Goal: Information Seeking & Learning: Learn about a topic

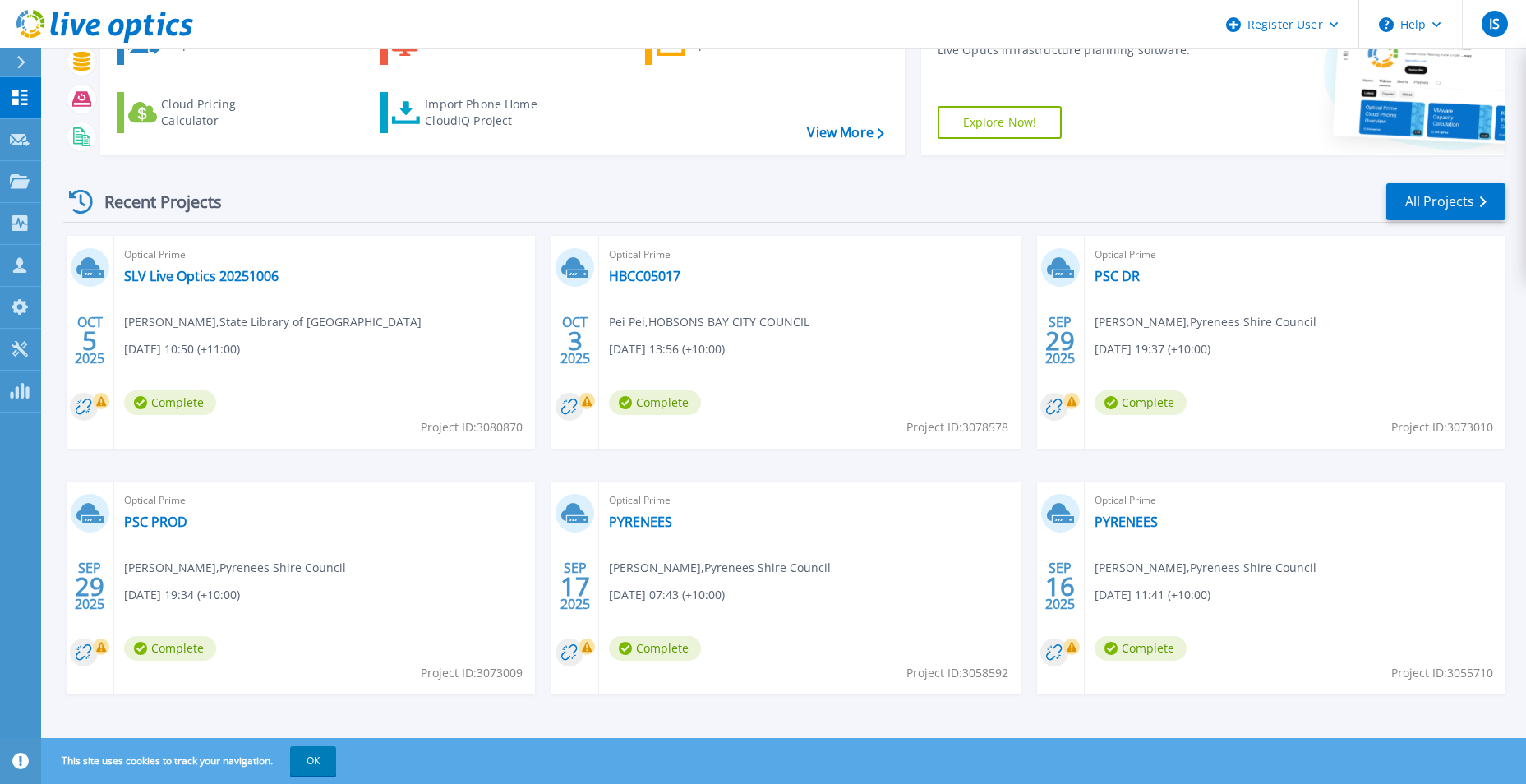
scroll to position [127, 0]
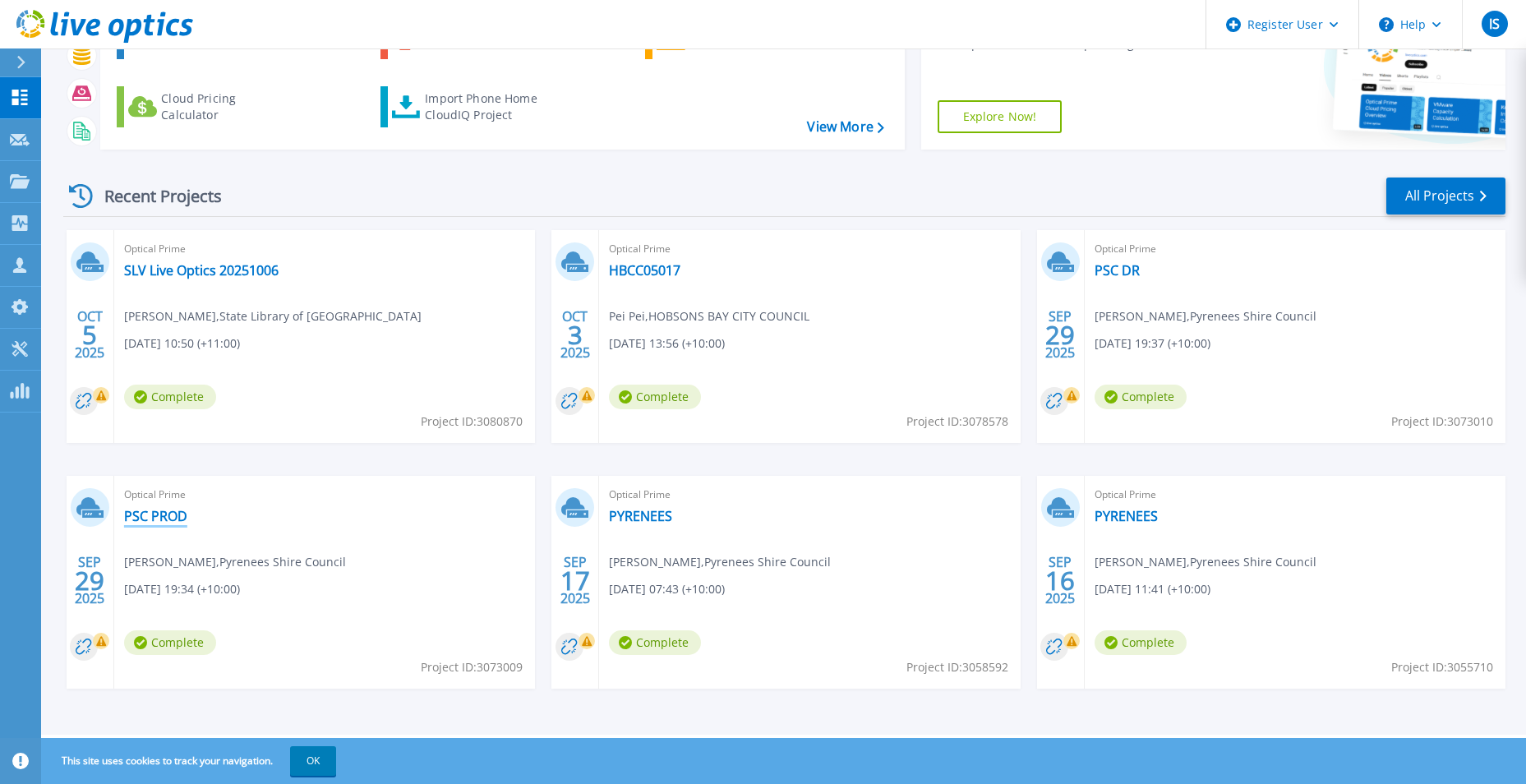
click at [145, 523] on link "PSC PROD" at bounding box center [155, 516] width 63 height 17
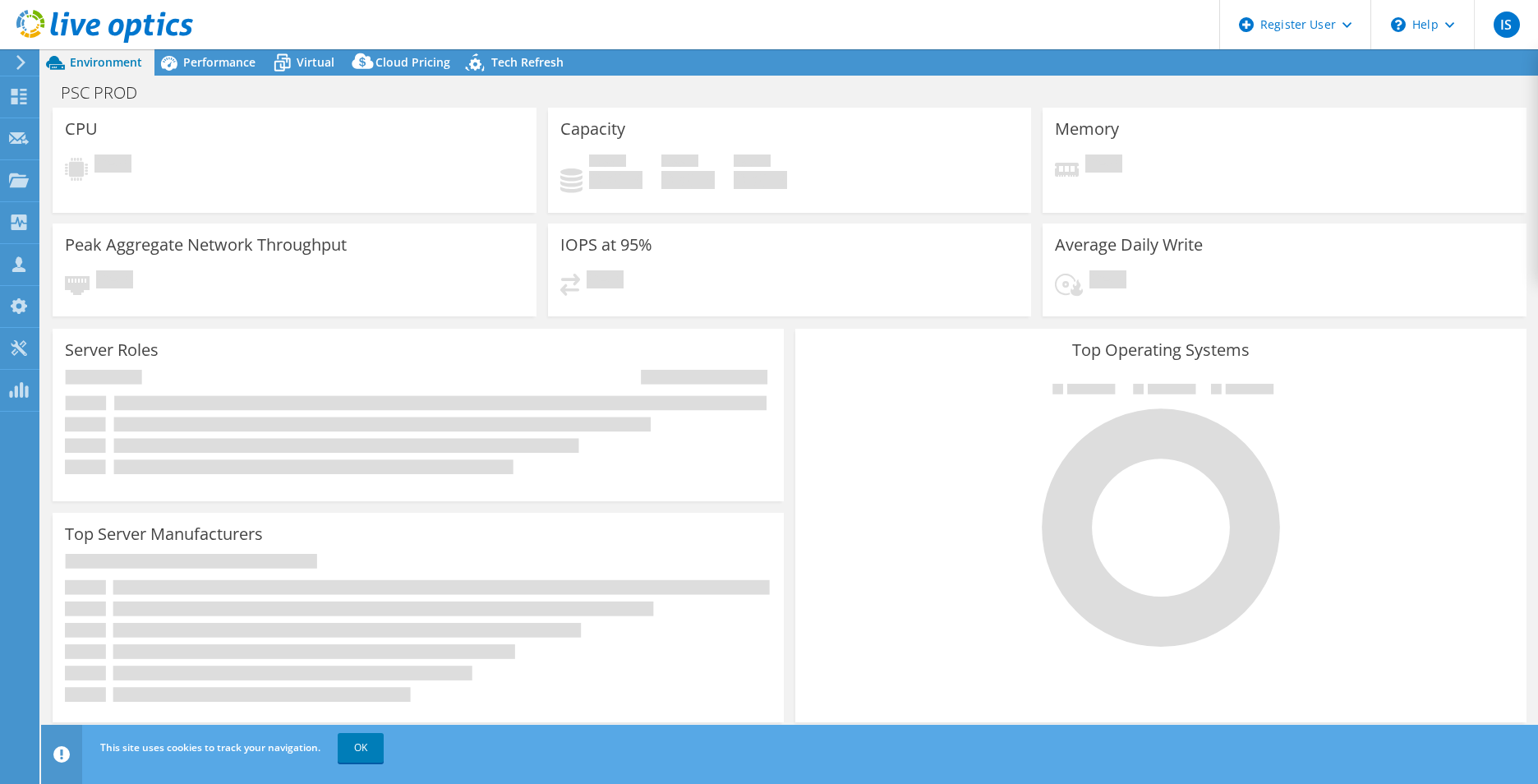
select select "USD"
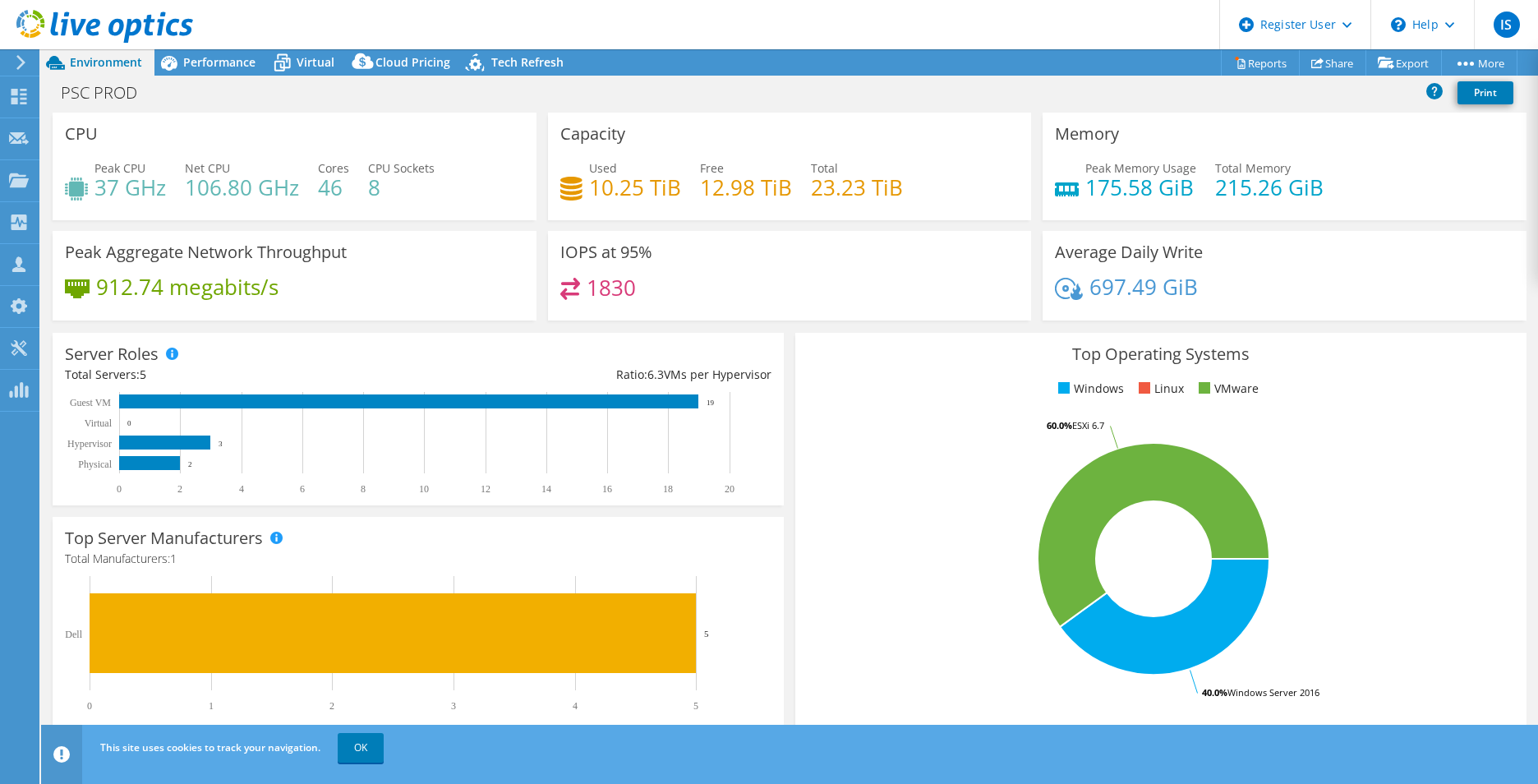
scroll to position [312, 0]
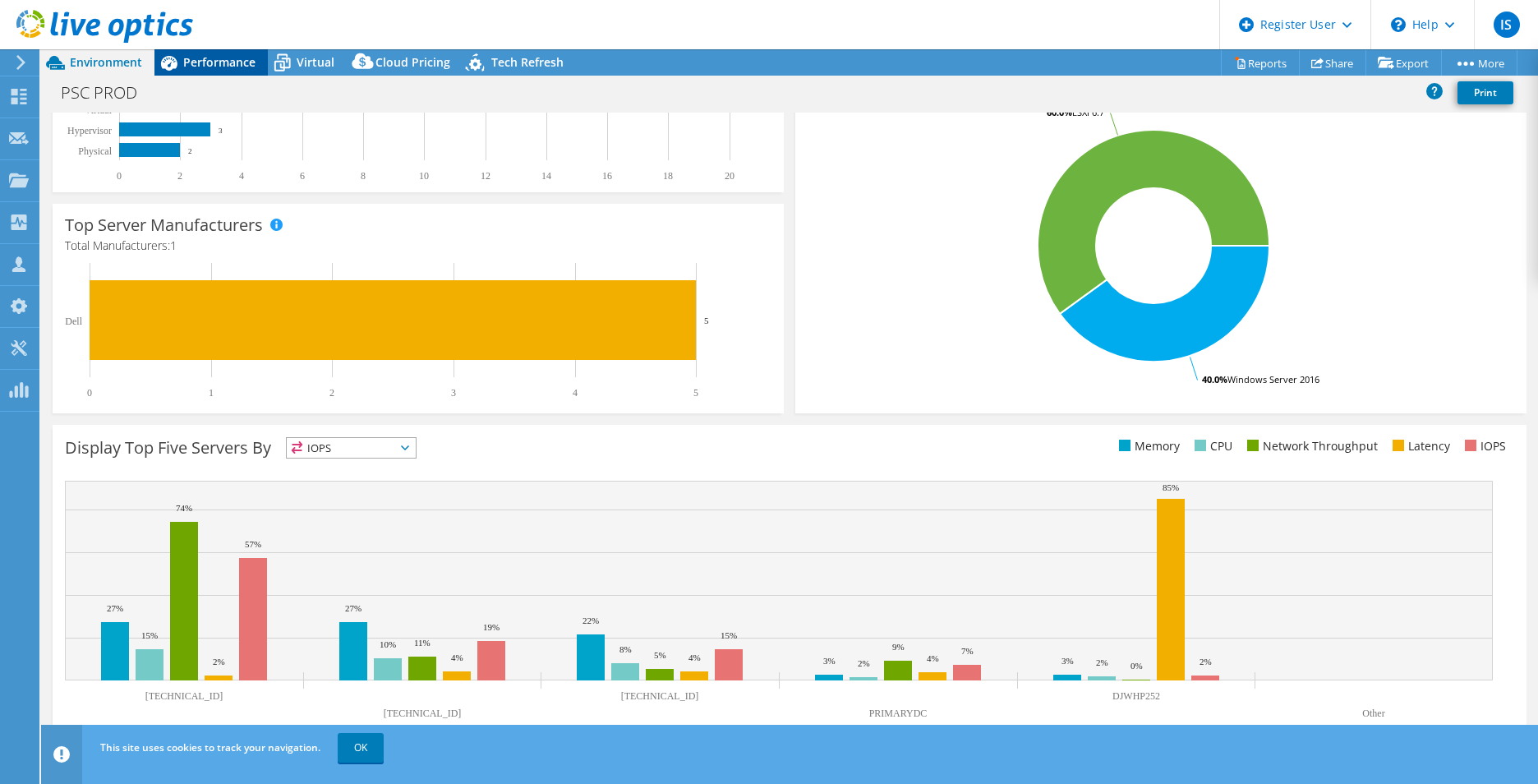
click at [252, 56] on span "Performance" at bounding box center [219, 62] width 73 height 16
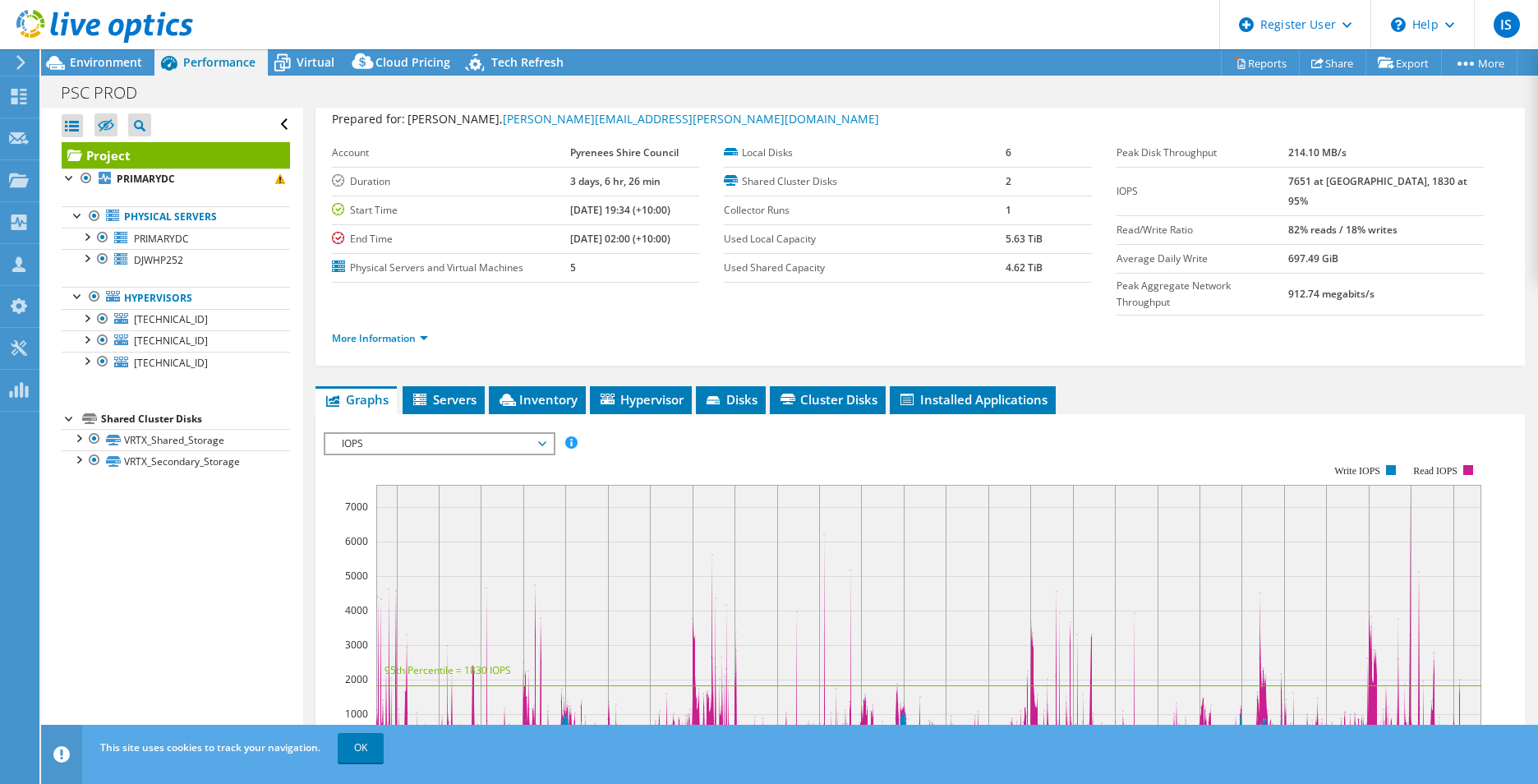
scroll to position [82, 0]
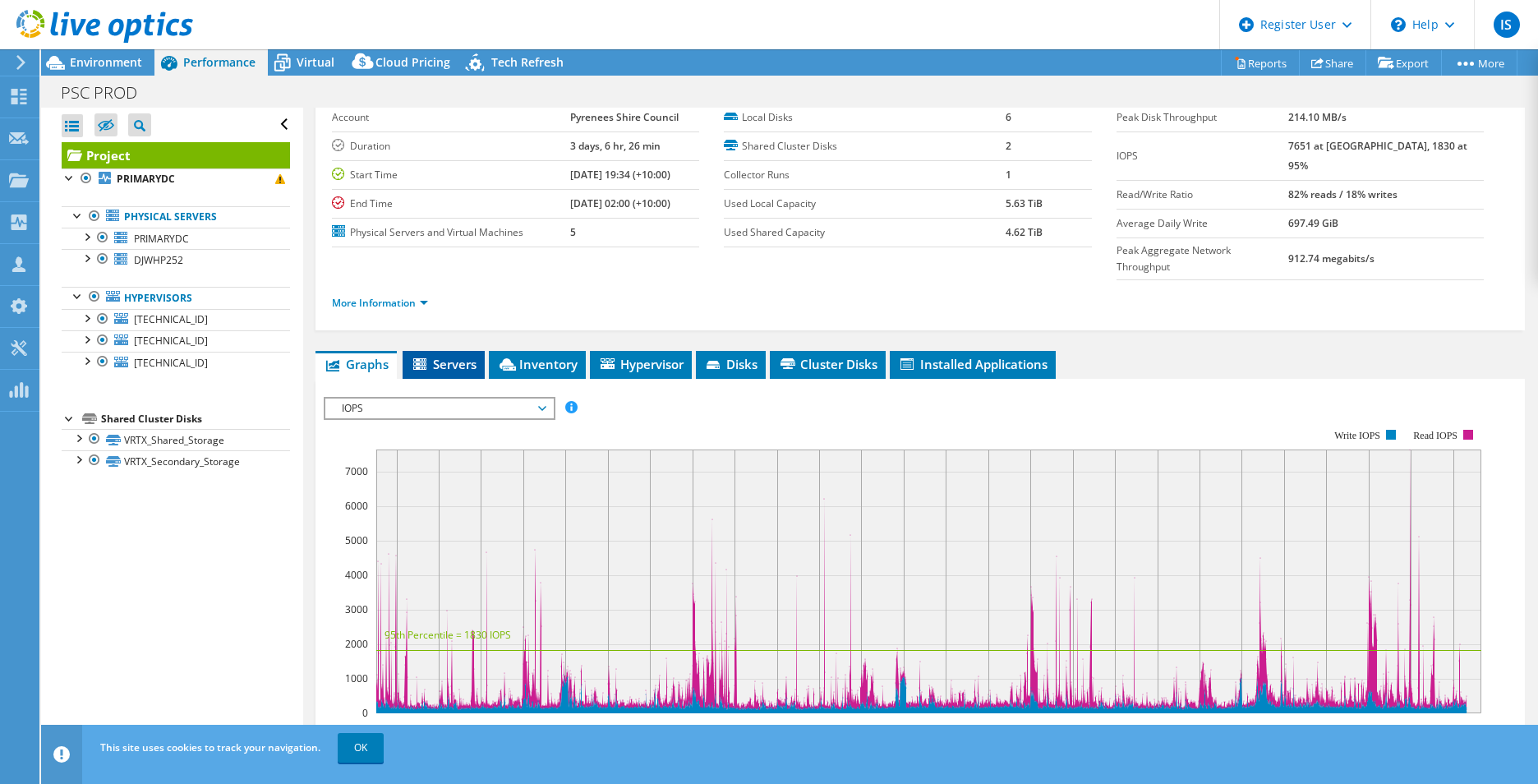
click at [456, 351] on li "Servers" at bounding box center [443, 365] width 82 height 28
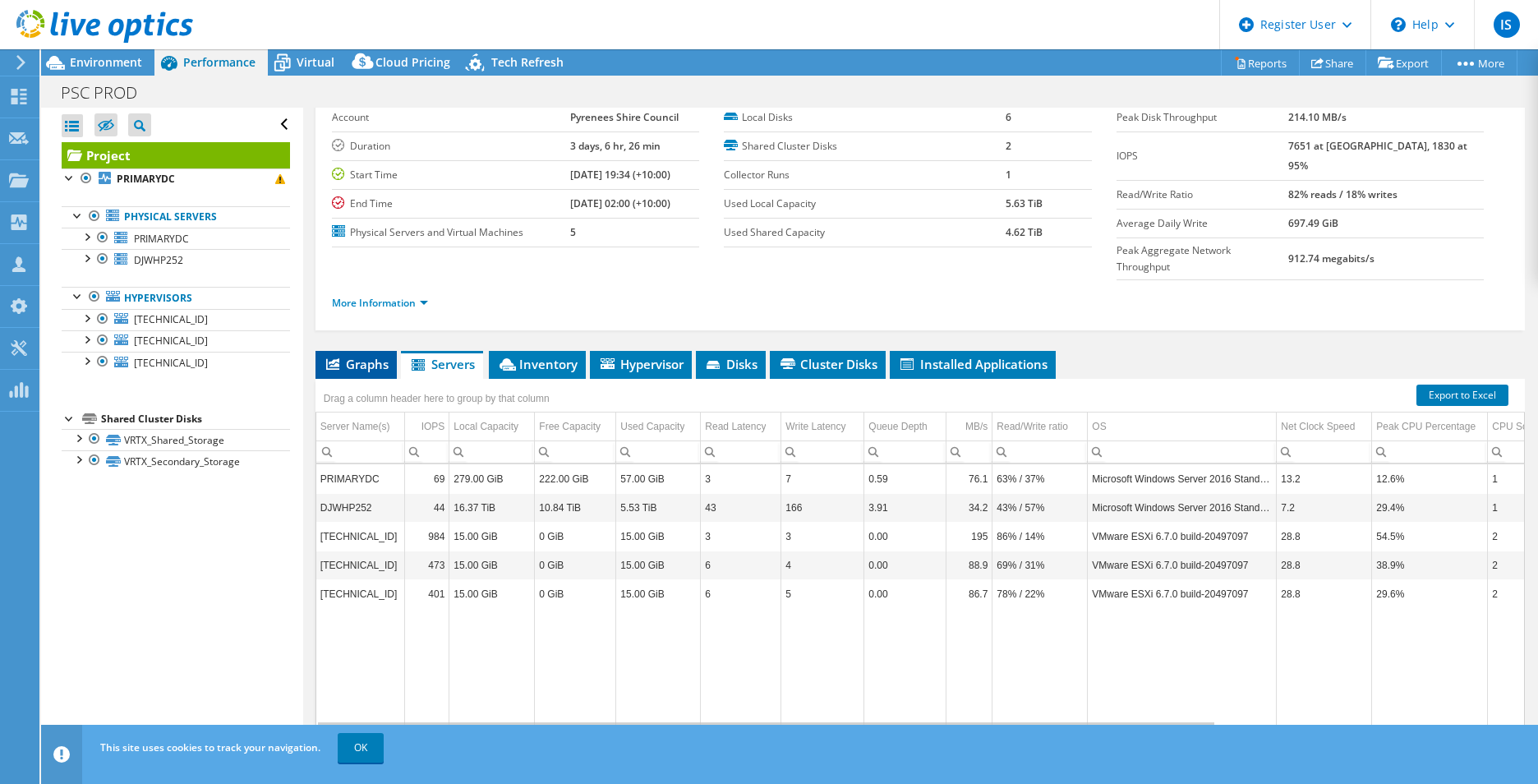
click at [347, 356] on span "Graphs" at bounding box center [356, 364] width 65 height 17
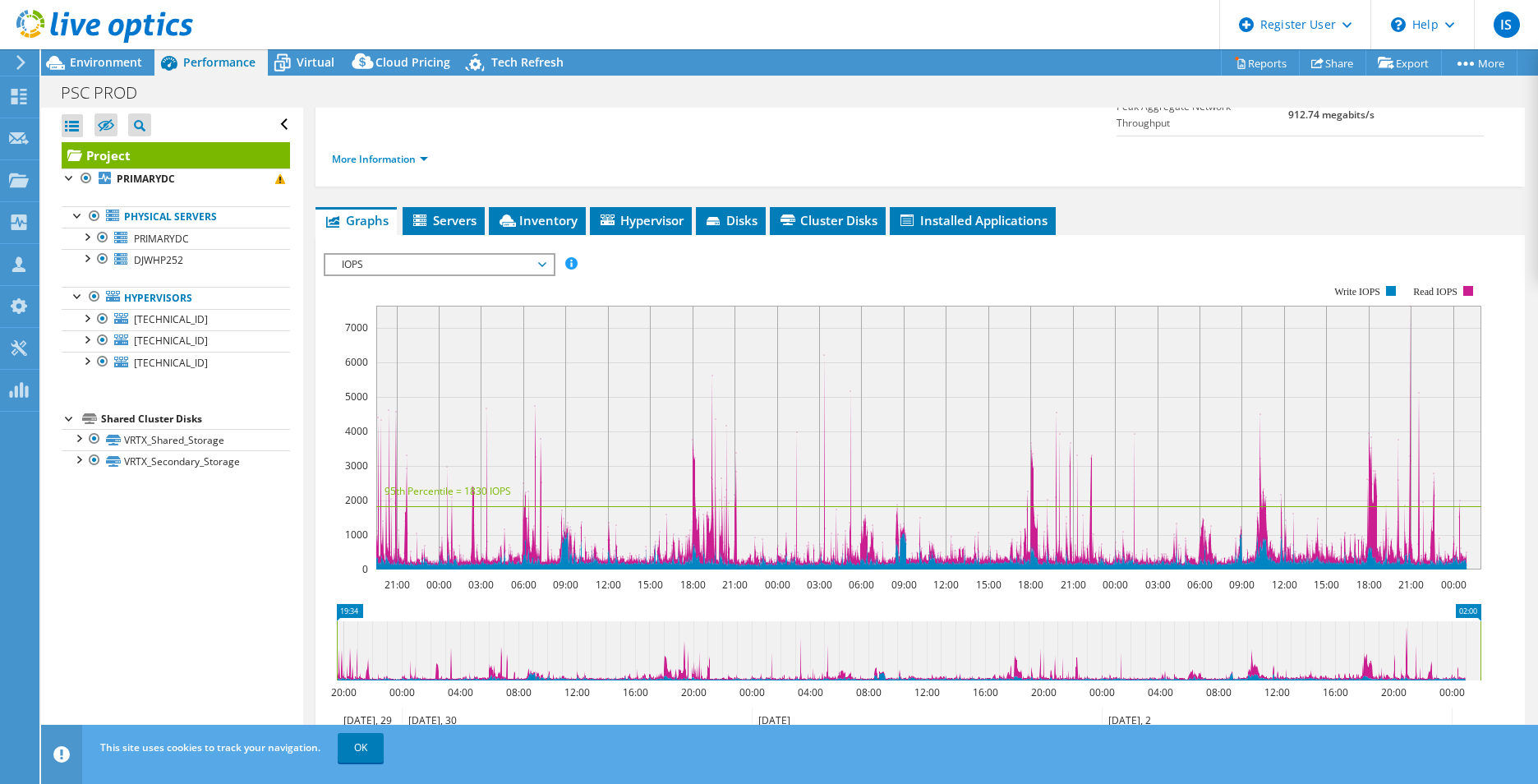
scroll to position [328, 0]
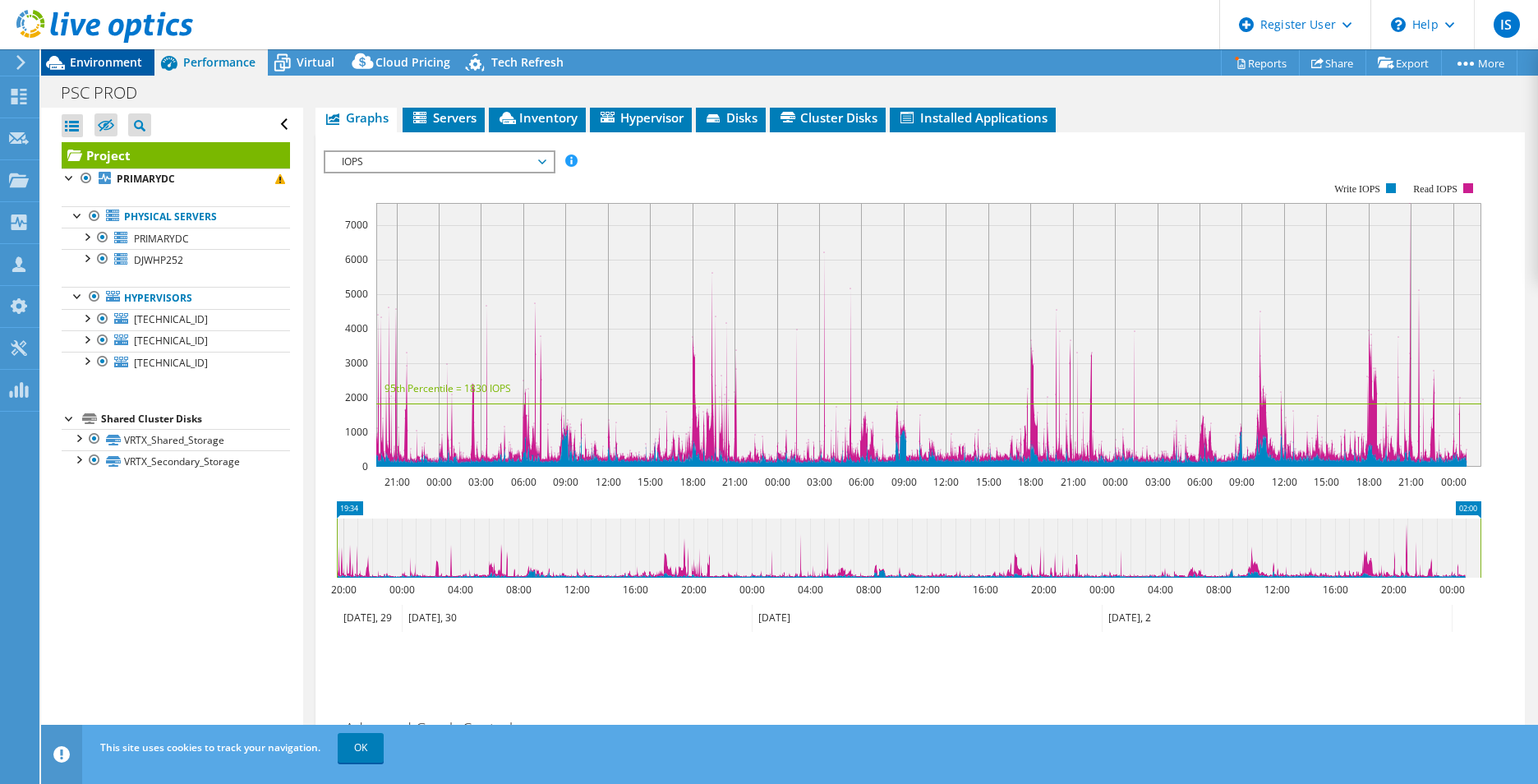
click at [103, 61] on span "Environment" at bounding box center [106, 62] width 73 height 16
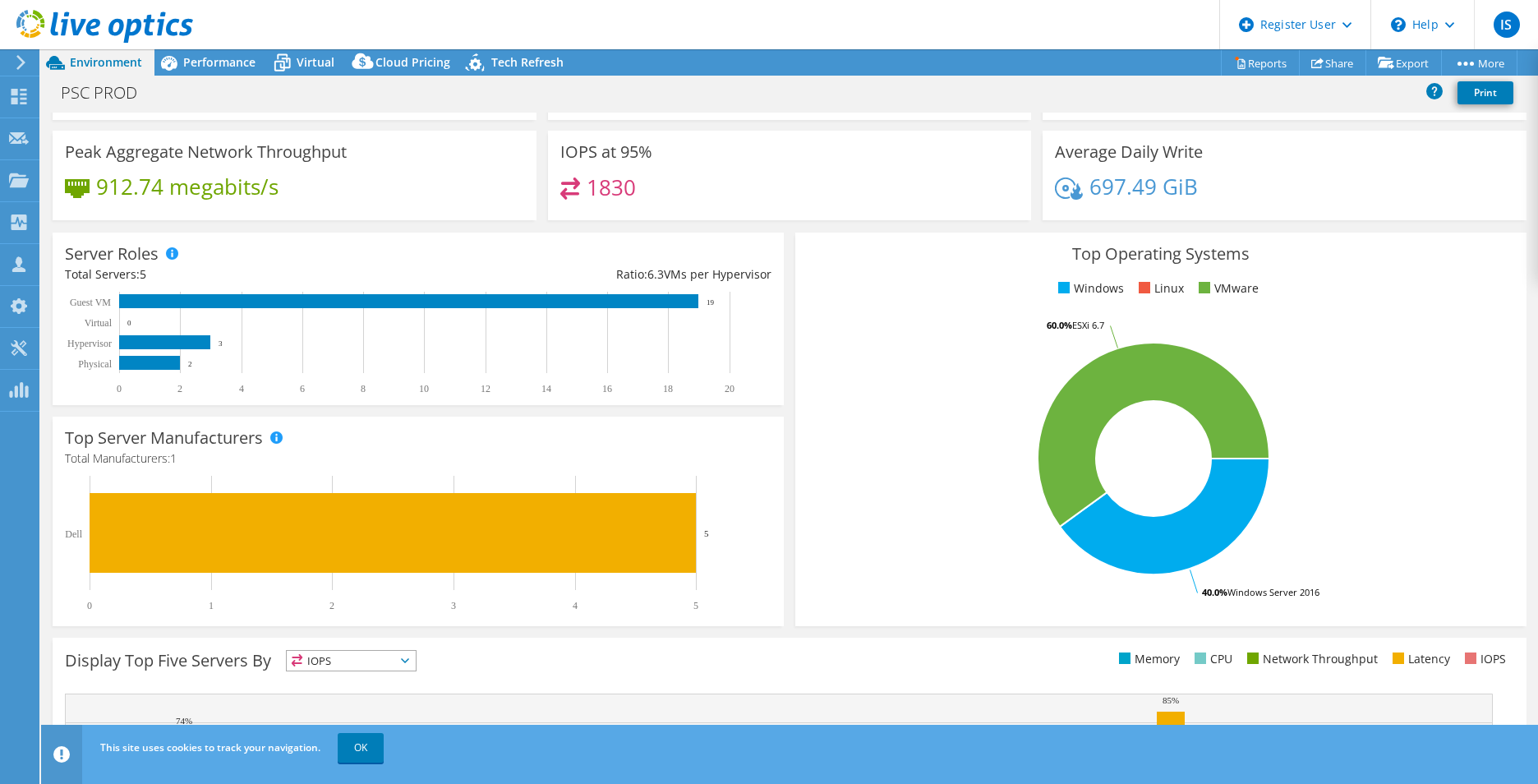
scroll to position [0, 0]
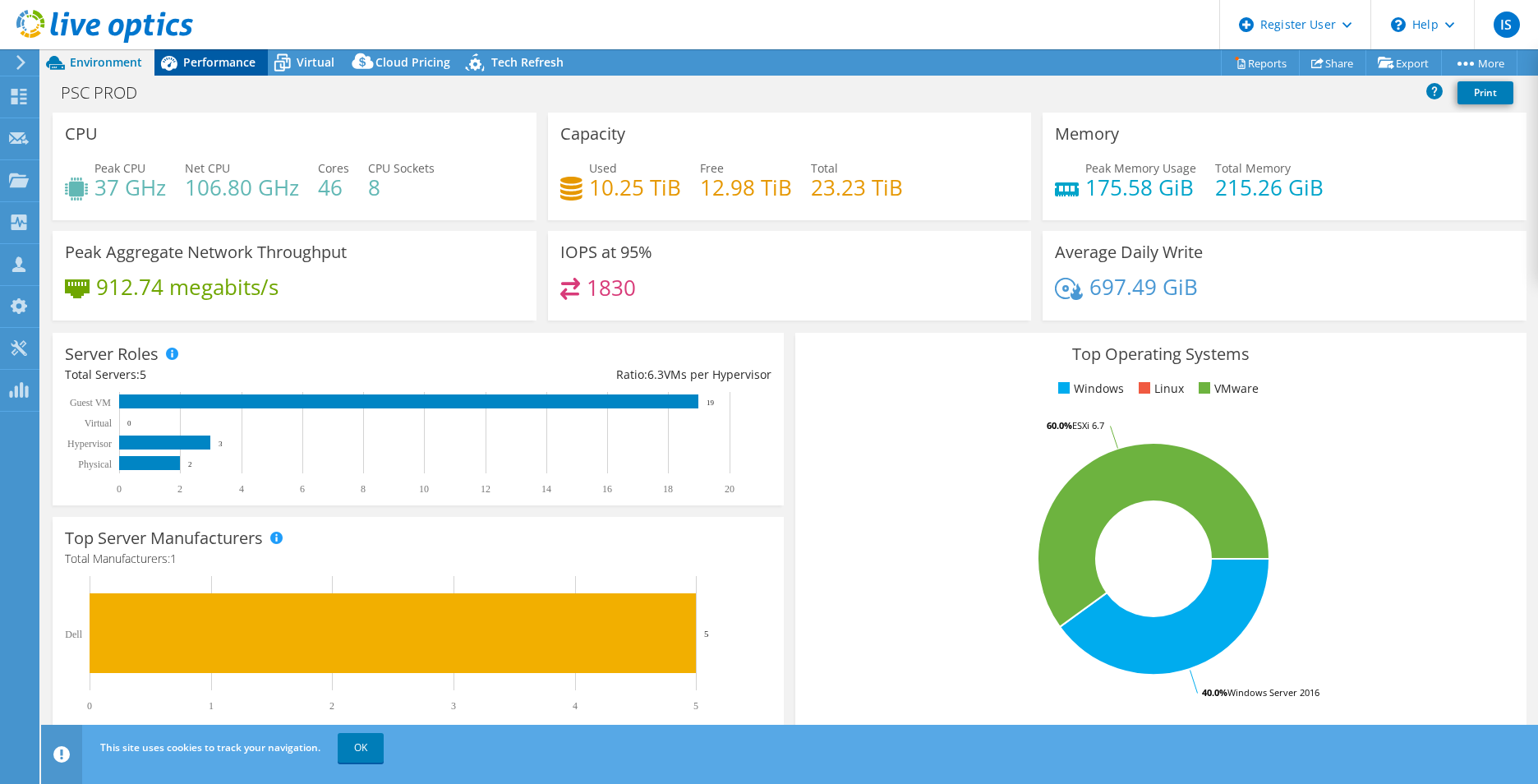
click at [189, 71] on div "Performance" at bounding box center [211, 62] width 113 height 27
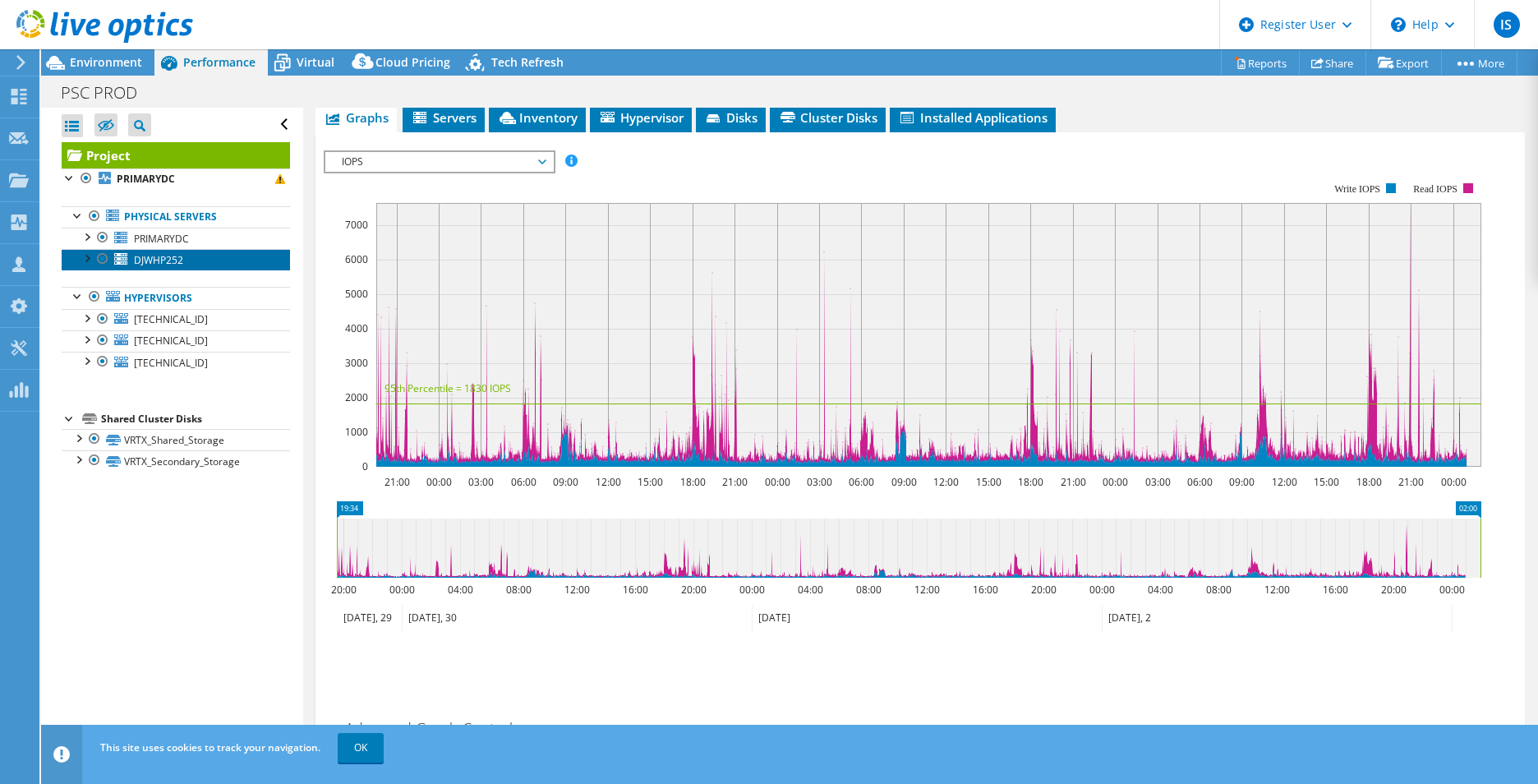
click at [175, 249] on link "DJWHP252" at bounding box center [176, 259] width 228 height 21
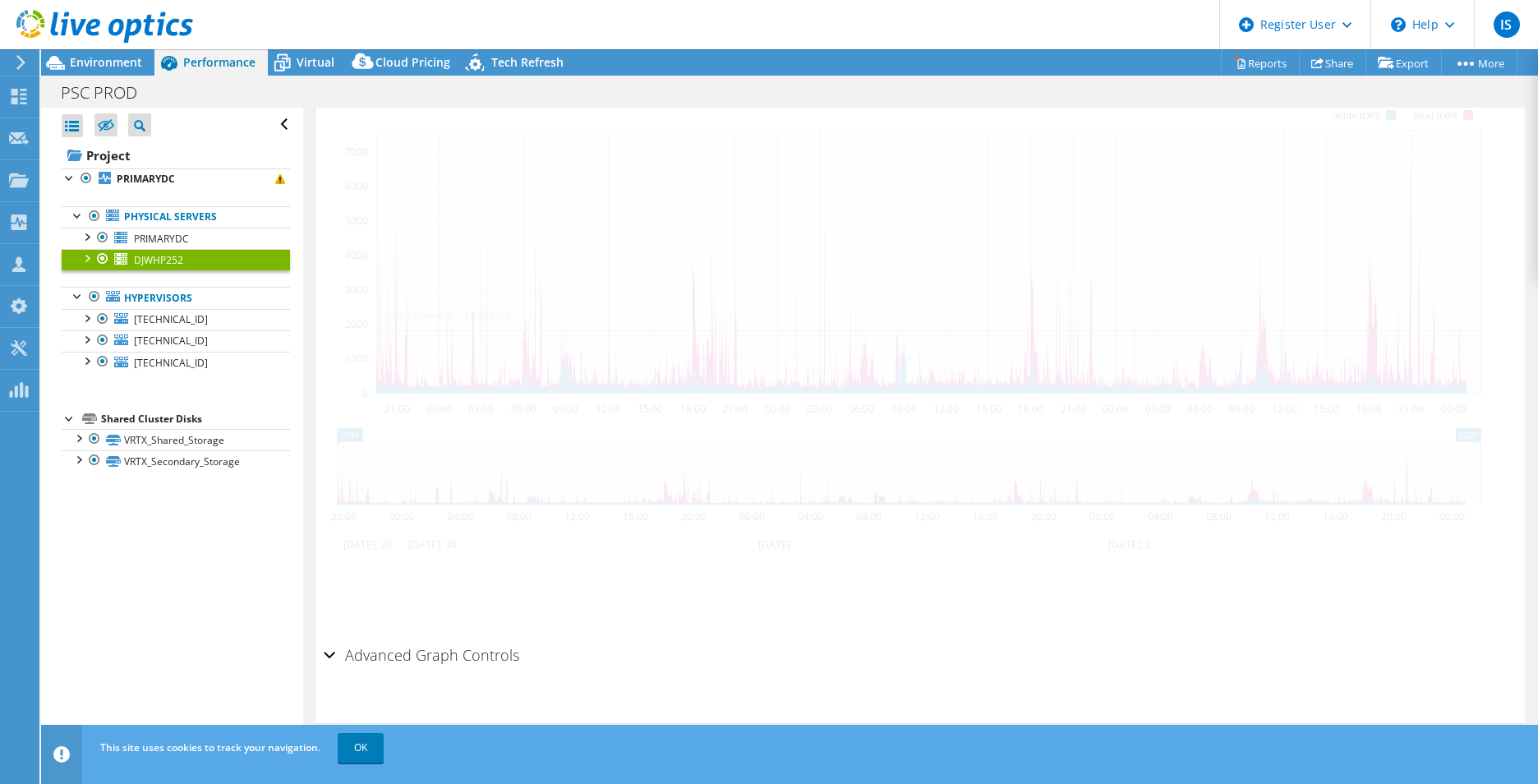
scroll to position [282, 0]
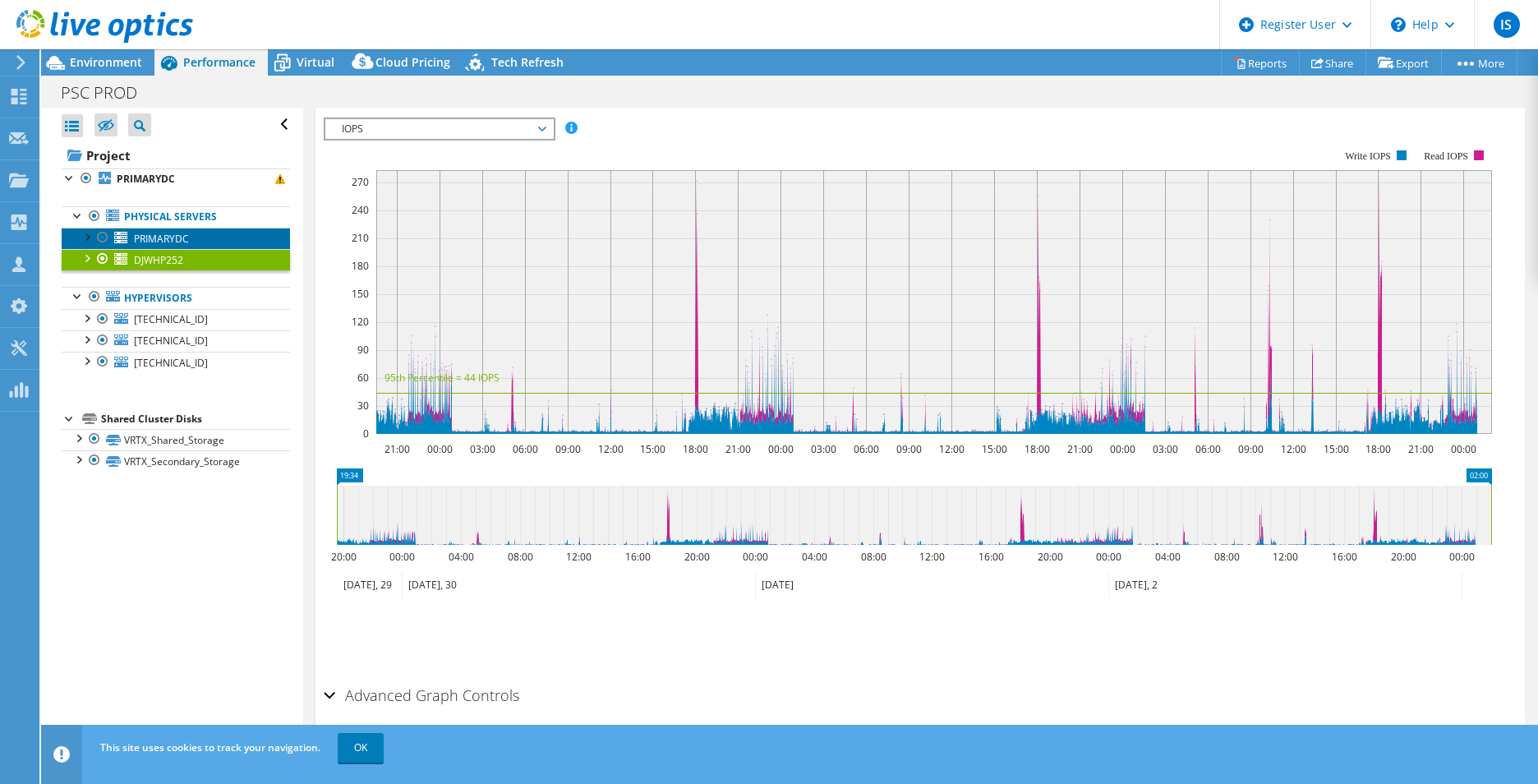
click at [150, 238] on span "PRIMARYDC" at bounding box center [162, 238] width 55 height 14
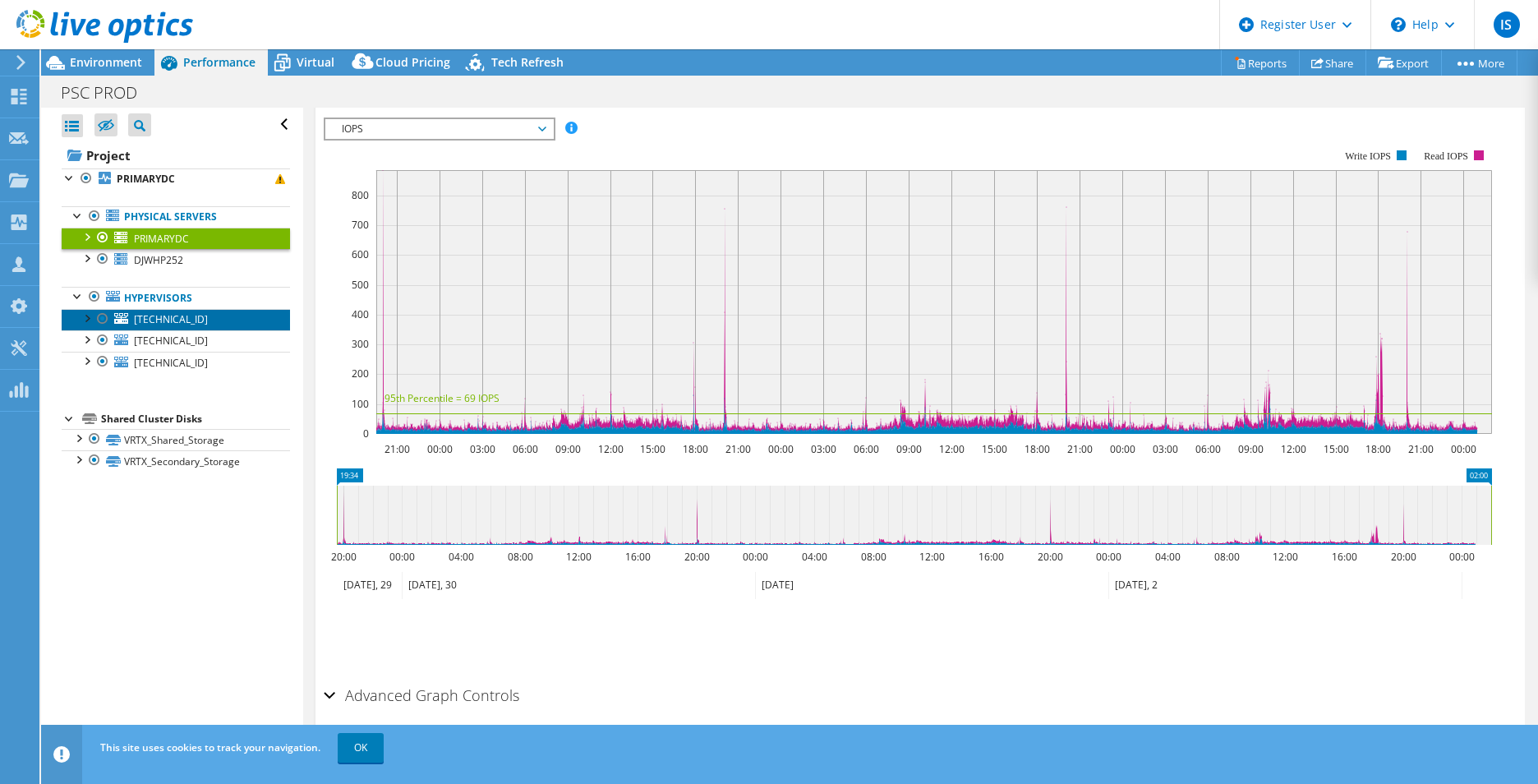
click at [93, 325] on link "[TECHNICAL_ID]" at bounding box center [176, 319] width 228 height 21
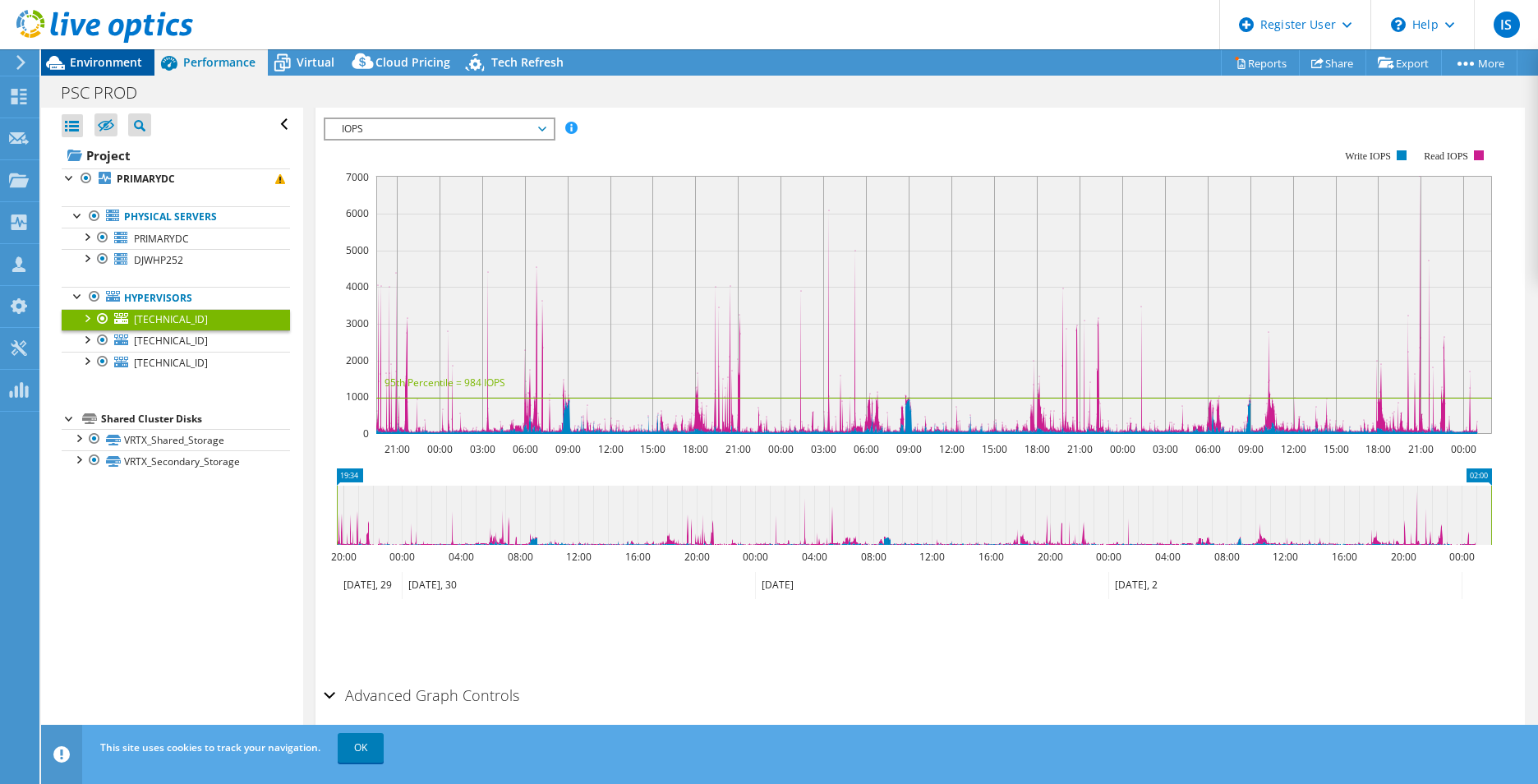
click at [120, 60] on span "Environment" at bounding box center [106, 62] width 73 height 16
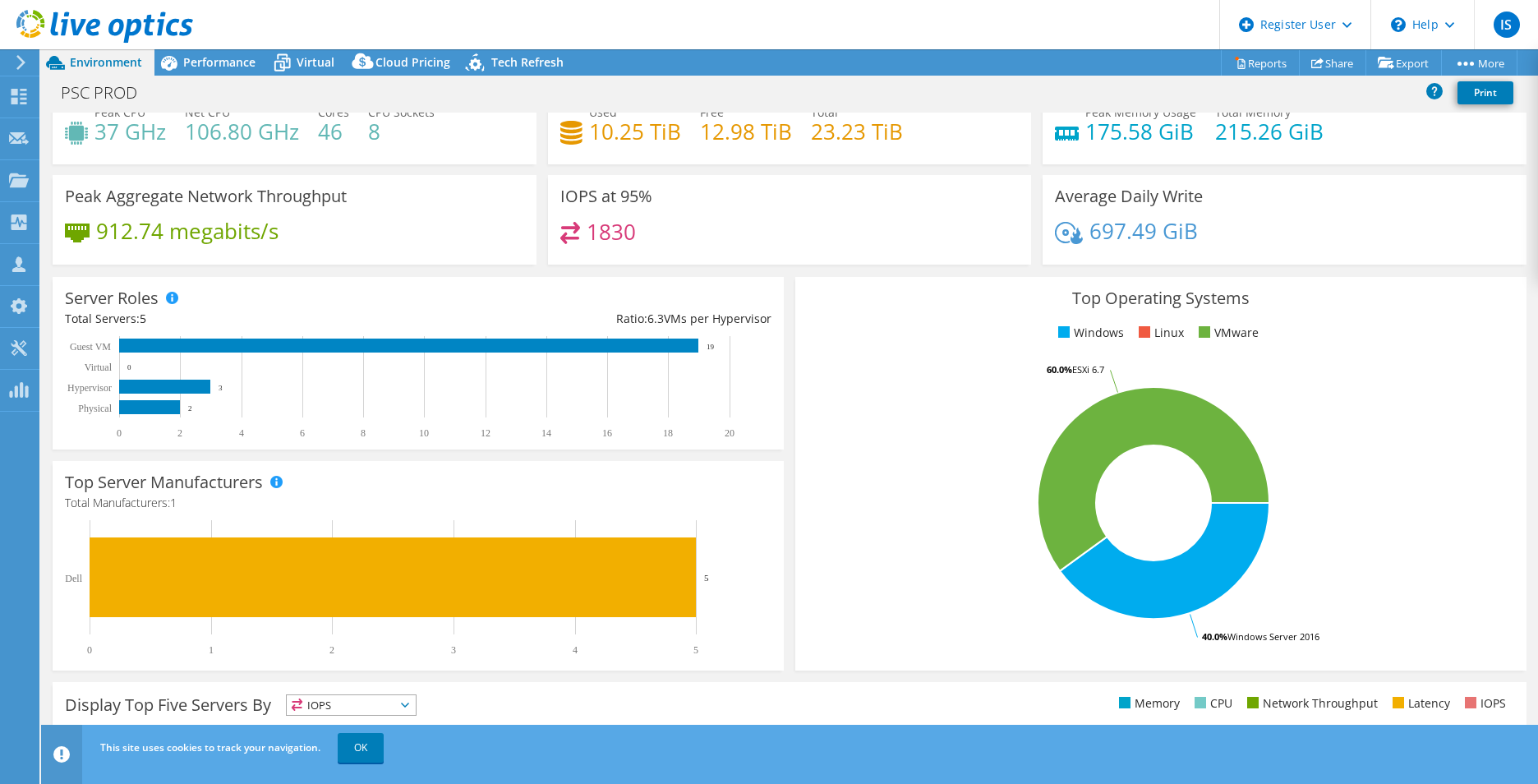
scroll to position [0, 0]
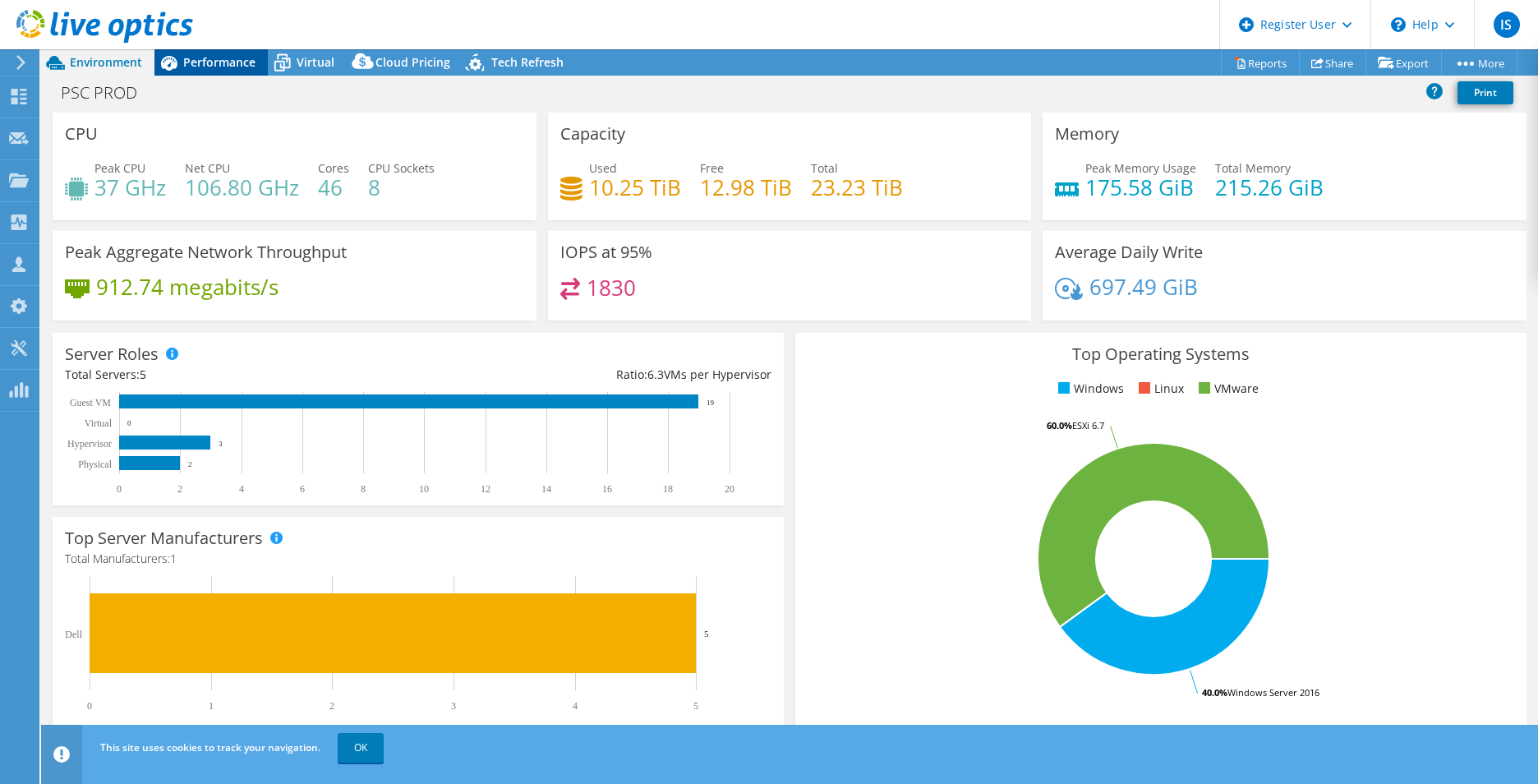
click at [212, 65] on span "Performance" at bounding box center [219, 62] width 73 height 16
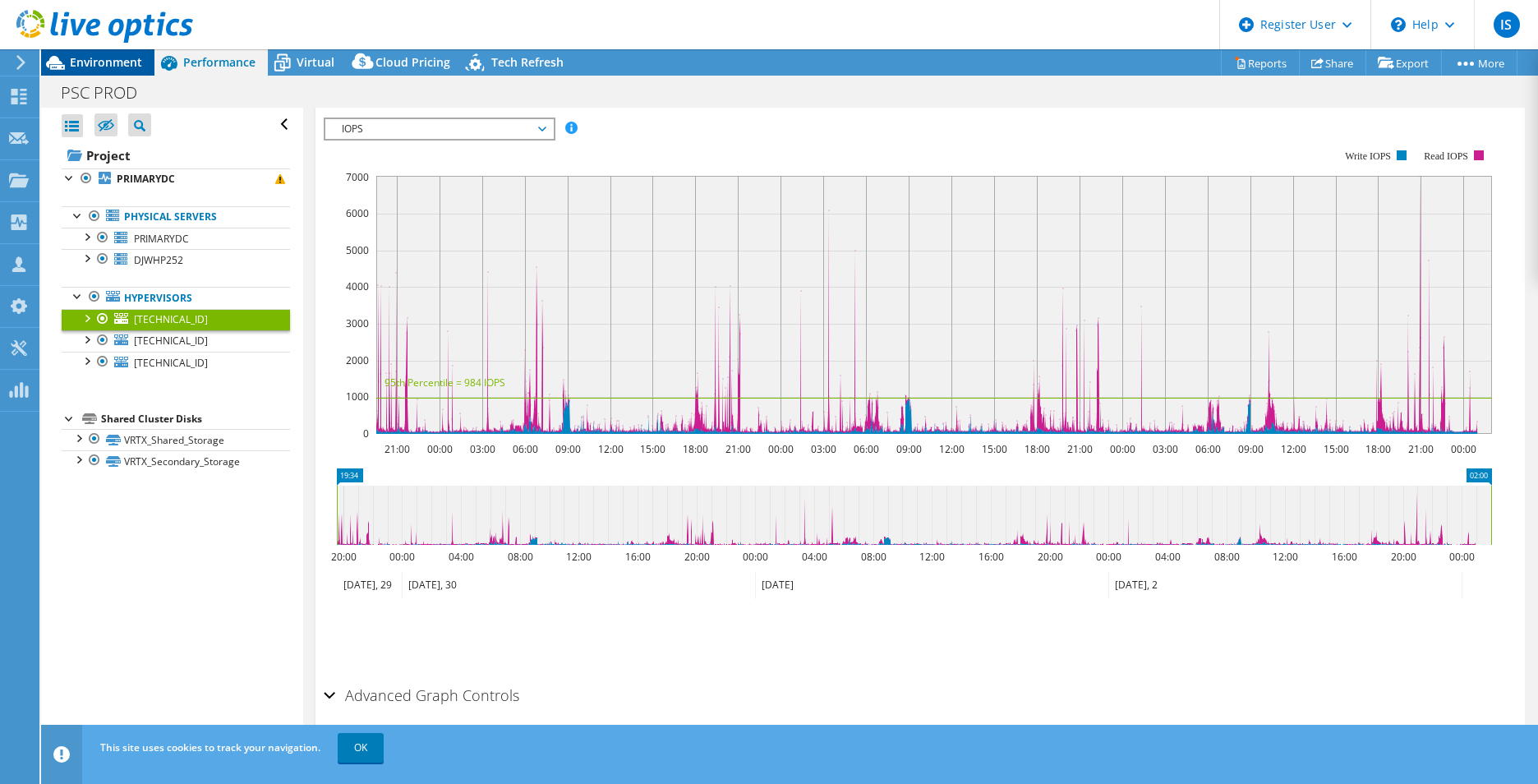
click at [131, 60] on span "Environment" at bounding box center [106, 62] width 73 height 16
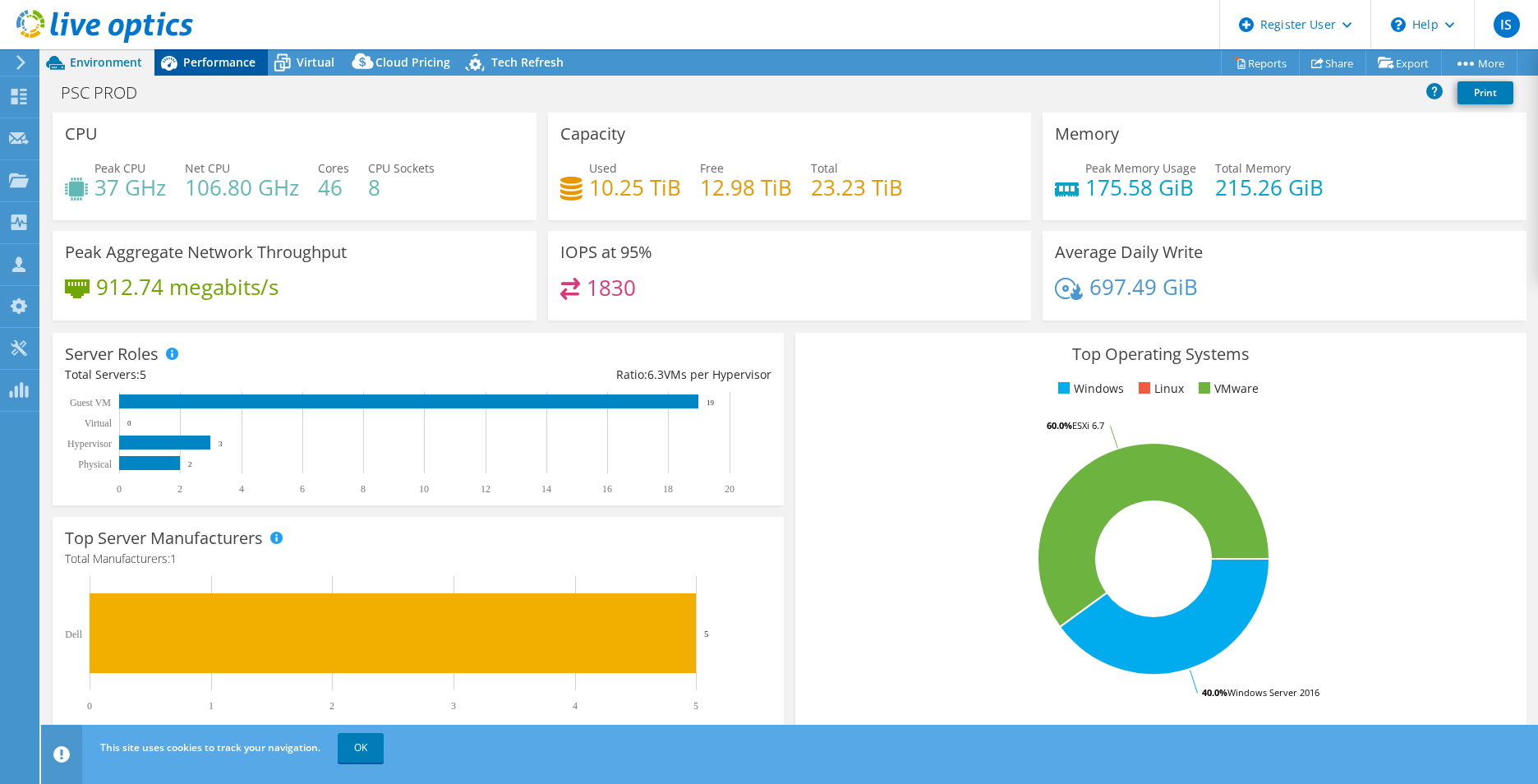
click at [220, 60] on span "Performance" at bounding box center [219, 62] width 73 height 16
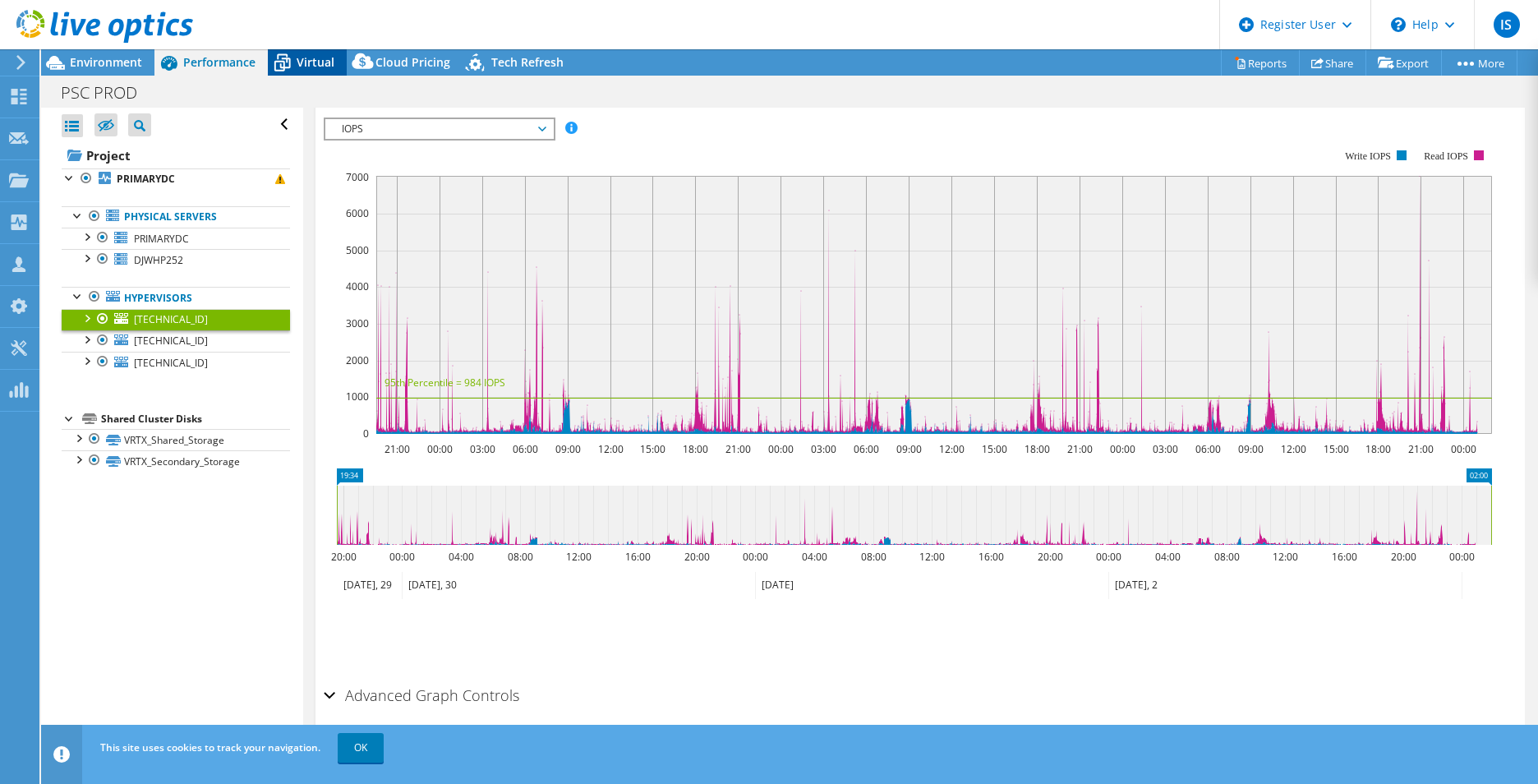
click at [322, 74] on div "Virtual" at bounding box center [307, 62] width 79 height 27
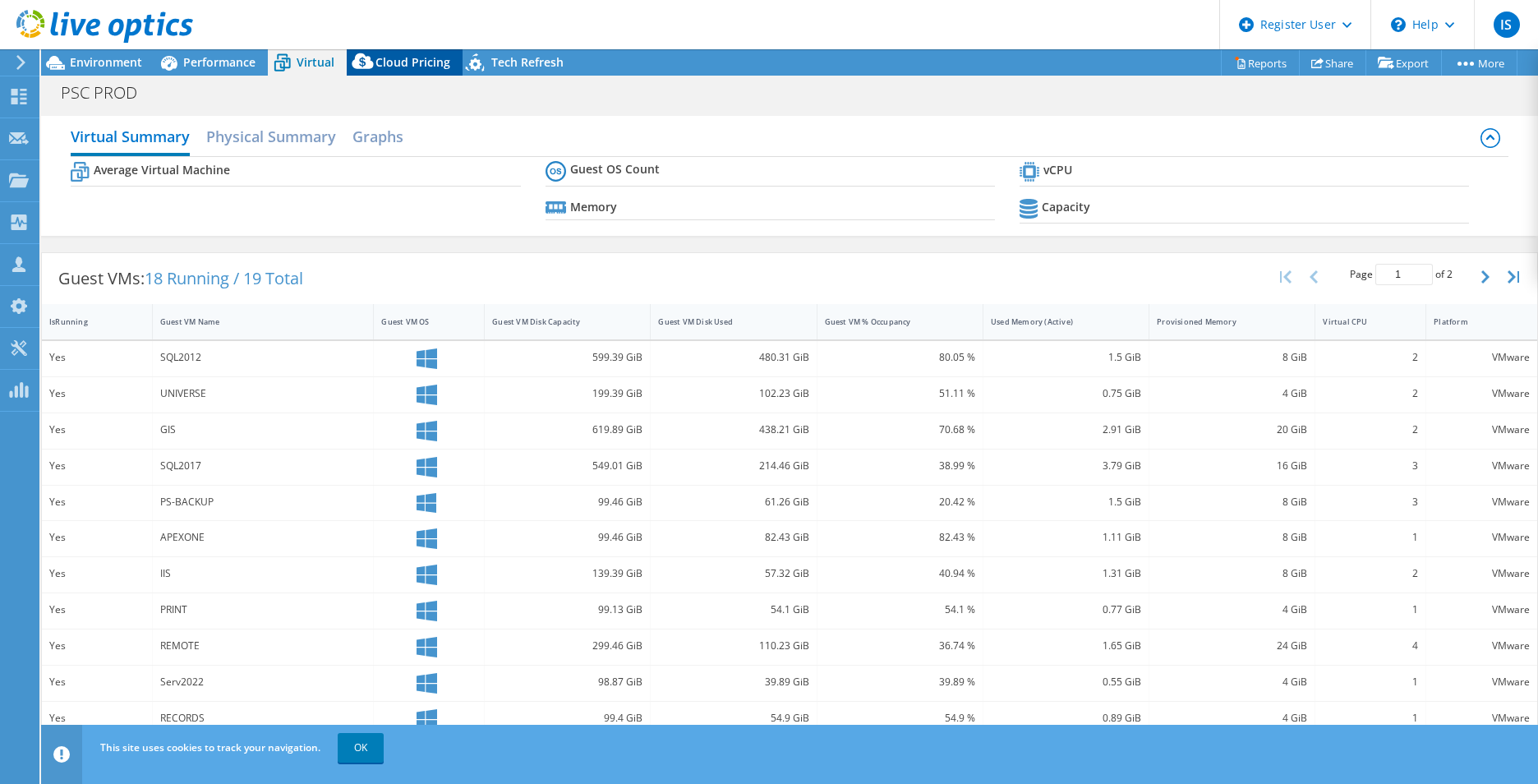
click at [424, 68] on span "Cloud Pricing" at bounding box center [412, 62] width 74 height 16
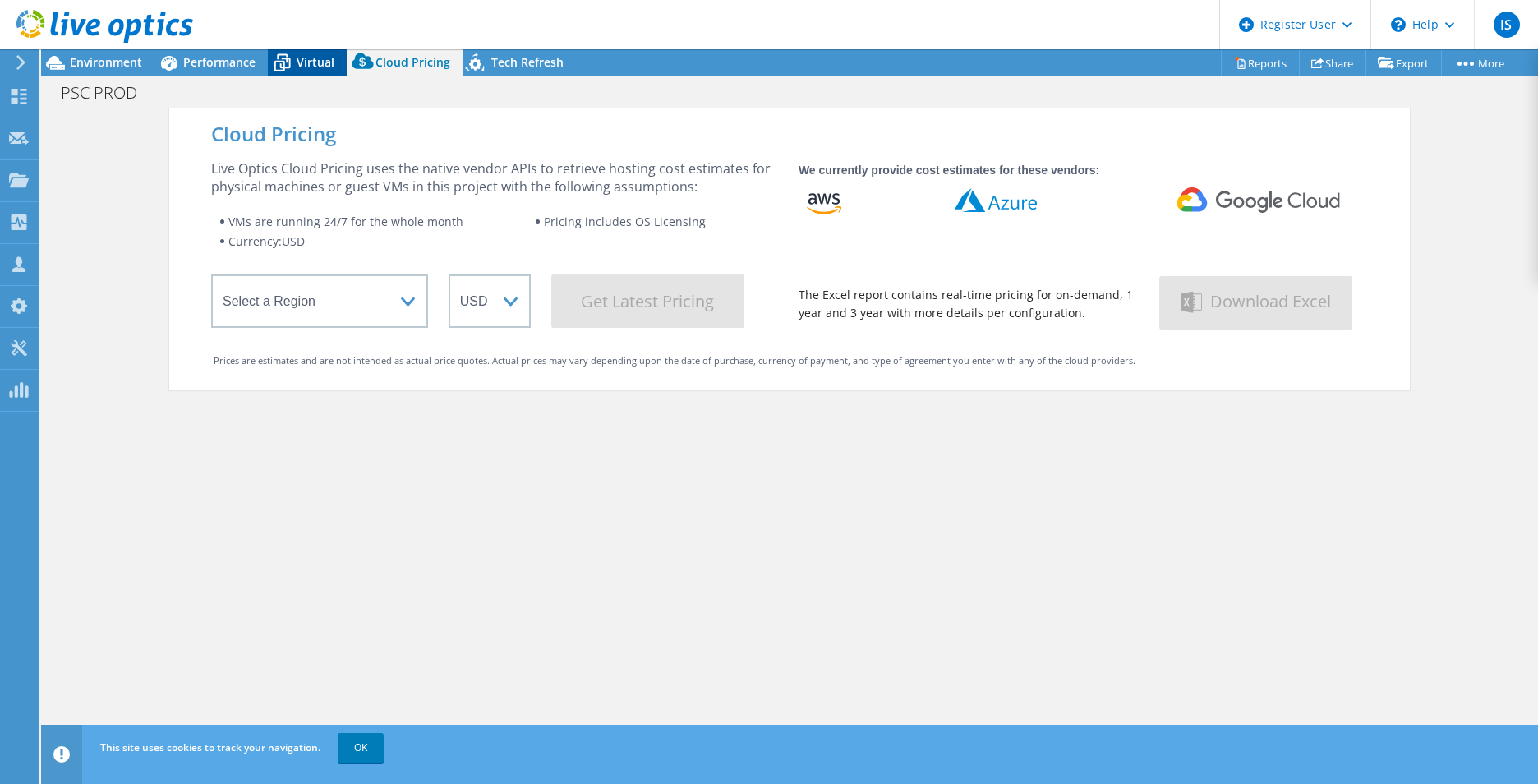
click at [268, 62] on icon at bounding box center [281, 62] width 28 height 28
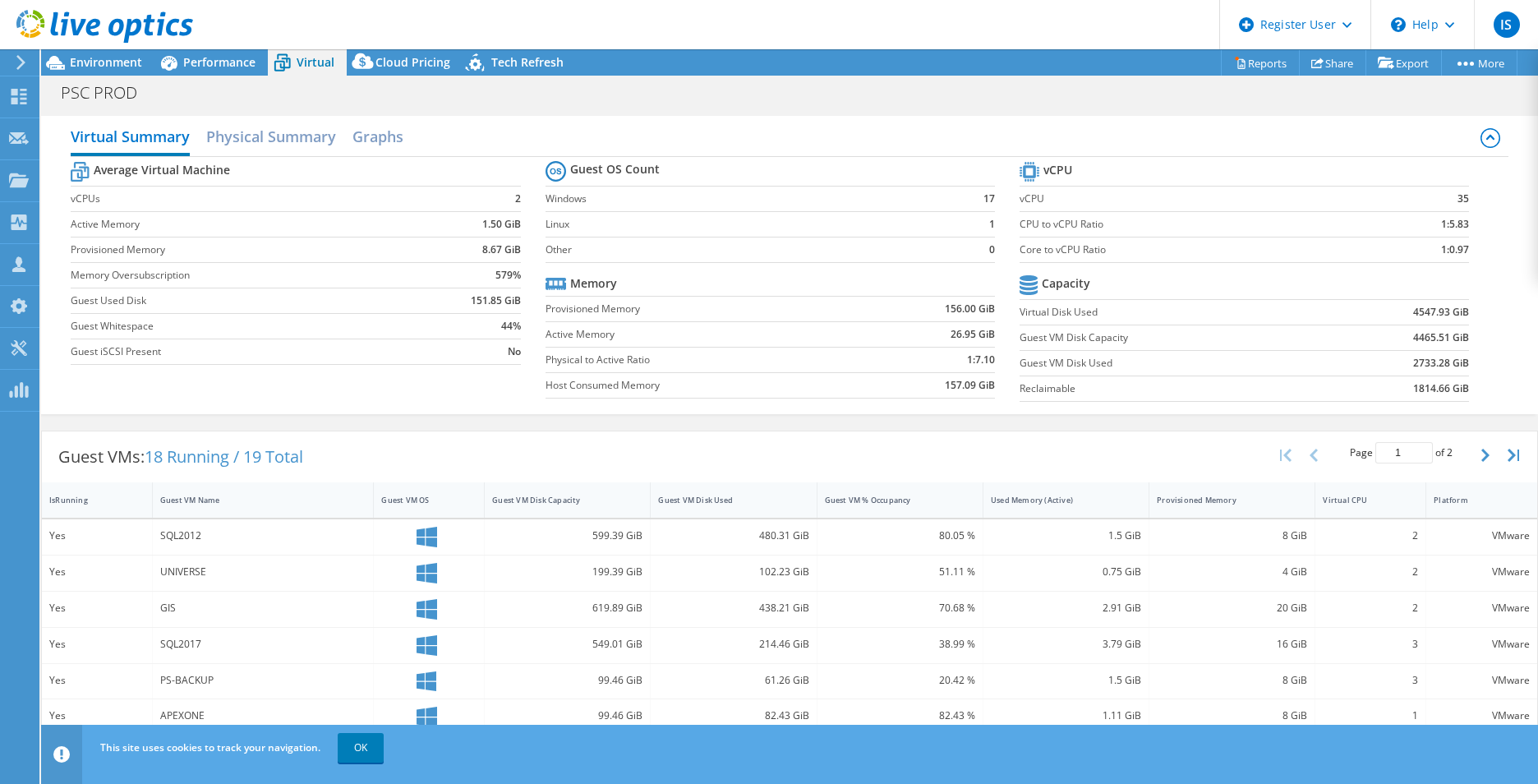
click at [208, 49] on header "IS Dell User Ishmam Saleh Ishmam.Saleh@Dell.com Dell My Profile Log Out \n Help…" at bounding box center [769, 25] width 1538 height 50
click at [211, 51] on div "Performance" at bounding box center [211, 62] width 113 height 27
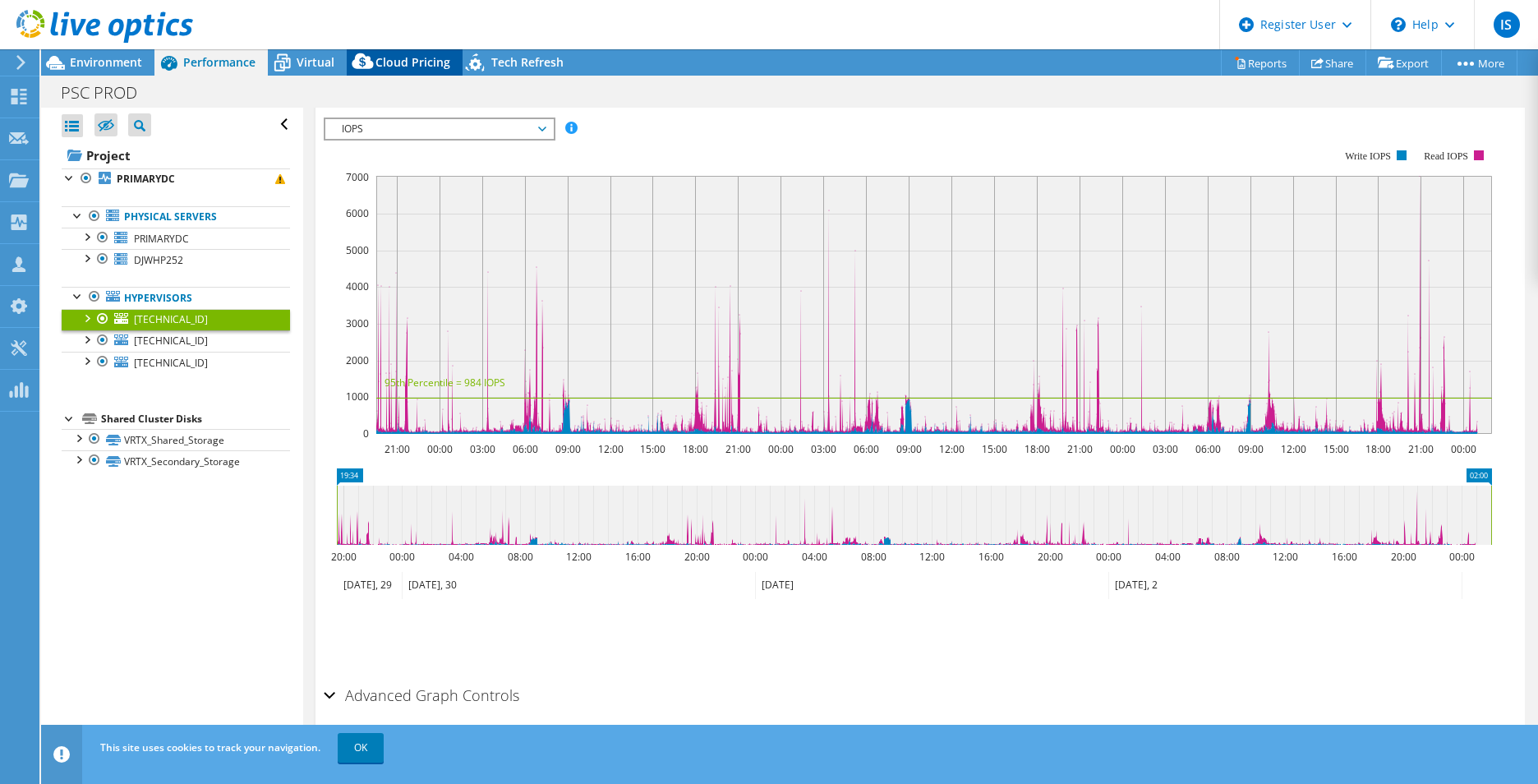
click at [427, 62] on span "Cloud Pricing" at bounding box center [412, 62] width 74 height 16
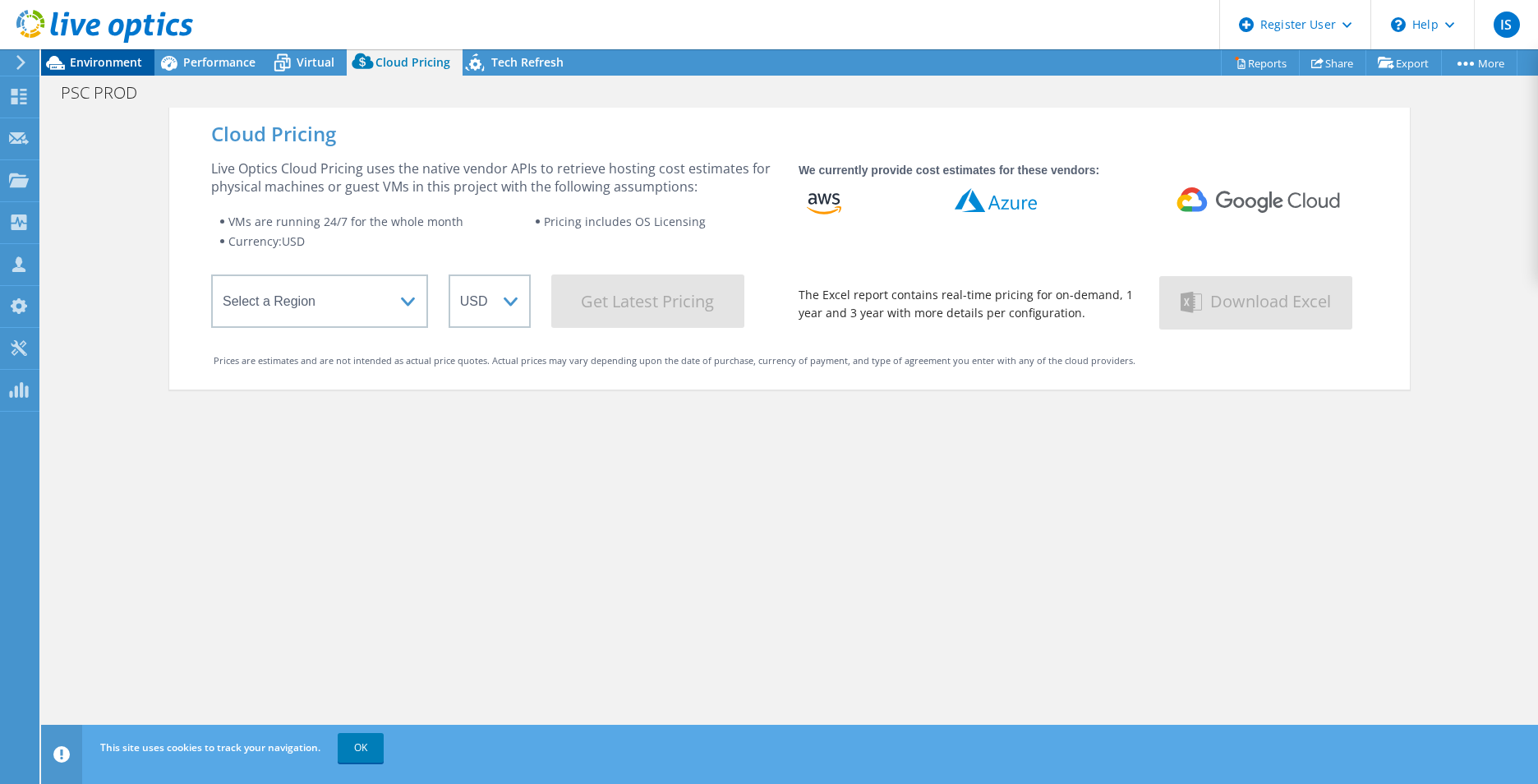
click at [93, 73] on div "Environment" at bounding box center [97, 62] width 113 height 27
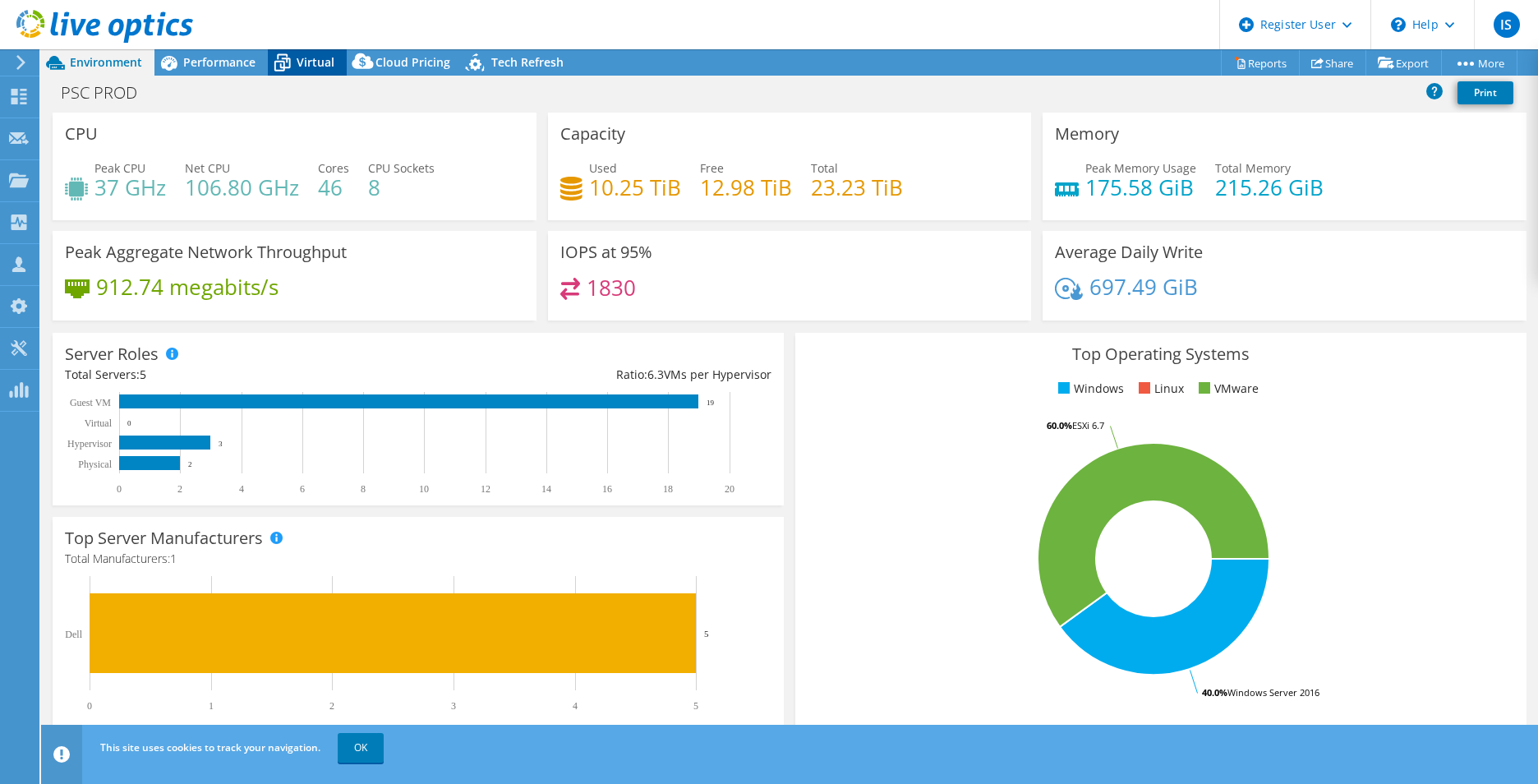
click at [313, 68] on span "Virtual" at bounding box center [315, 62] width 38 height 16
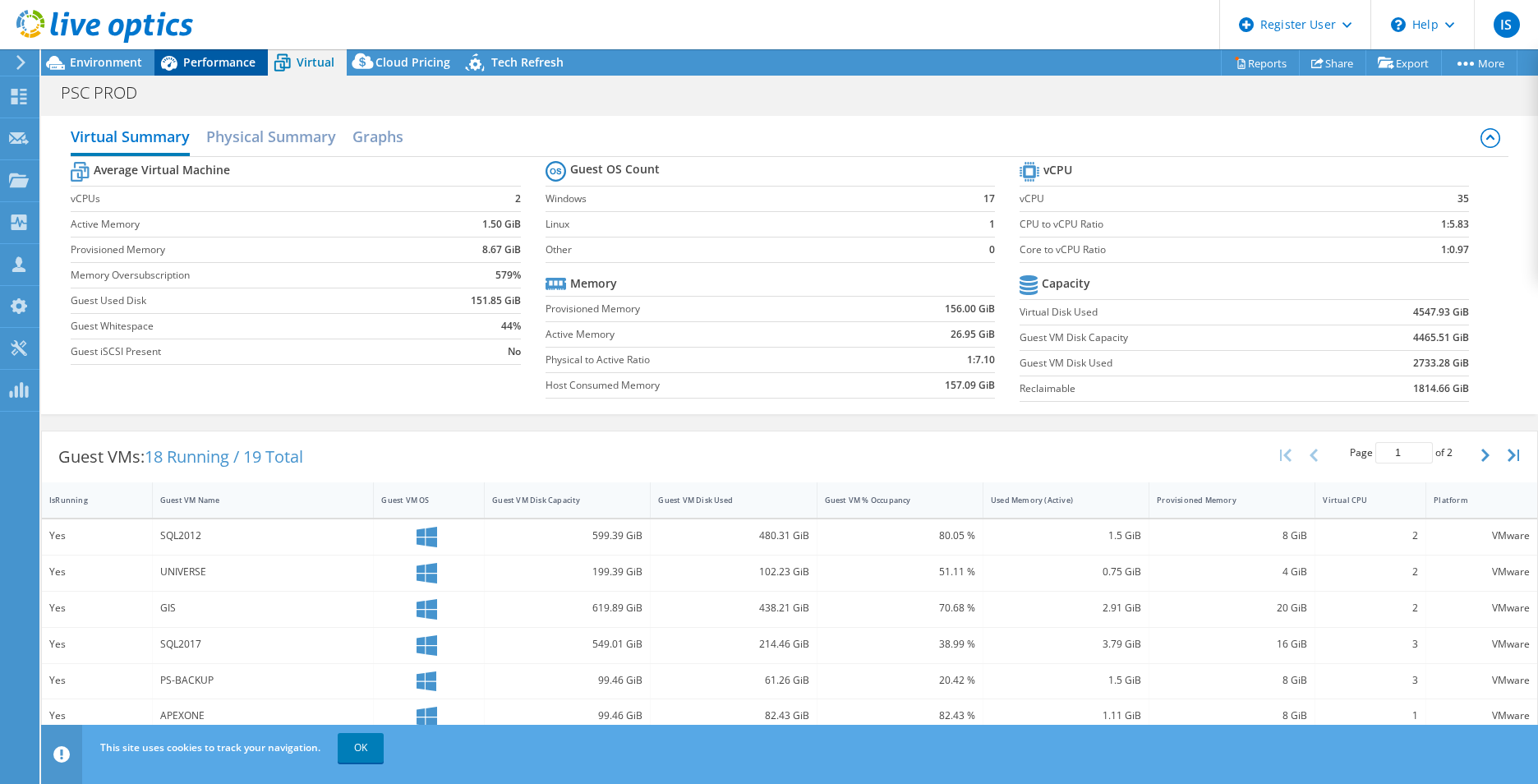
click at [198, 70] on div "Performance" at bounding box center [211, 62] width 113 height 27
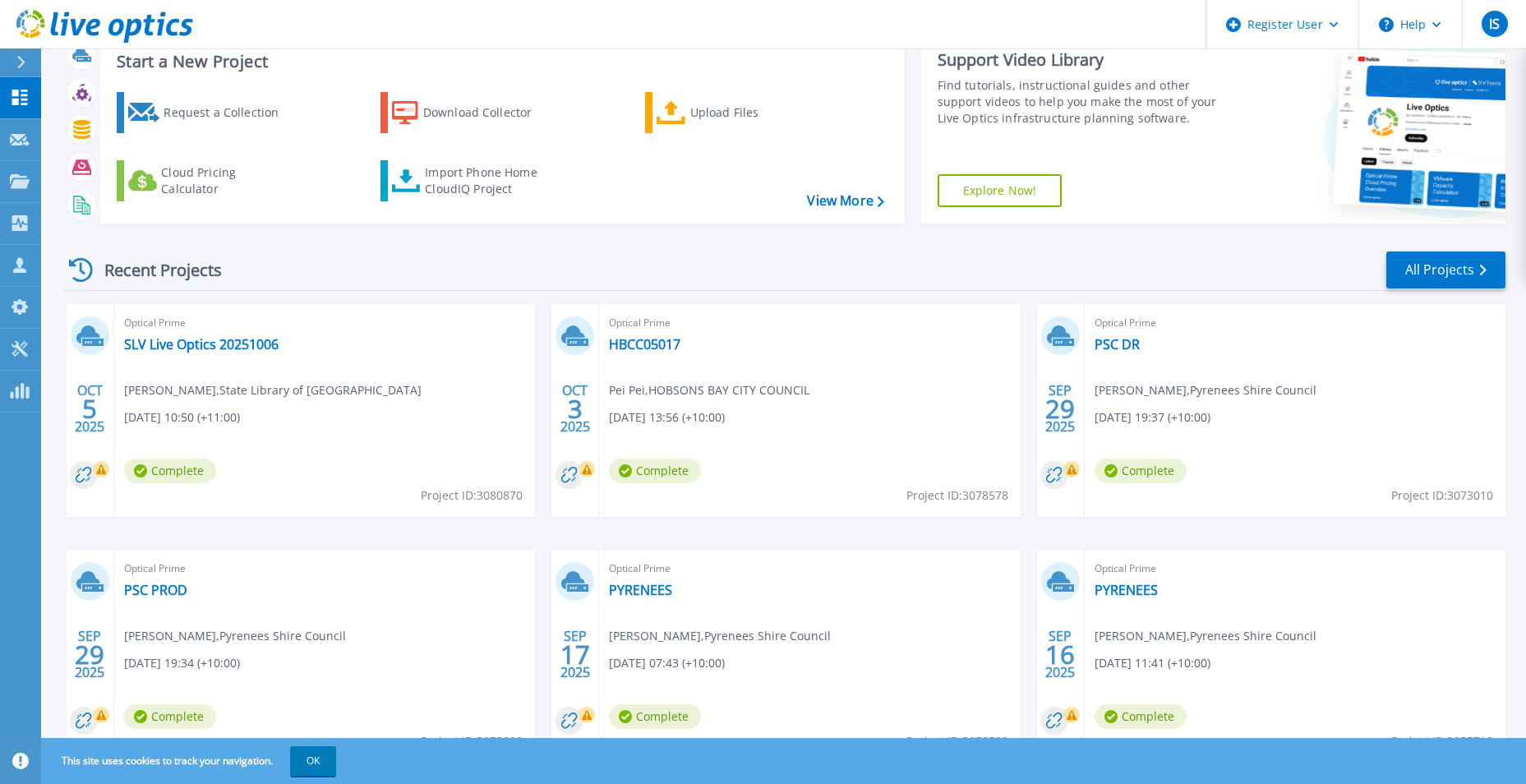
scroll to position [127, 0]
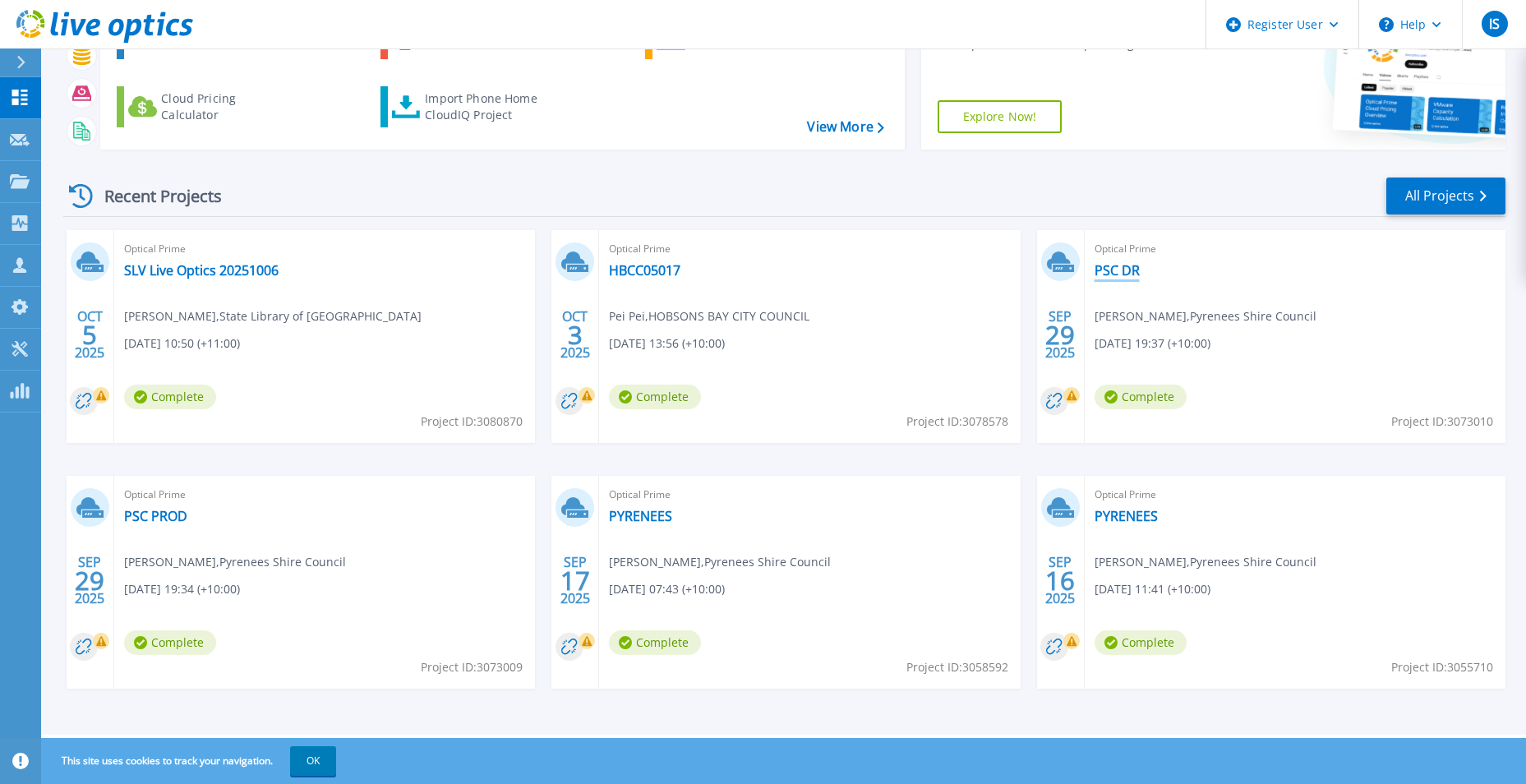
click at [1124, 267] on link "PSC DR" at bounding box center [1116, 270] width 45 height 17
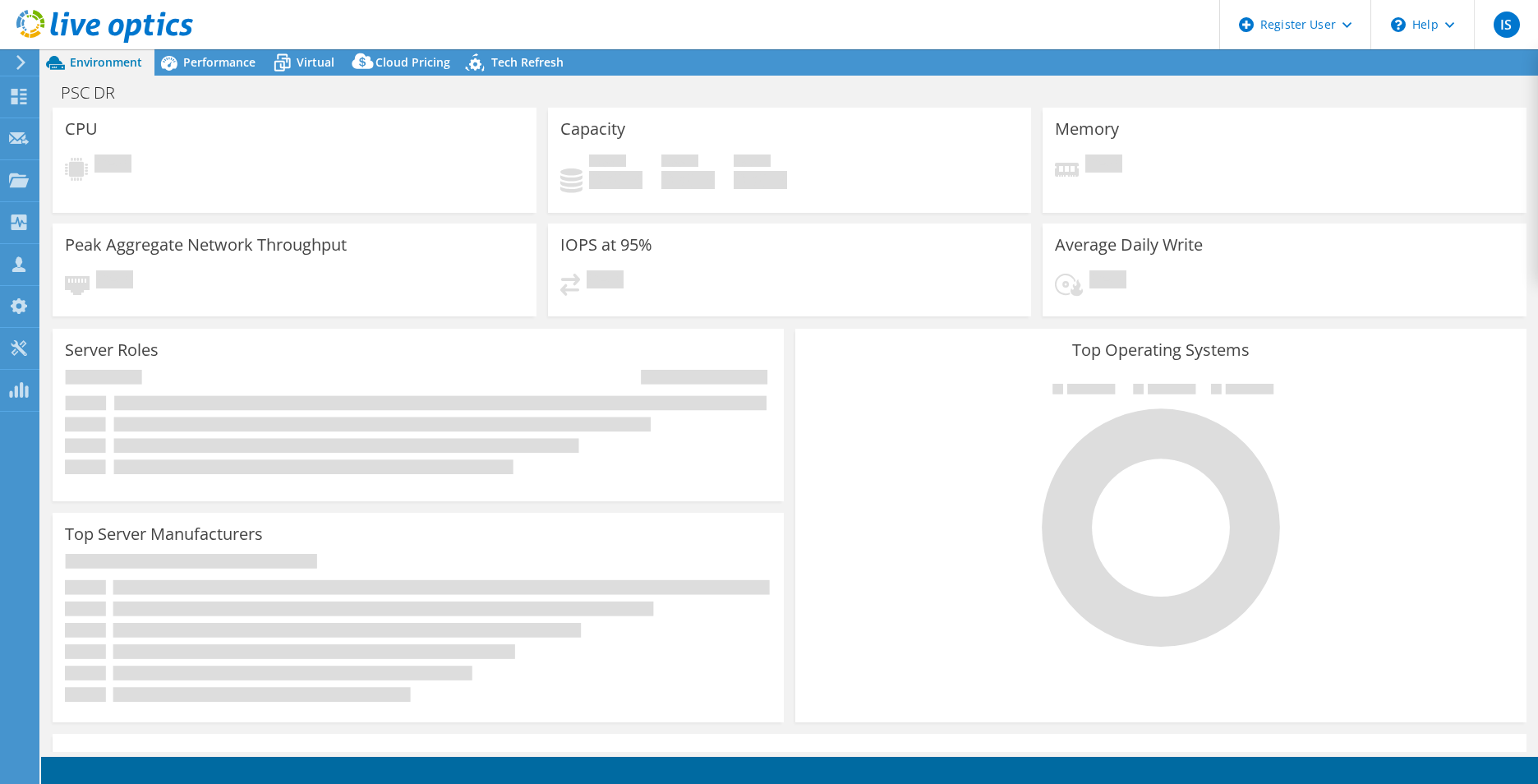
select select "USD"
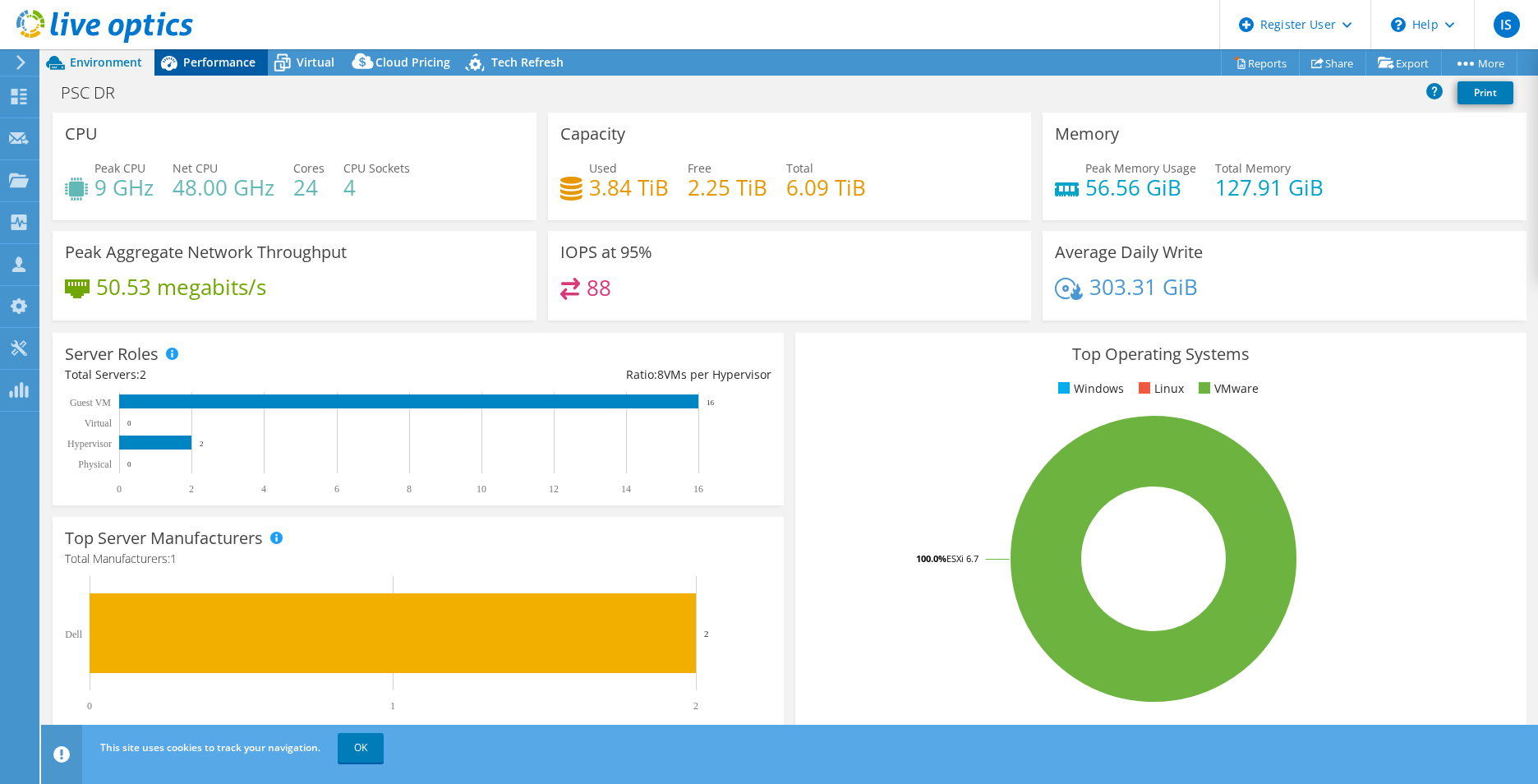
click at [206, 55] on span "Performance" at bounding box center [219, 62] width 73 height 16
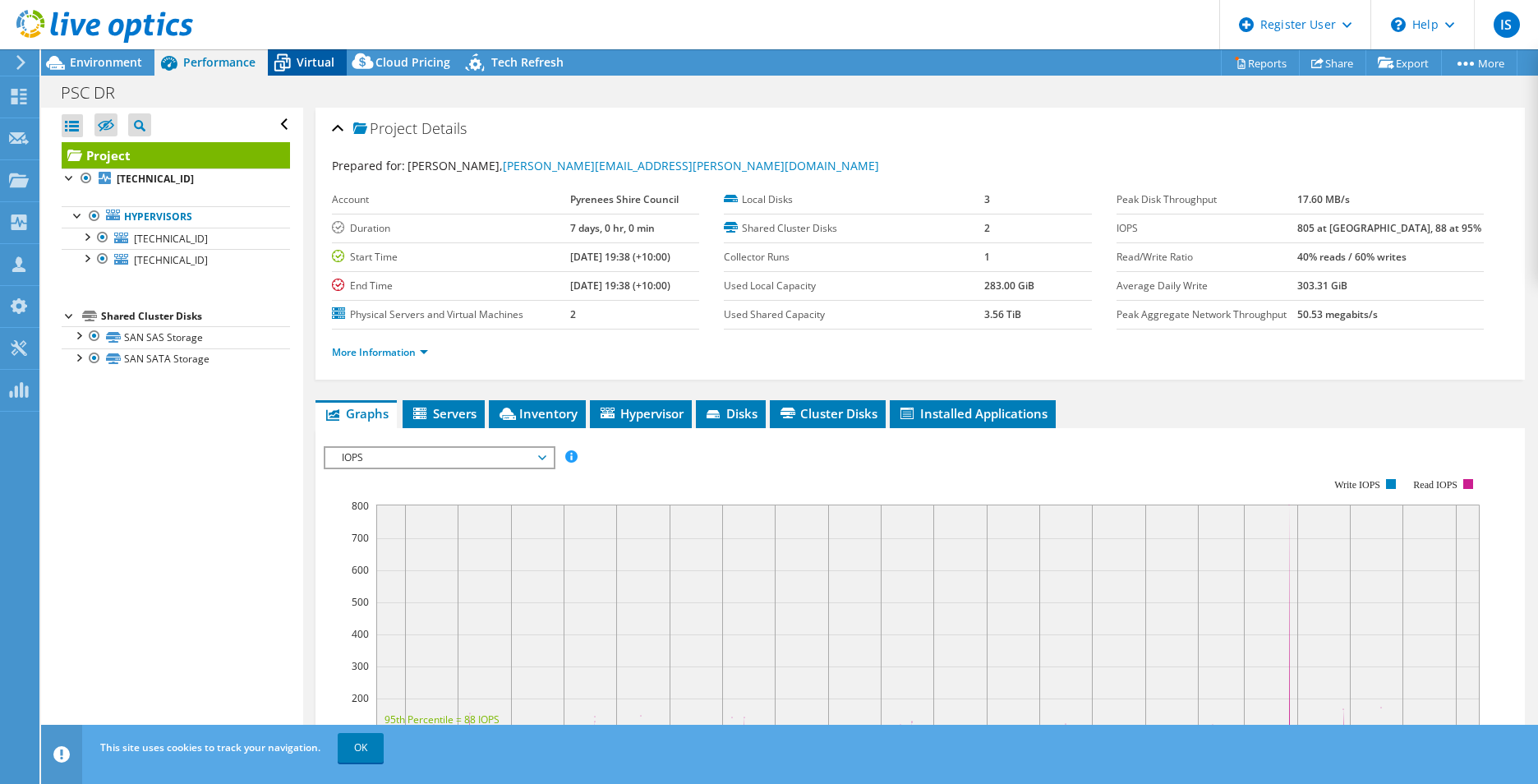
click at [290, 62] on icon at bounding box center [281, 62] width 28 height 28
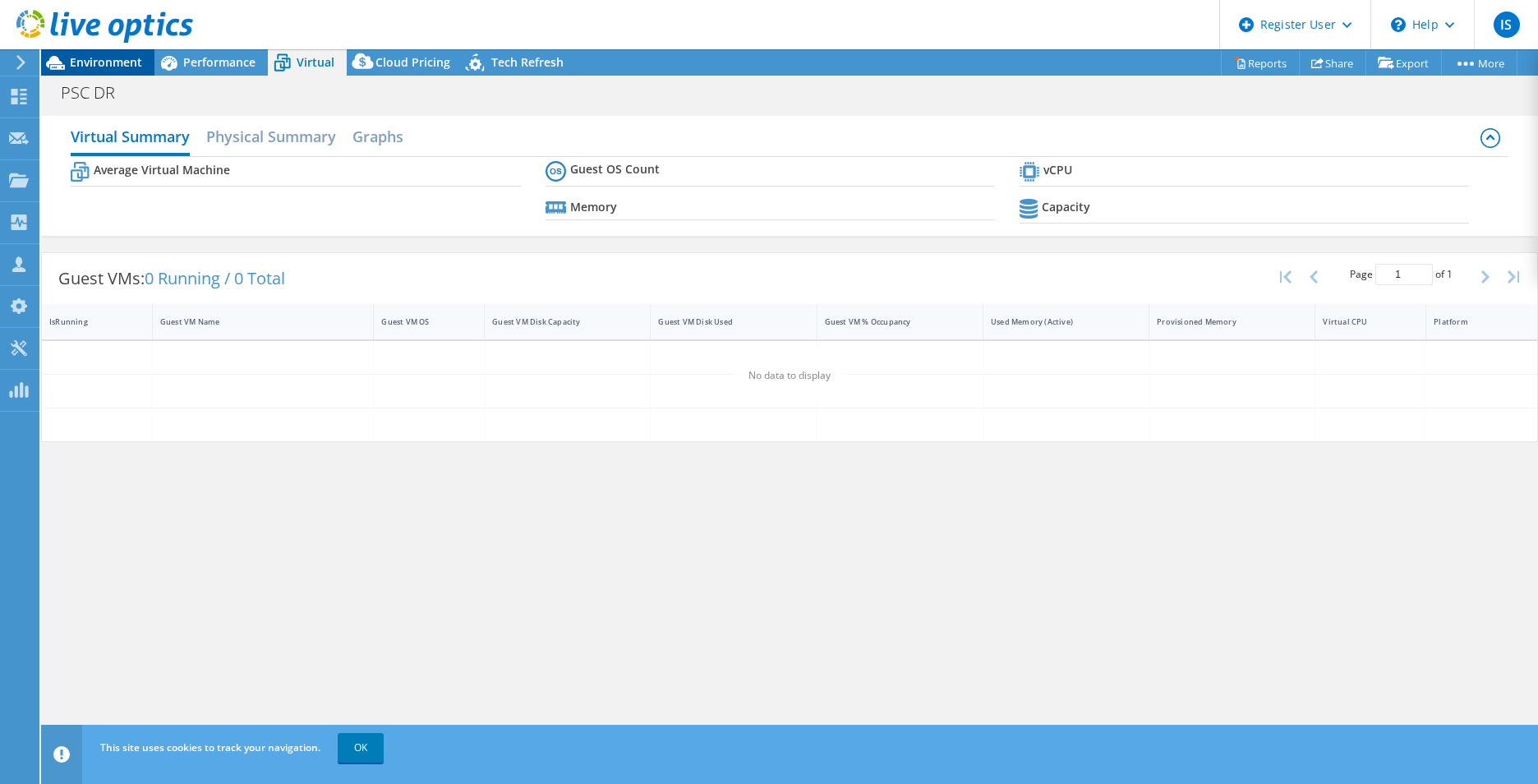
click at [93, 69] on span "Environment" at bounding box center [106, 62] width 73 height 16
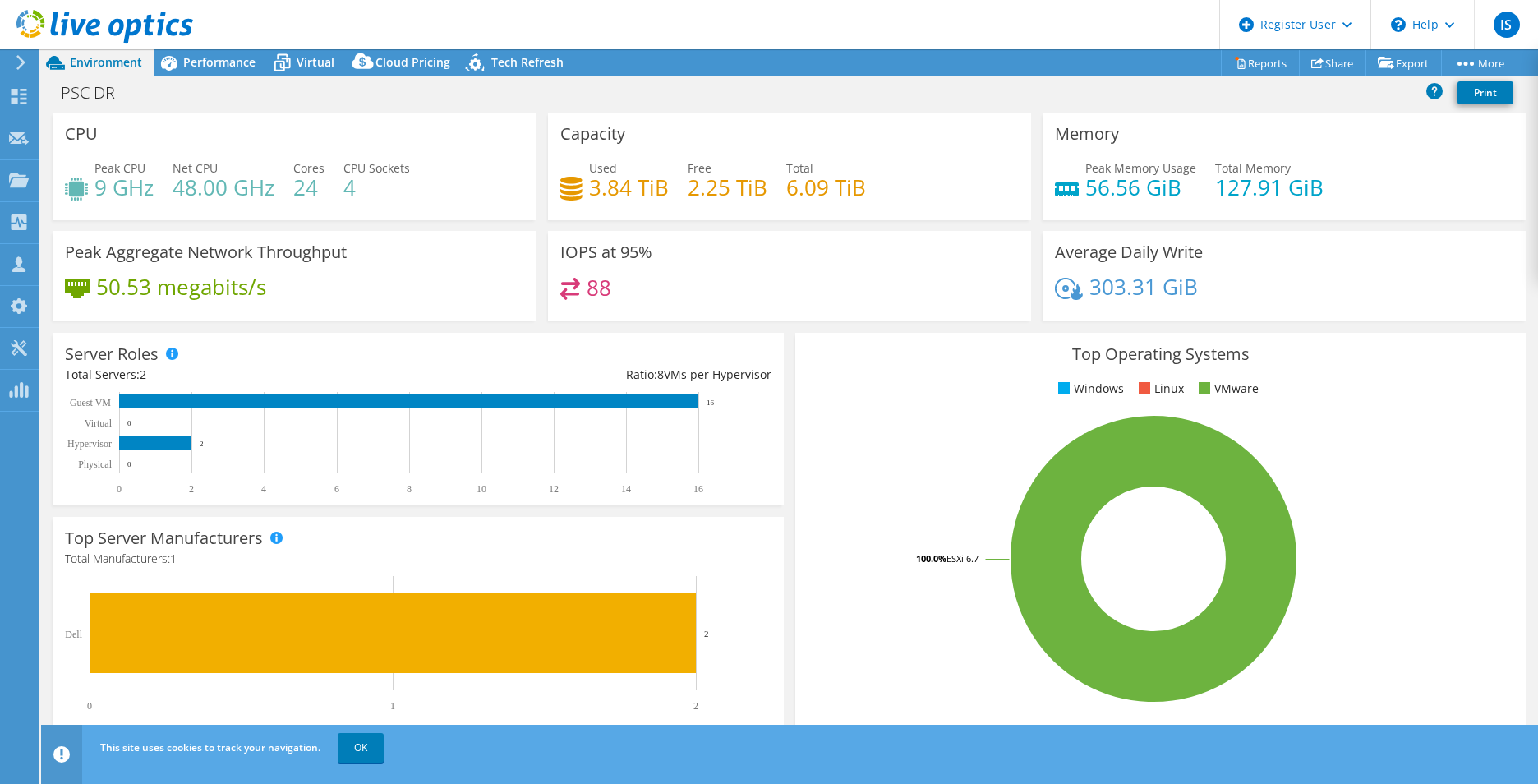
click at [18, 52] on div at bounding box center [97, 28] width 193 height 55
click at [20, 65] on use at bounding box center [21, 62] width 9 height 15
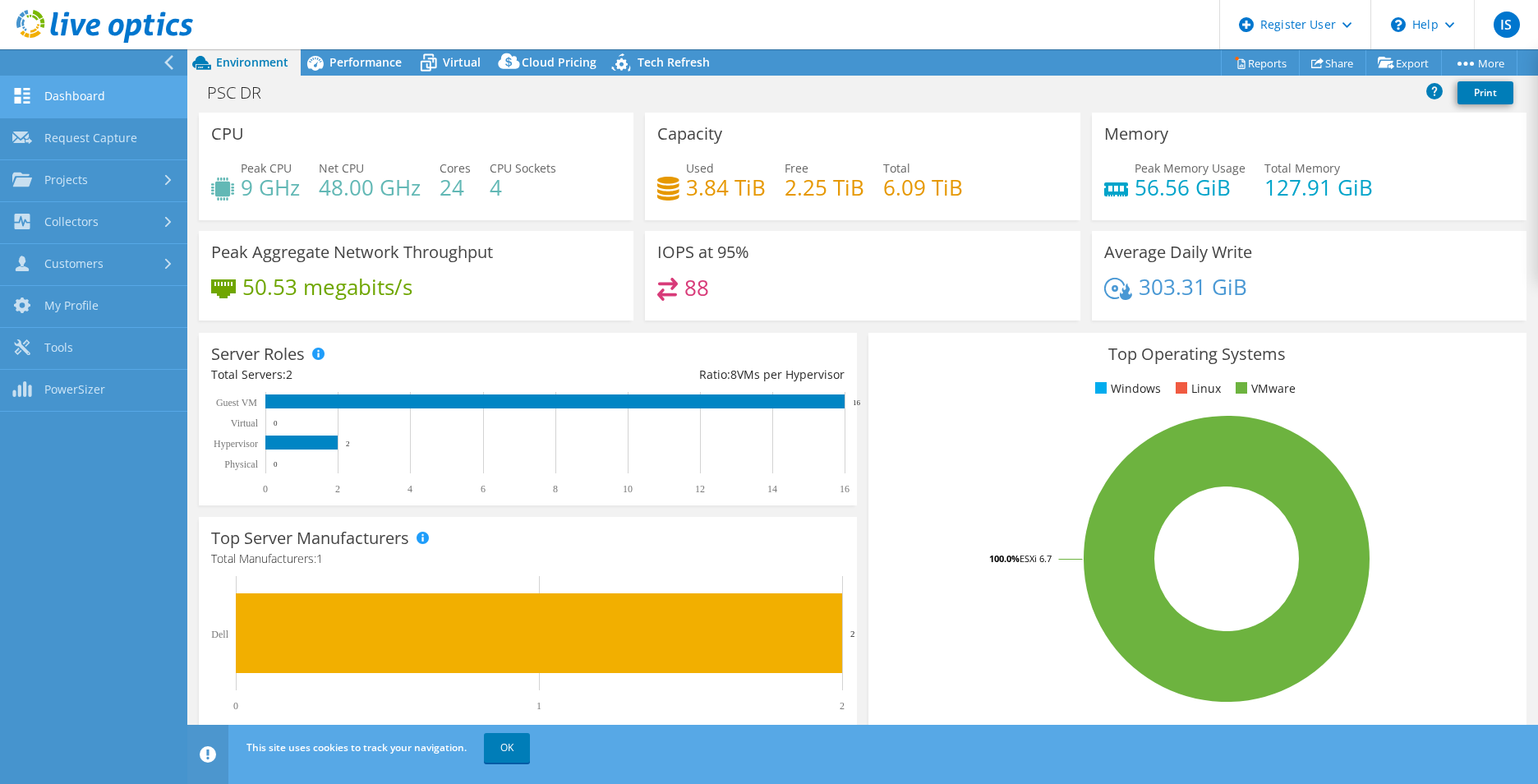
click at [89, 108] on link "Dashboard" at bounding box center [94, 97] width 188 height 42
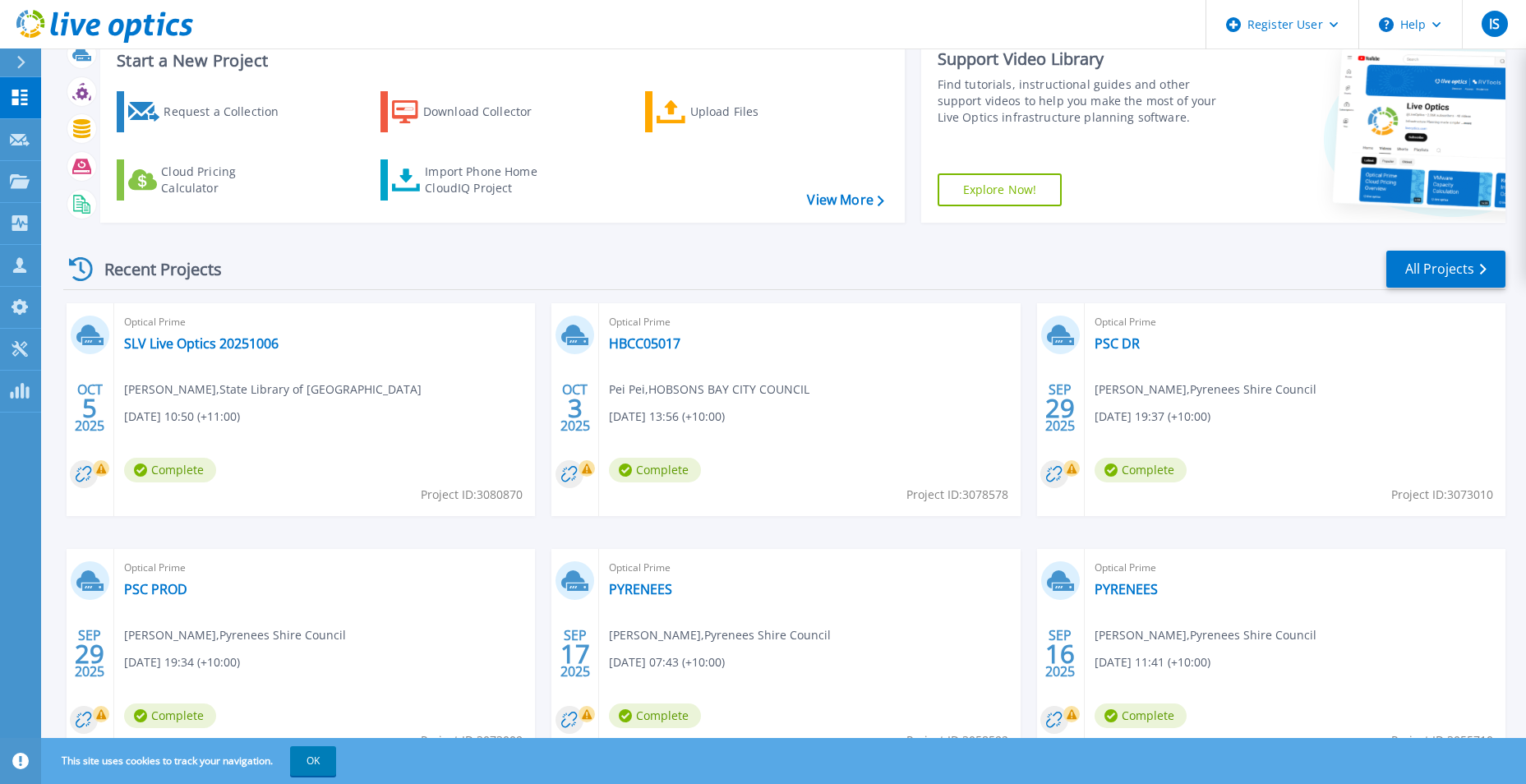
scroll to position [82, 0]
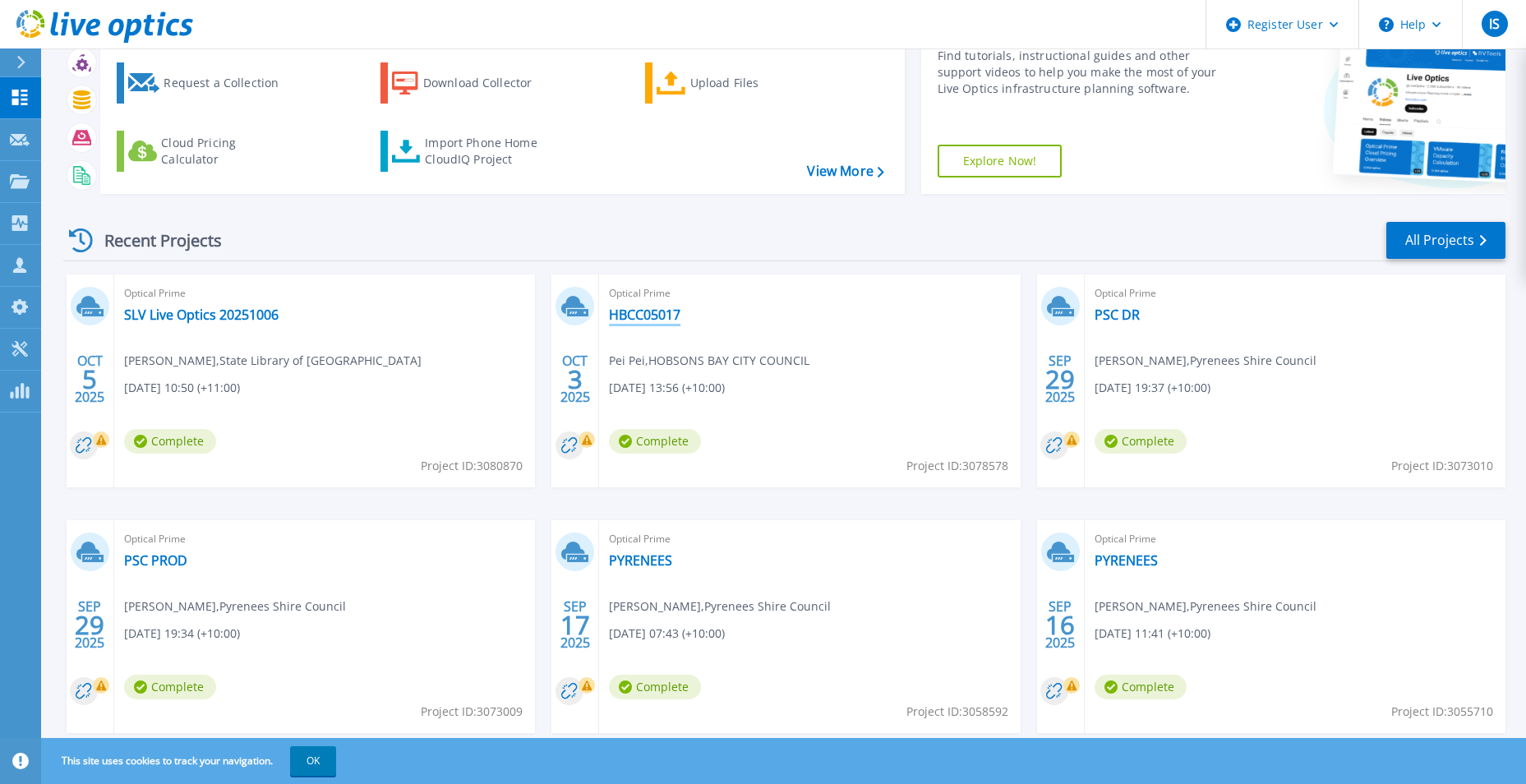
click at [628, 315] on link "HBCC05017" at bounding box center [644, 314] width 72 height 17
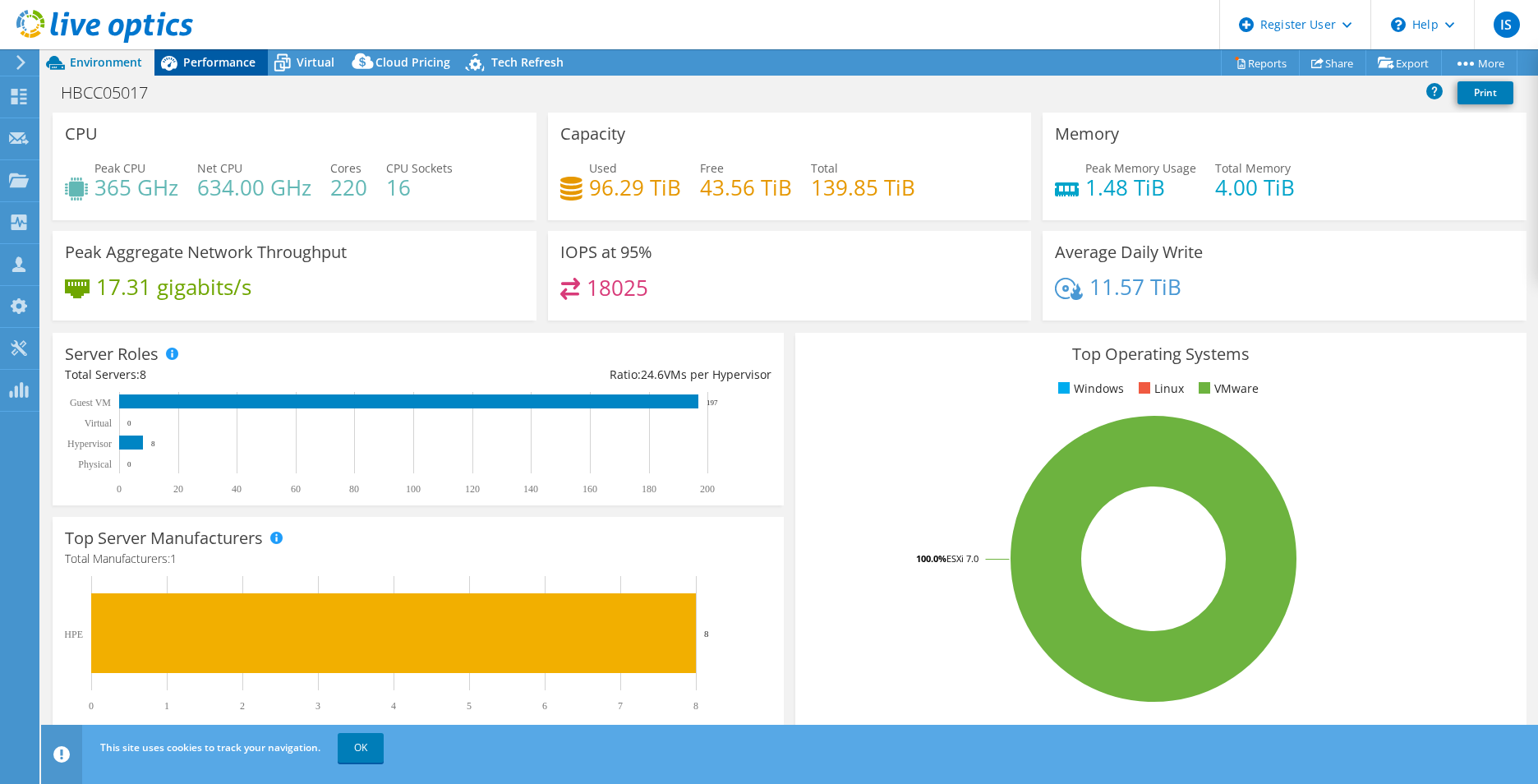
click at [228, 64] on span "Performance" at bounding box center [219, 62] width 73 height 16
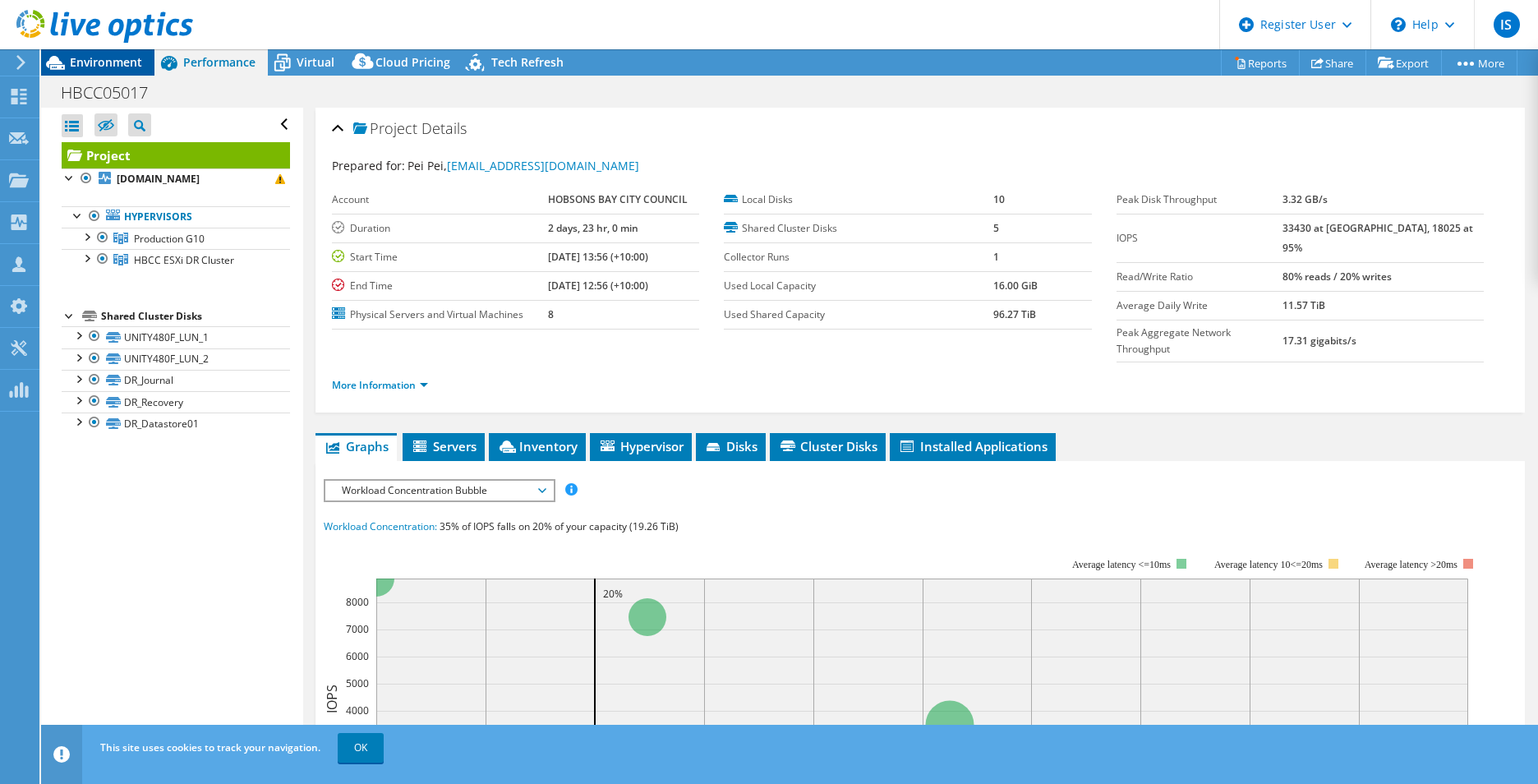
click at [68, 56] on icon at bounding box center [55, 62] width 28 height 28
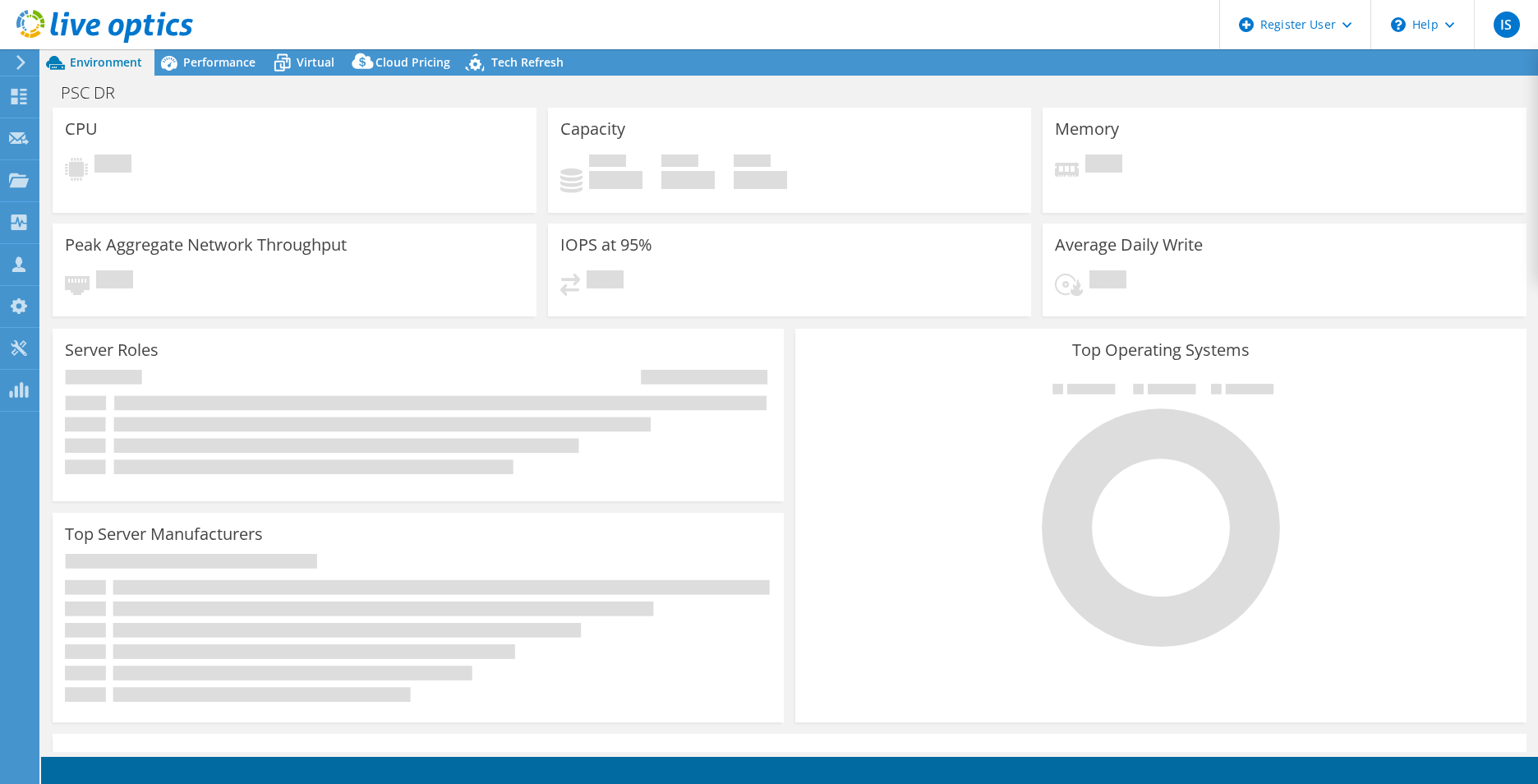
select select
click at [24, 97] on icon at bounding box center [18, 97] width 19 height 16
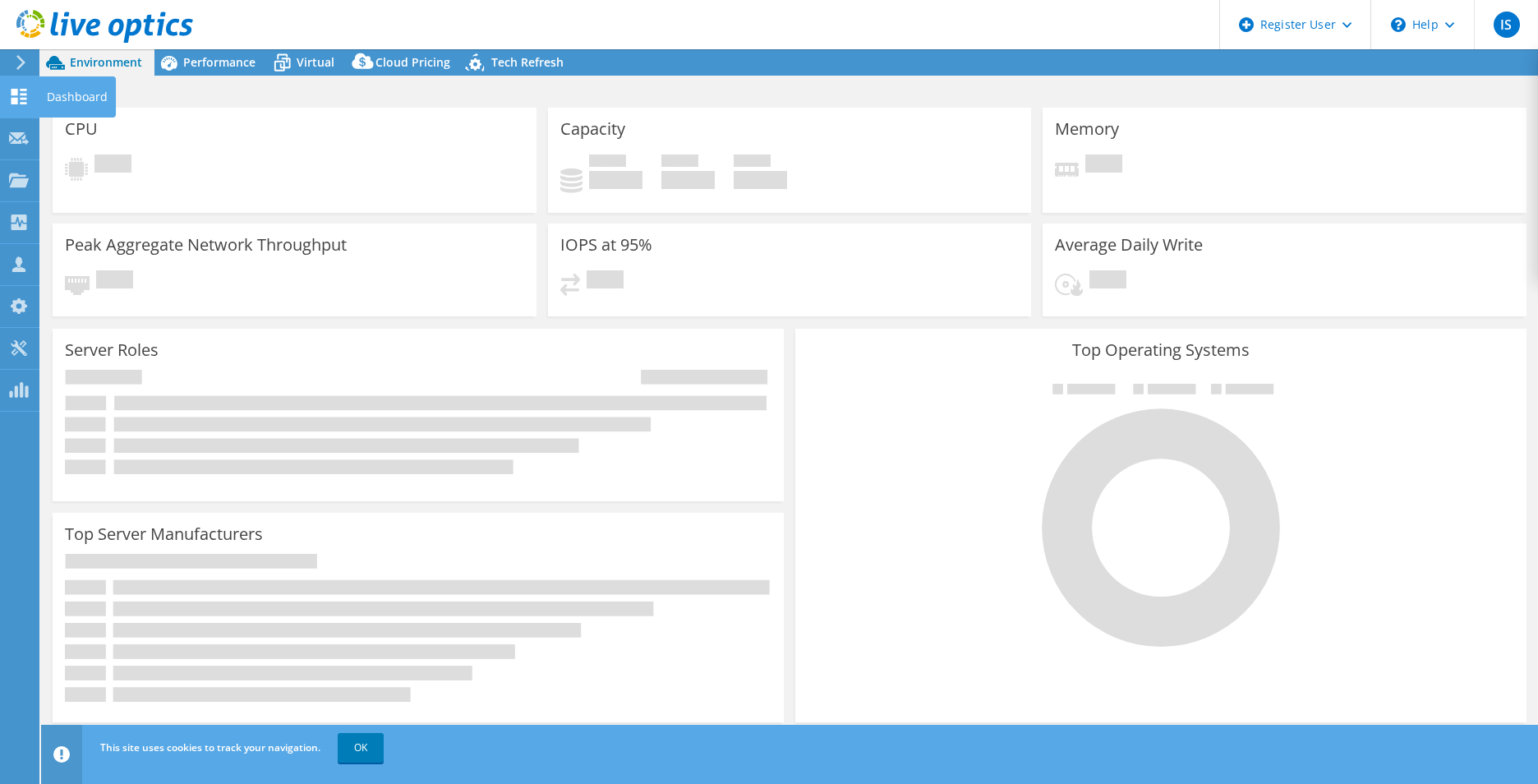
click at [52, 97] on div "Dashboard" at bounding box center [77, 97] width 77 height 41
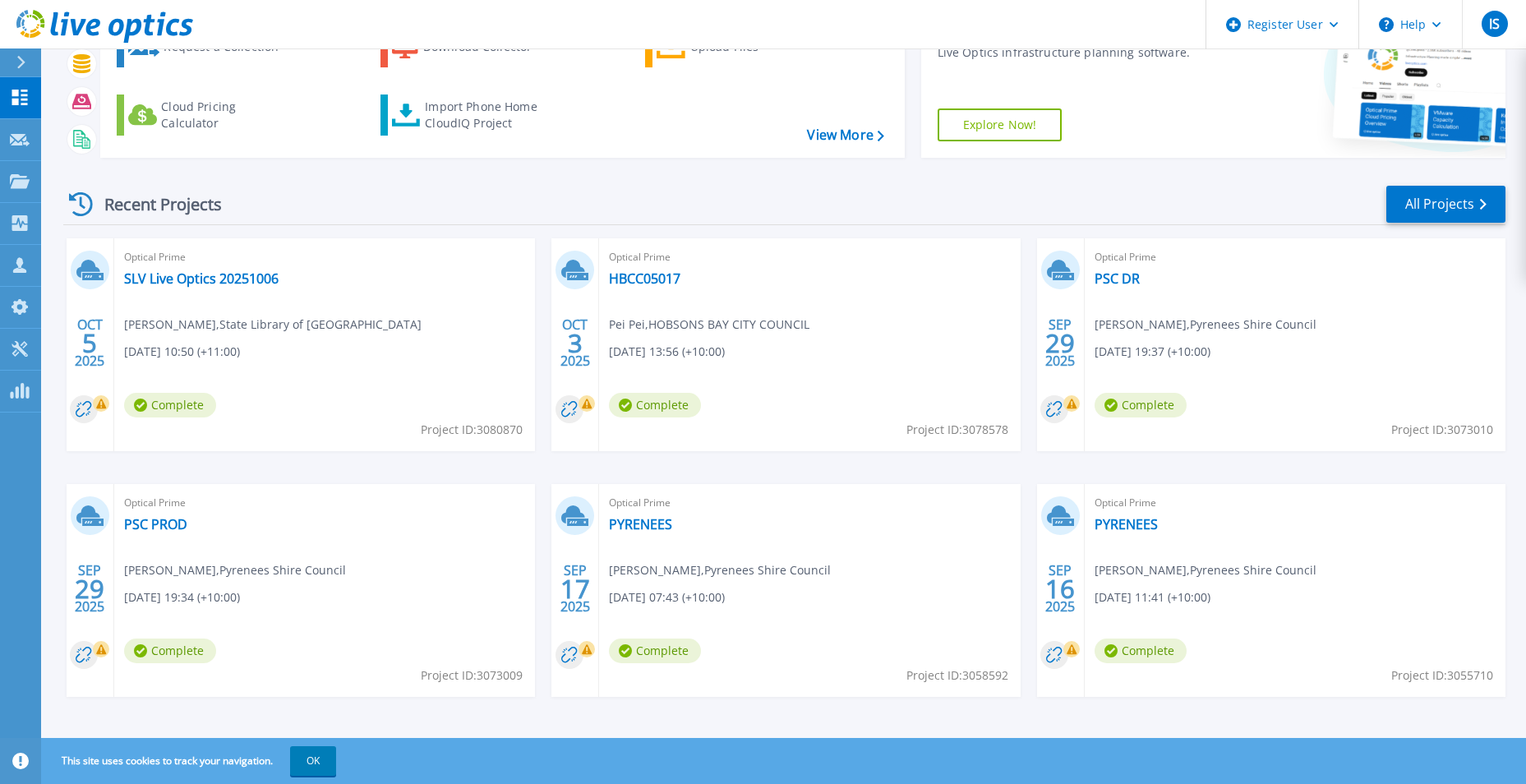
scroll to position [127, 0]
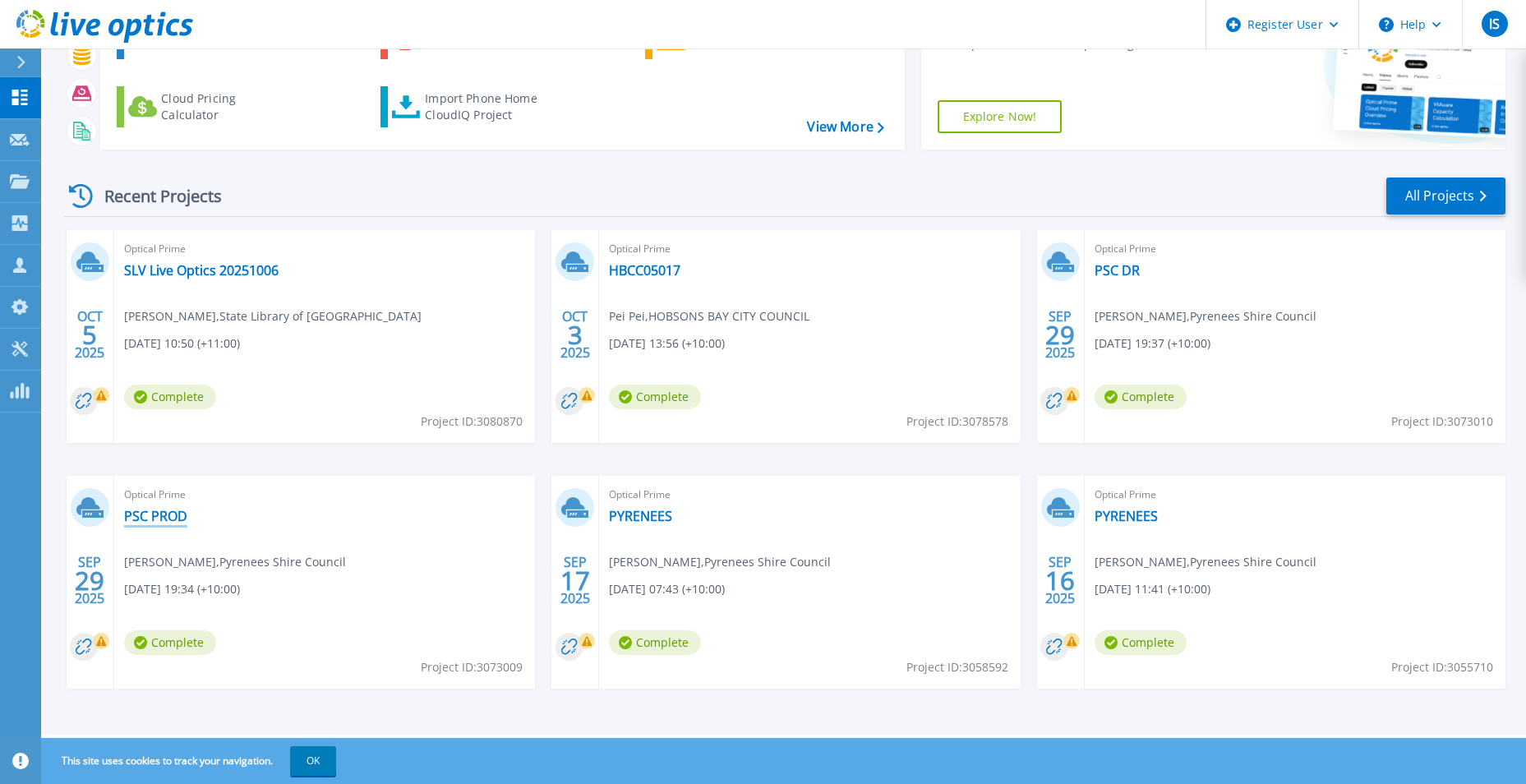
click at [136, 519] on link "PSC PROD" at bounding box center [155, 516] width 63 height 17
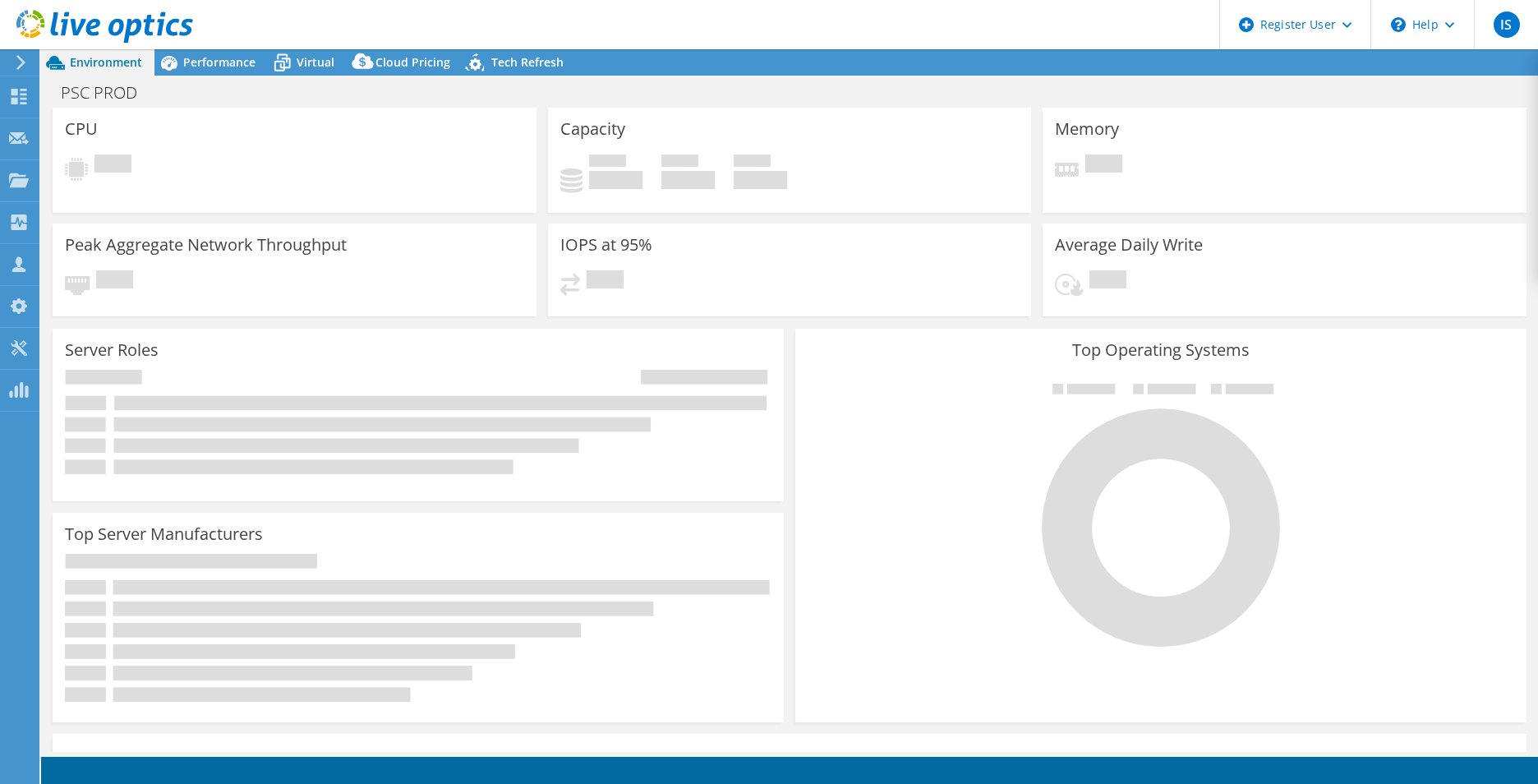
select select "USD"
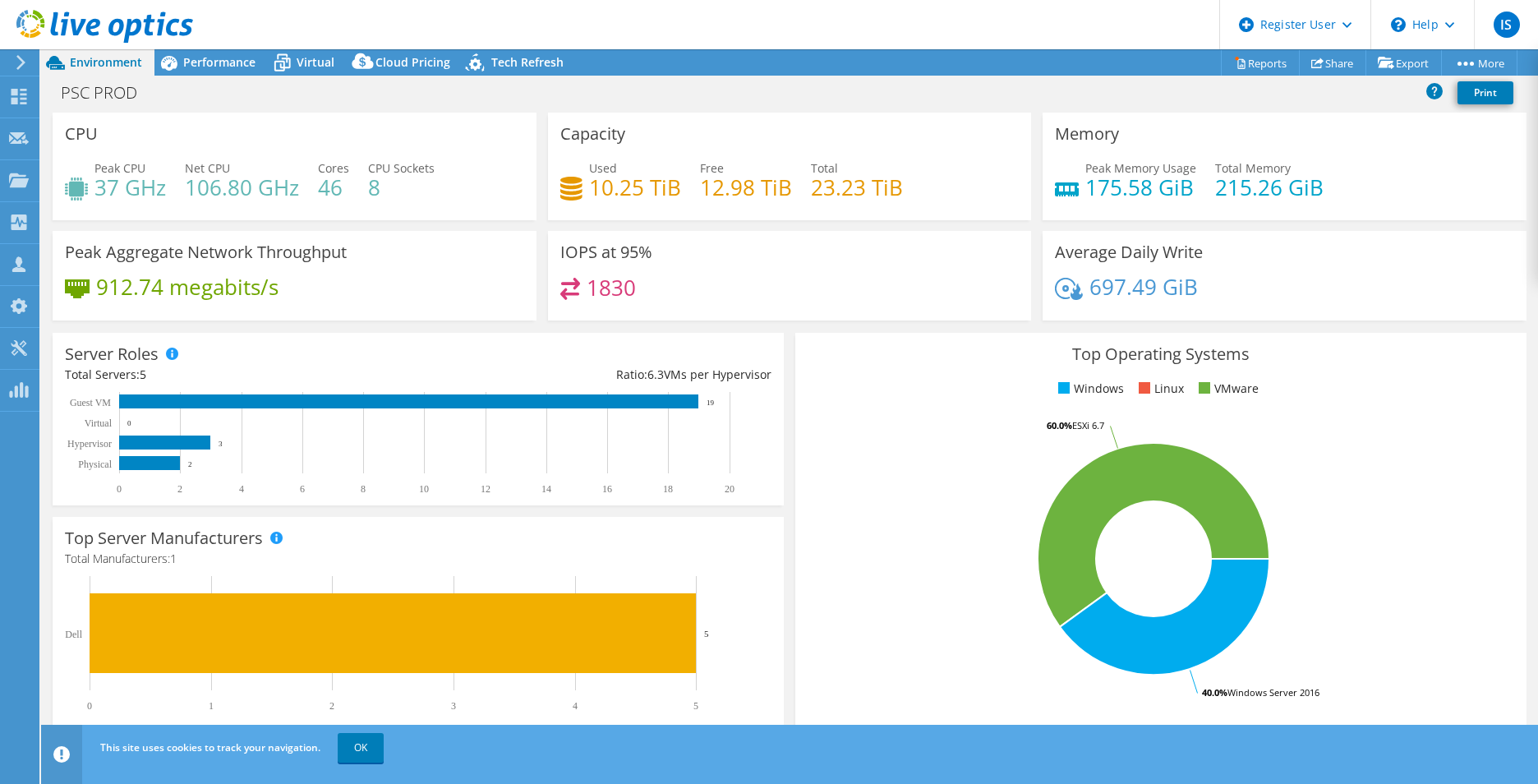
click at [189, 51] on div at bounding box center [97, 28] width 193 height 55
click at [191, 62] on span "Performance" at bounding box center [219, 62] width 73 height 16
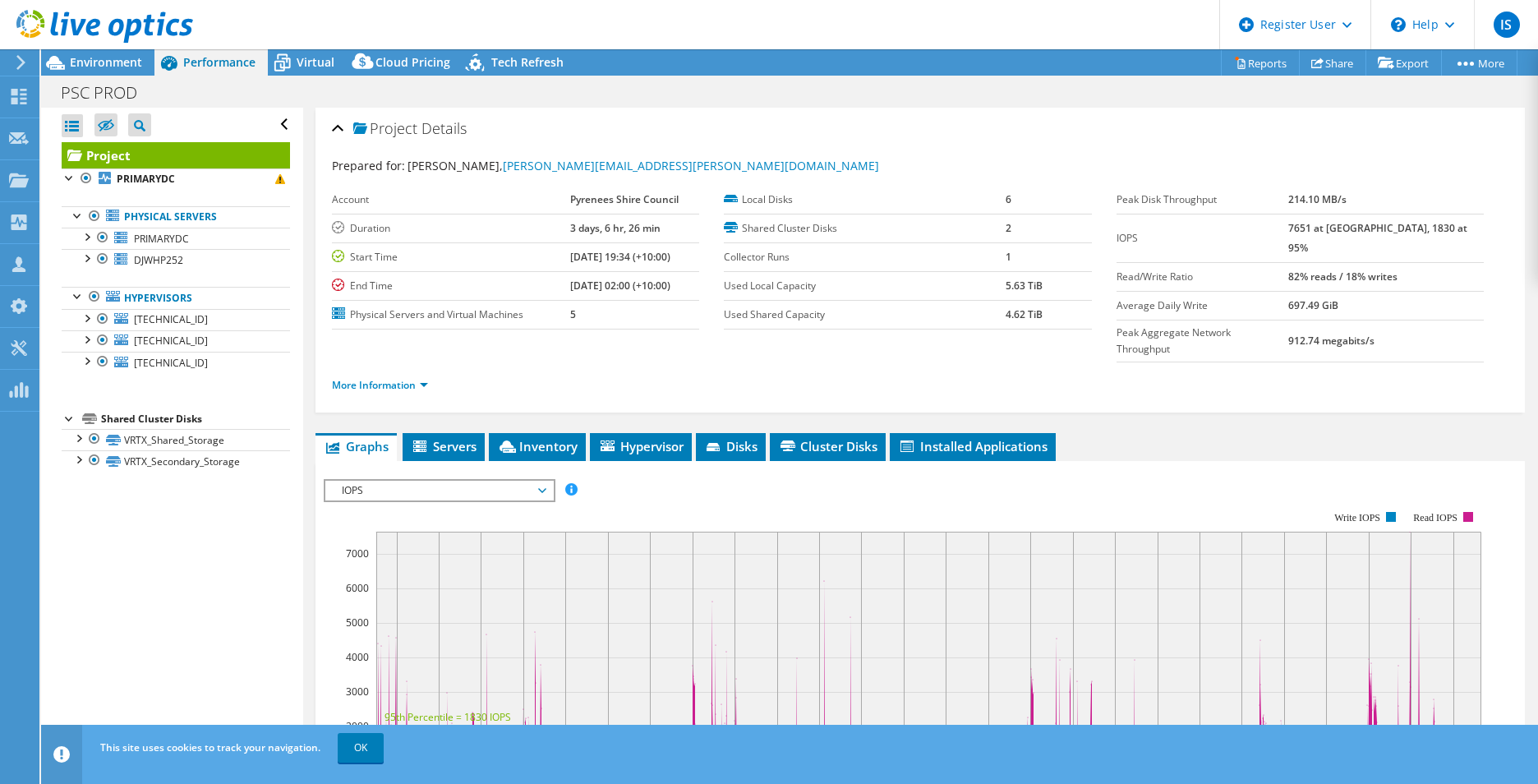
click at [570, 320] on b "5" at bounding box center [573, 313] width 6 height 14
click at [457, 433] on li "Servers" at bounding box center [443, 447] width 82 height 28
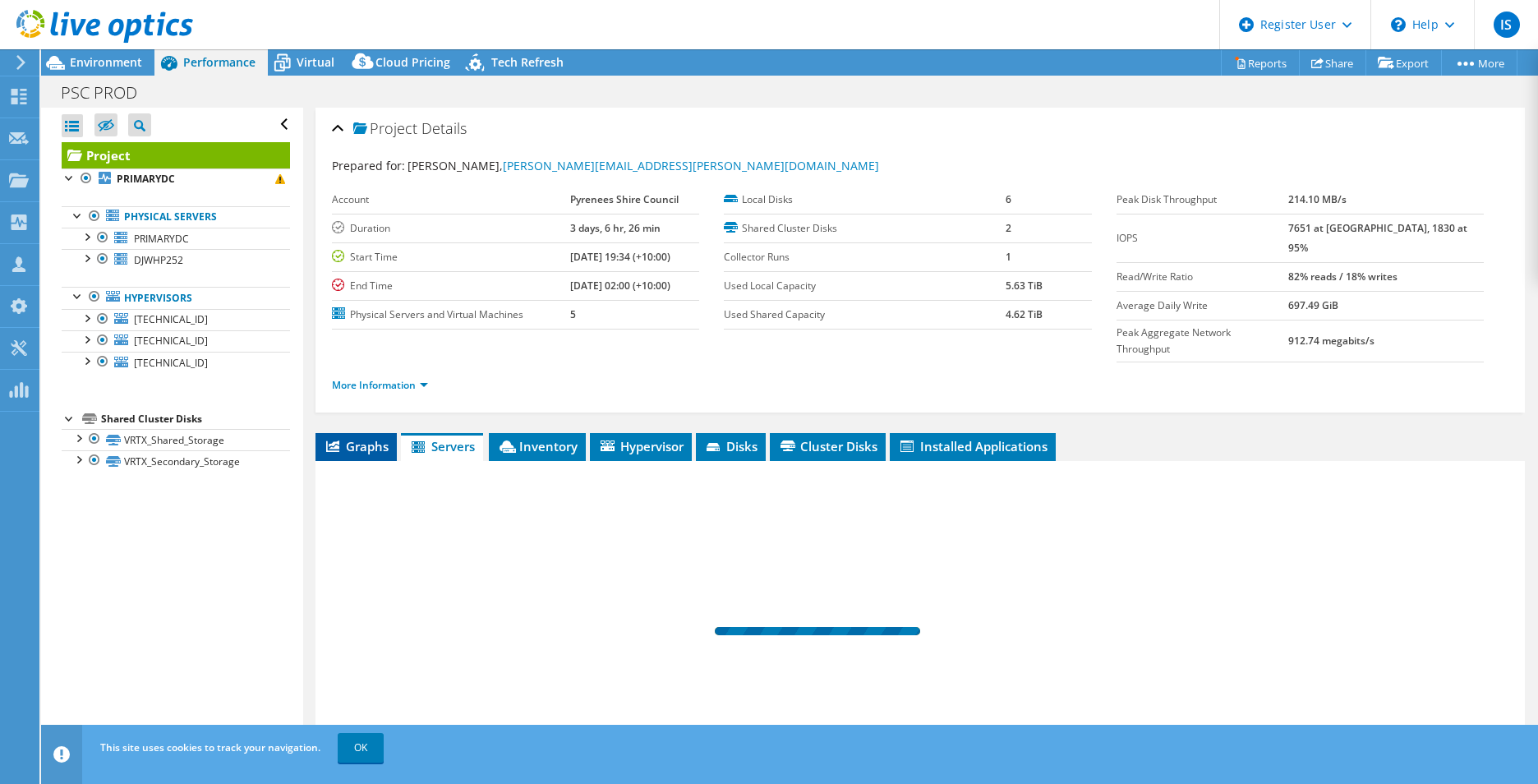
click at [353, 433] on li "Graphs" at bounding box center [356, 447] width 81 height 28
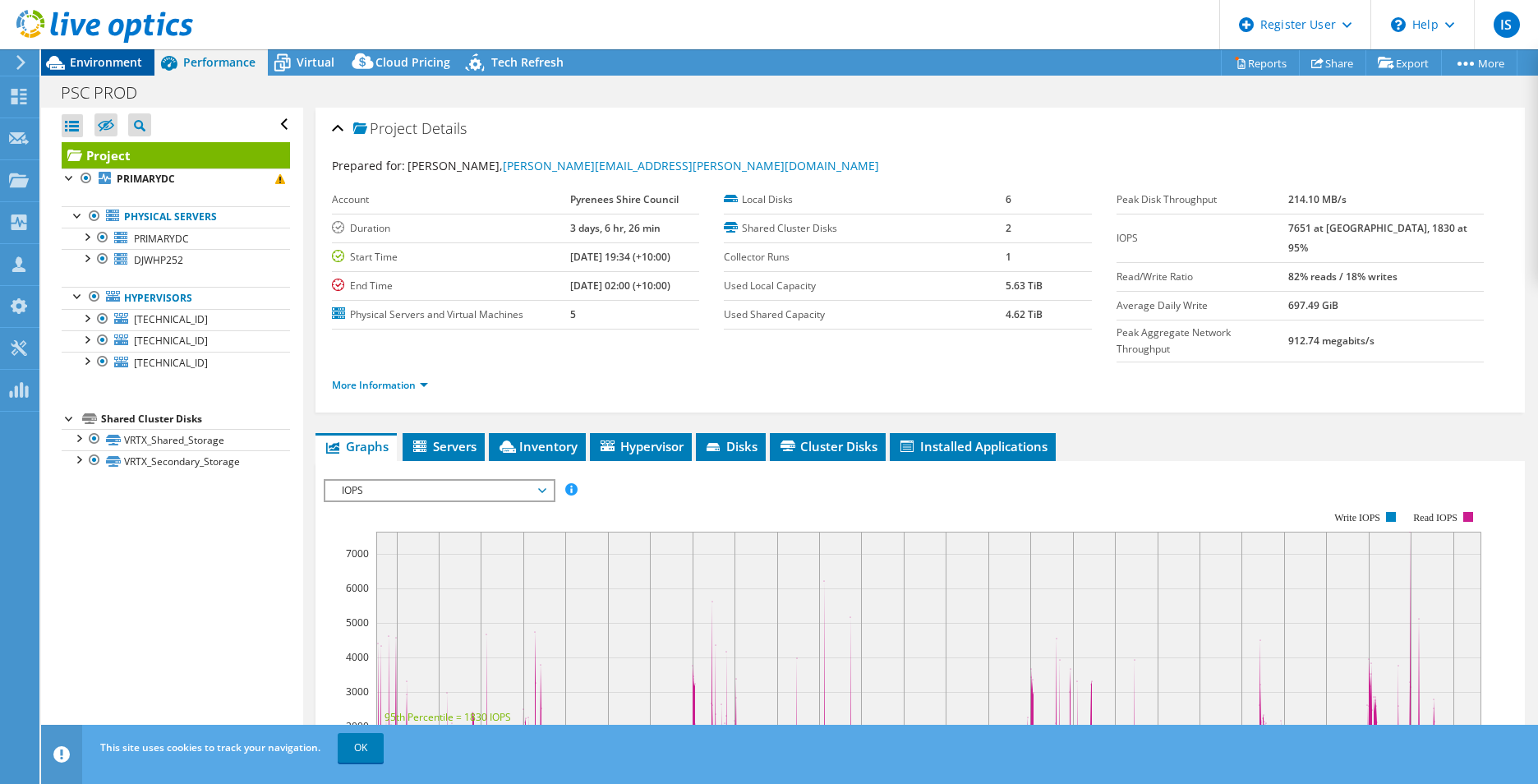
click at [116, 65] on span "Environment" at bounding box center [106, 62] width 73 height 16
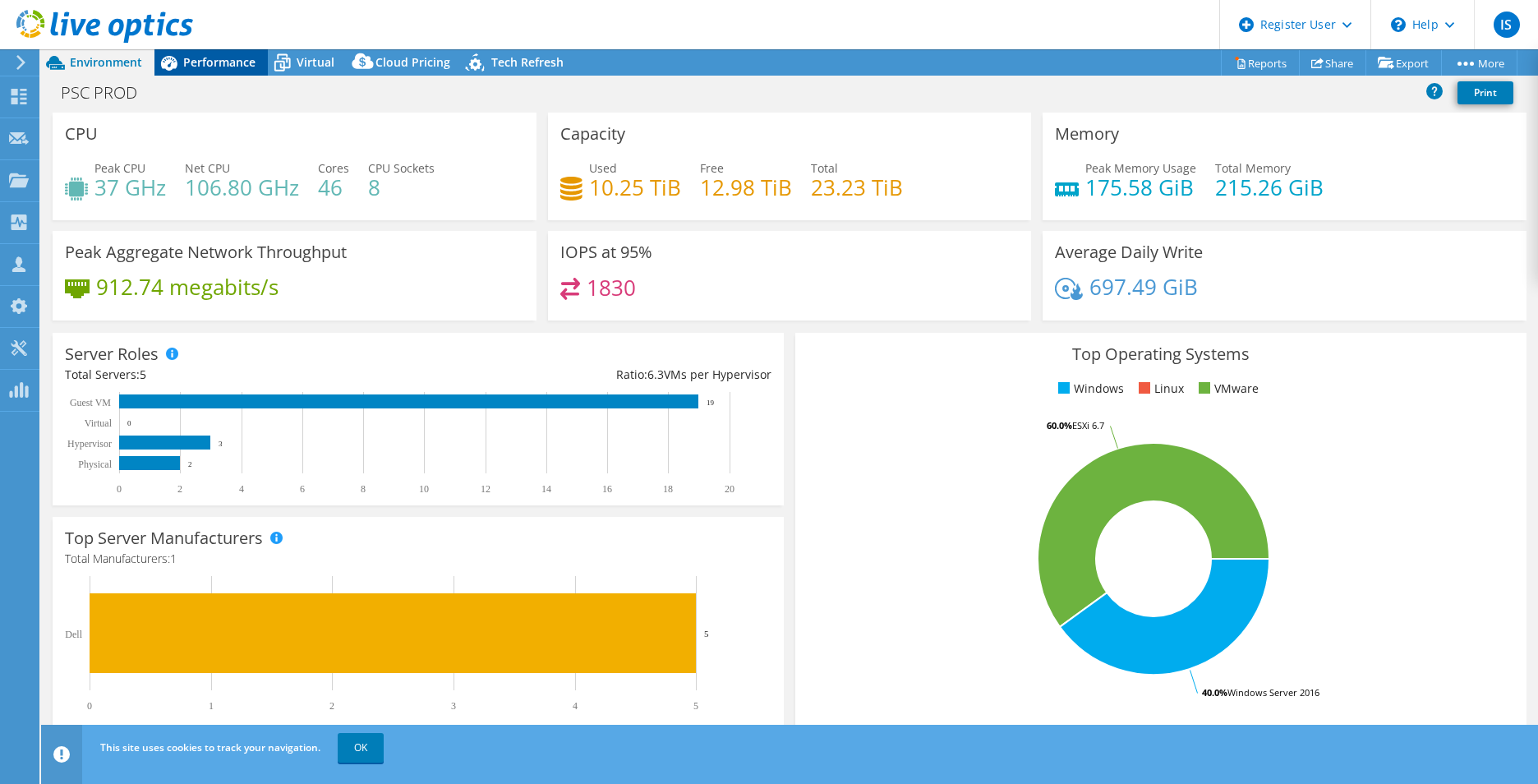
click at [217, 60] on span "Performance" at bounding box center [219, 62] width 73 height 16
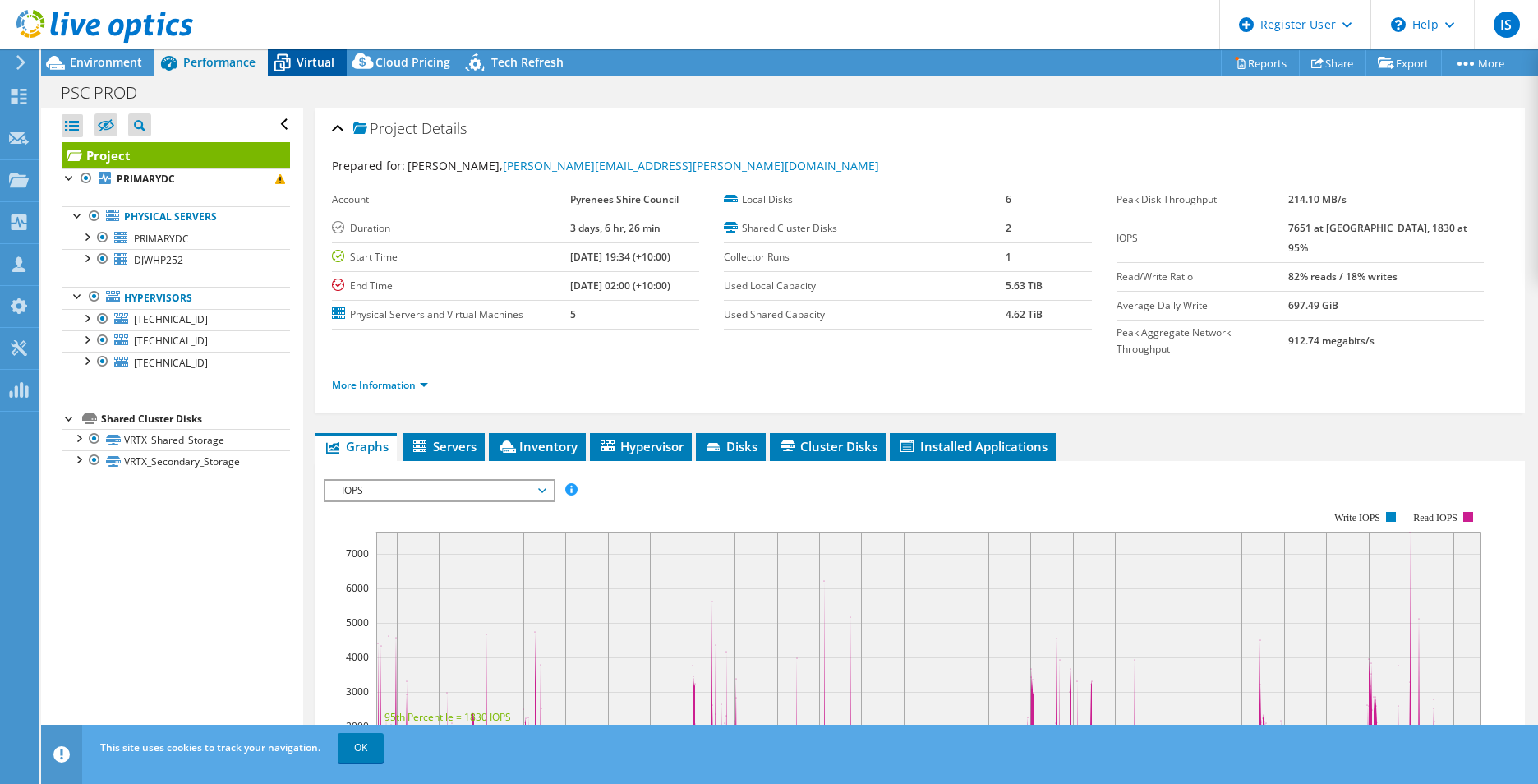
click at [312, 59] on span "Virtual" at bounding box center [315, 62] width 38 height 16
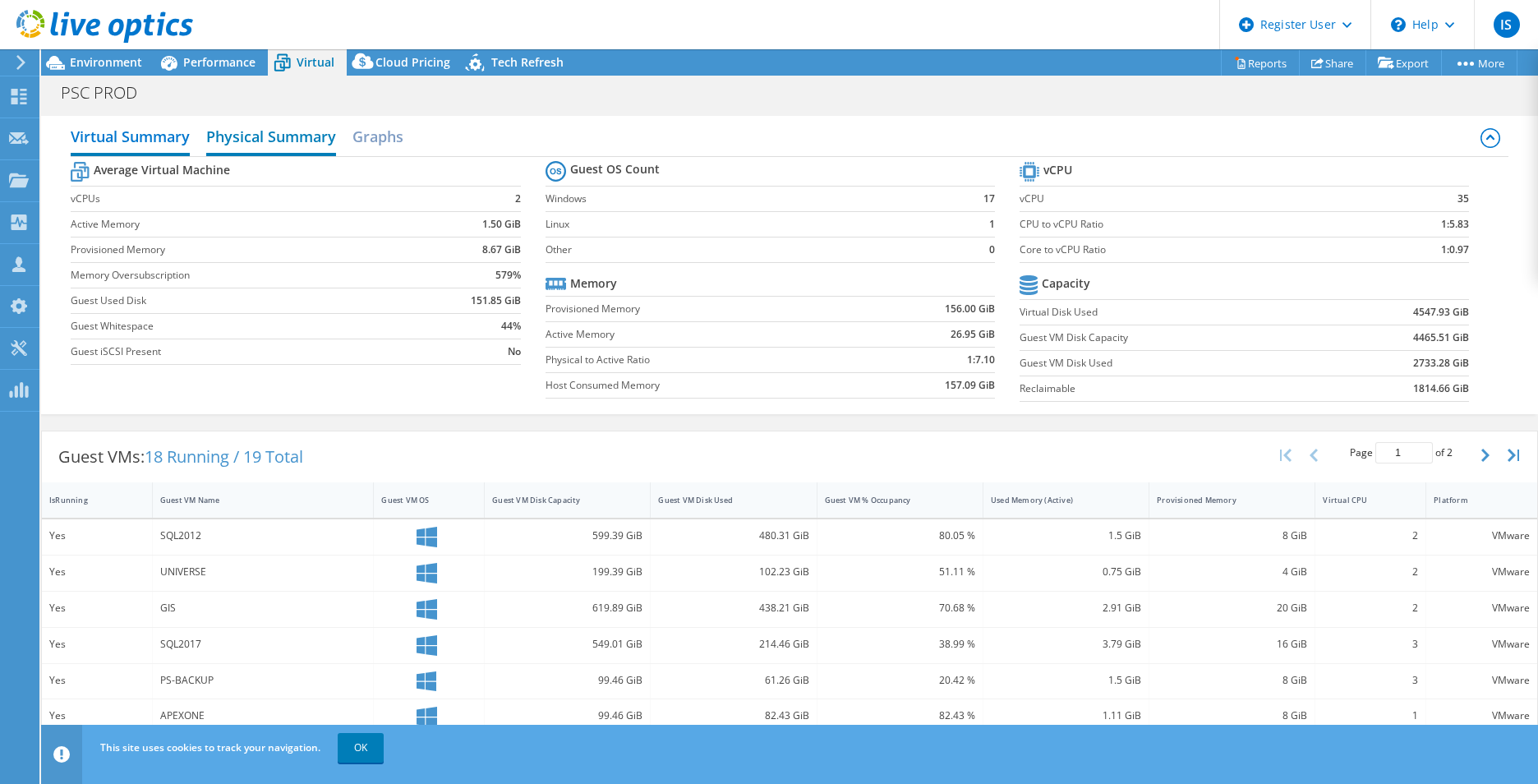
click at [272, 151] on h2 "Physical Summary" at bounding box center [270, 137] width 130 height 36
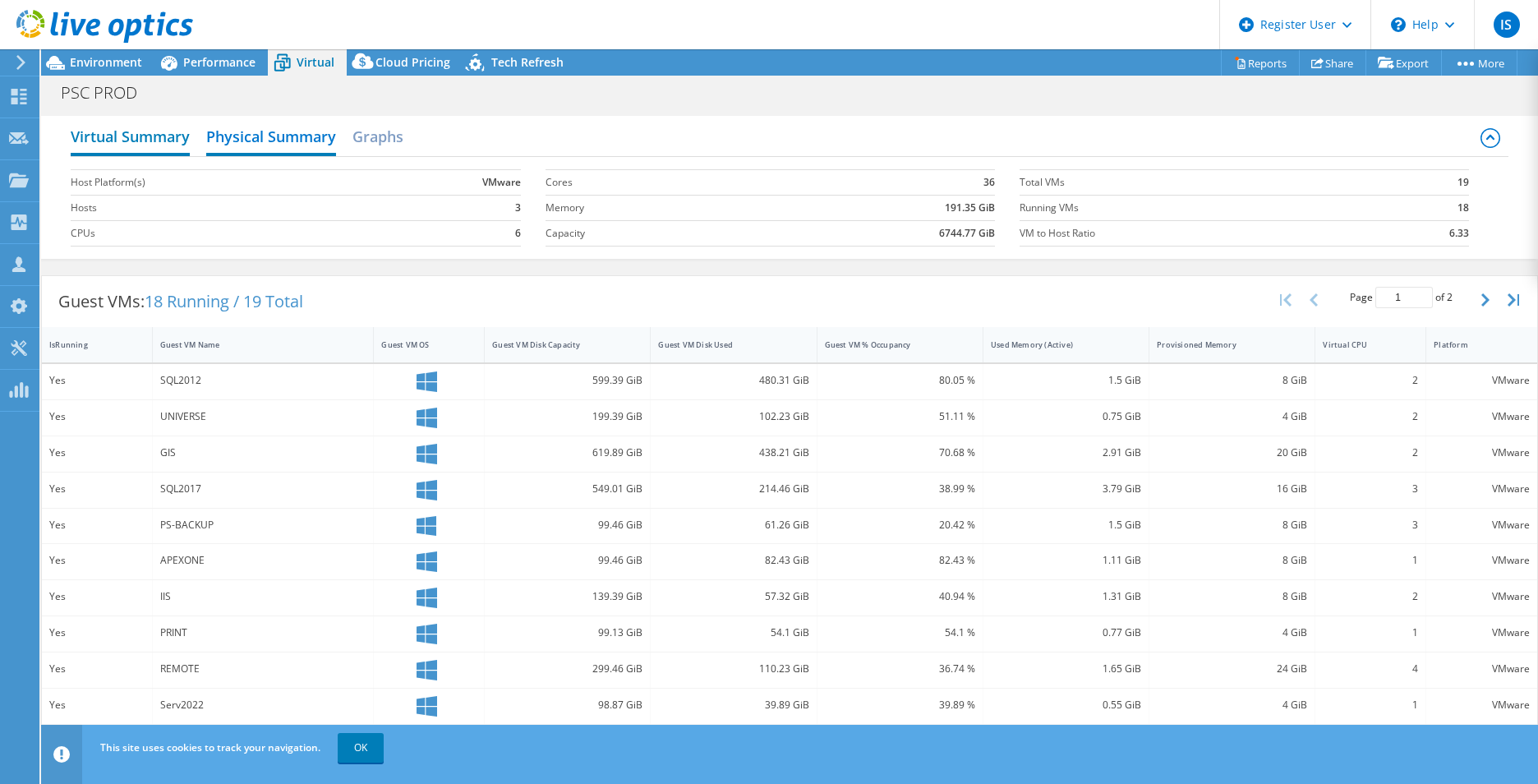
click at [177, 142] on h2 "Virtual Summary" at bounding box center [131, 137] width 120 height 36
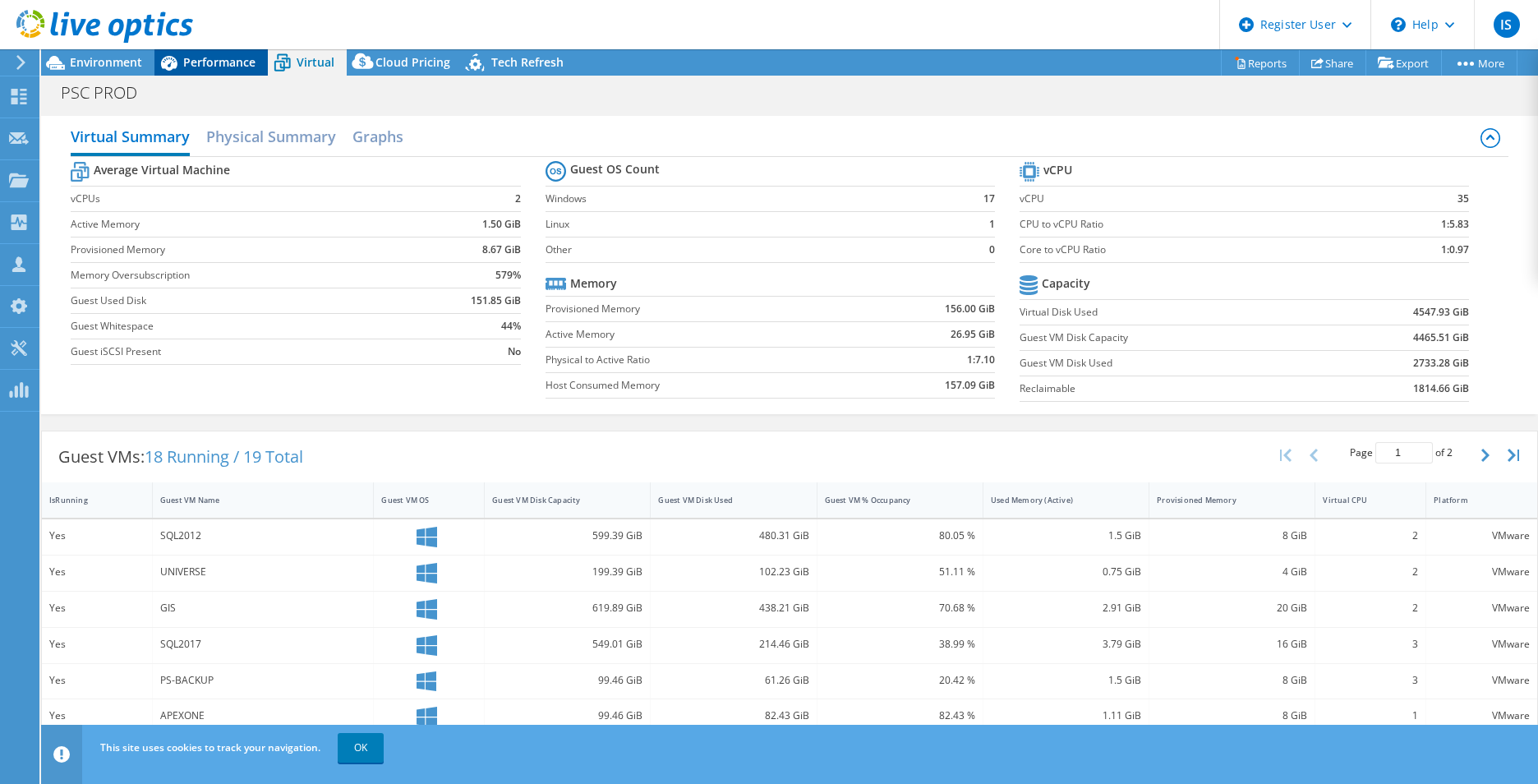
click at [200, 61] on span "Performance" at bounding box center [219, 62] width 73 height 16
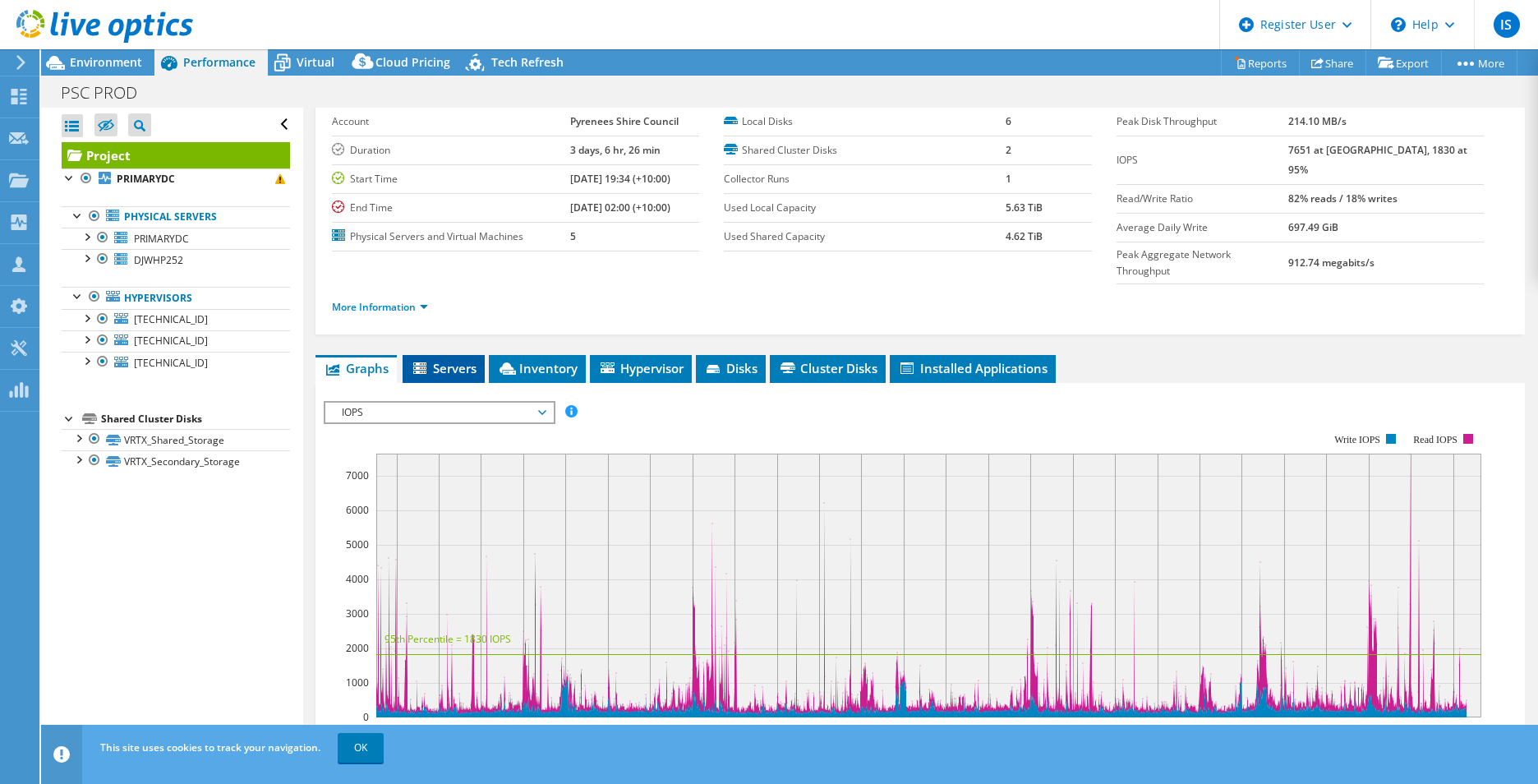
scroll to position [165, 0]
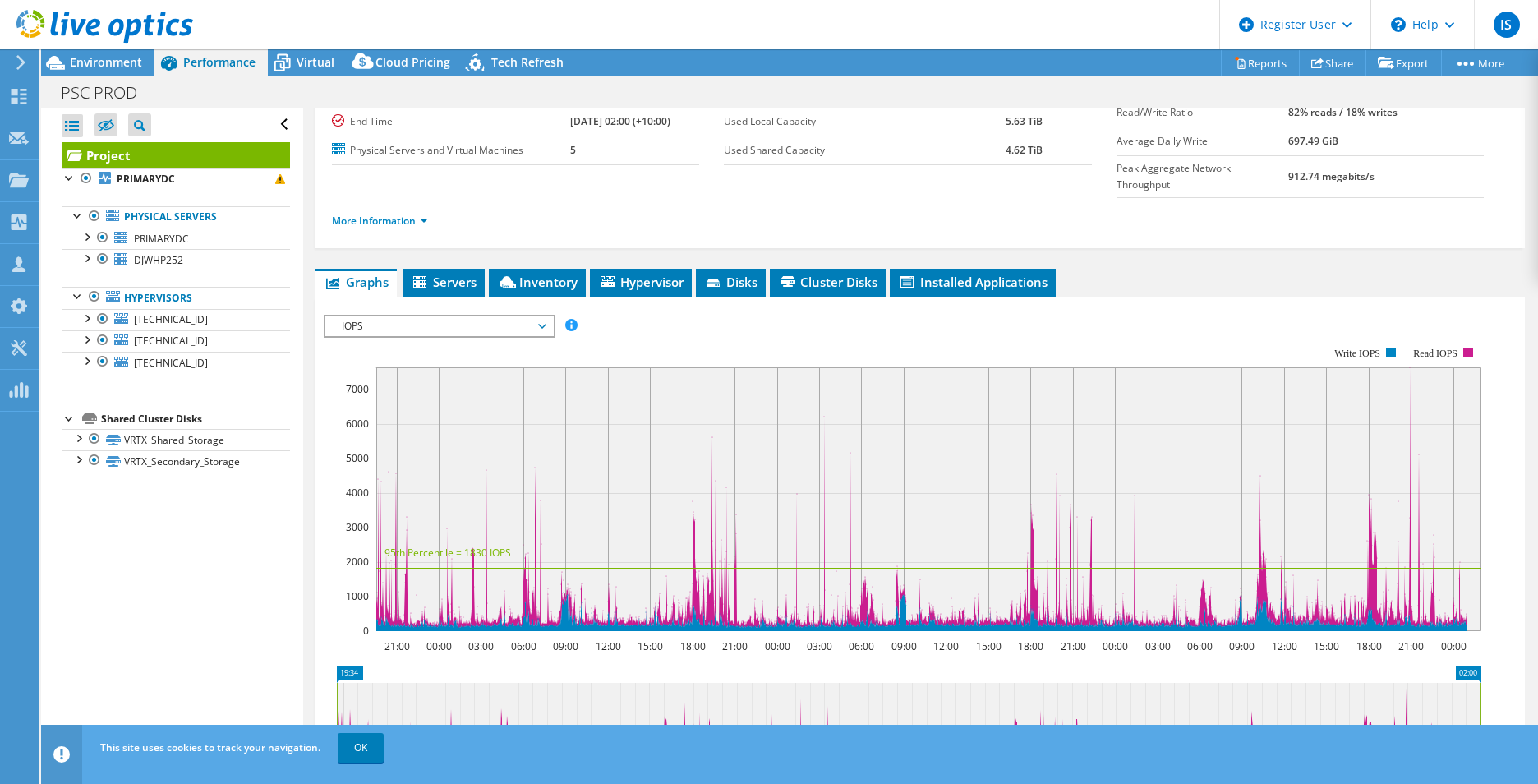
click at [396, 324] on rect at bounding box center [902, 488] width 1157 height 328
click at [398, 316] on span "IOPS" at bounding box center [439, 325] width 211 height 19
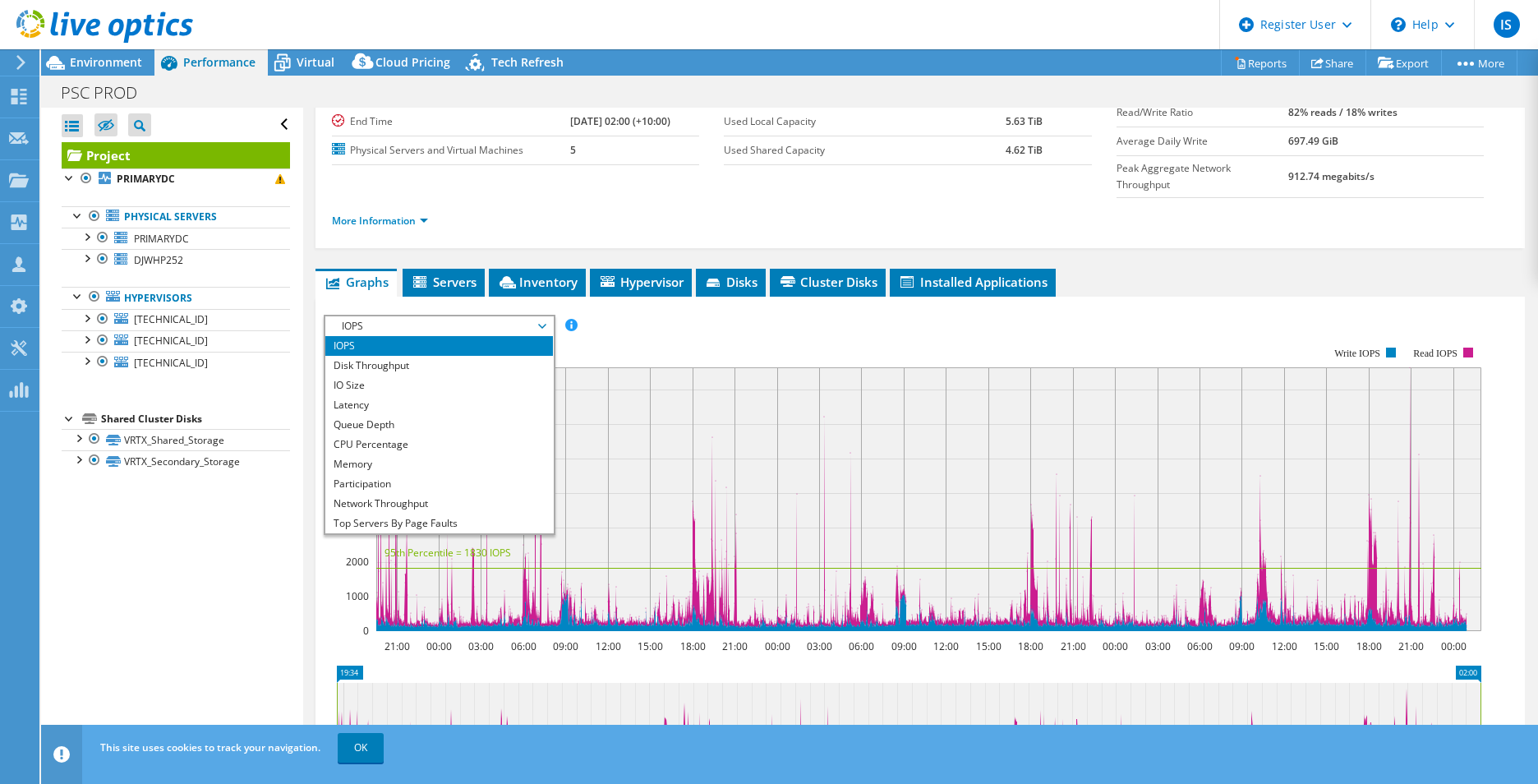
click at [398, 316] on span "IOPS" at bounding box center [439, 325] width 211 height 19
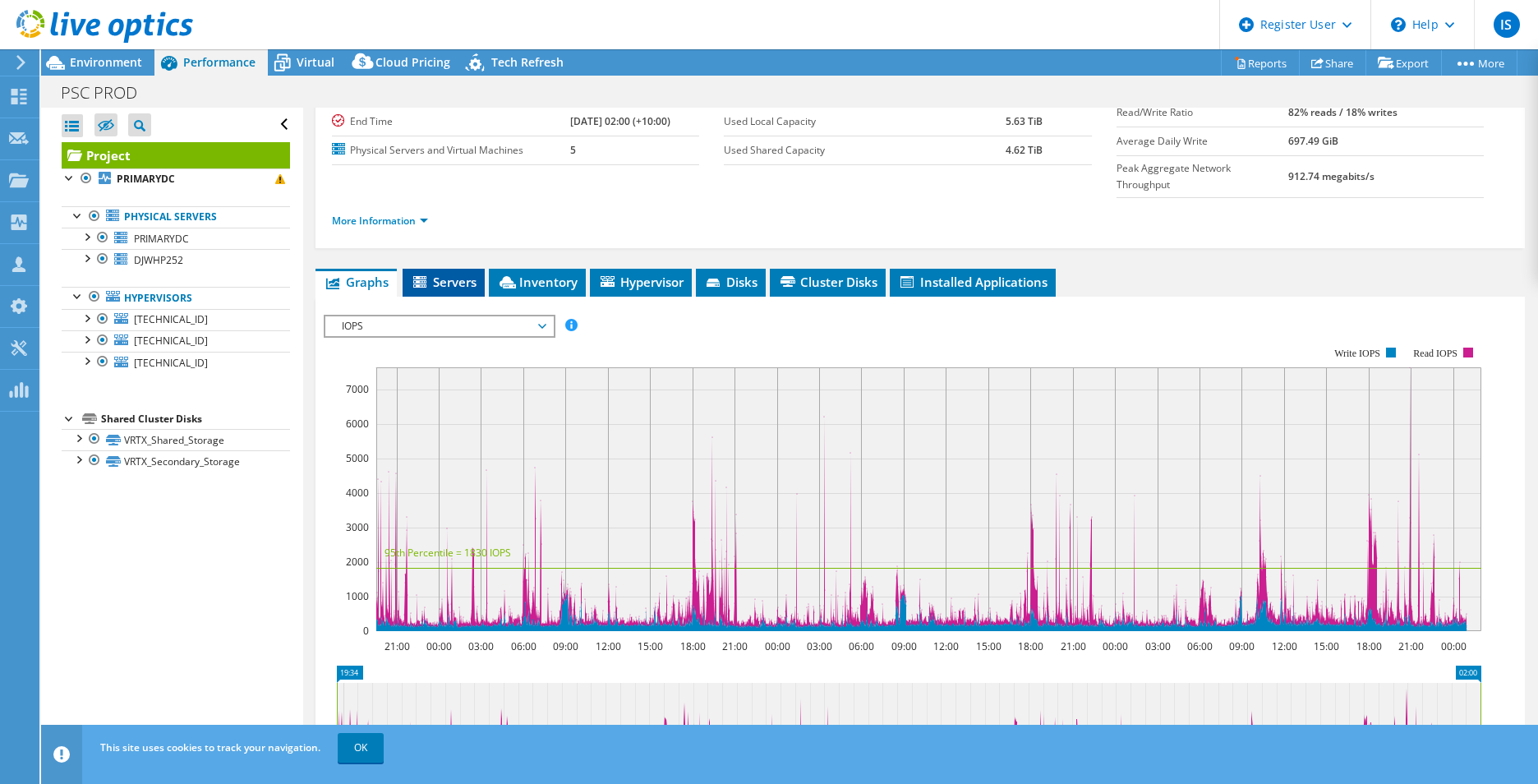
click at [450, 268] on li "Servers" at bounding box center [443, 282] width 82 height 28
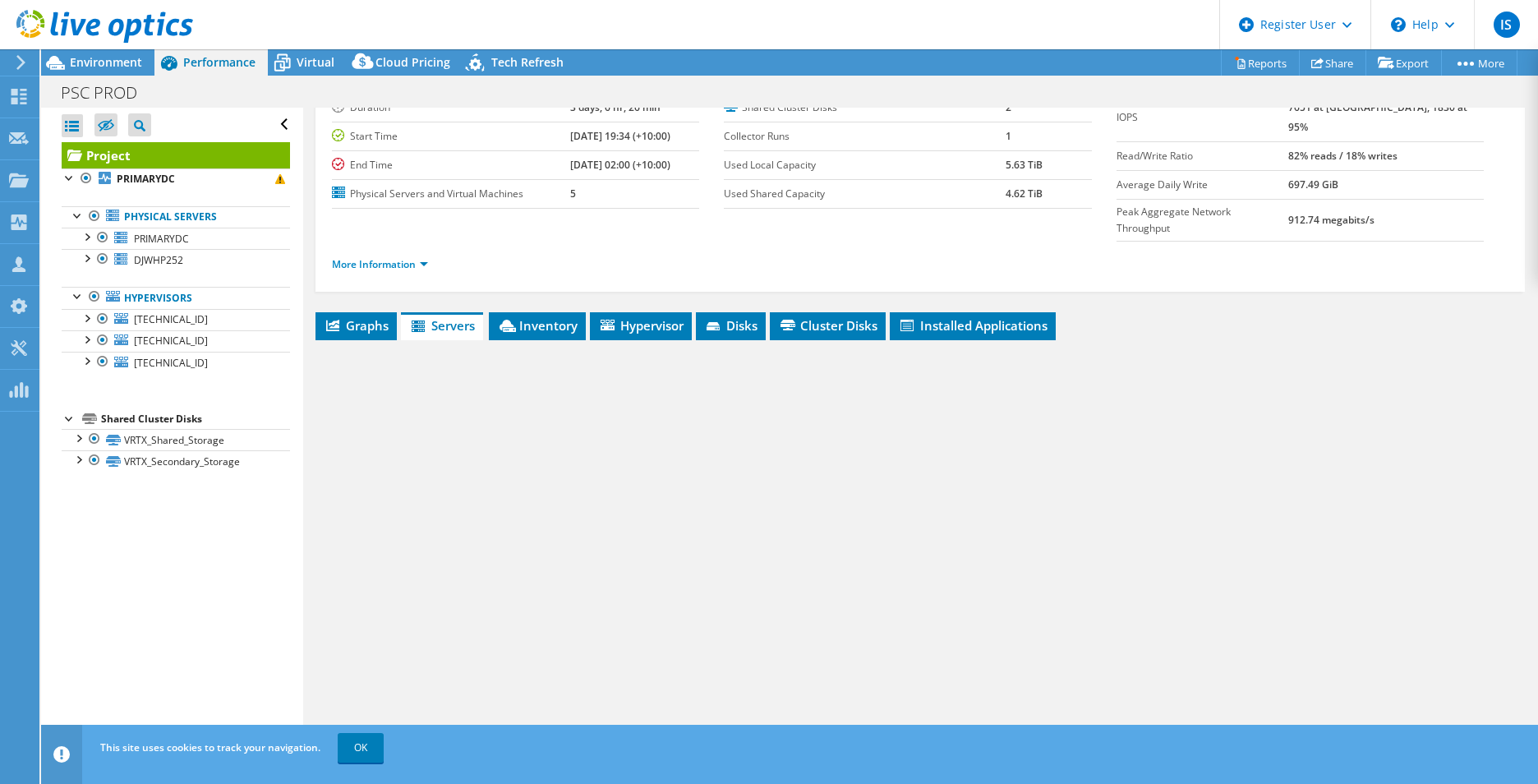
scroll to position [88, 0]
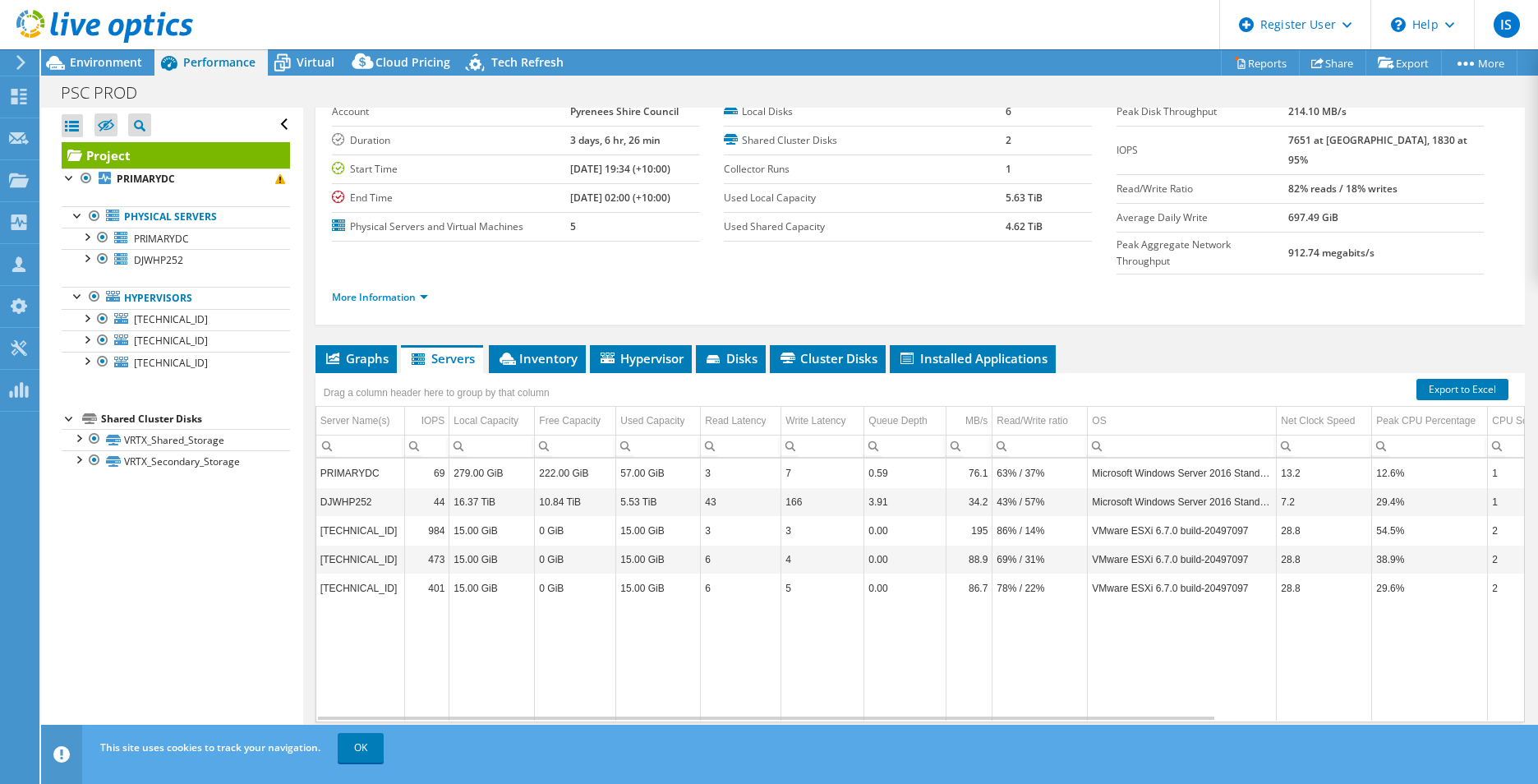
click at [559, 304] on div "Project Details Prepared for: Scott Wright, scott.wright@pyrenees.vic.gov.au Ac…" at bounding box center [920, 402] width 1234 height 765
click at [569, 350] on span "Inventory" at bounding box center [538, 358] width 81 height 17
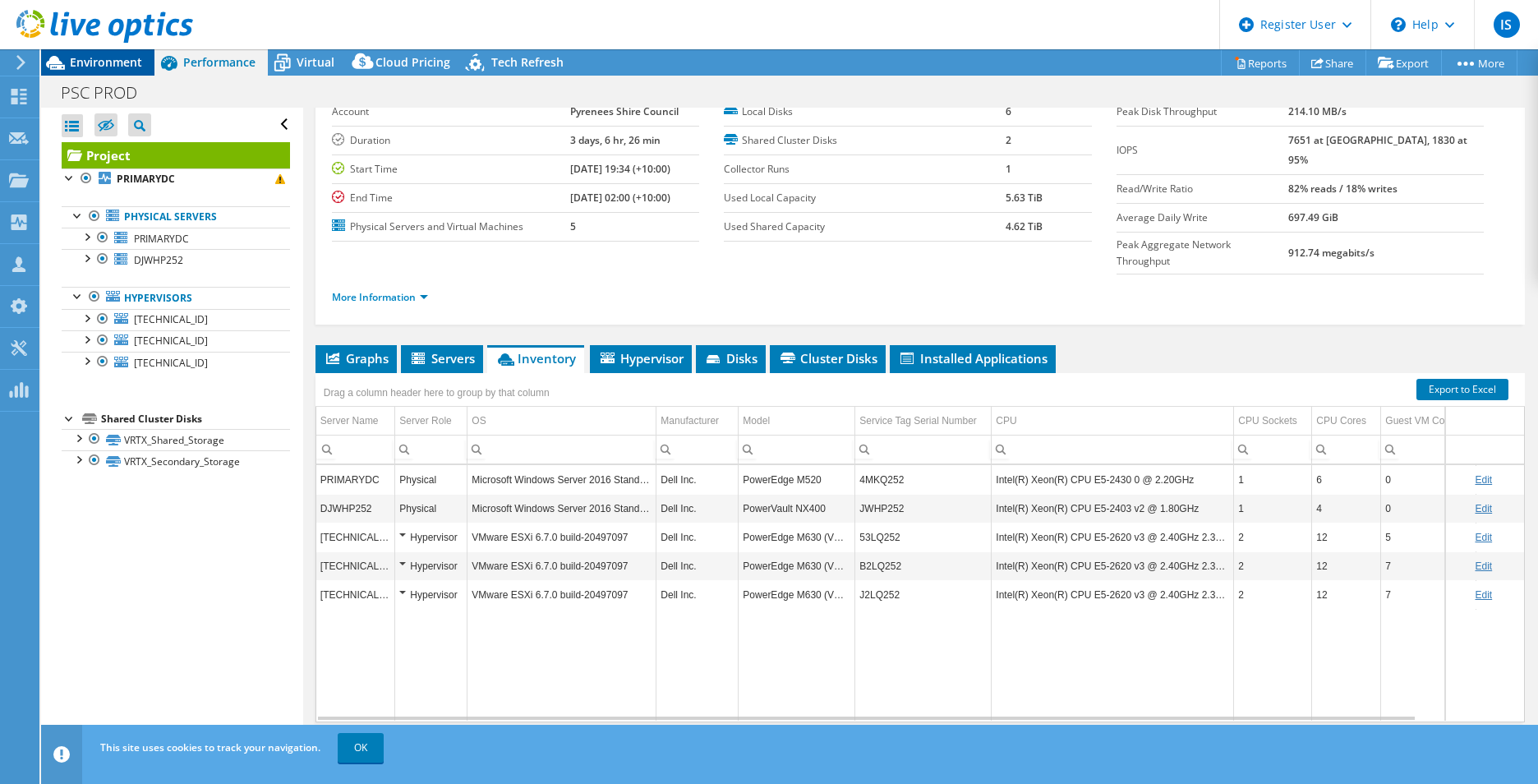
click at [104, 64] on span "Environment" at bounding box center [106, 62] width 73 height 16
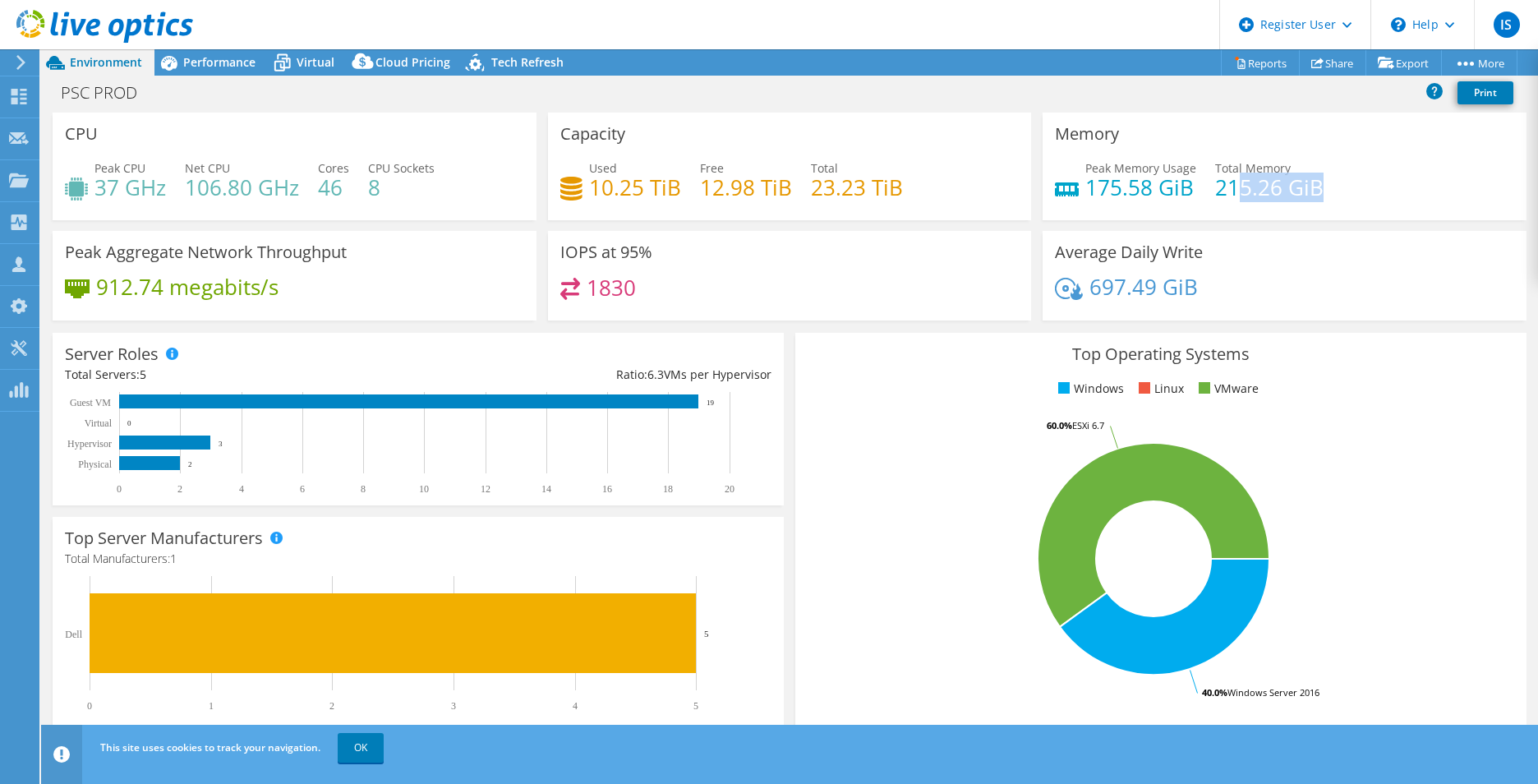
drag, startPoint x: 1360, startPoint y: 187, endPoint x: 1234, endPoint y: 179, distance: 126.3
click at [1234, 179] on div "Peak Memory Usage 175.58 GiB Total Memory 215.26 GiB" at bounding box center [1285, 186] width 460 height 53
click at [720, 158] on div "Capacity Used 10.25 TiB Free 12.98 TiB Total 23.23 TiB" at bounding box center [790, 165] width 484 height 108
click at [537, 59] on span "Tech Refresh" at bounding box center [527, 62] width 73 height 16
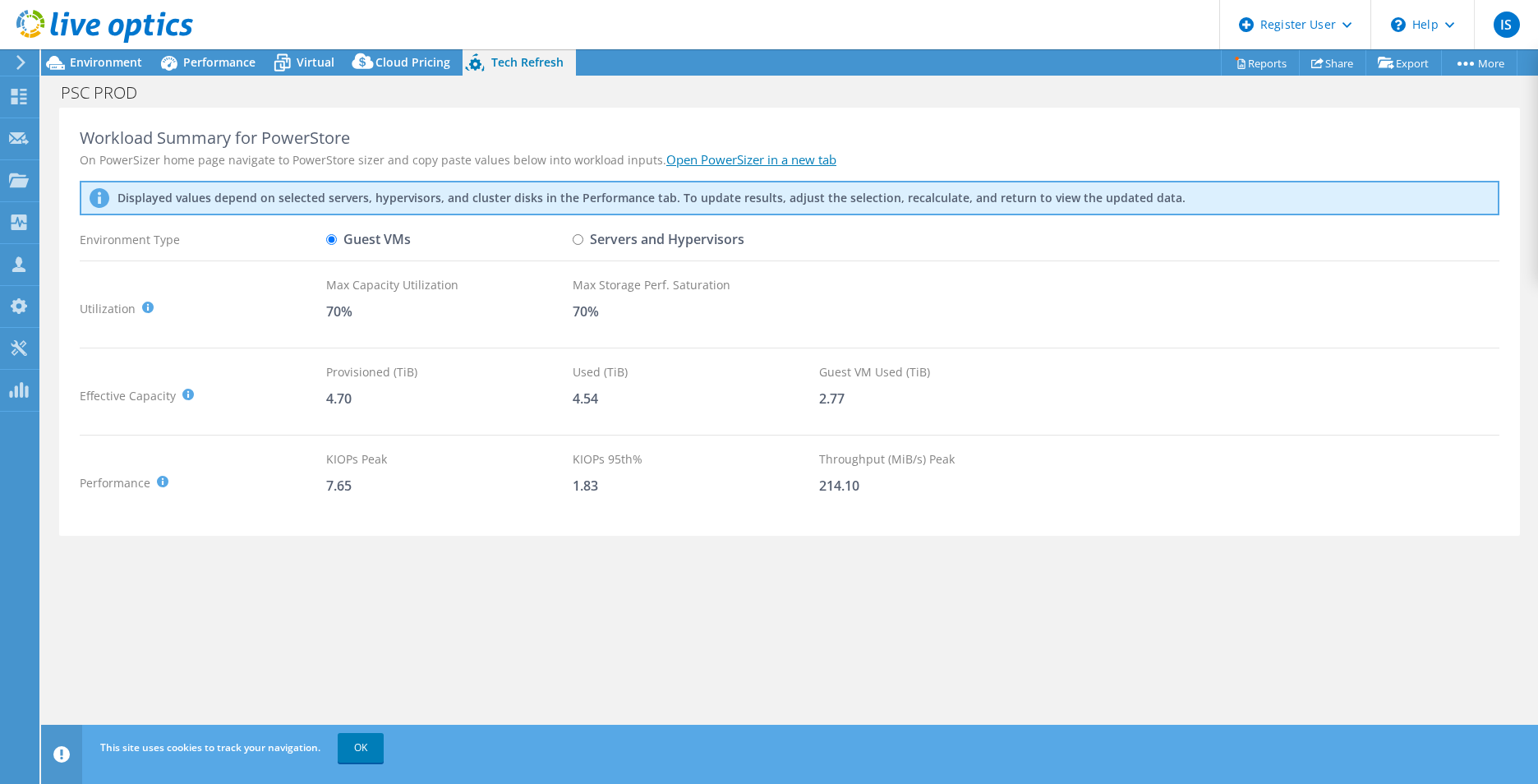
click at [576, 248] on label "Servers and Hypervisors" at bounding box center [658, 239] width 172 height 28
click at [576, 244] on input "Servers and Hypervisors" at bounding box center [578, 240] width 11 height 11
radio input "true"
click at [391, 245] on label "Guest VMs" at bounding box center [369, 239] width 85 height 28
click at [336, 244] on input "Guest VMs" at bounding box center [332, 240] width 11 height 11
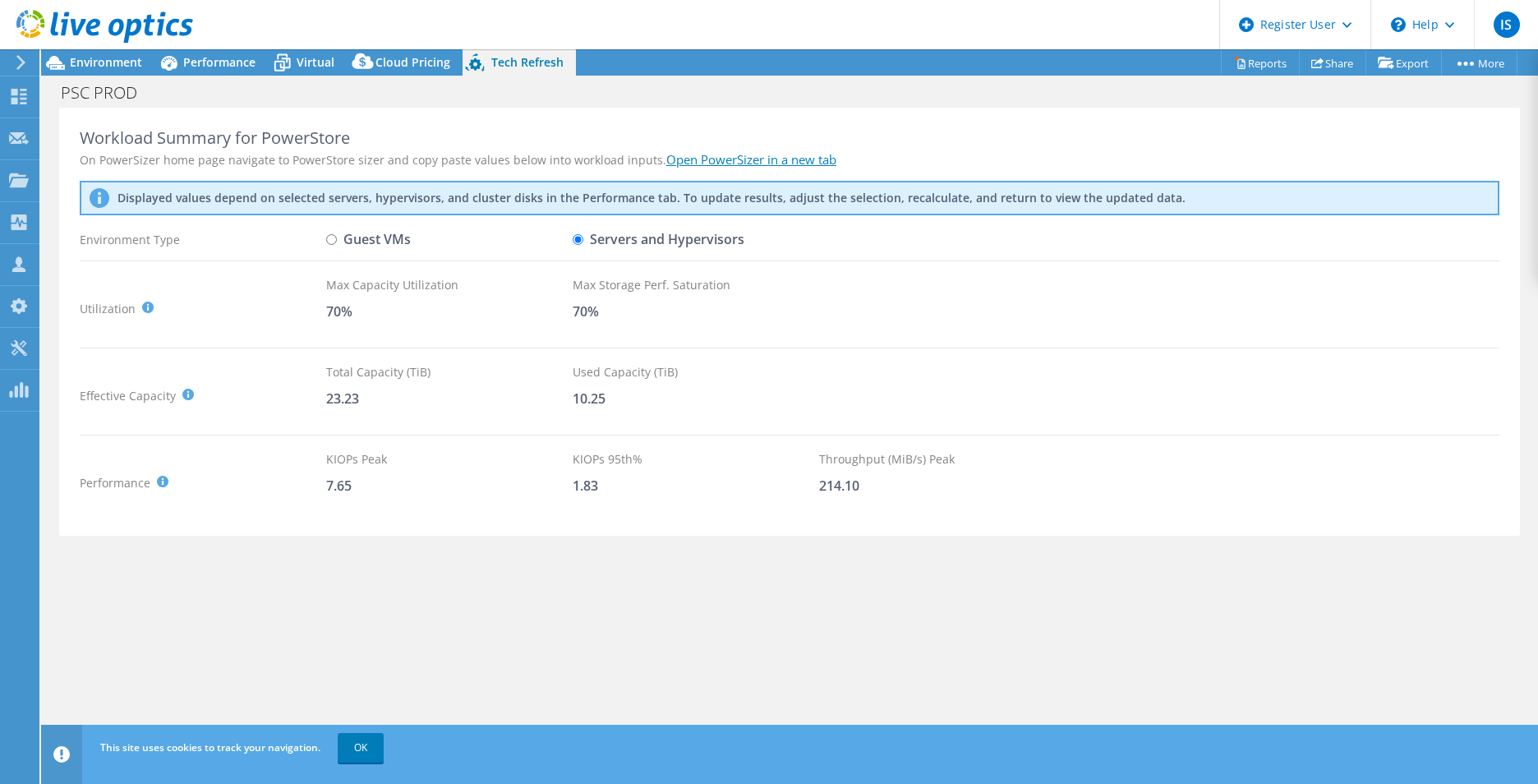
radio input "true"
click at [703, 165] on link "Open PowerSizer in a new tab" at bounding box center [751, 159] width 170 height 17
click at [578, 236] on input "Servers and Hypervisors" at bounding box center [578, 240] width 11 height 11
radio input "true"
click at [387, 244] on label "Guest VMs" at bounding box center [369, 239] width 85 height 28
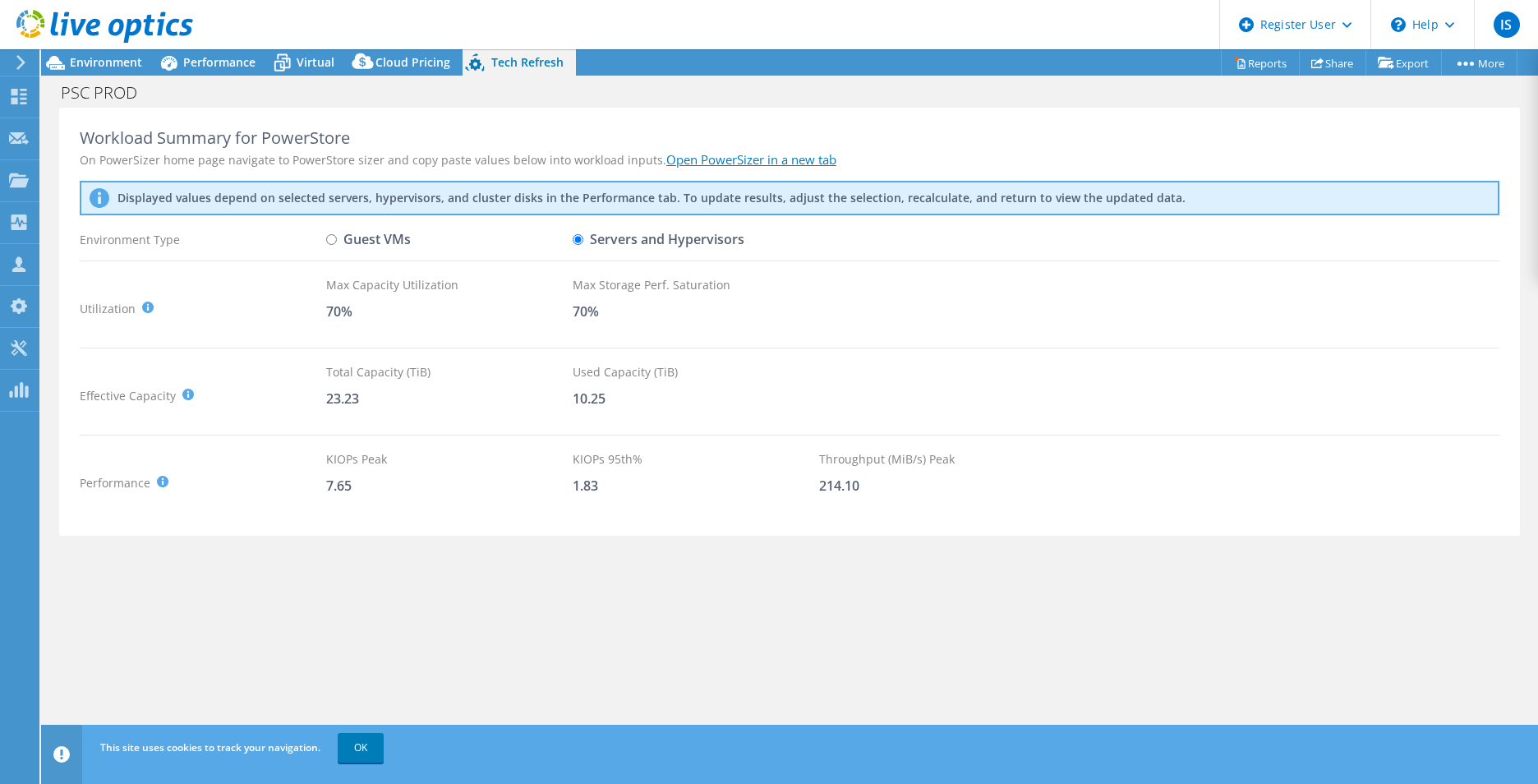
click at [336, 244] on input "Guest VMs" at bounding box center [332, 240] width 11 height 11
radio input "true"
click at [586, 245] on label "Servers and Hypervisors" at bounding box center [658, 239] width 172 height 28
click at [584, 244] on input "Servers and Hypervisors" at bounding box center [578, 240] width 11 height 11
radio input "true"
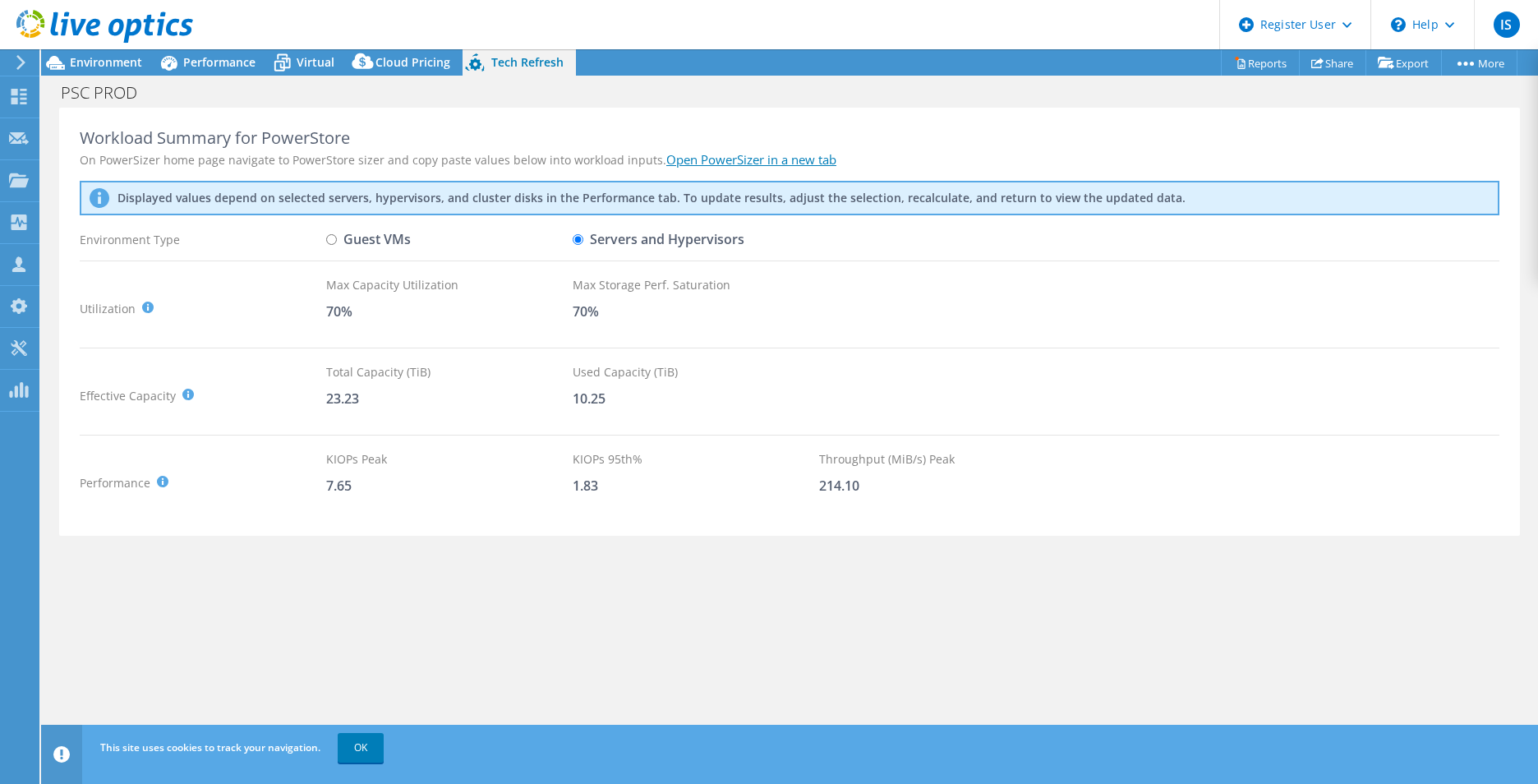
click at [410, 241] on label "Guest VMs" at bounding box center [369, 239] width 85 height 28
click at [336, 241] on input "Guest VMs" at bounding box center [332, 240] width 11 height 11
radio input "true"
click at [617, 239] on label "Servers and Hypervisors" at bounding box center [658, 239] width 172 height 28
click at [584, 239] on input "Servers and Hypervisors" at bounding box center [578, 240] width 11 height 11
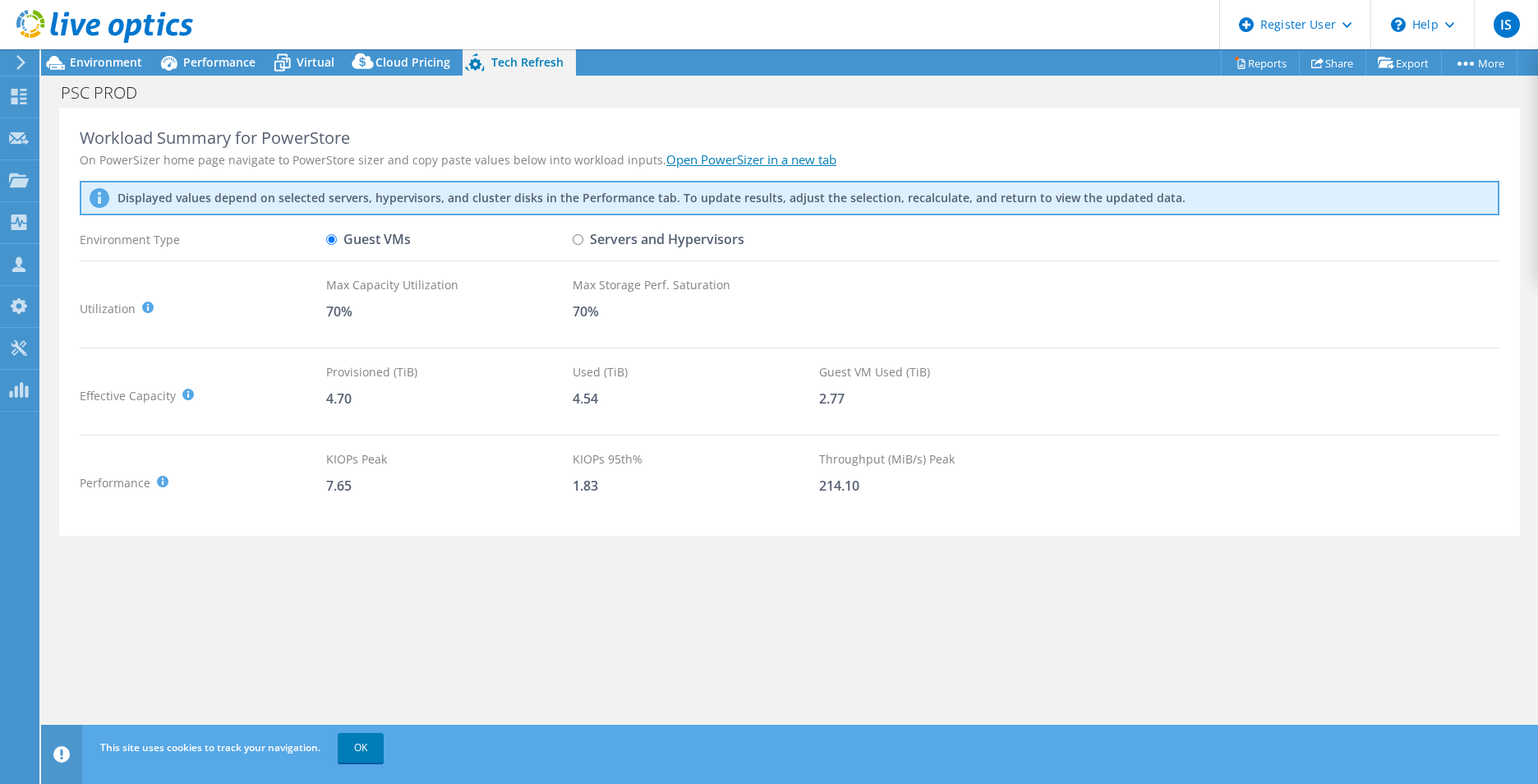
radio input "true"
click at [127, 62] on span "Environment" at bounding box center [106, 62] width 73 height 16
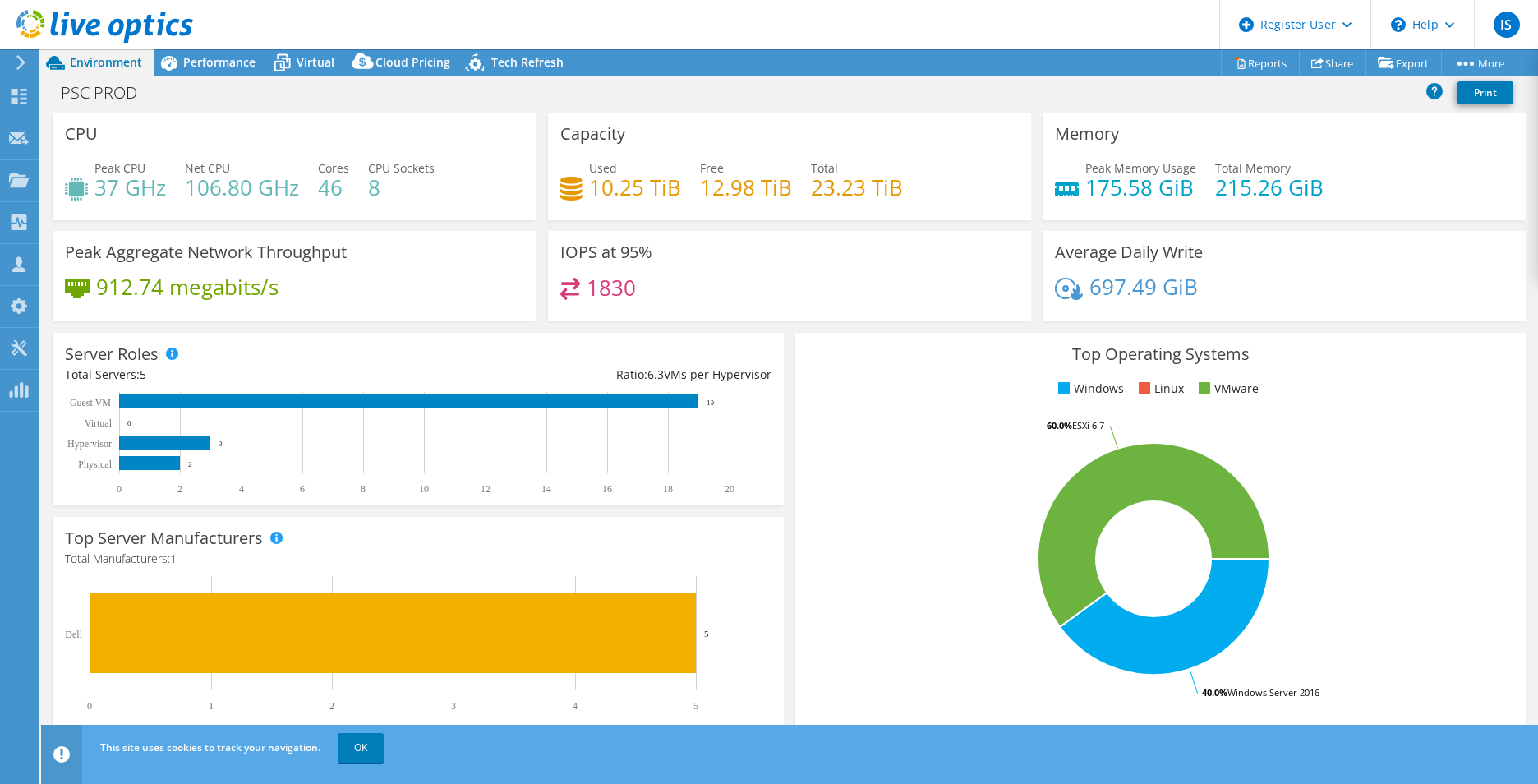
click at [222, 49] on header "IS Dell User Ishmam Saleh Ishmam.Saleh@Dell.com Dell My Profile Log Out \n Help…" at bounding box center [769, 25] width 1538 height 50
click at [221, 59] on span "Performance" at bounding box center [219, 62] width 73 height 16
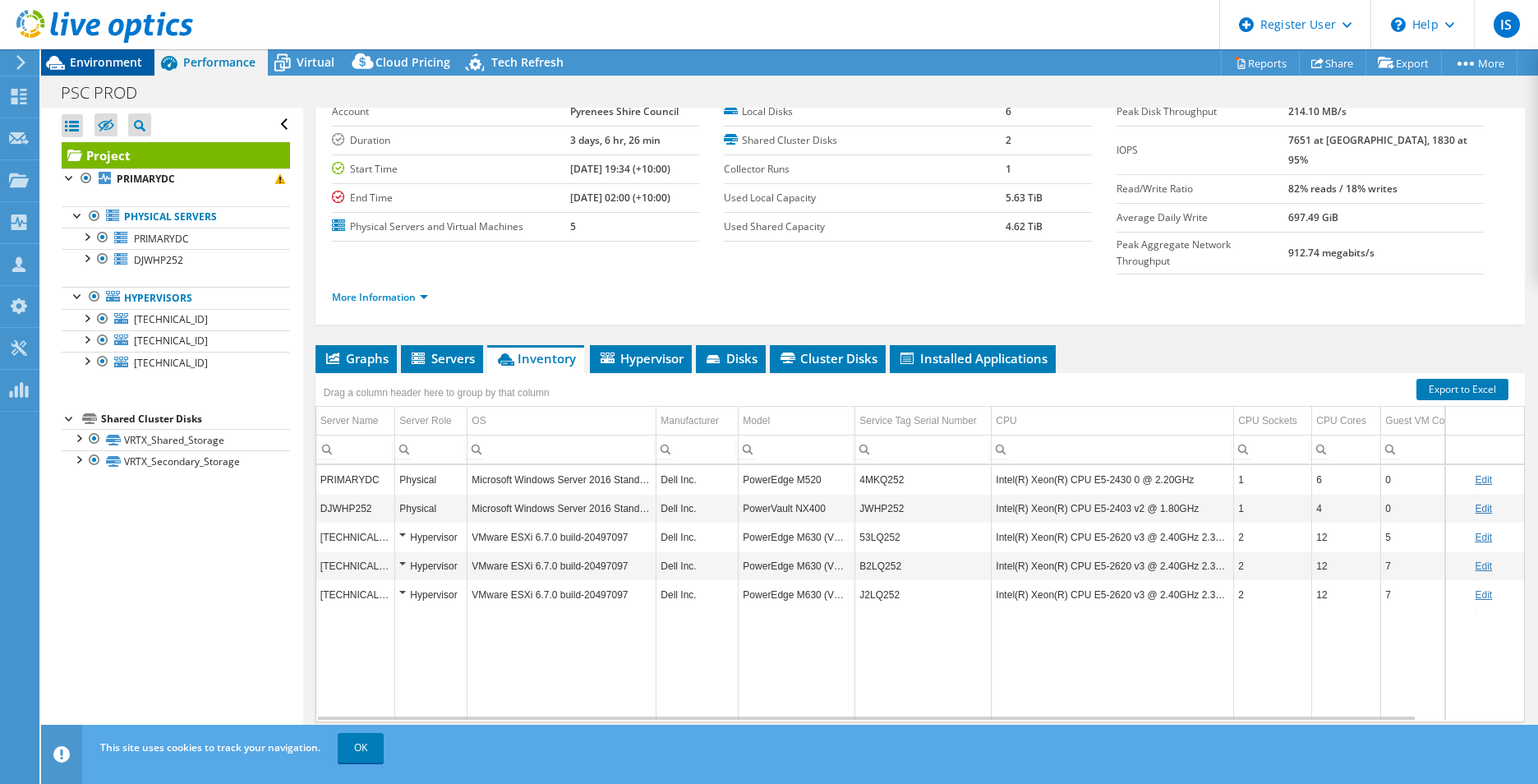
click at [119, 62] on span "Environment" at bounding box center [106, 62] width 73 height 16
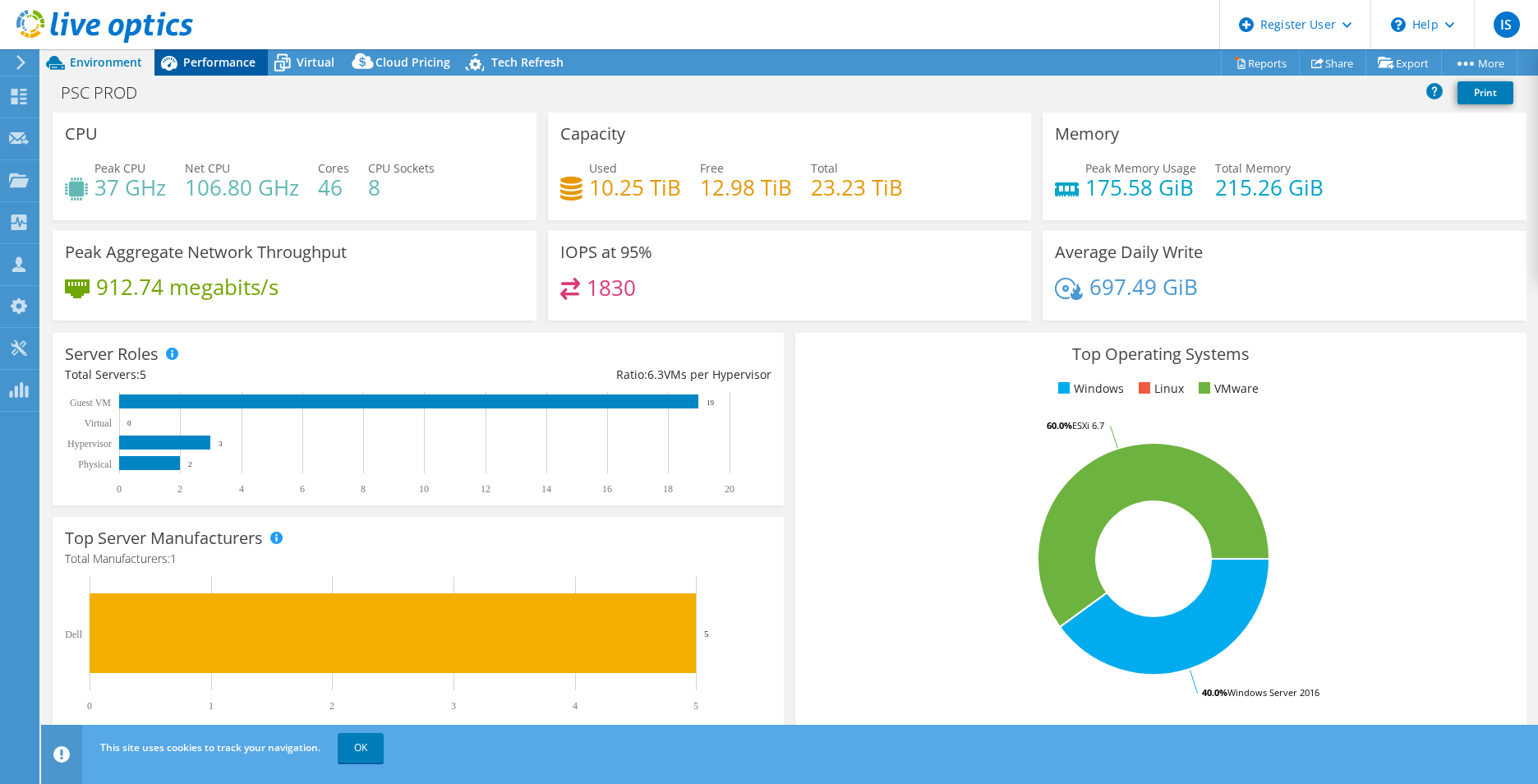
click at [166, 68] on icon at bounding box center [169, 63] width 17 height 15
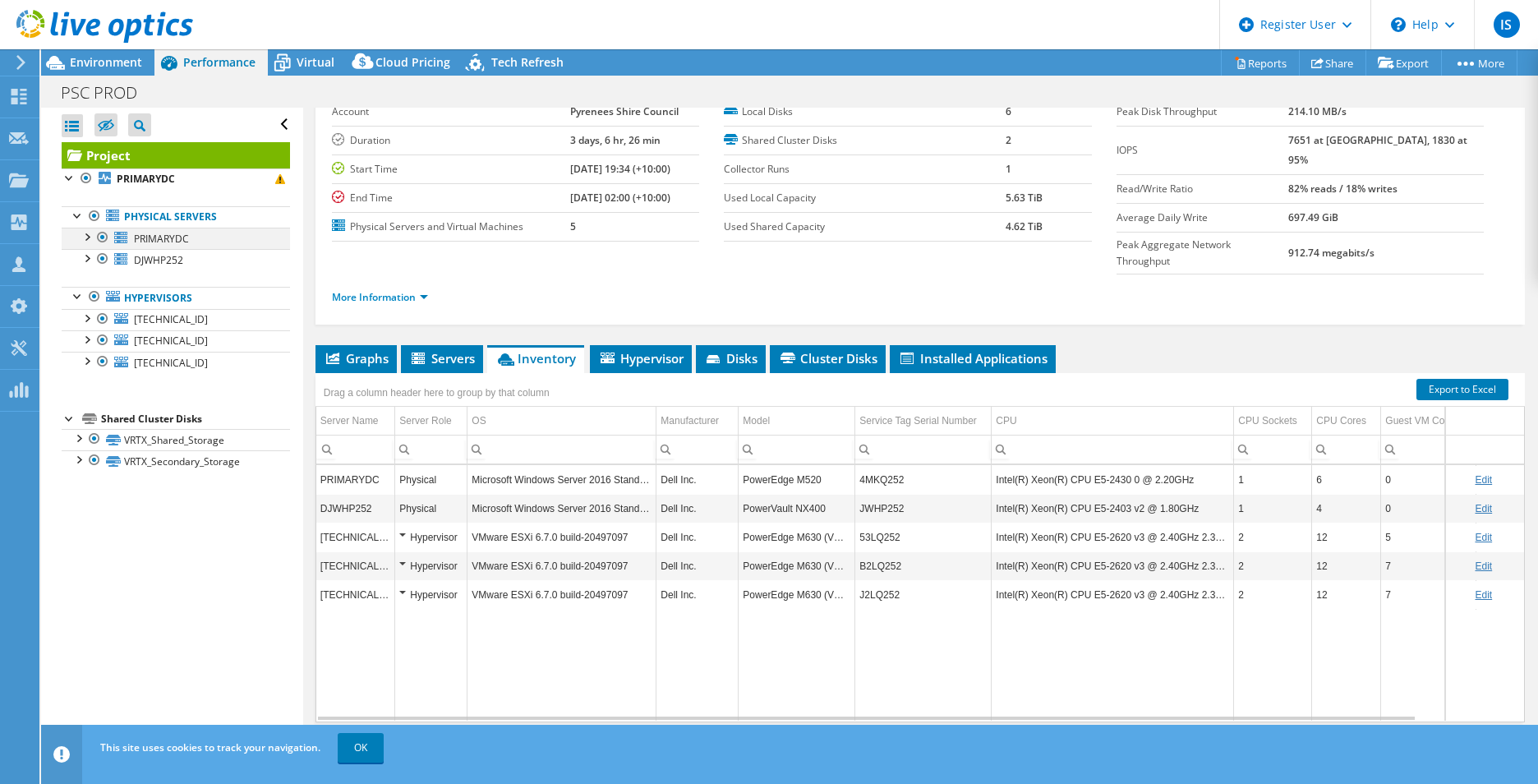
click at [89, 233] on div at bounding box center [86, 236] width 17 height 17
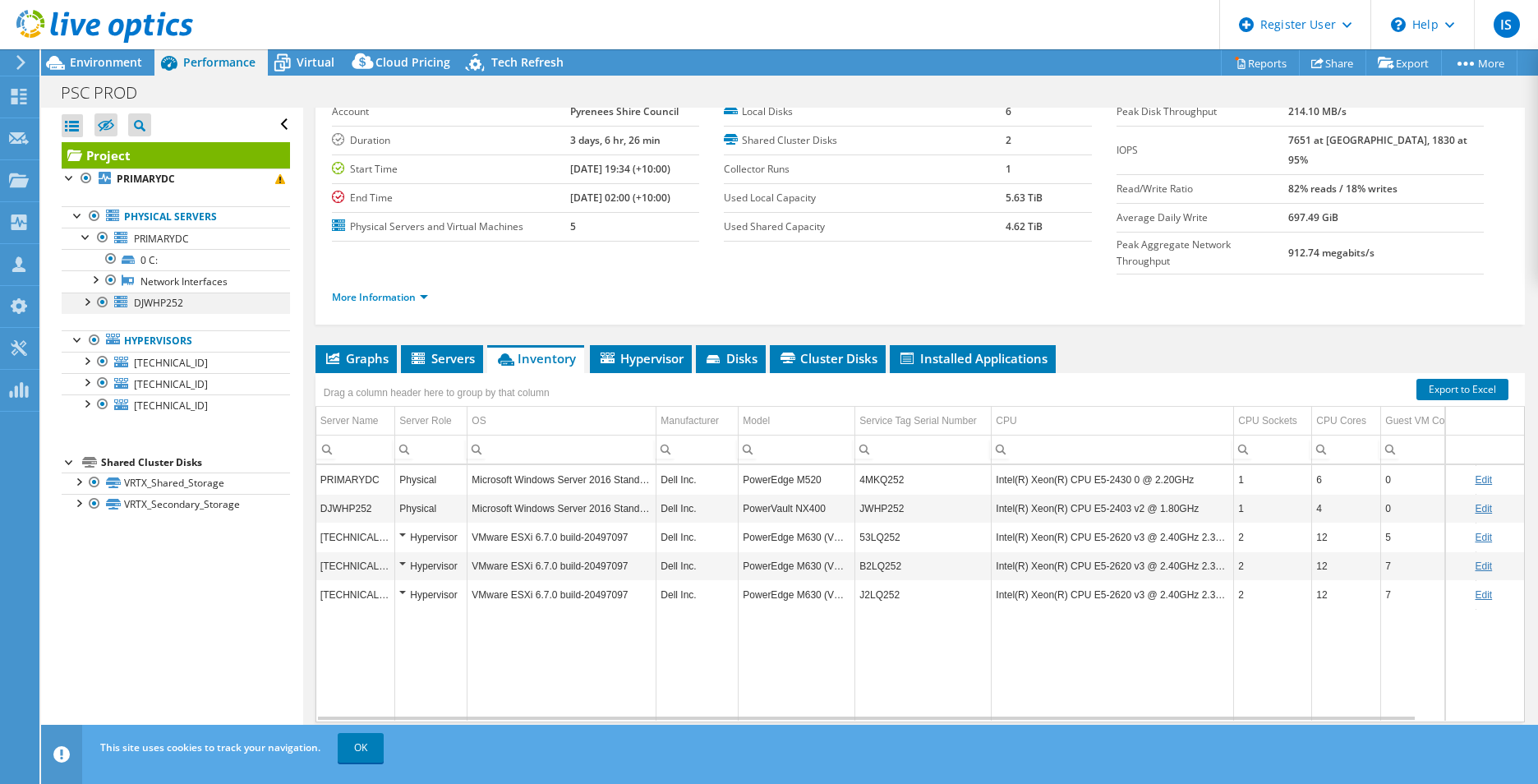
click at [89, 305] on div at bounding box center [86, 301] width 17 height 17
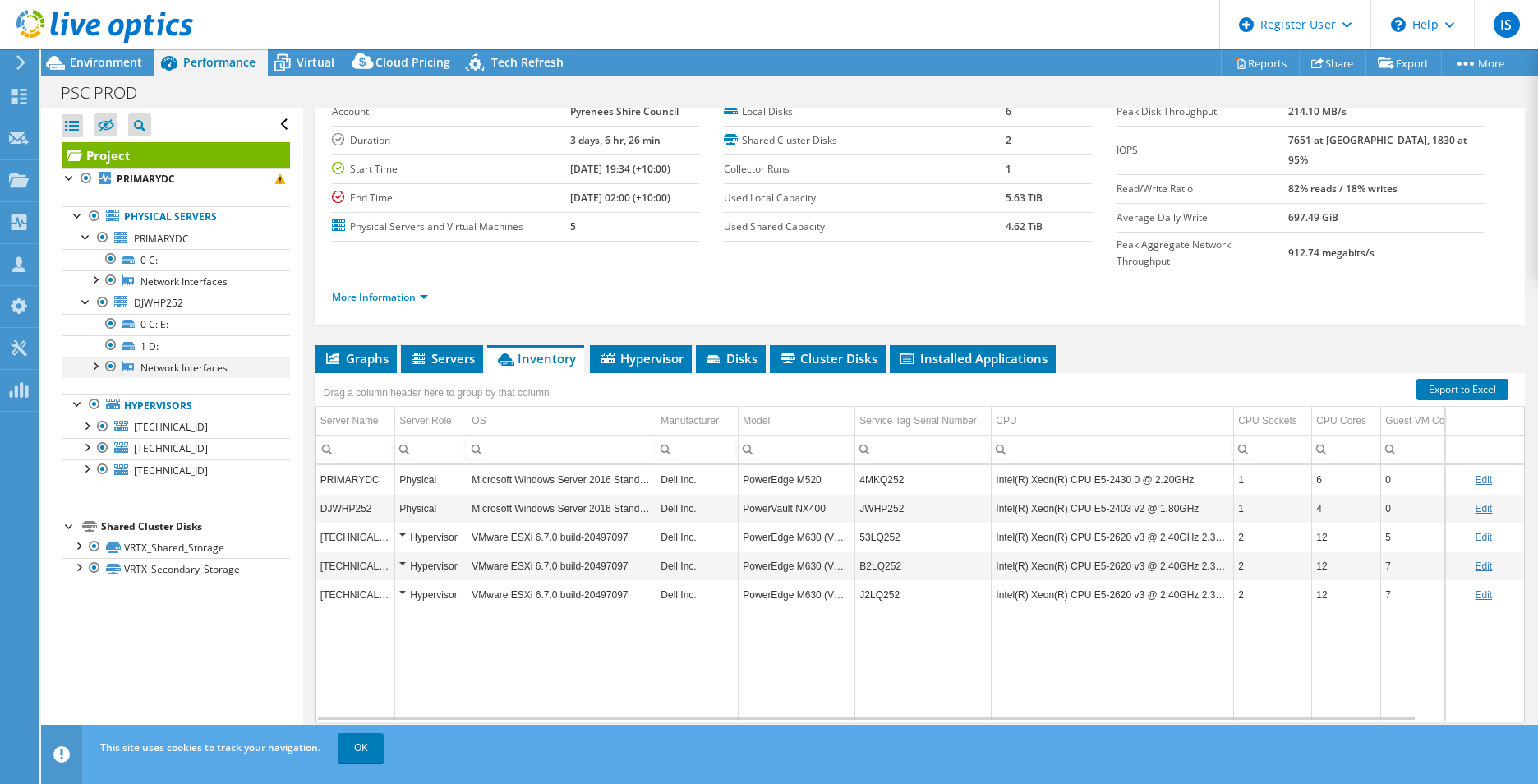
click at [102, 371] on div at bounding box center [95, 365] width 17 height 17
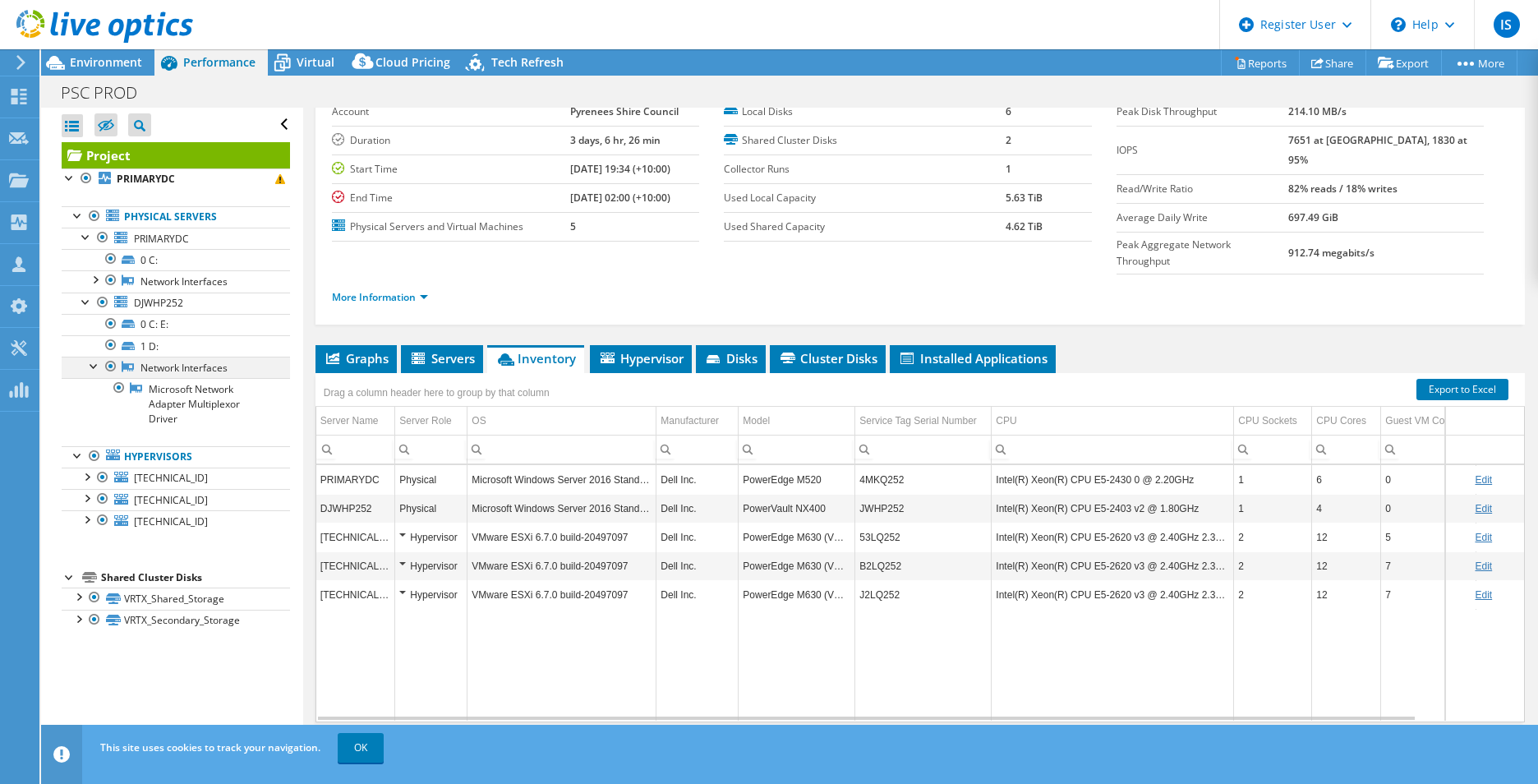
click at [98, 367] on div at bounding box center [95, 365] width 17 height 17
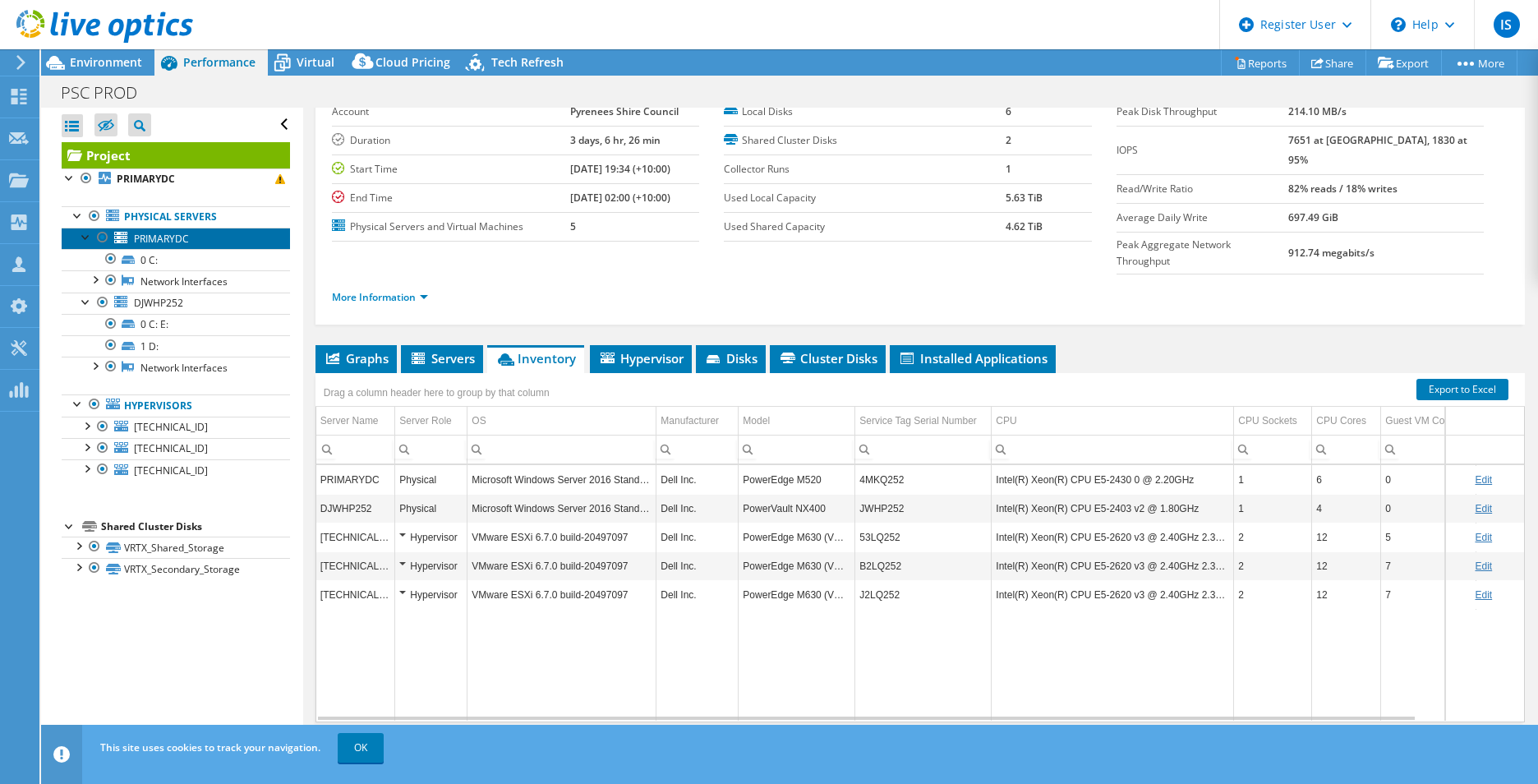
click at [206, 235] on link "PRIMARYDC" at bounding box center [176, 238] width 228 height 21
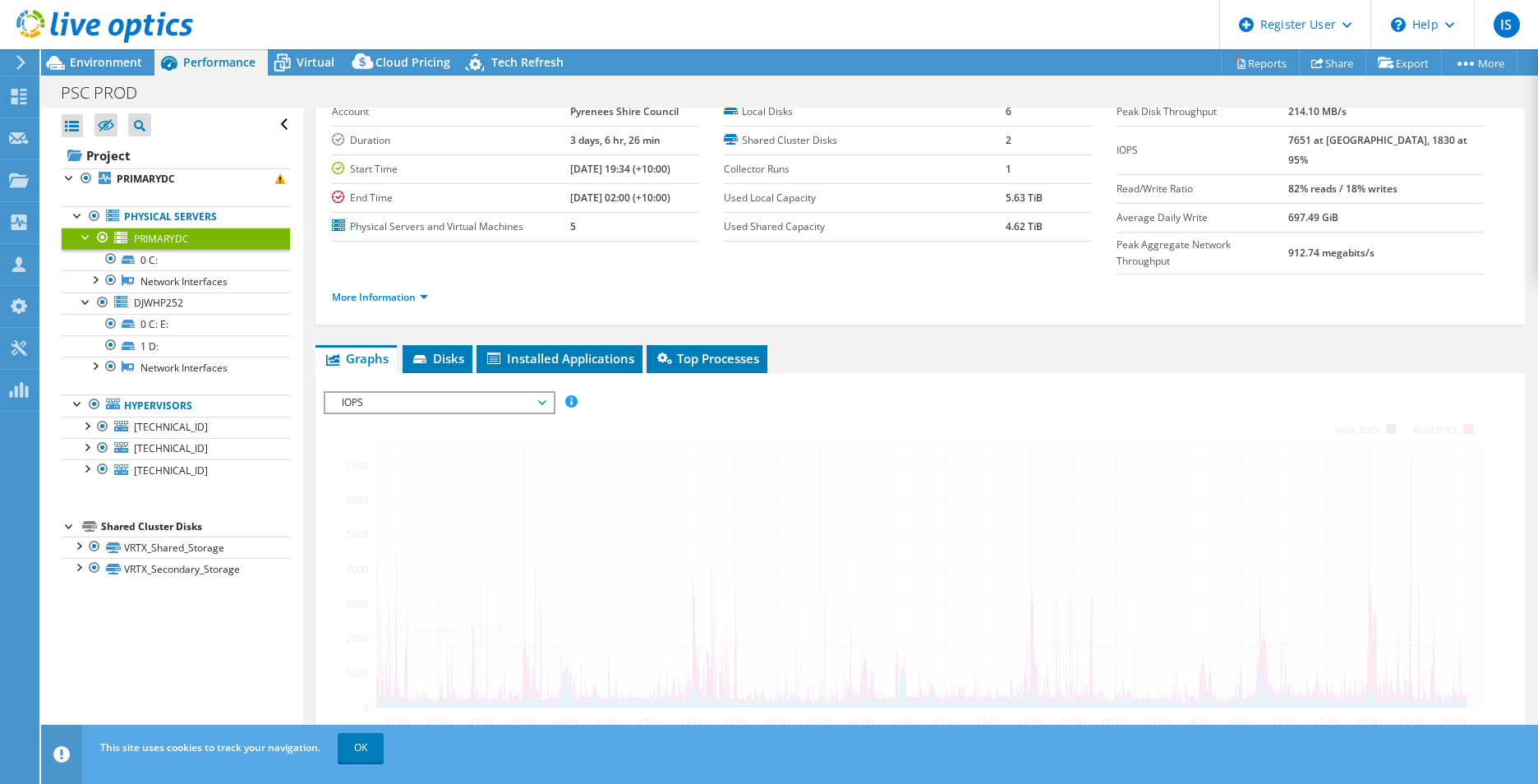
scroll to position [165, 0]
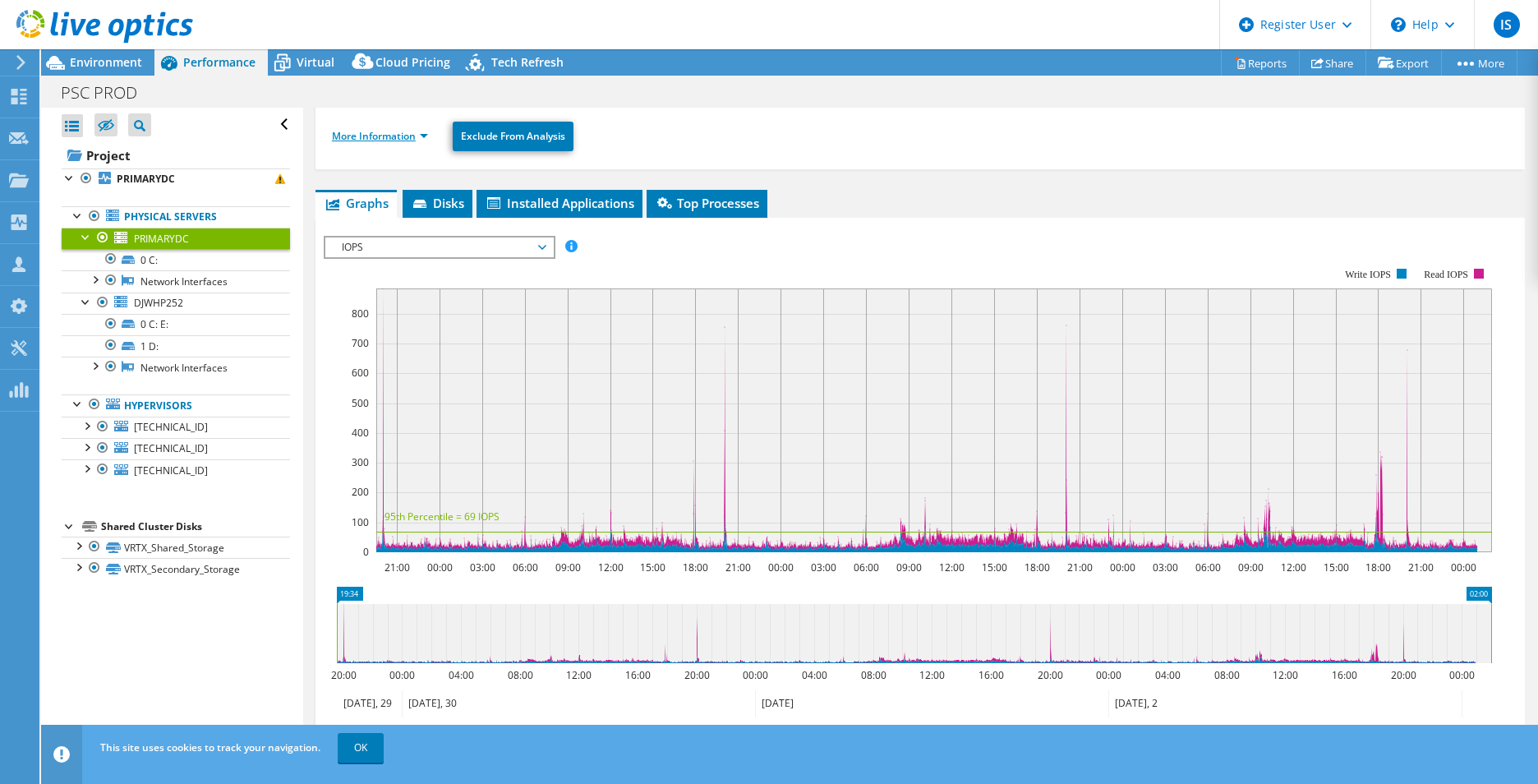
click at [426, 136] on link "More Information" at bounding box center [380, 135] width 97 height 14
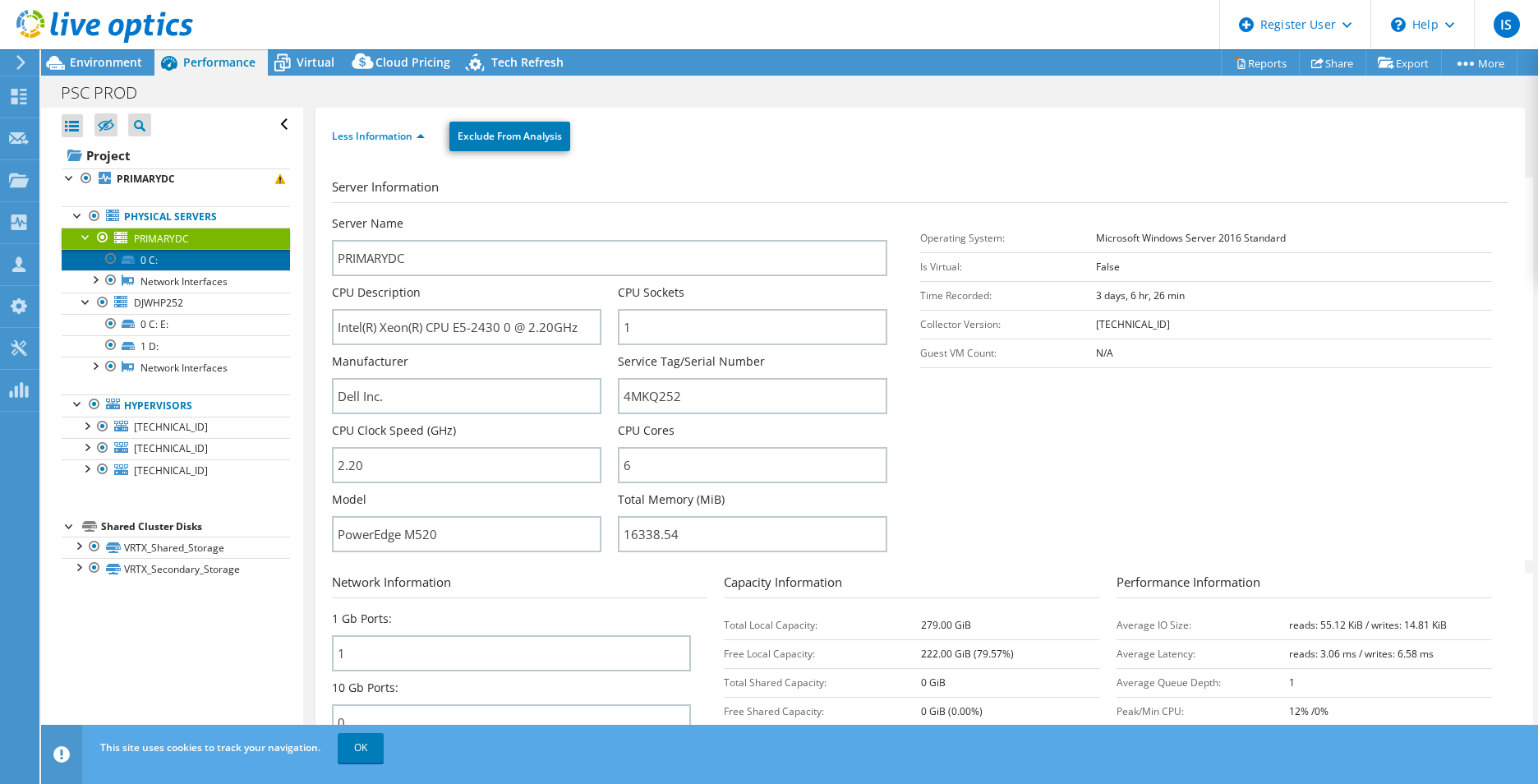
click at [178, 266] on link "0 C:" at bounding box center [176, 259] width 228 height 21
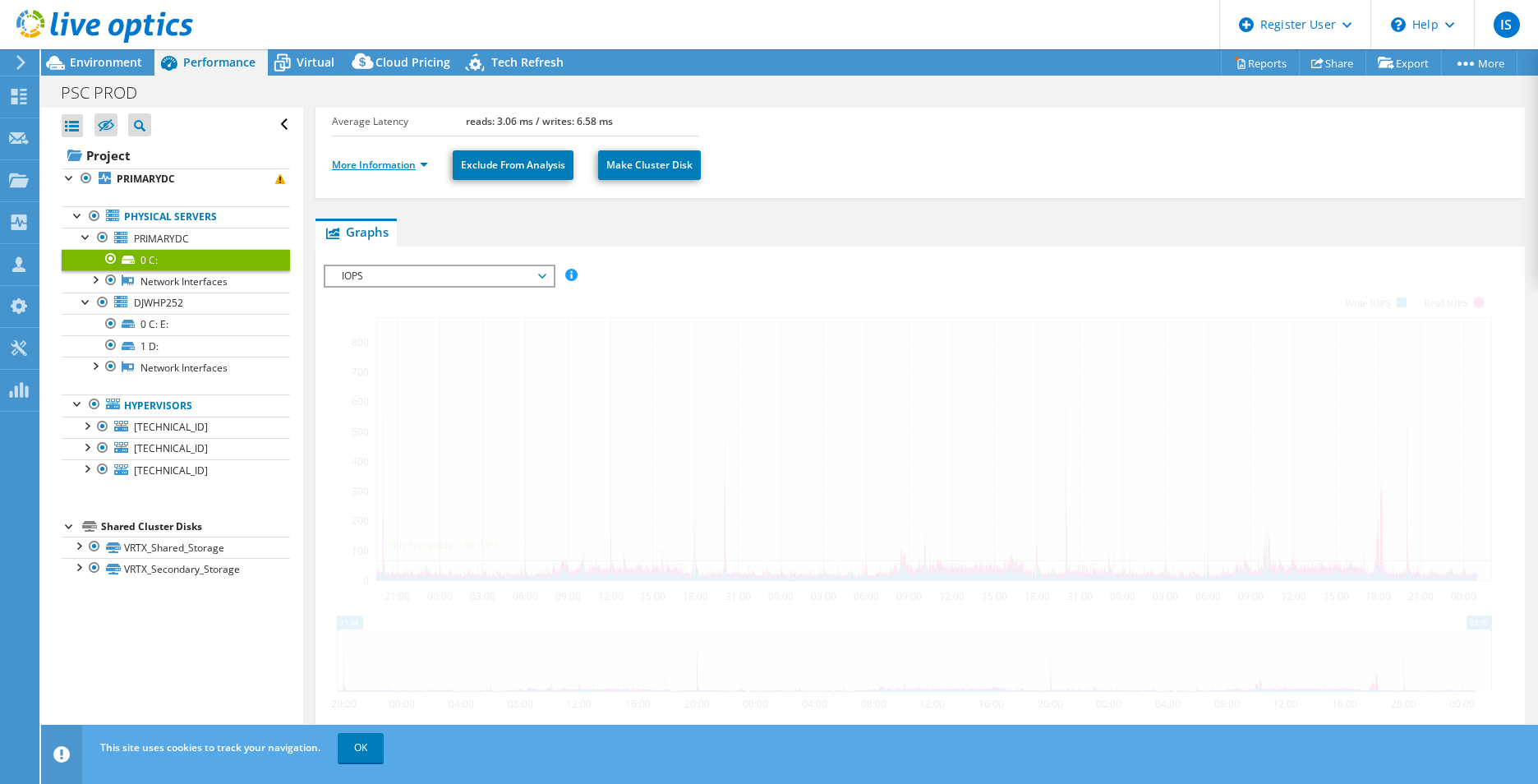
click at [407, 166] on link "More Information" at bounding box center [380, 165] width 97 height 14
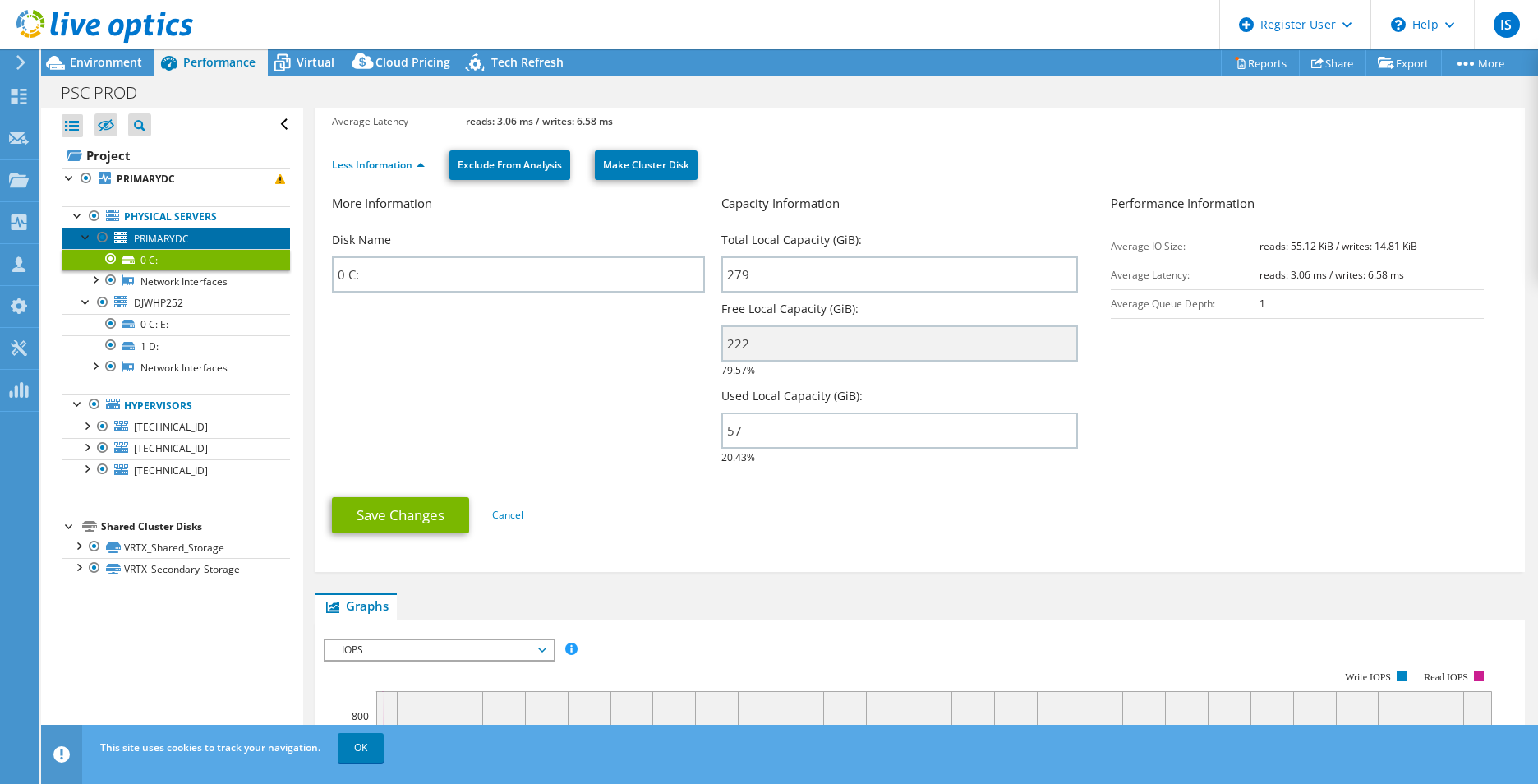
click at [234, 235] on link "PRIMARYDC" at bounding box center [176, 238] width 228 height 21
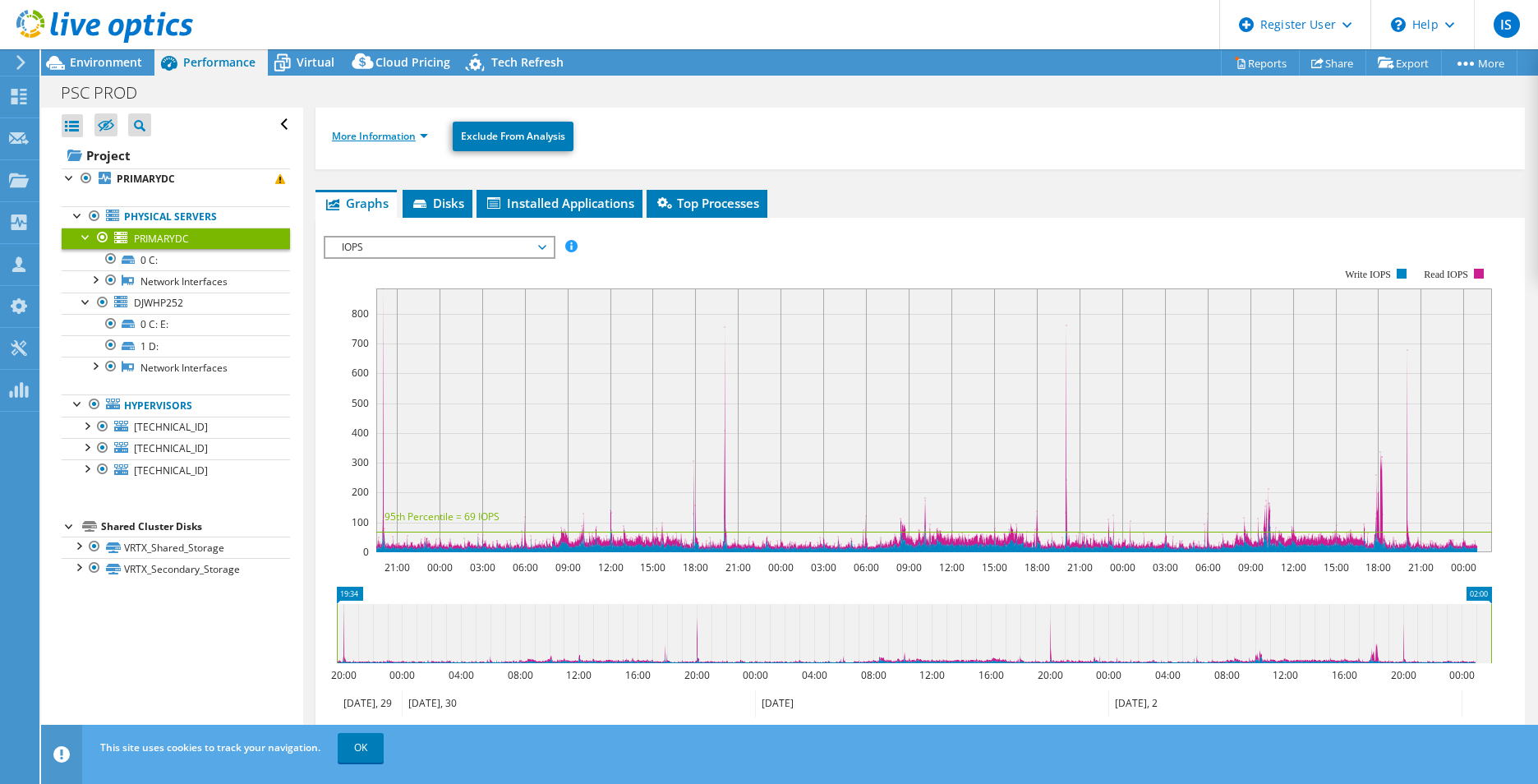
click at [405, 133] on link "More Information" at bounding box center [380, 135] width 97 height 14
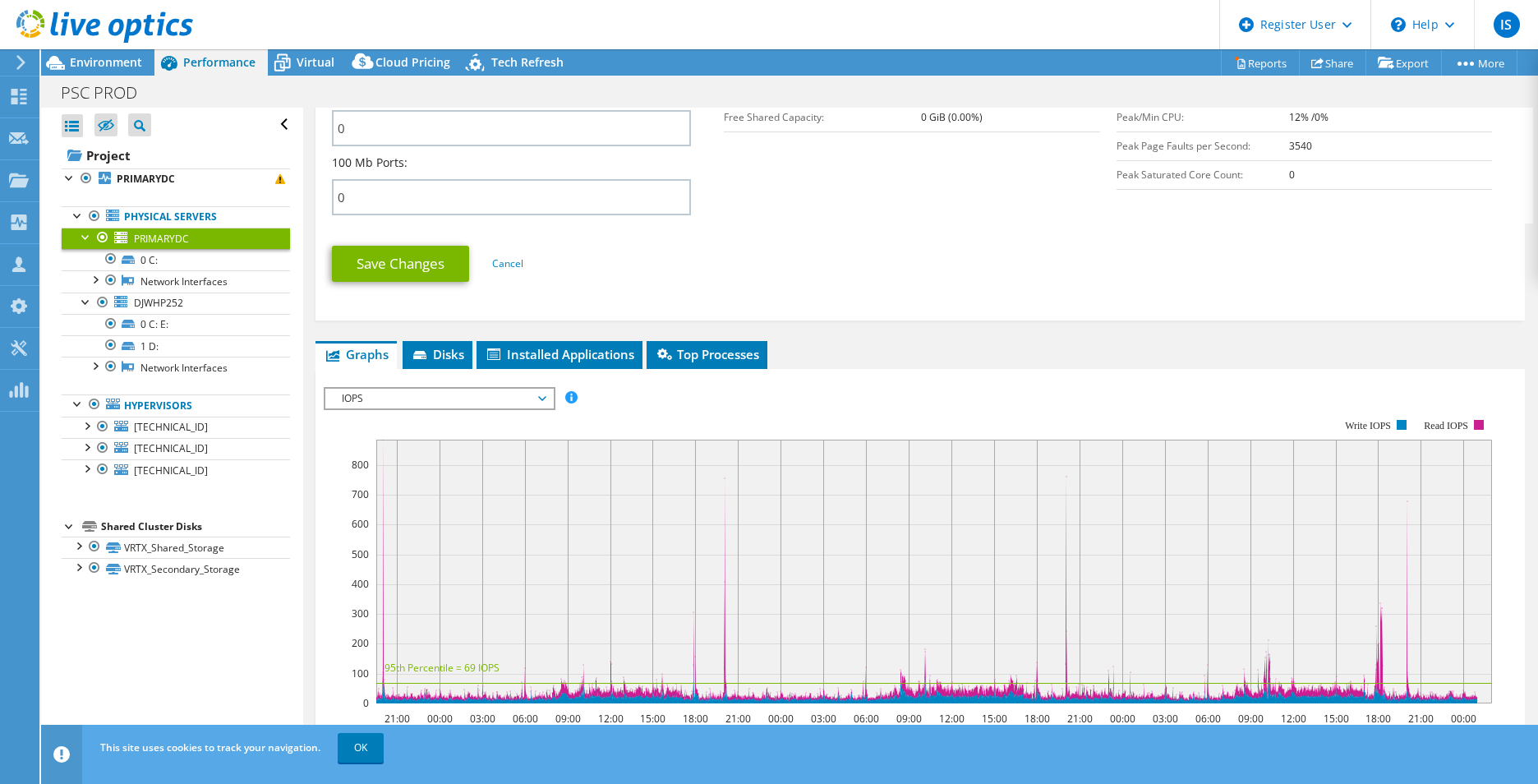
scroll to position [411, 0]
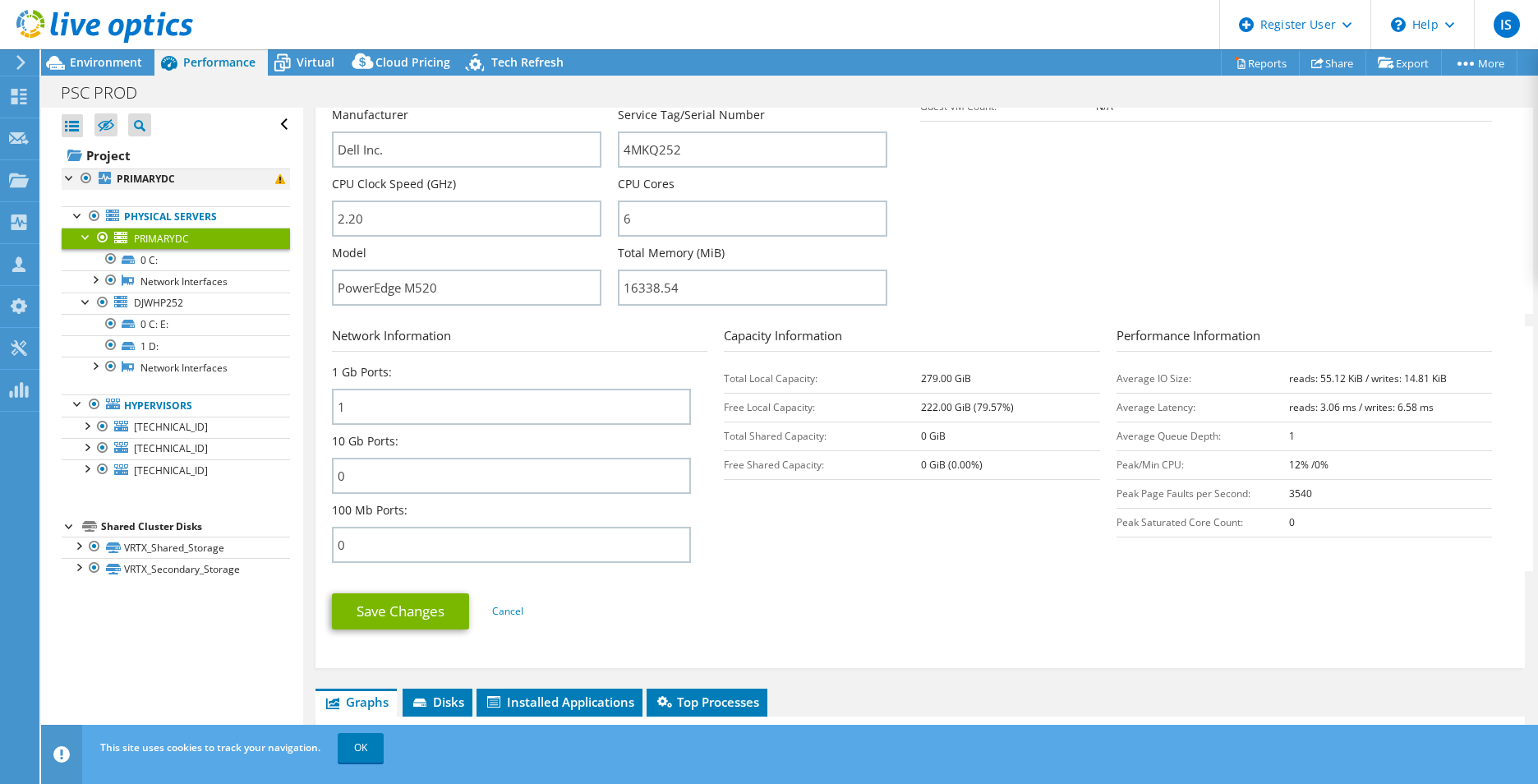
click at [74, 176] on div at bounding box center [70, 176] width 17 height 17
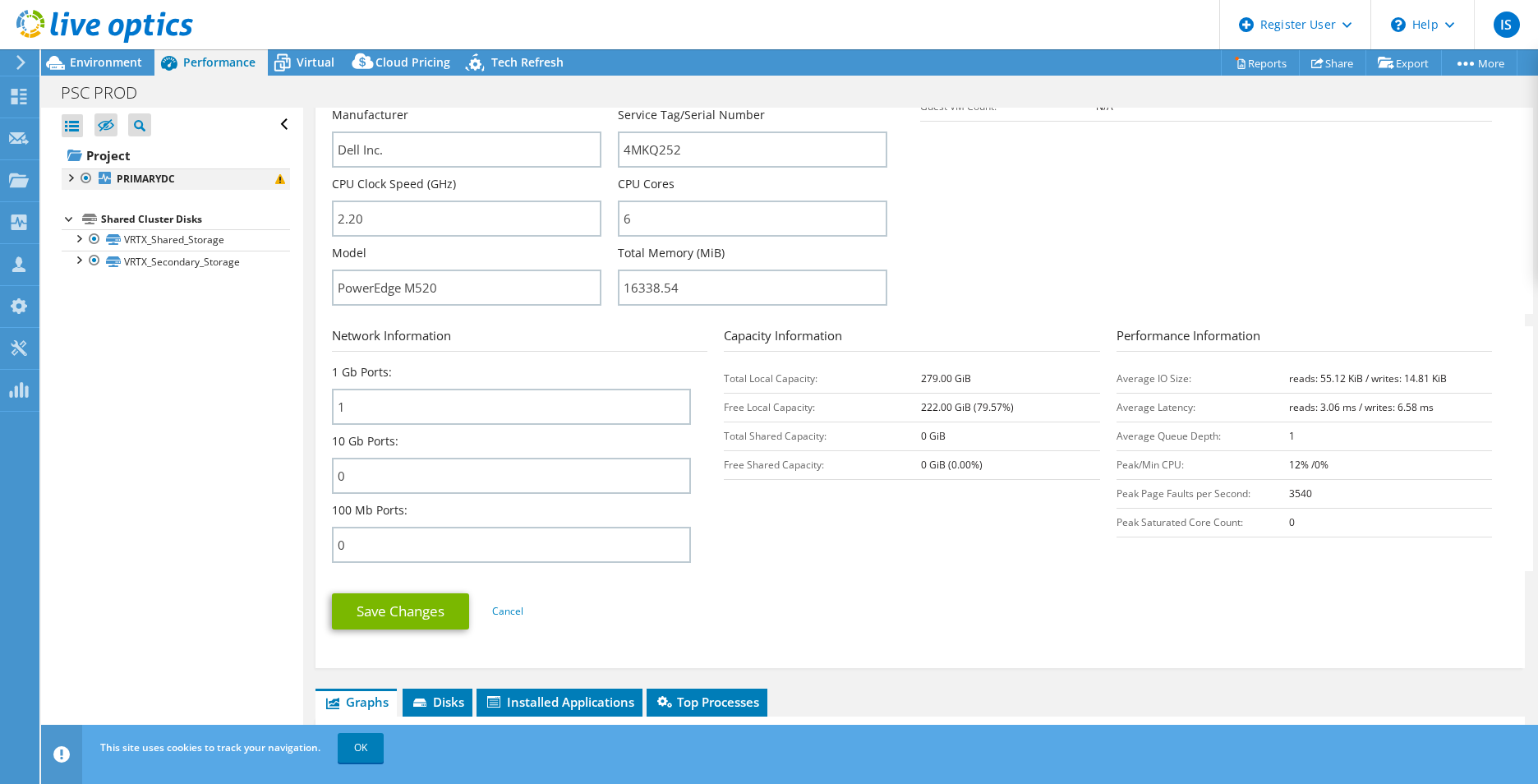
click at [68, 176] on div at bounding box center [70, 176] width 17 height 17
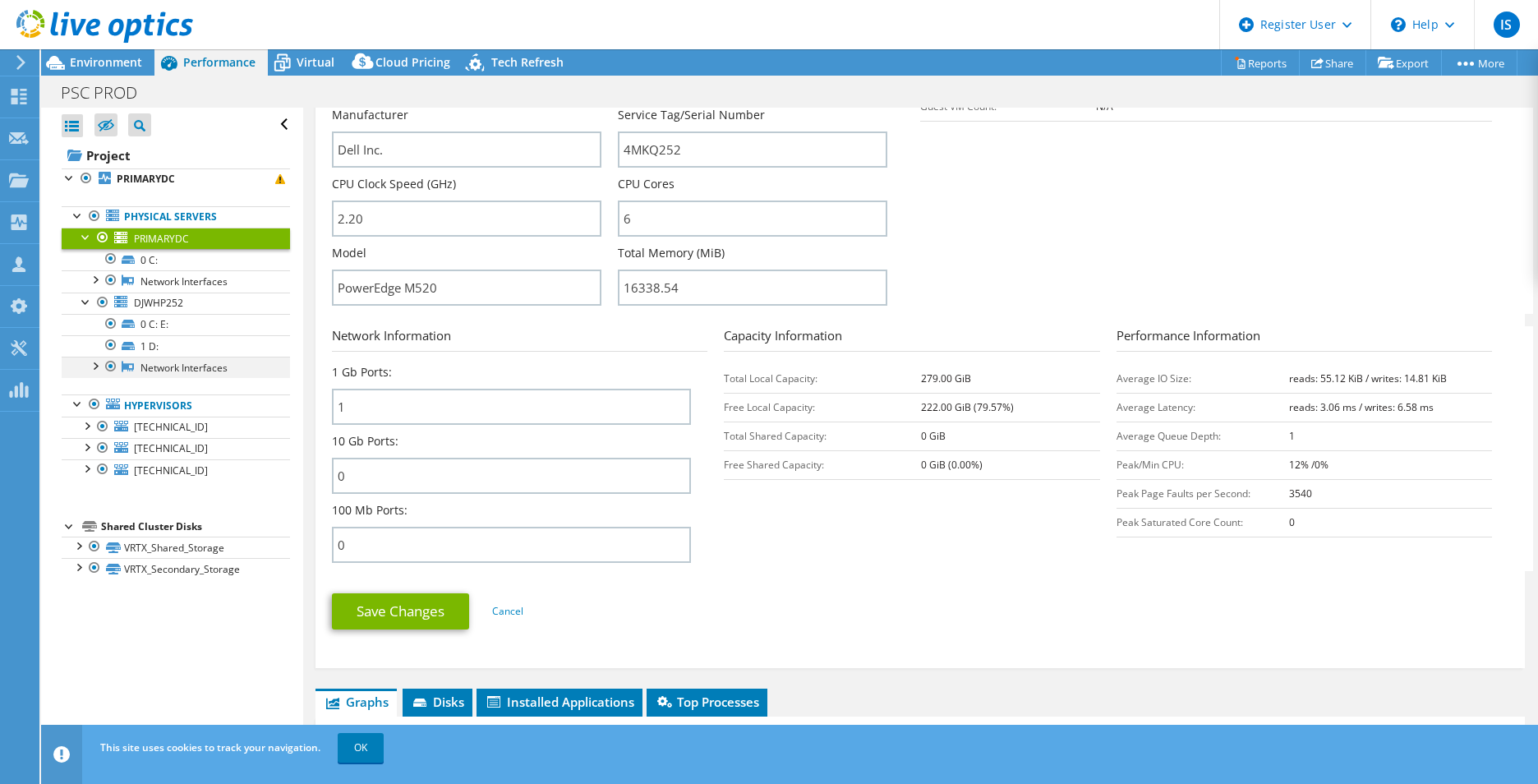
click at [96, 367] on div at bounding box center [95, 365] width 17 height 17
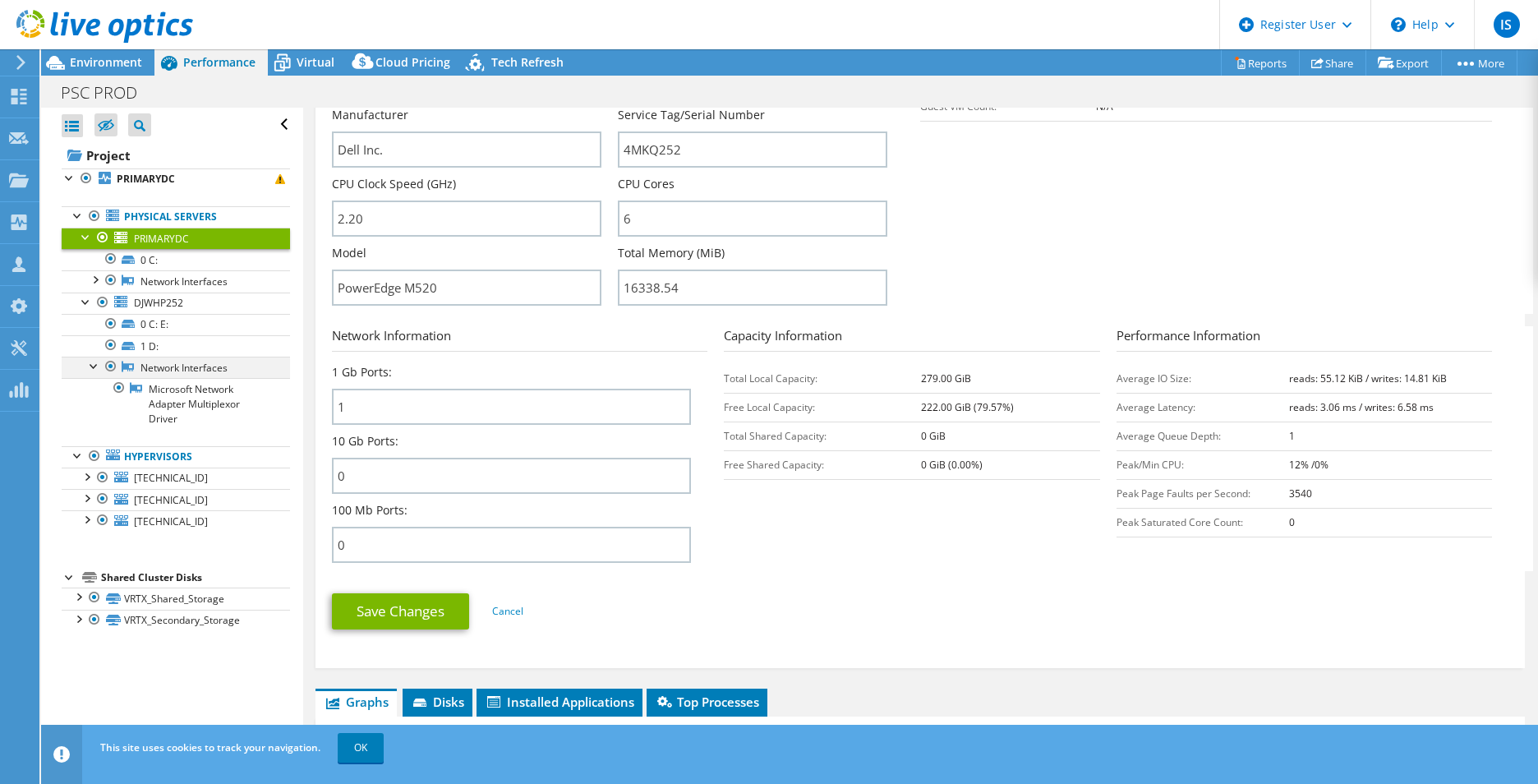
click at [96, 367] on div at bounding box center [95, 365] width 17 height 17
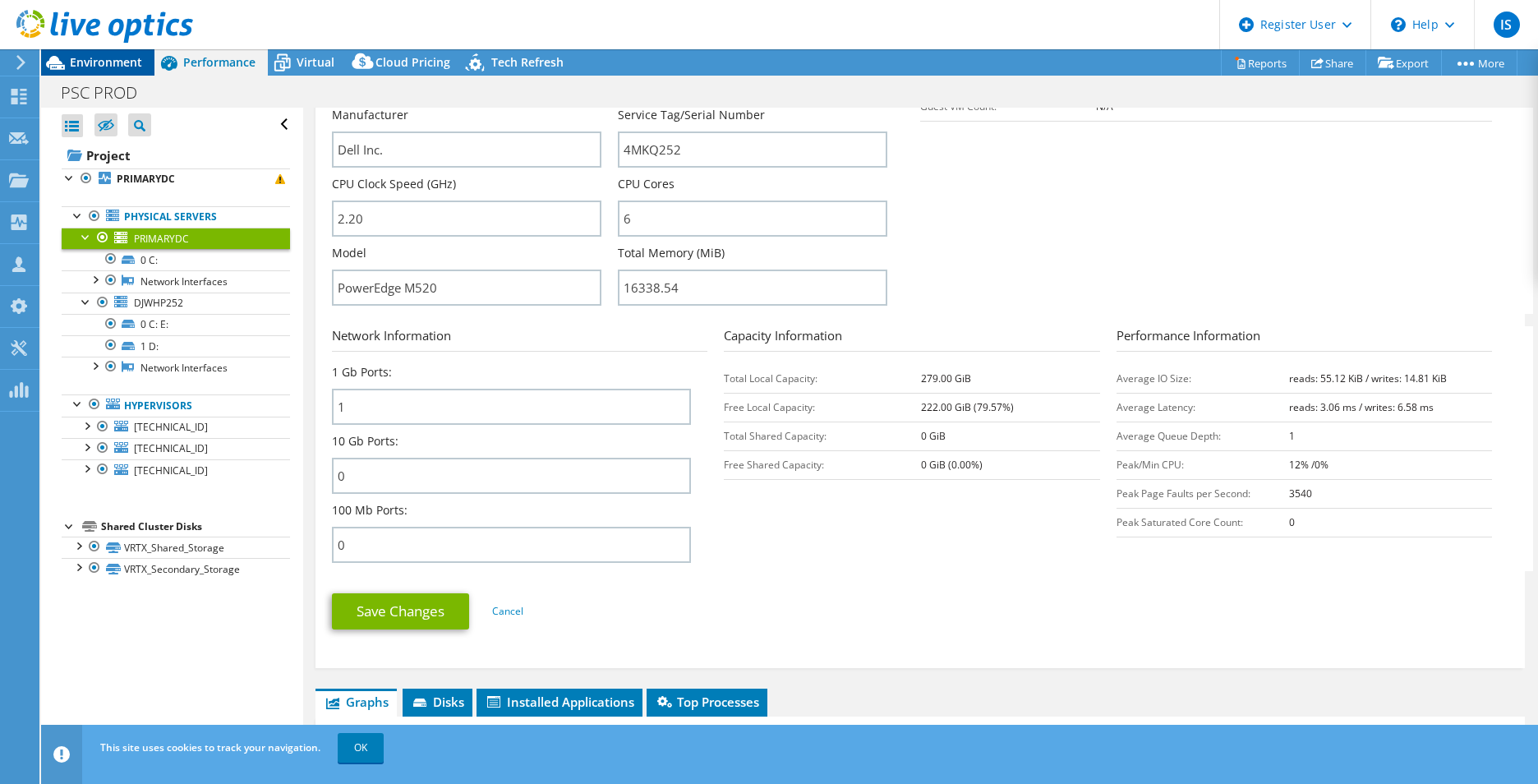
click at [112, 65] on span "Environment" at bounding box center [106, 62] width 73 height 16
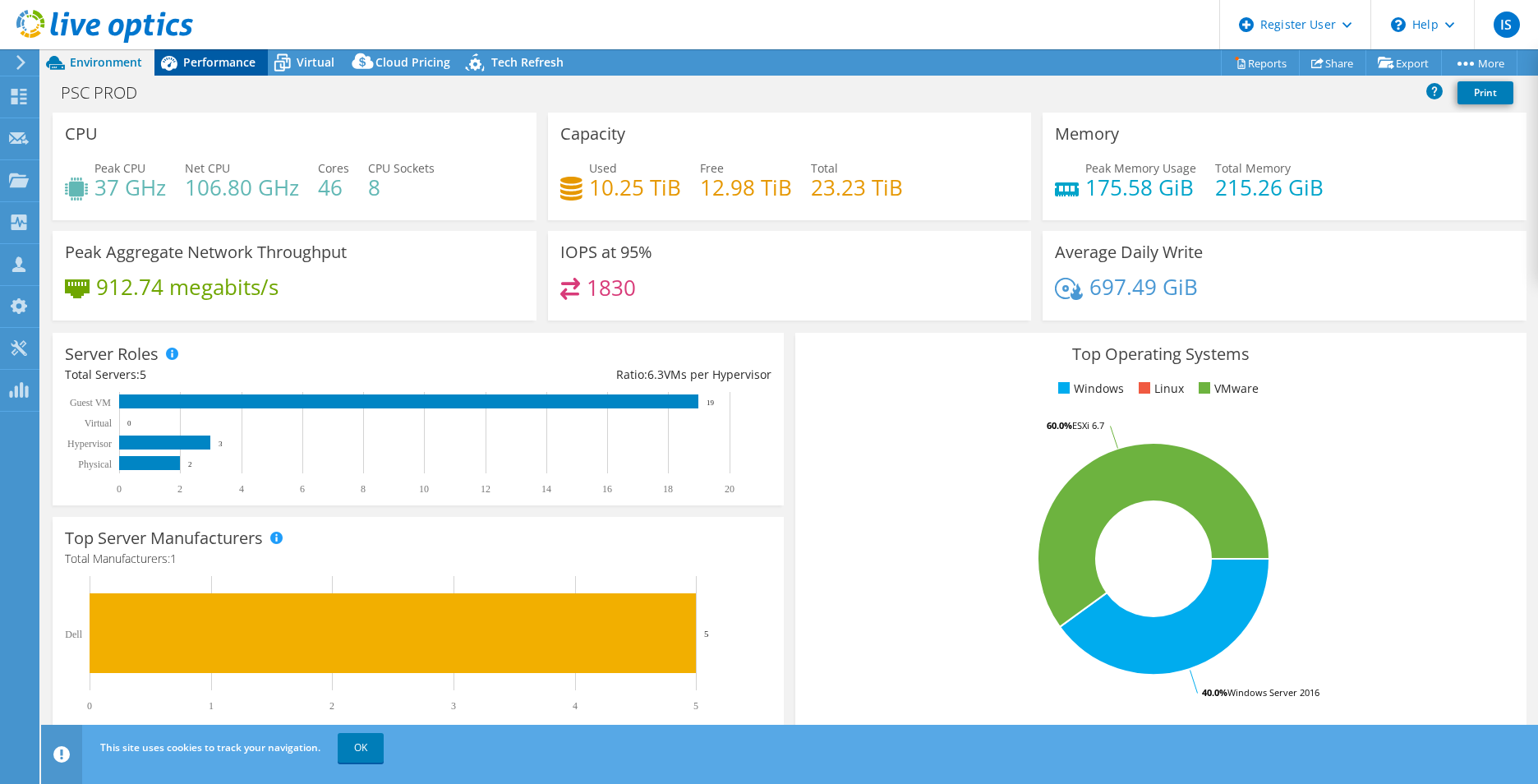
click at [240, 69] on span "Performance" at bounding box center [219, 62] width 73 height 16
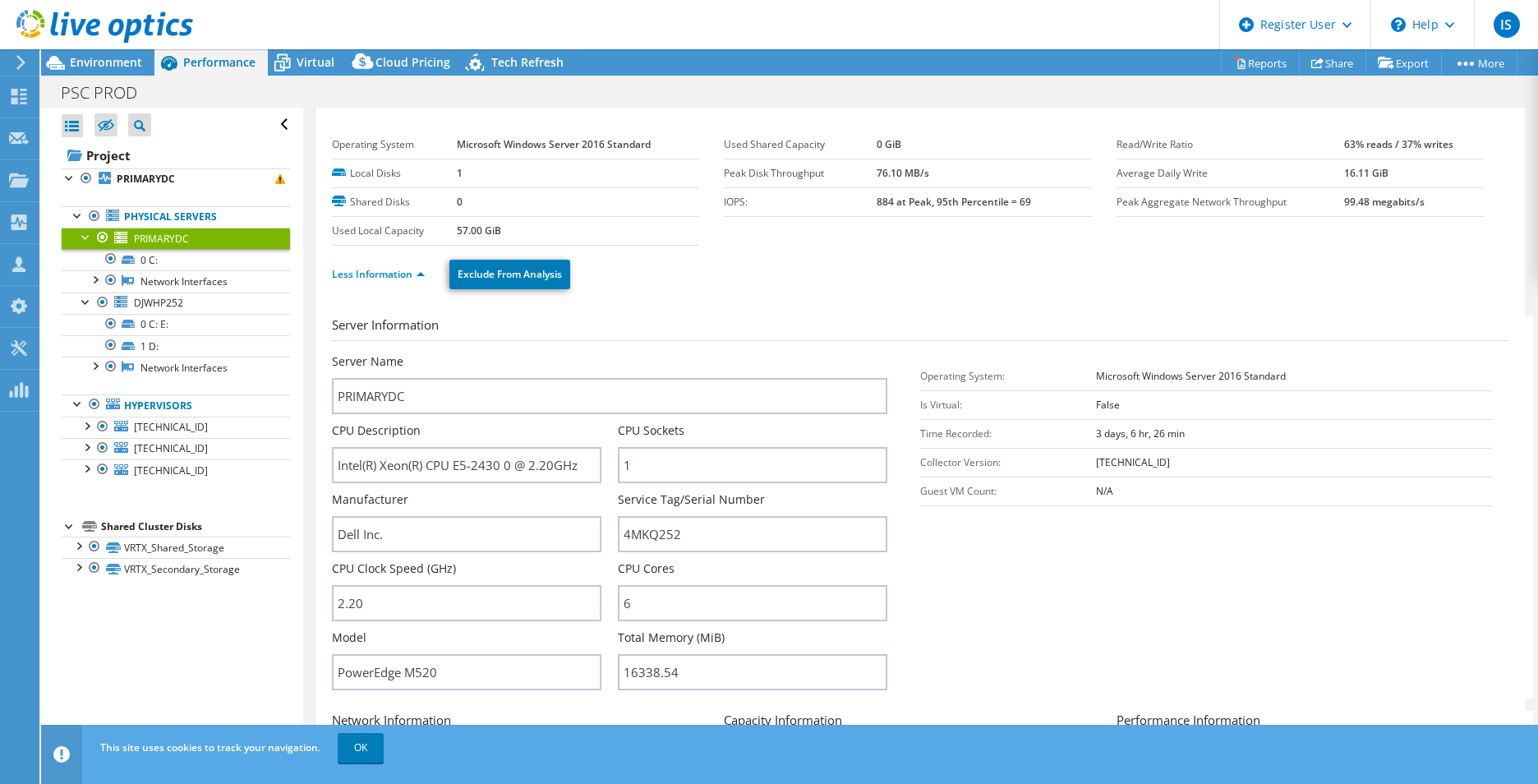
scroll to position [0, 0]
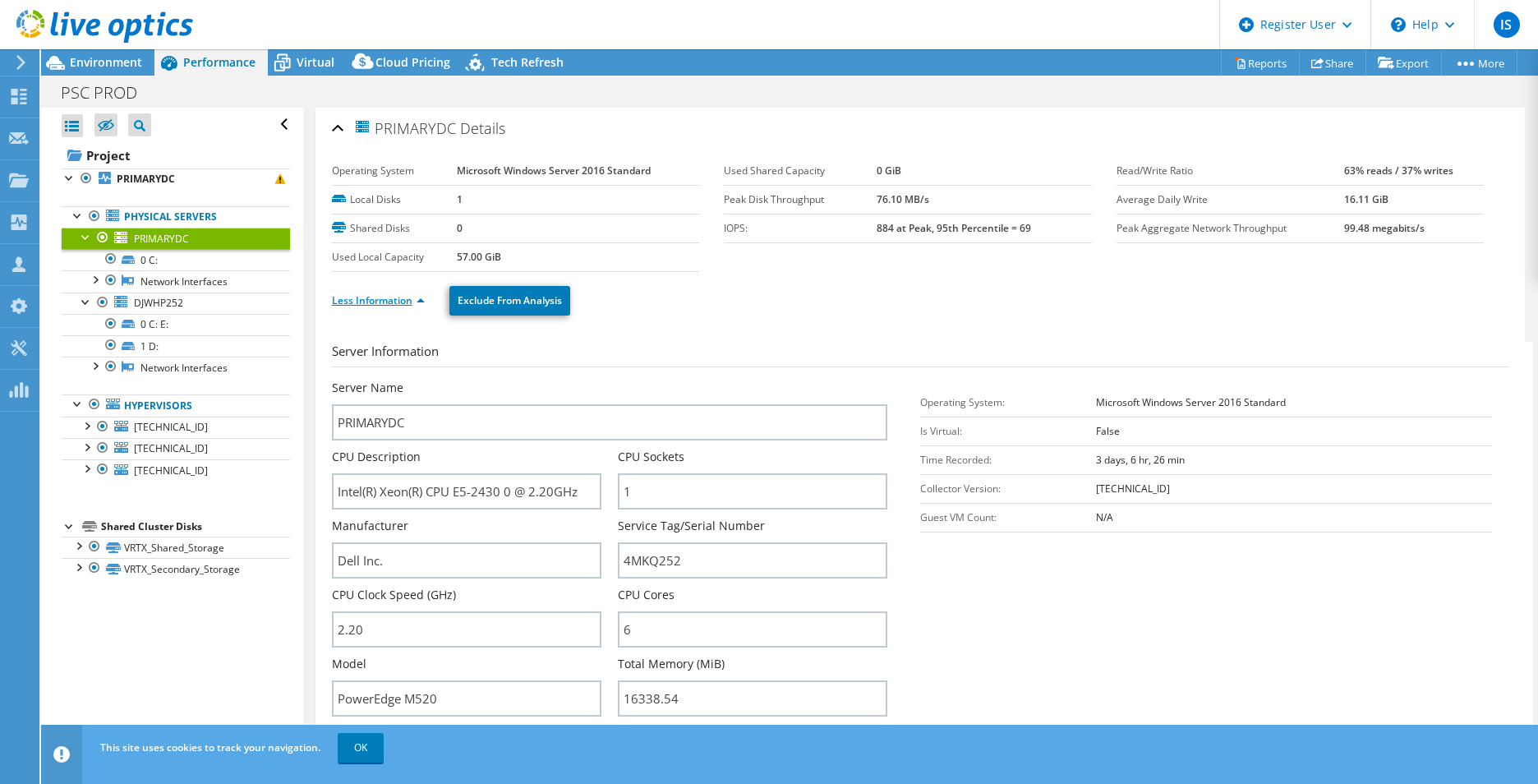
click at [423, 305] on link "Less Information" at bounding box center [378, 300] width 93 height 14
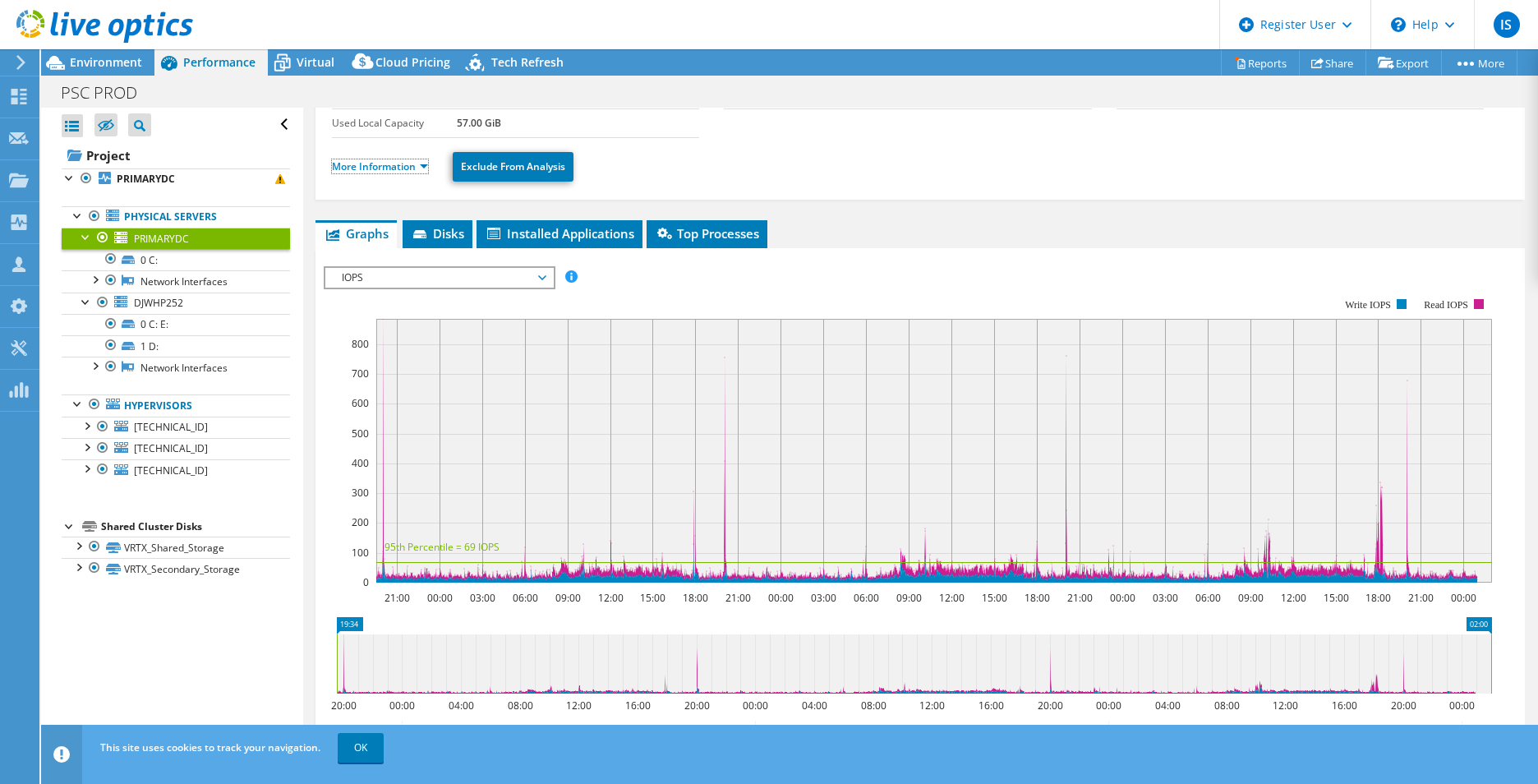
scroll to position [323, 0]
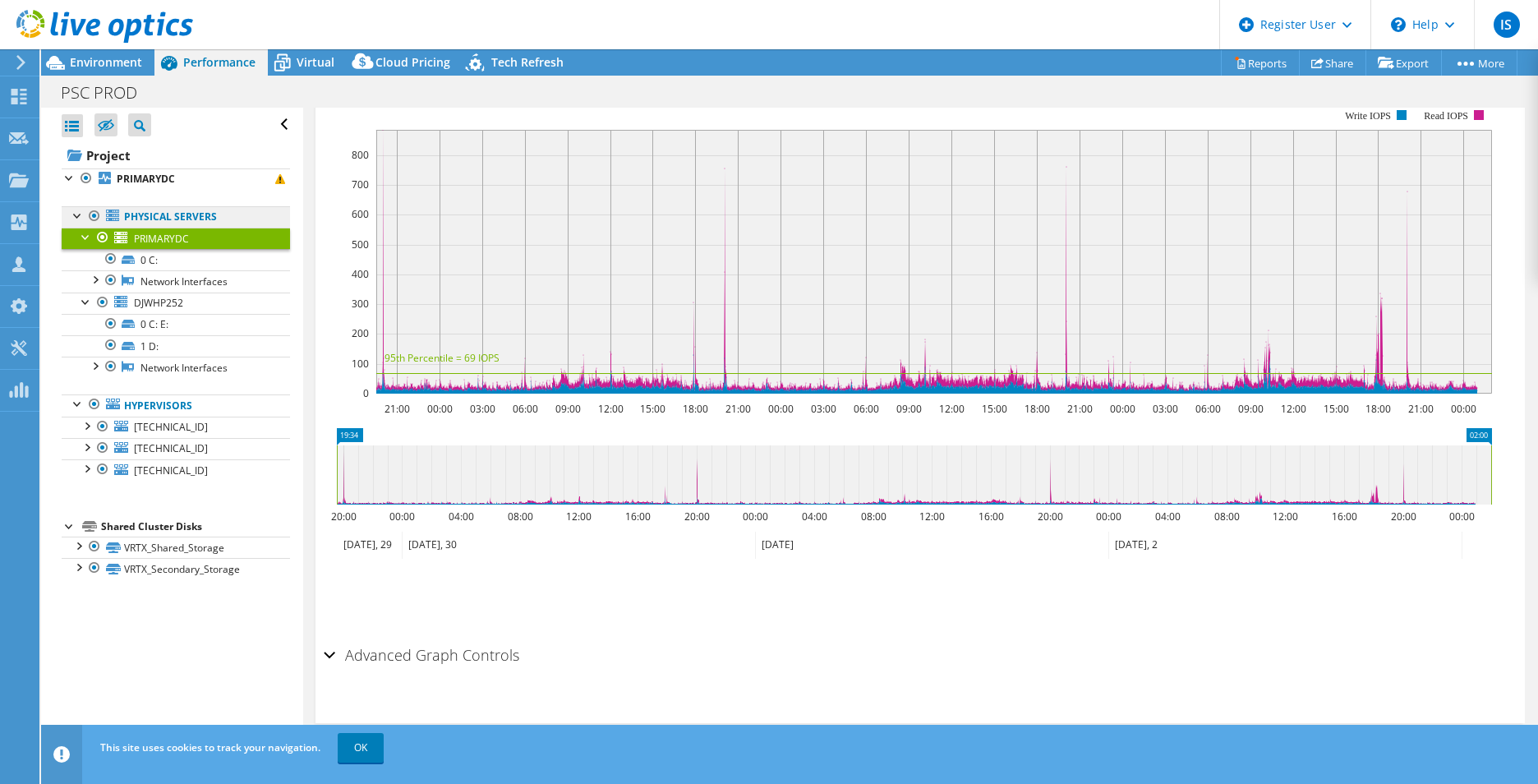
click at [188, 218] on link "Physical Servers" at bounding box center [176, 216] width 228 height 21
click at [153, 214] on link "Physical Servers" at bounding box center [176, 216] width 228 height 21
click at [143, 177] on b "PRIMARYDC" at bounding box center [145, 178] width 58 height 14
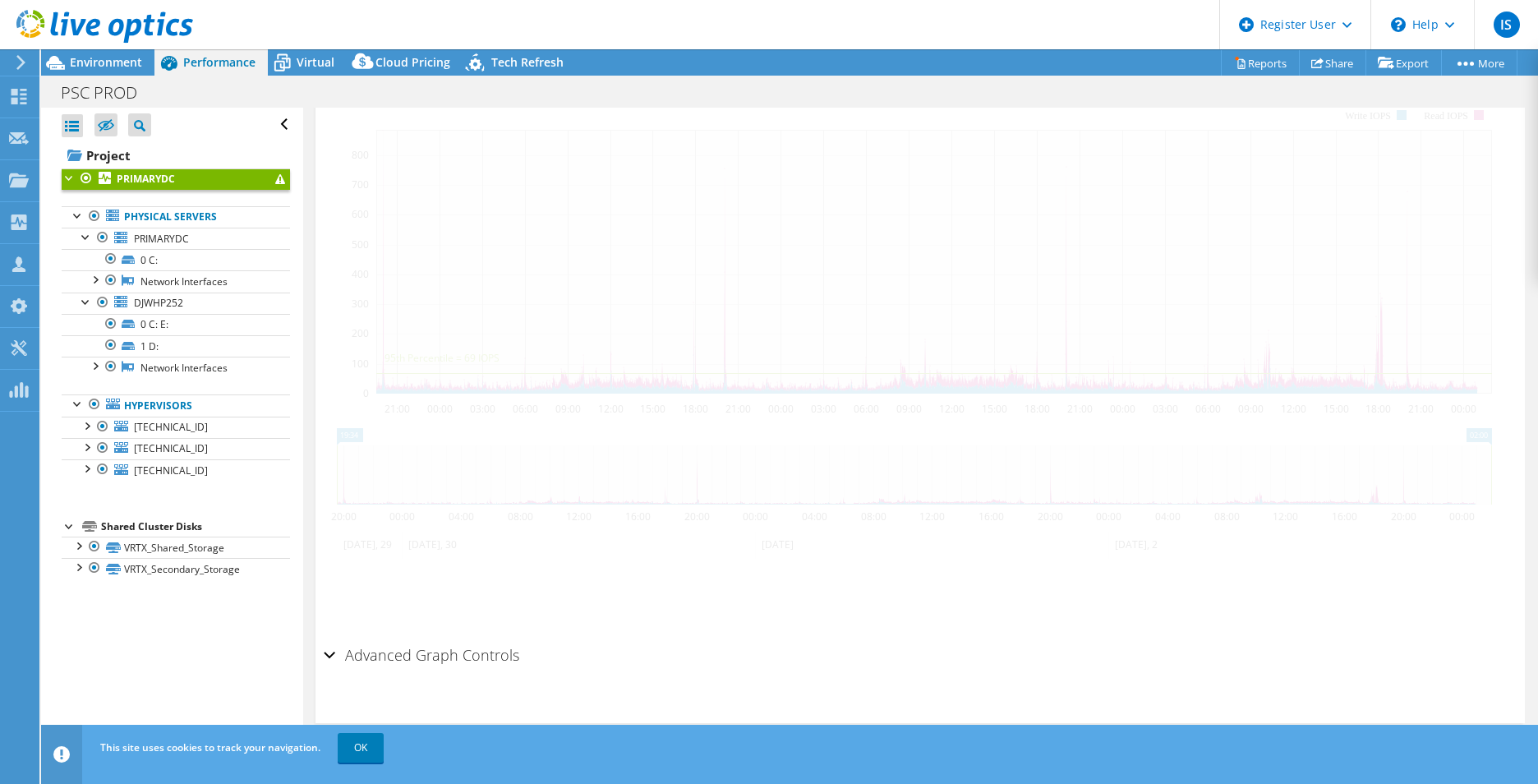
scroll to position [352, 0]
click at [67, 176] on div at bounding box center [70, 176] width 17 height 17
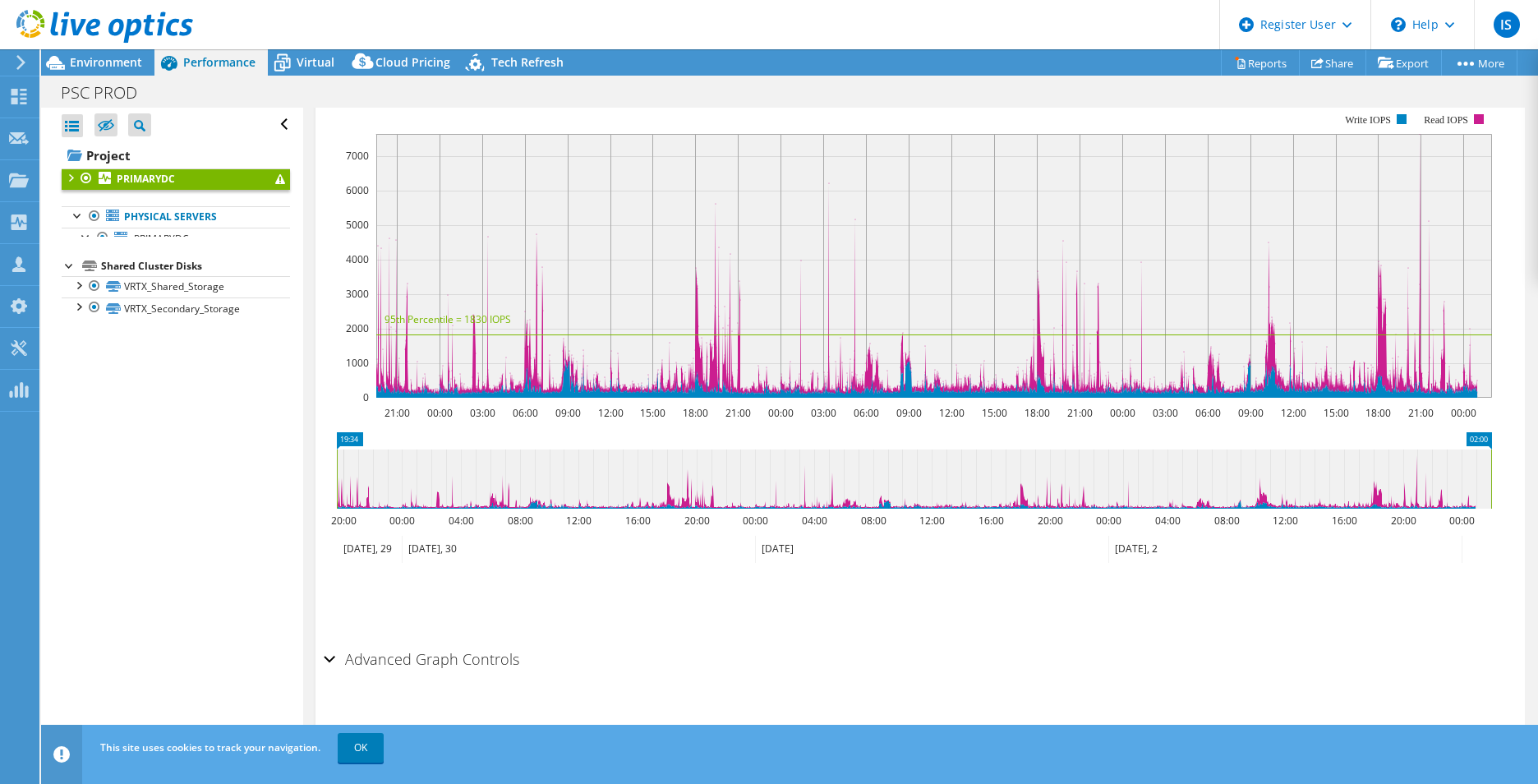
click at [67, 176] on div at bounding box center [70, 176] width 17 height 17
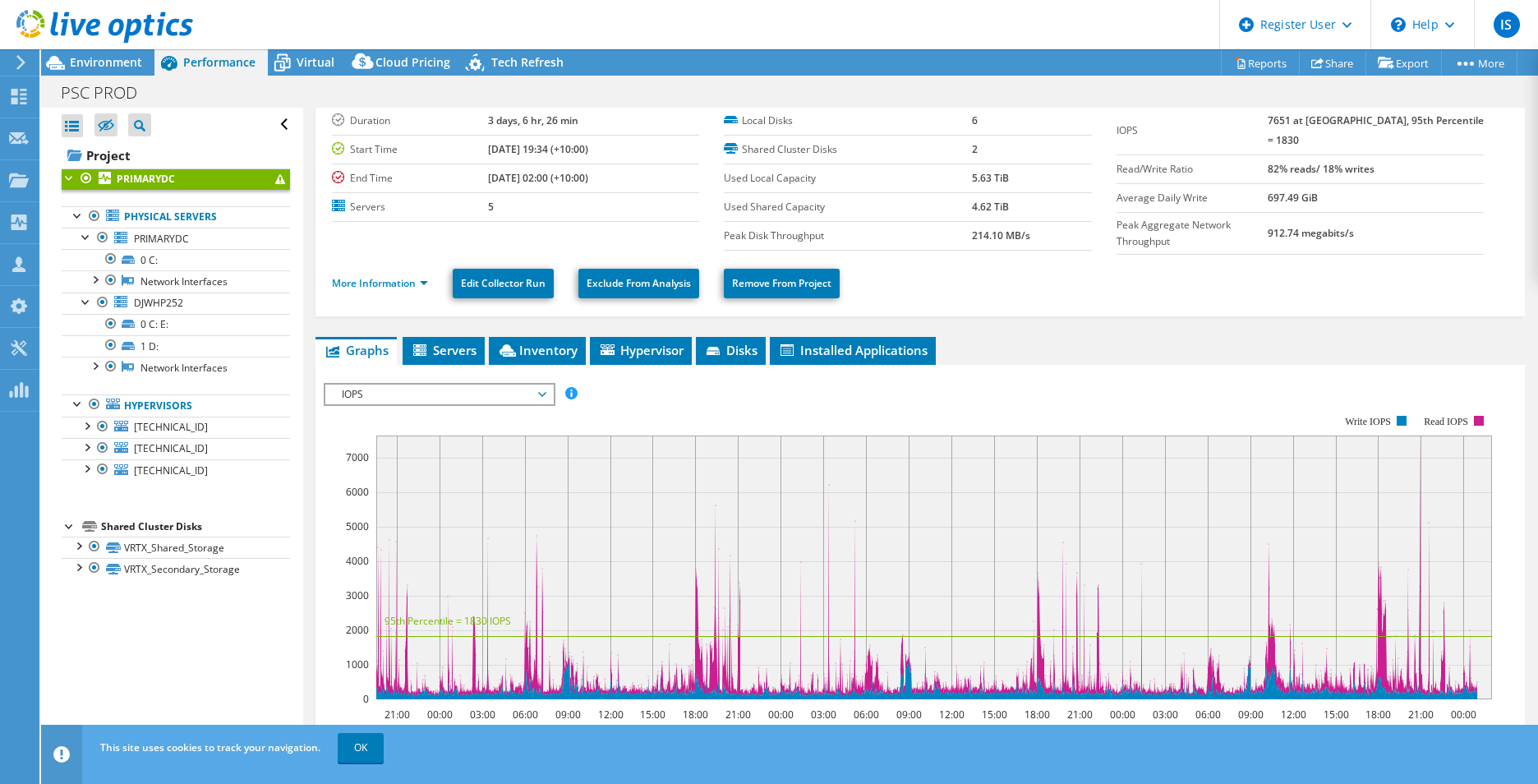
scroll to position [0, 0]
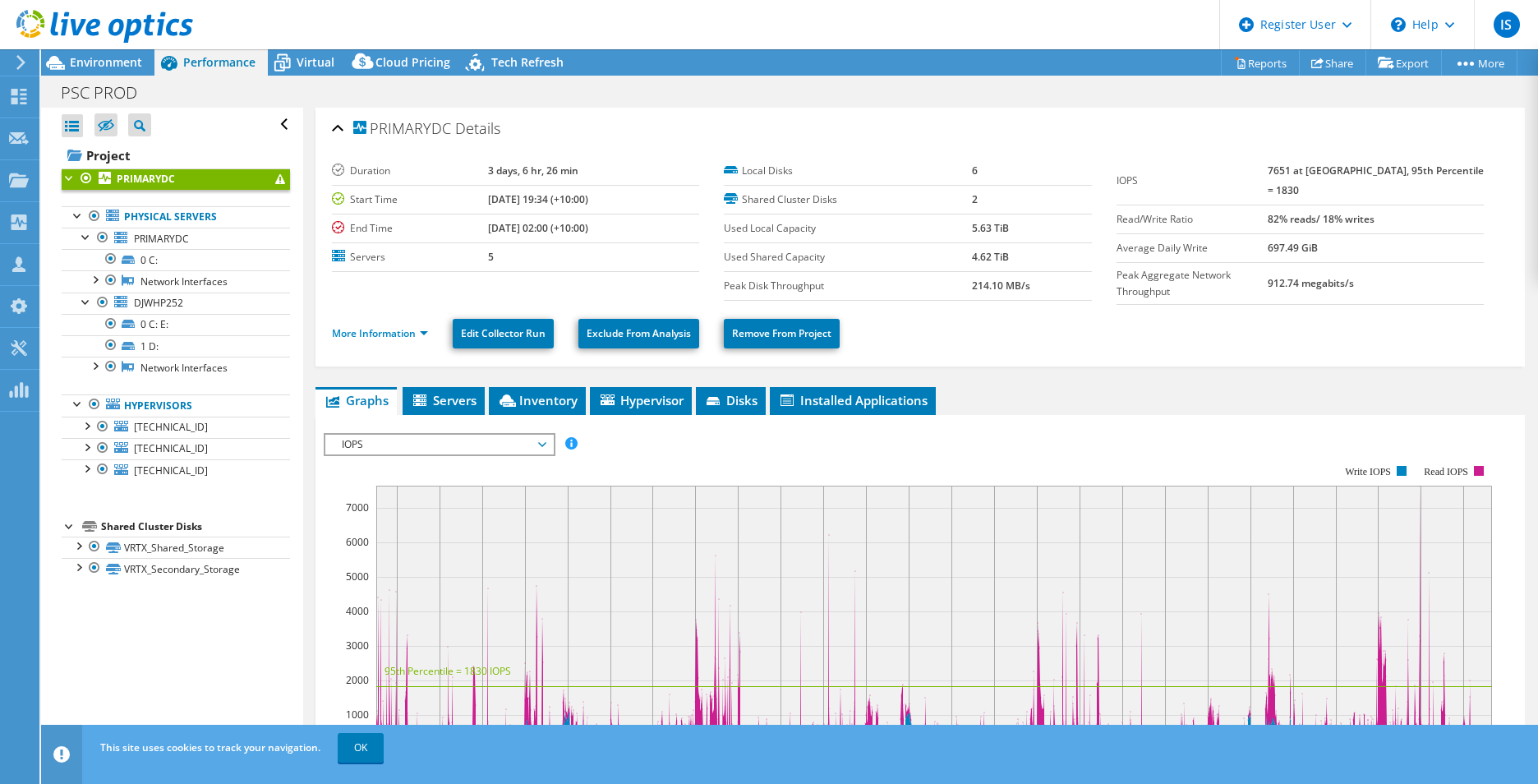
click at [582, 63] on div "Project Actions Project Actions Reports Share Export vSAN ReadyNode Sizer" at bounding box center [790, 62] width 1497 height 27
click at [560, 56] on span "Tech Refresh" at bounding box center [527, 62] width 73 height 16
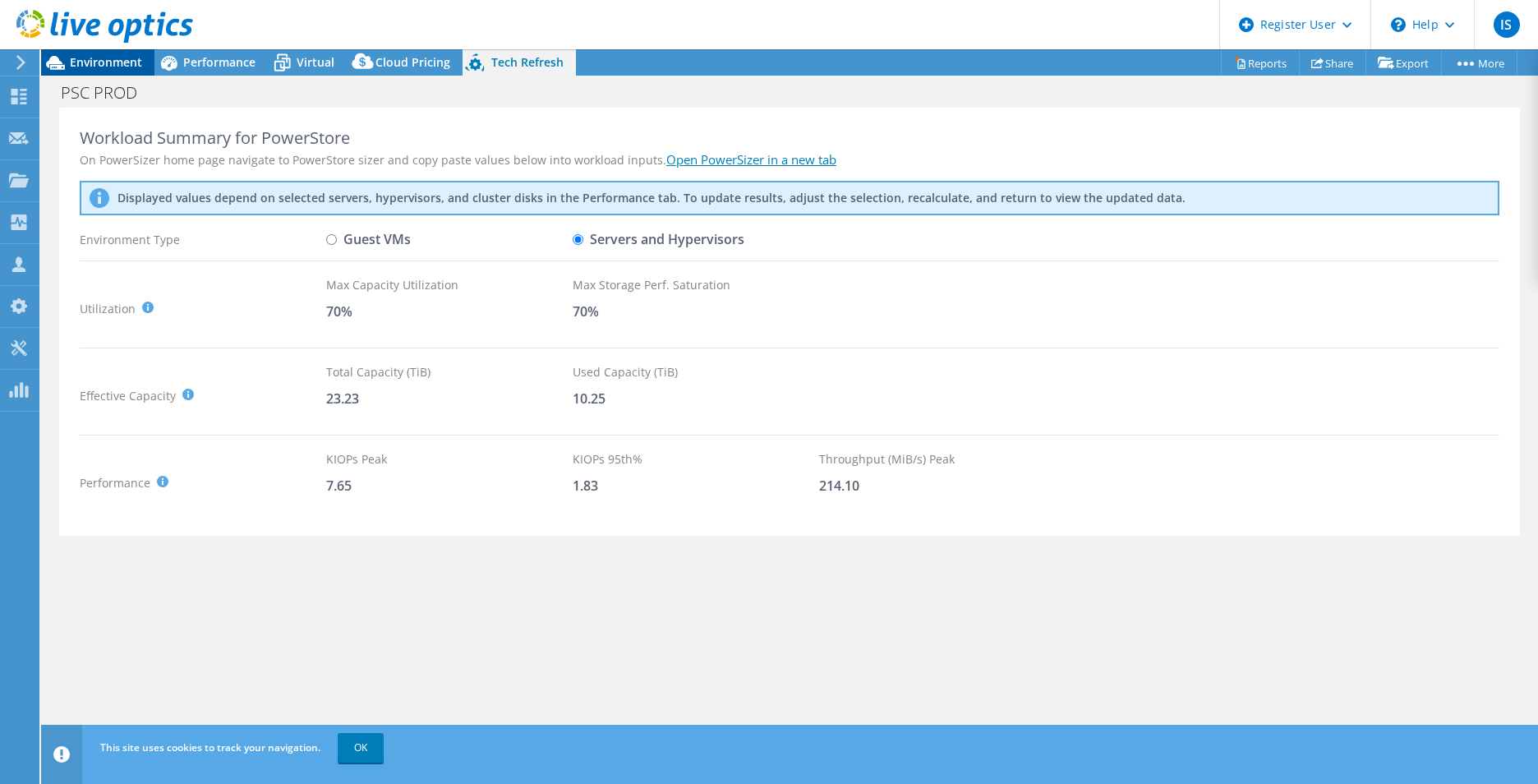
click at [105, 63] on span "Environment" at bounding box center [106, 62] width 73 height 16
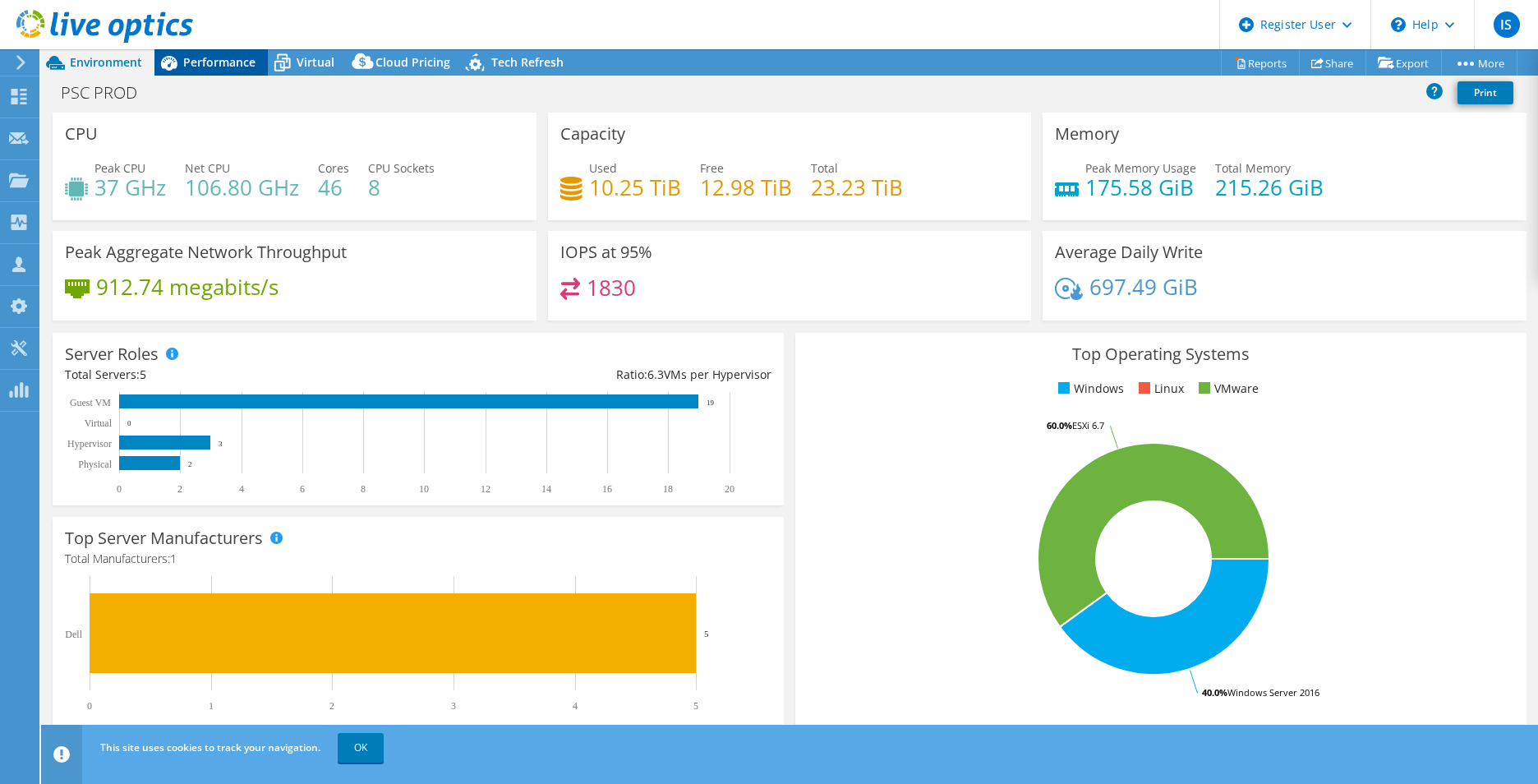
click at [231, 68] on span "Performance" at bounding box center [219, 62] width 73 height 16
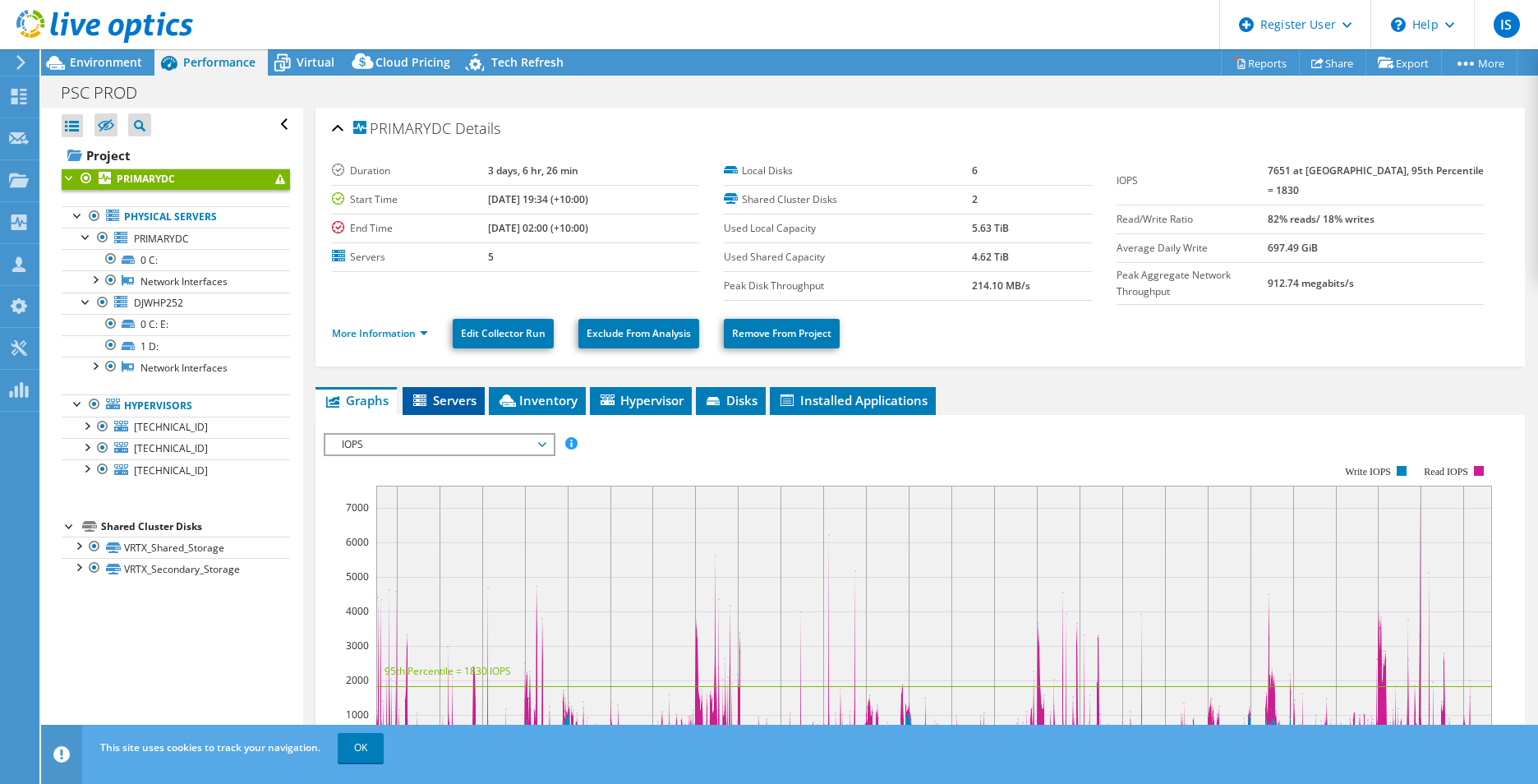
click at [434, 387] on li "Servers" at bounding box center [443, 401] width 82 height 28
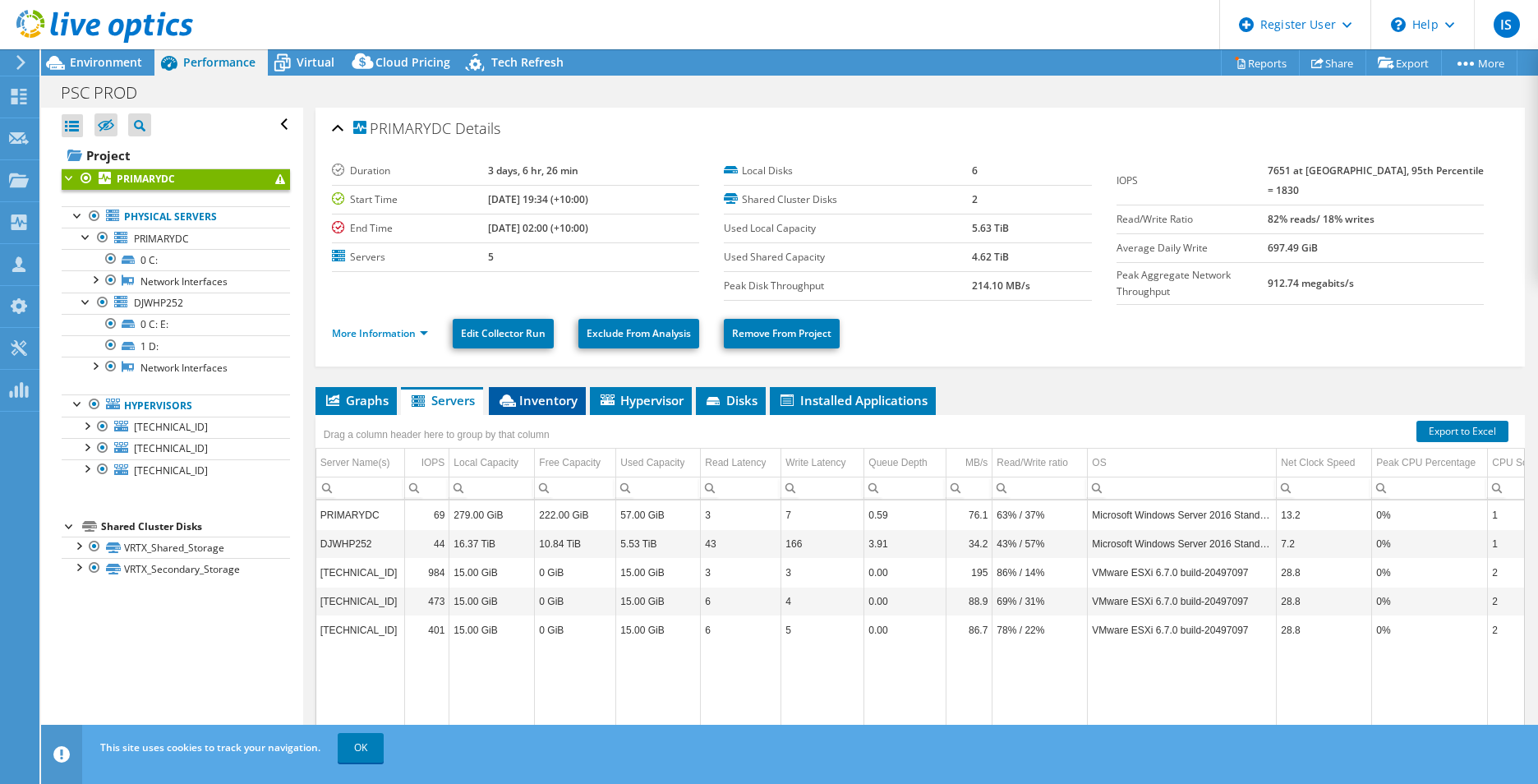
click at [575, 394] on span "Inventory" at bounding box center [538, 400] width 81 height 17
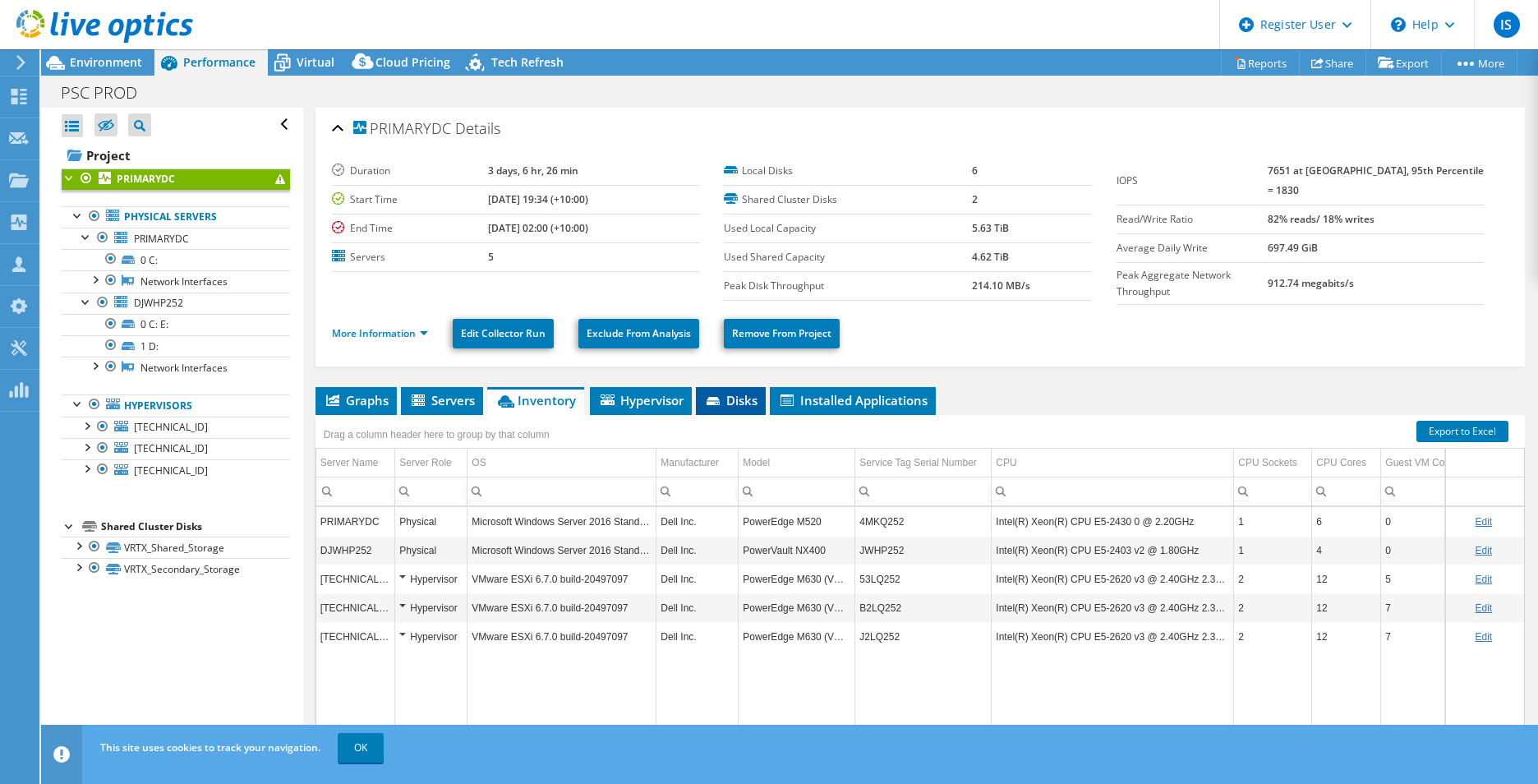
click at [723, 392] on span "Disks" at bounding box center [731, 400] width 53 height 17
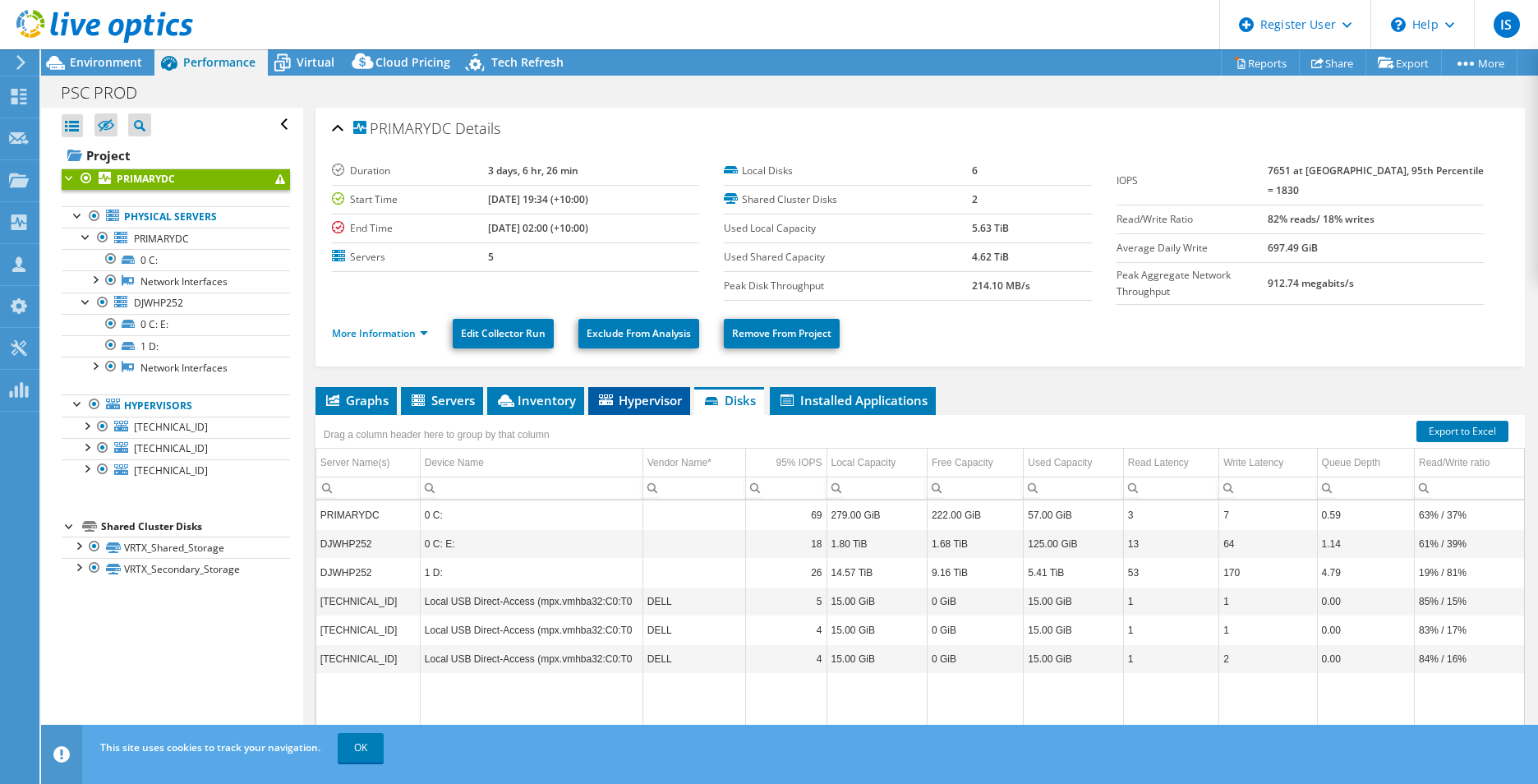
click at [653, 408] on li "Hypervisor" at bounding box center [639, 401] width 102 height 28
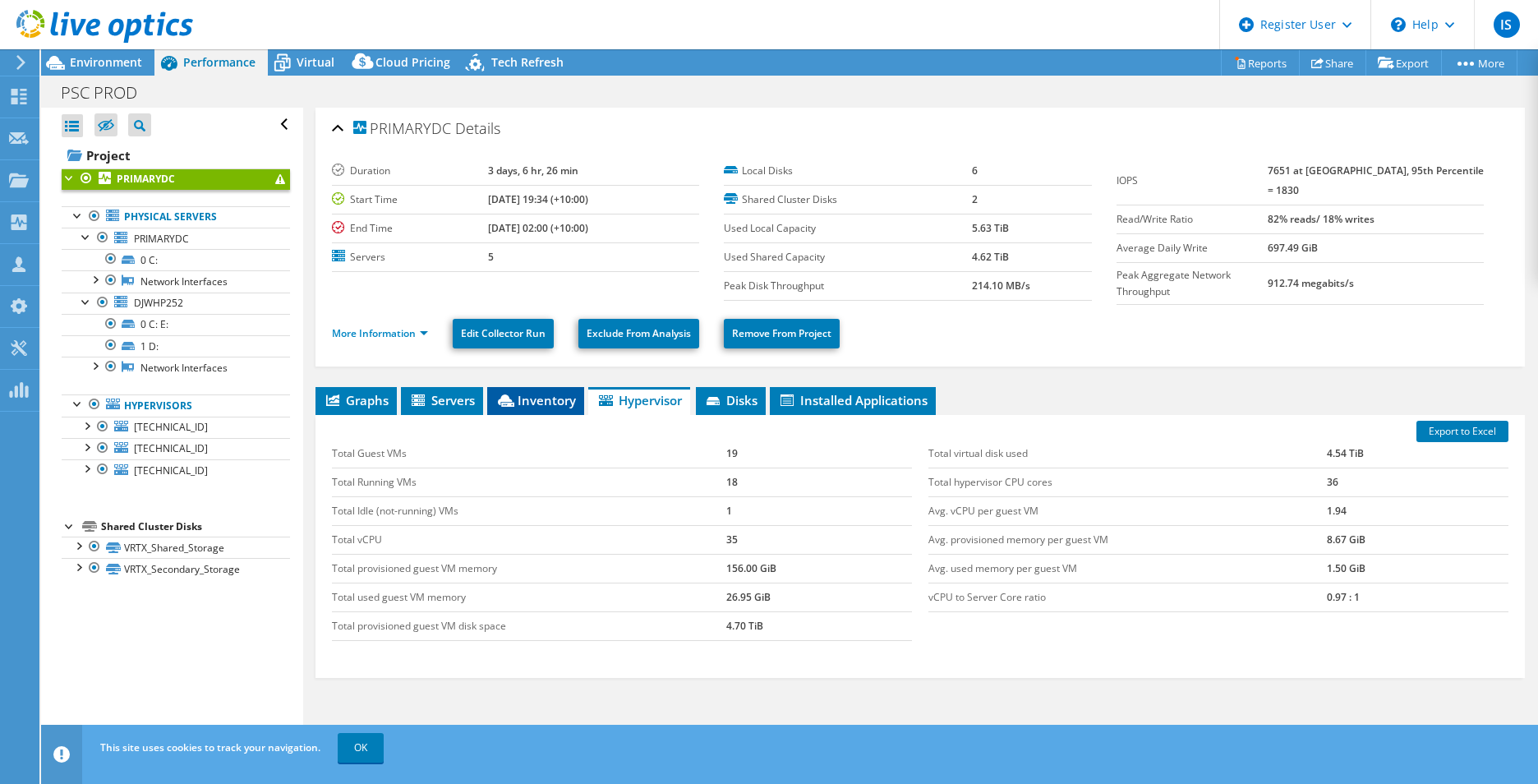
click at [508, 399] on icon at bounding box center [507, 400] width 17 height 12
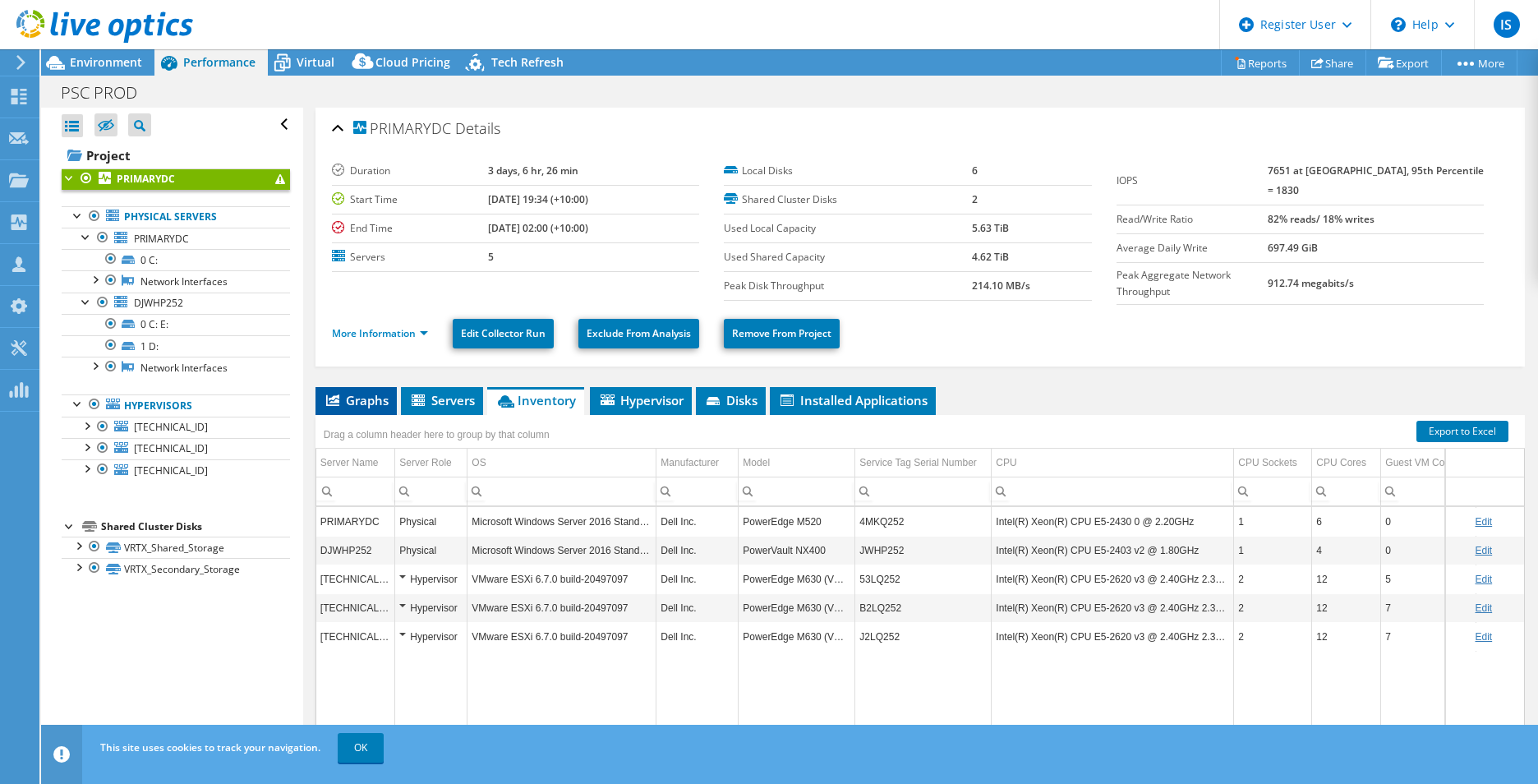
click at [365, 392] on span "Graphs" at bounding box center [356, 400] width 65 height 17
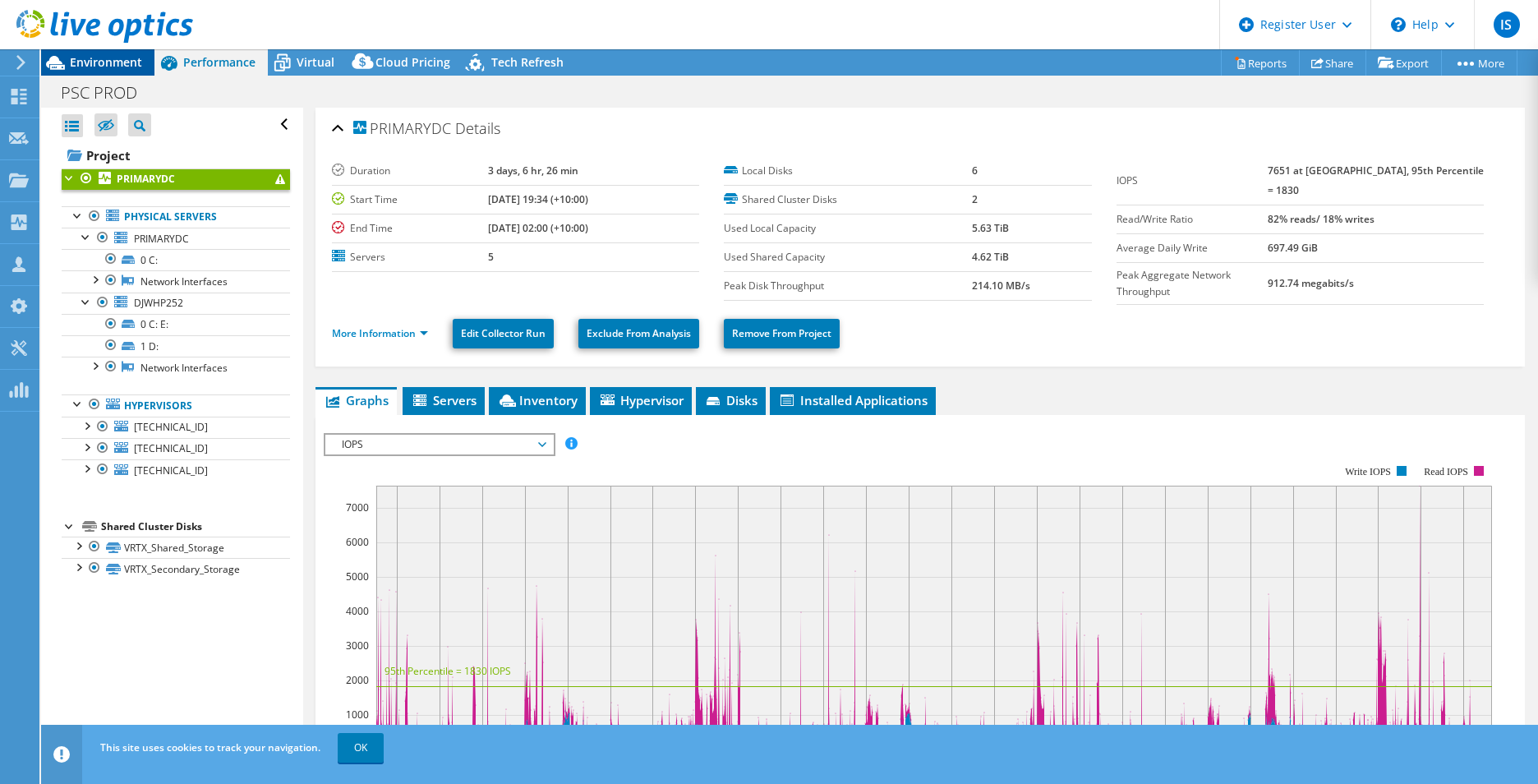
click at [142, 61] on span "Environment" at bounding box center [106, 62] width 73 height 16
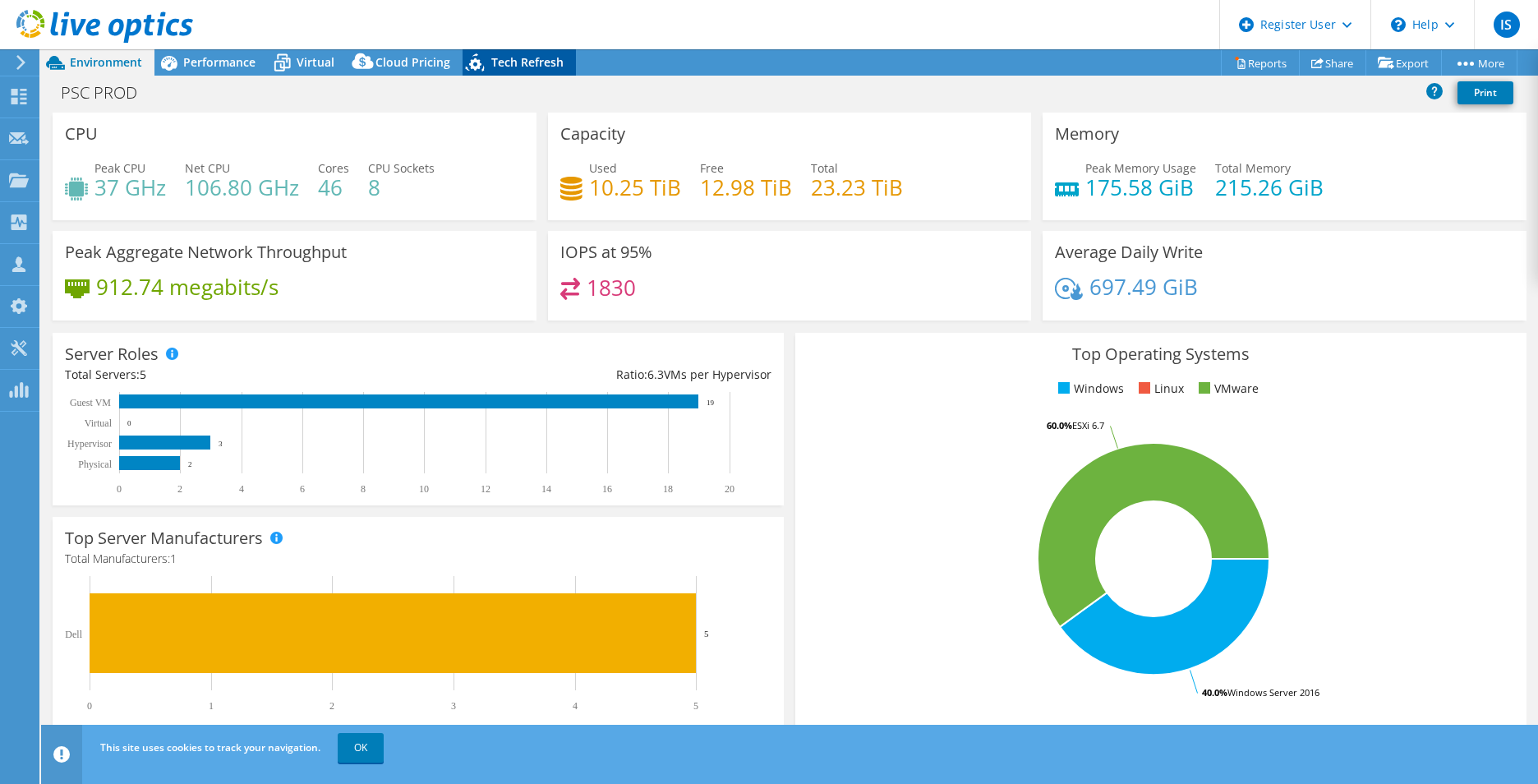
click at [566, 74] on div "Tech Refresh" at bounding box center [518, 62] width 113 height 27
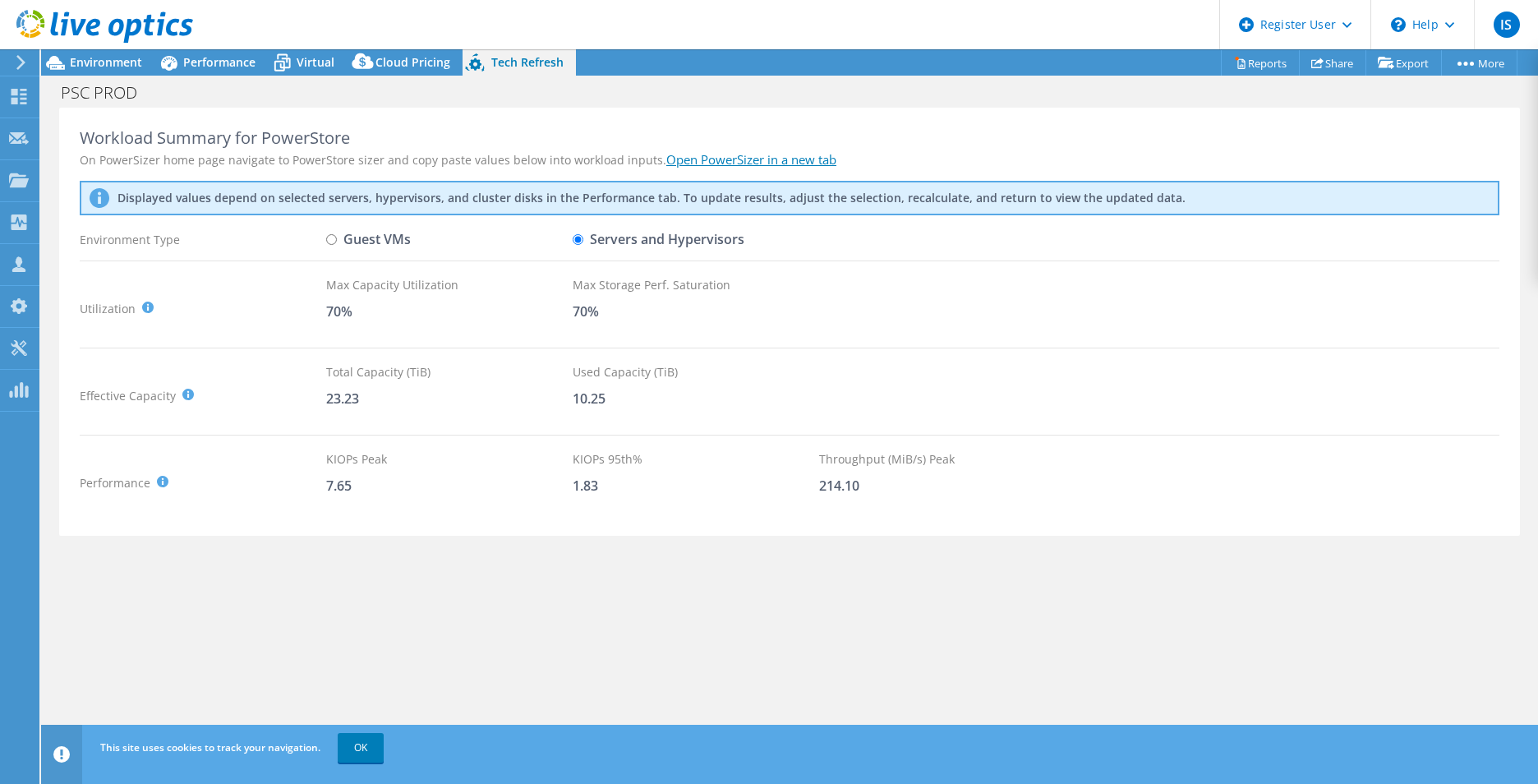
click at [381, 242] on label "Guest VMs" at bounding box center [369, 239] width 85 height 28
click at [336, 242] on input "Guest VMs" at bounding box center [332, 240] width 11 height 11
radio input "true"
click at [591, 236] on label "Servers and Hypervisors" at bounding box center [658, 239] width 172 height 28
click at [584, 236] on input "Servers and Hypervisors" at bounding box center [578, 240] width 11 height 11
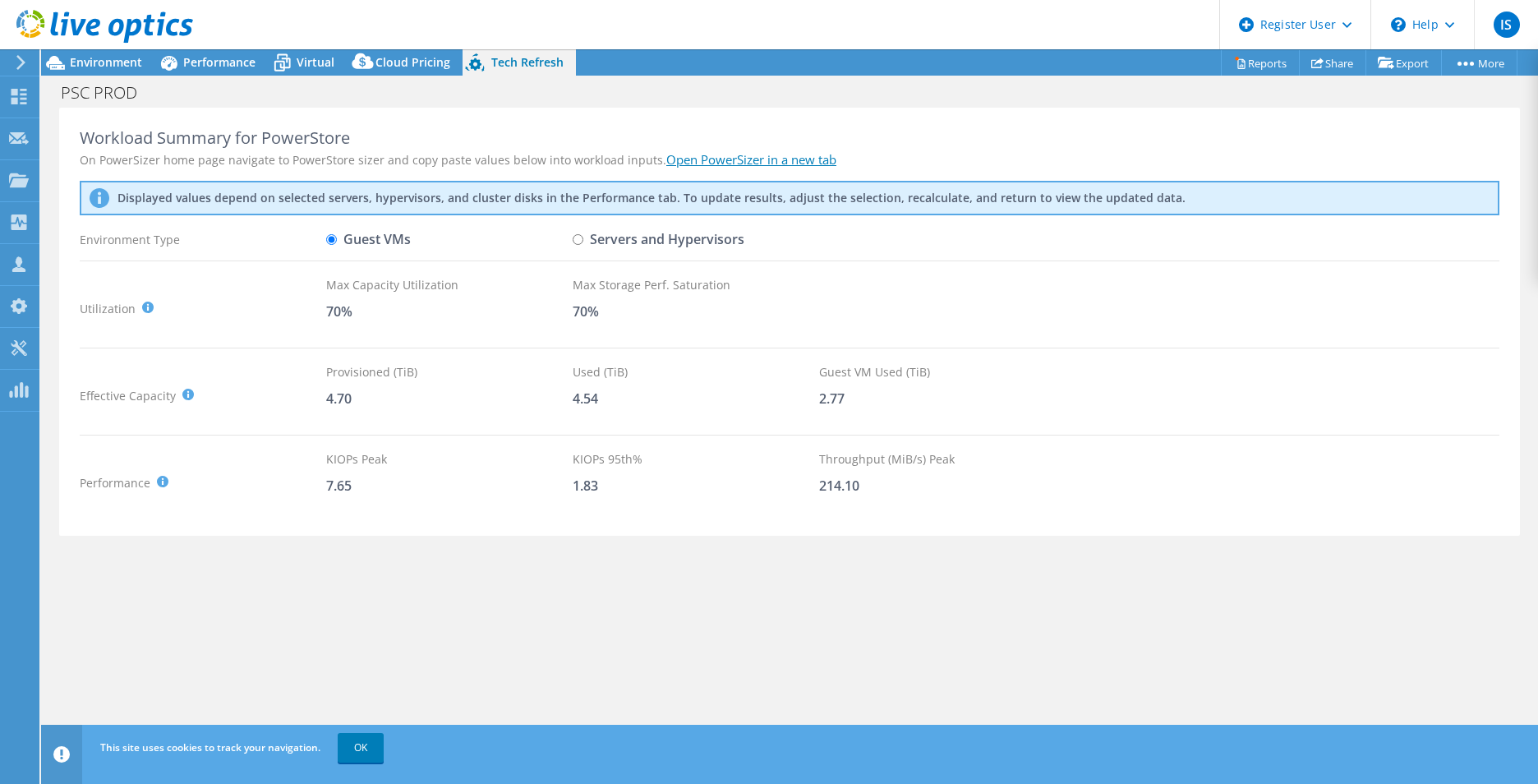
radio input "true"
radio input "false"
click at [216, 41] on header "IS Dell User Ishmam Saleh Ishmam.Saleh@Dell.com Dell My Profile Log Out \n Help…" at bounding box center [769, 25] width 1538 height 50
click at [221, 63] on span "Performance" at bounding box center [219, 62] width 73 height 16
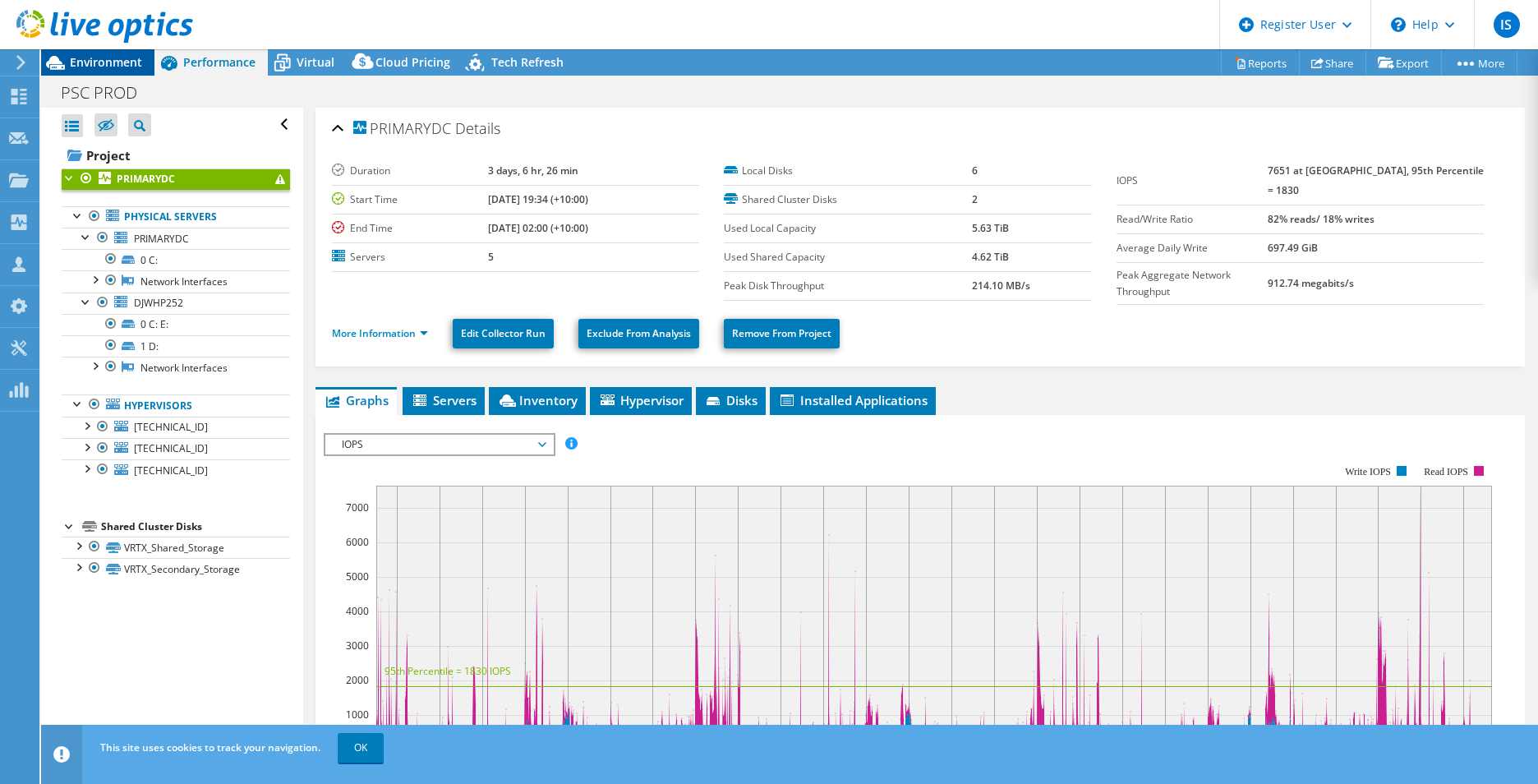
click at [126, 57] on span "Environment" at bounding box center [106, 62] width 73 height 16
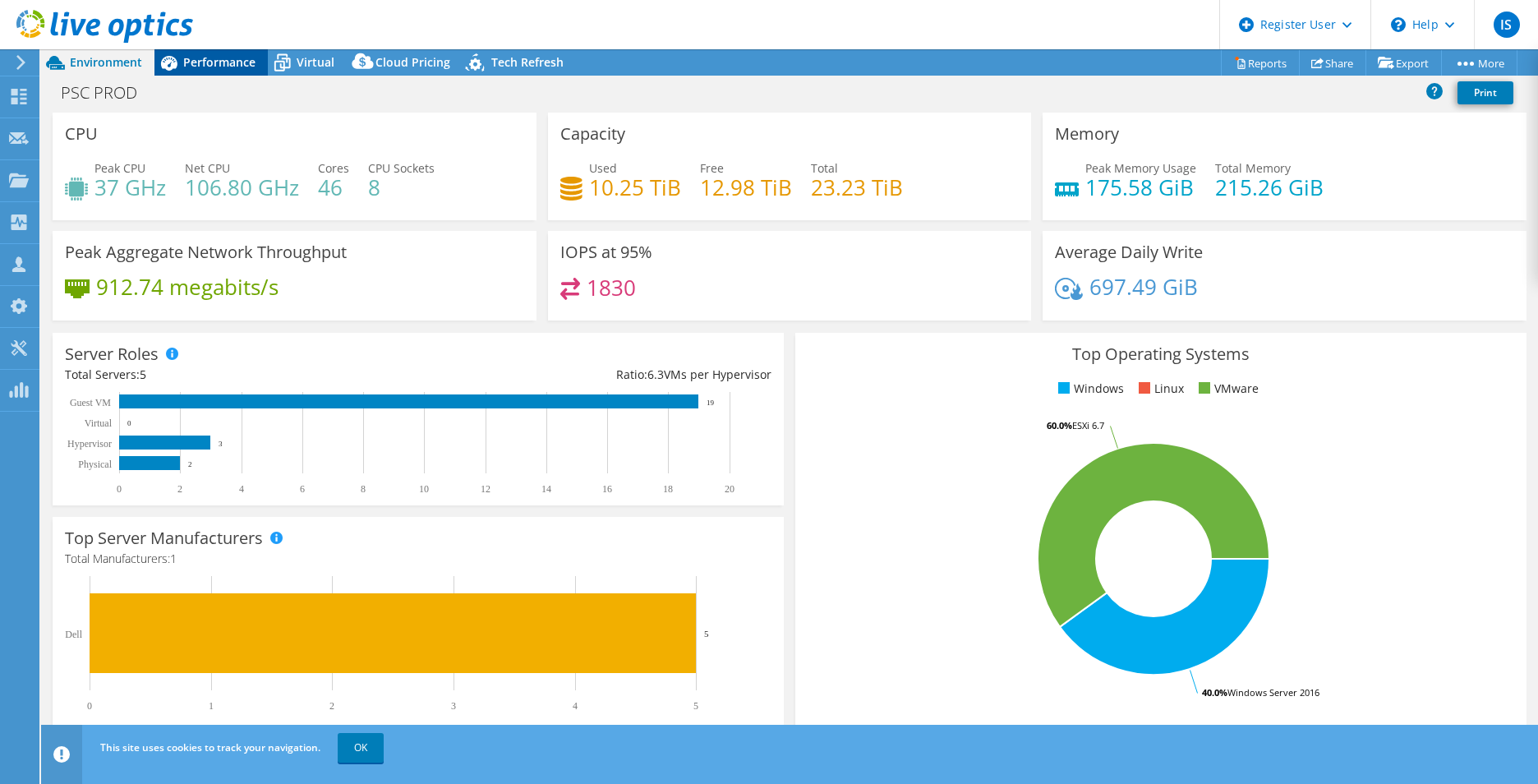
click at [221, 65] on span "Performance" at bounding box center [219, 62] width 73 height 16
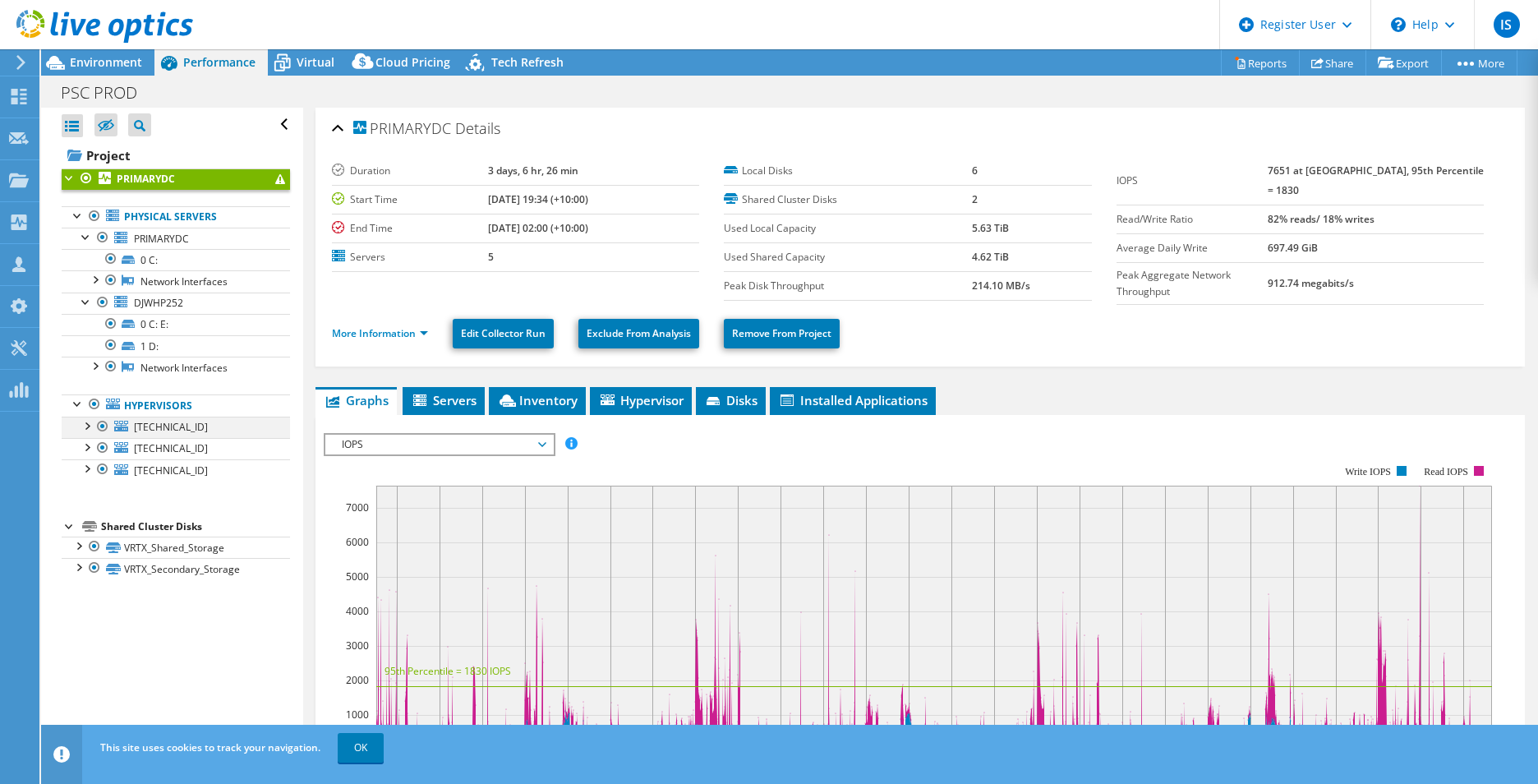
click at [87, 426] on div at bounding box center [86, 425] width 17 height 17
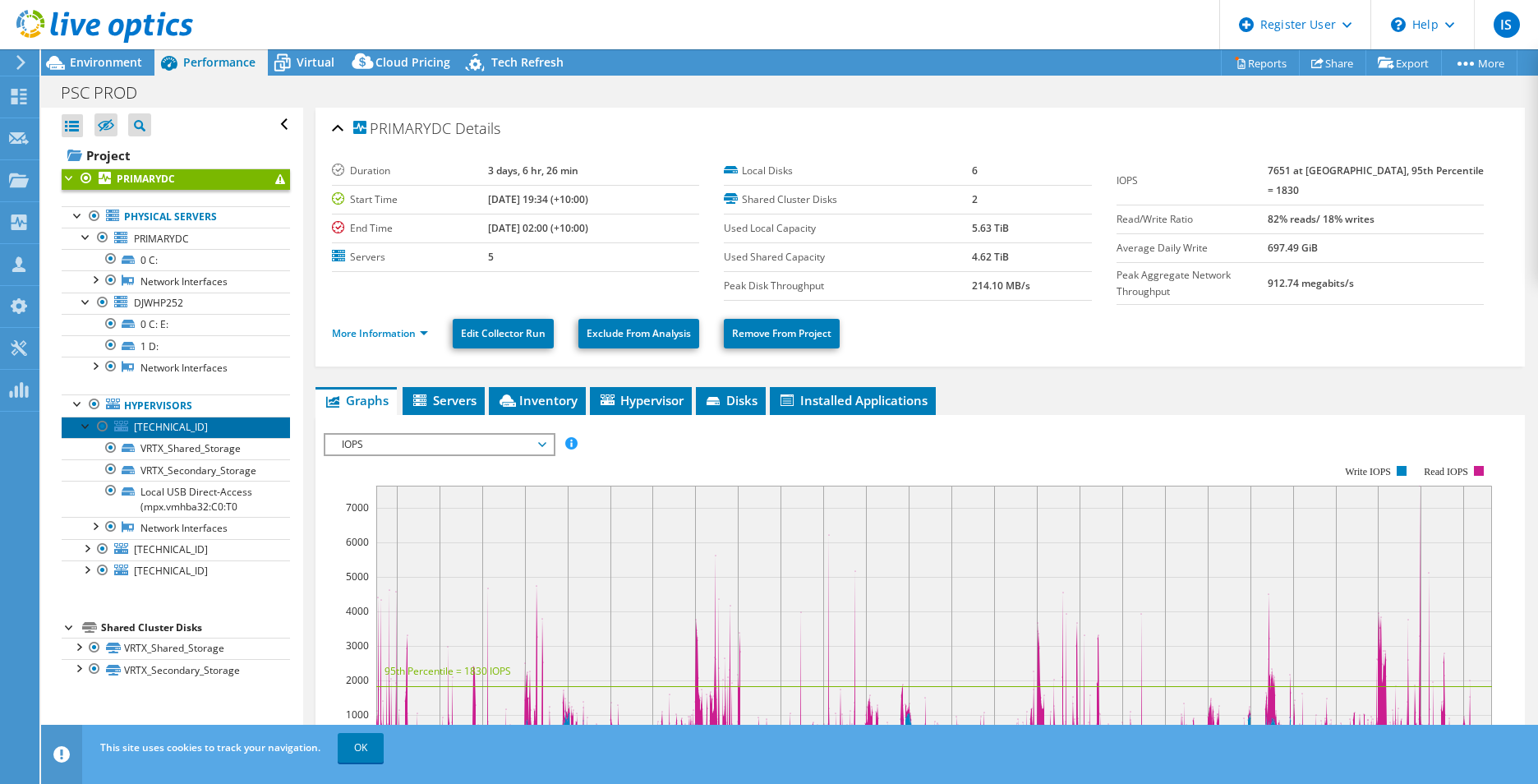
click at [176, 430] on span "[TECHNICAL_ID]" at bounding box center [171, 426] width 74 height 14
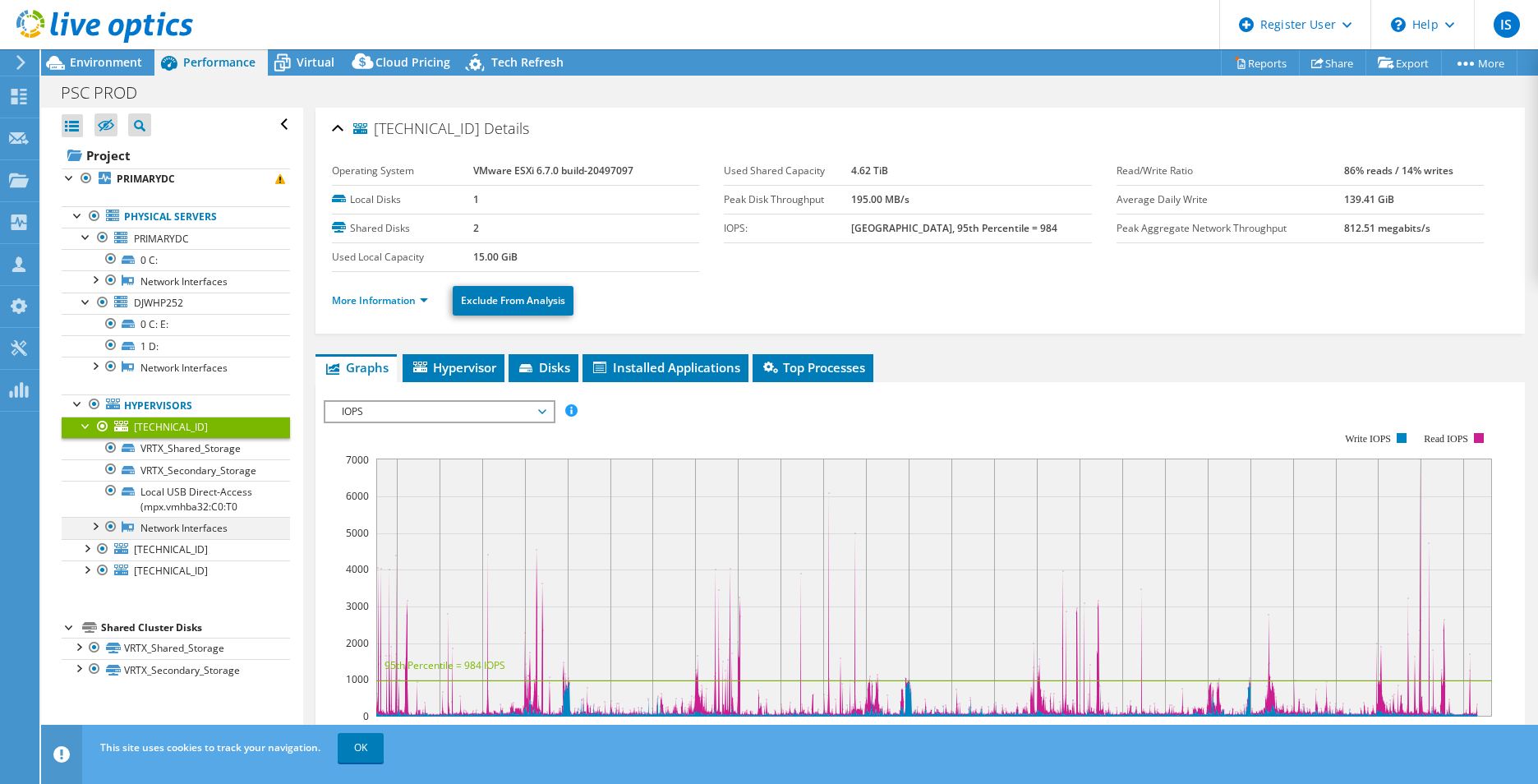
click at [100, 528] on div at bounding box center [95, 525] width 17 height 17
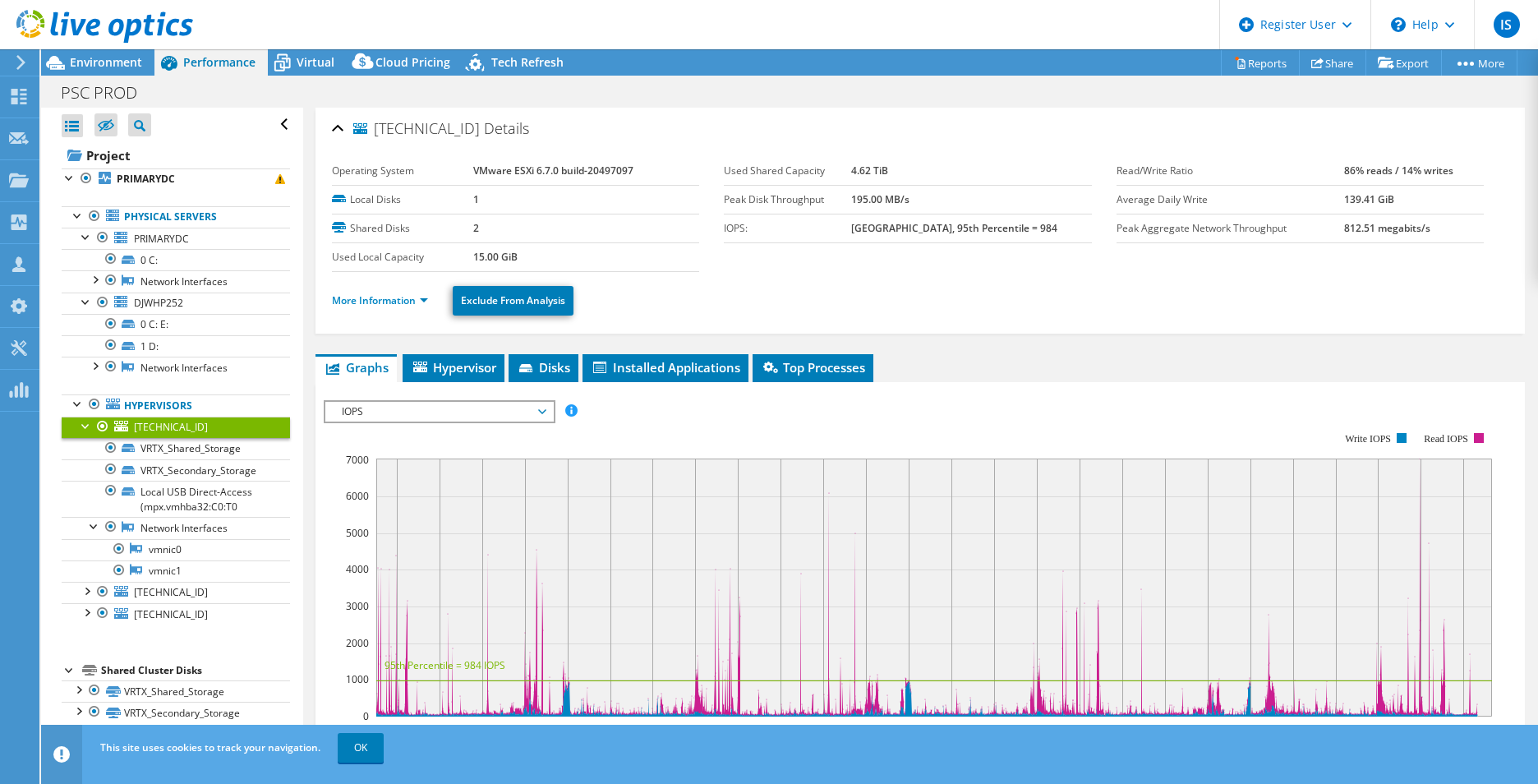
click at [87, 429] on div at bounding box center [86, 425] width 17 height 17
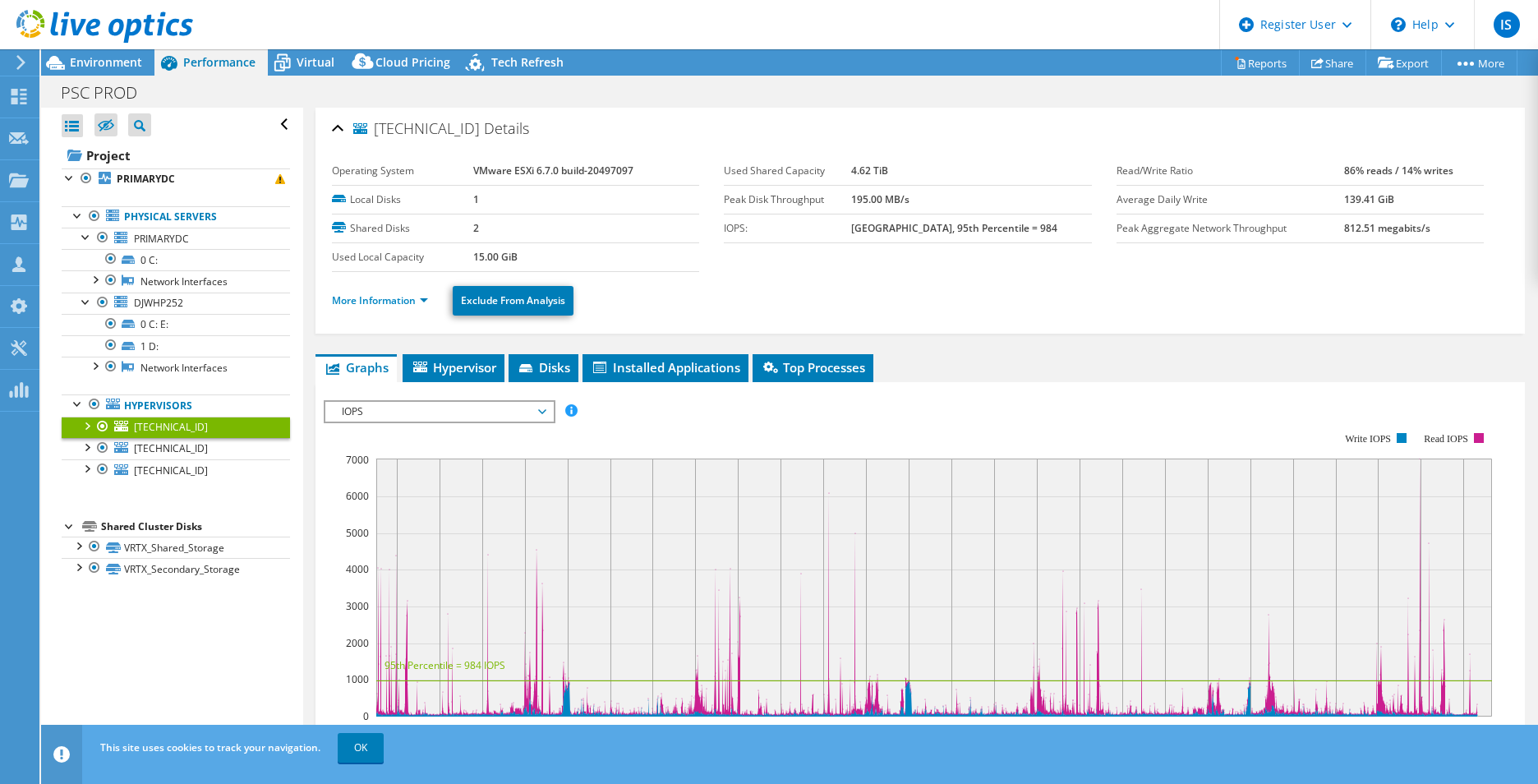
click at [176, 435] on link "[TECHNICAL_ID]" at bounding box center [176, 426] width 228 height 21
click at [435, 373] on span "Hypervisor" at bounding box center [453, 368] width 85 height 17
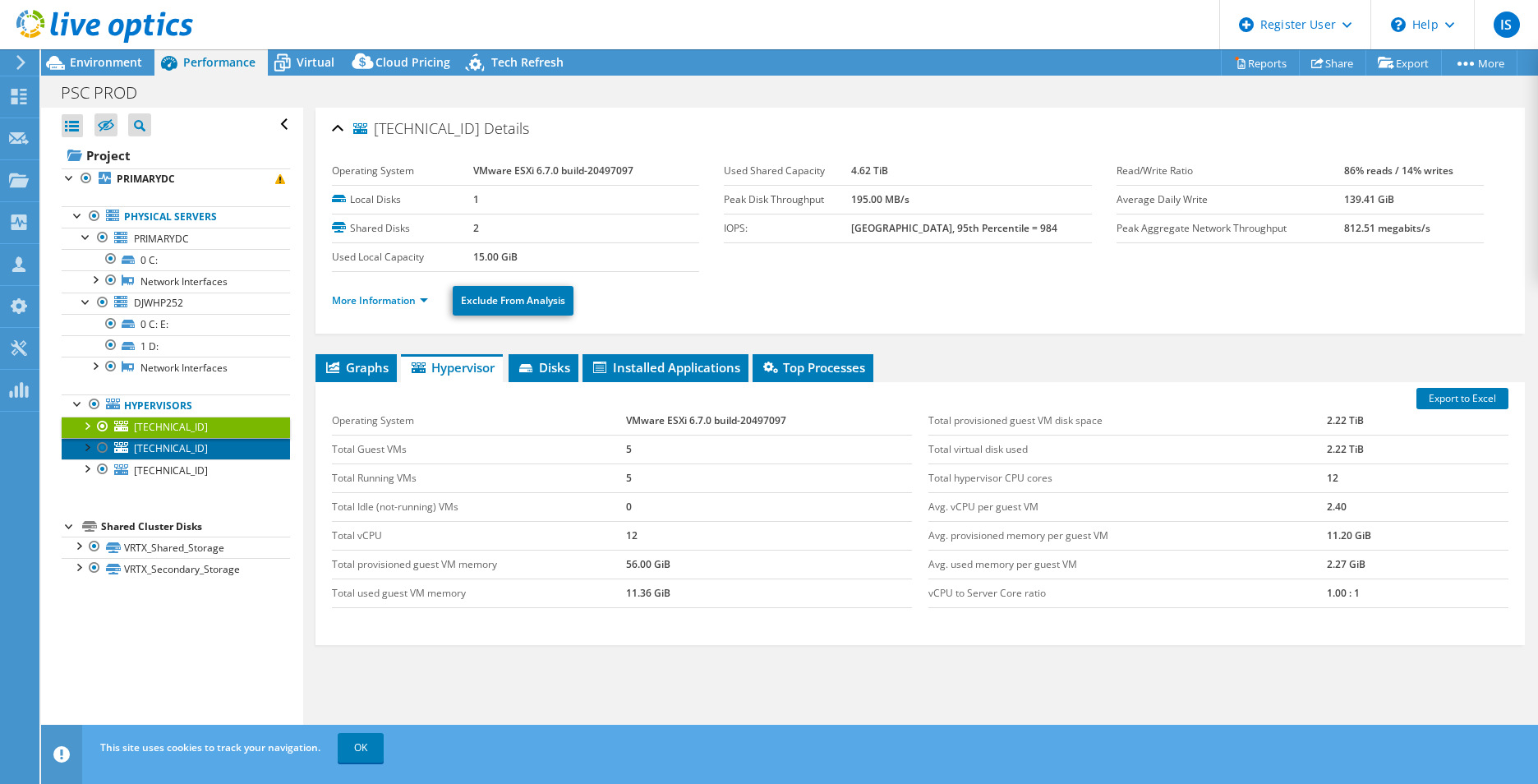
click at [181, 450] on span "[TECHNICAL_ID]" at bounding box center [171, 448] width 74 height 14
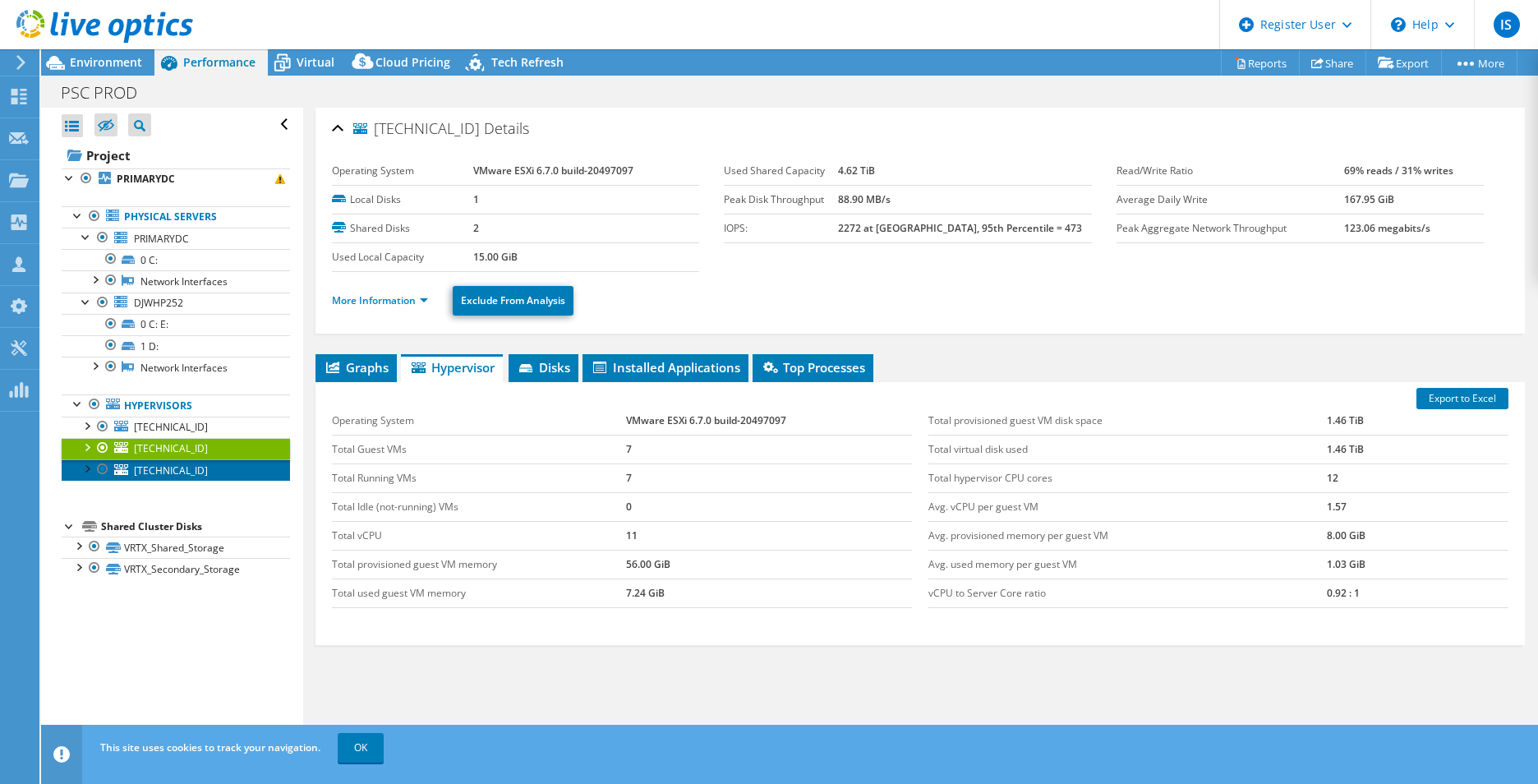
click at [132, 479] on link "[TECHNICAL_ID]" at bounding box center [176, 470] width 228 height 21
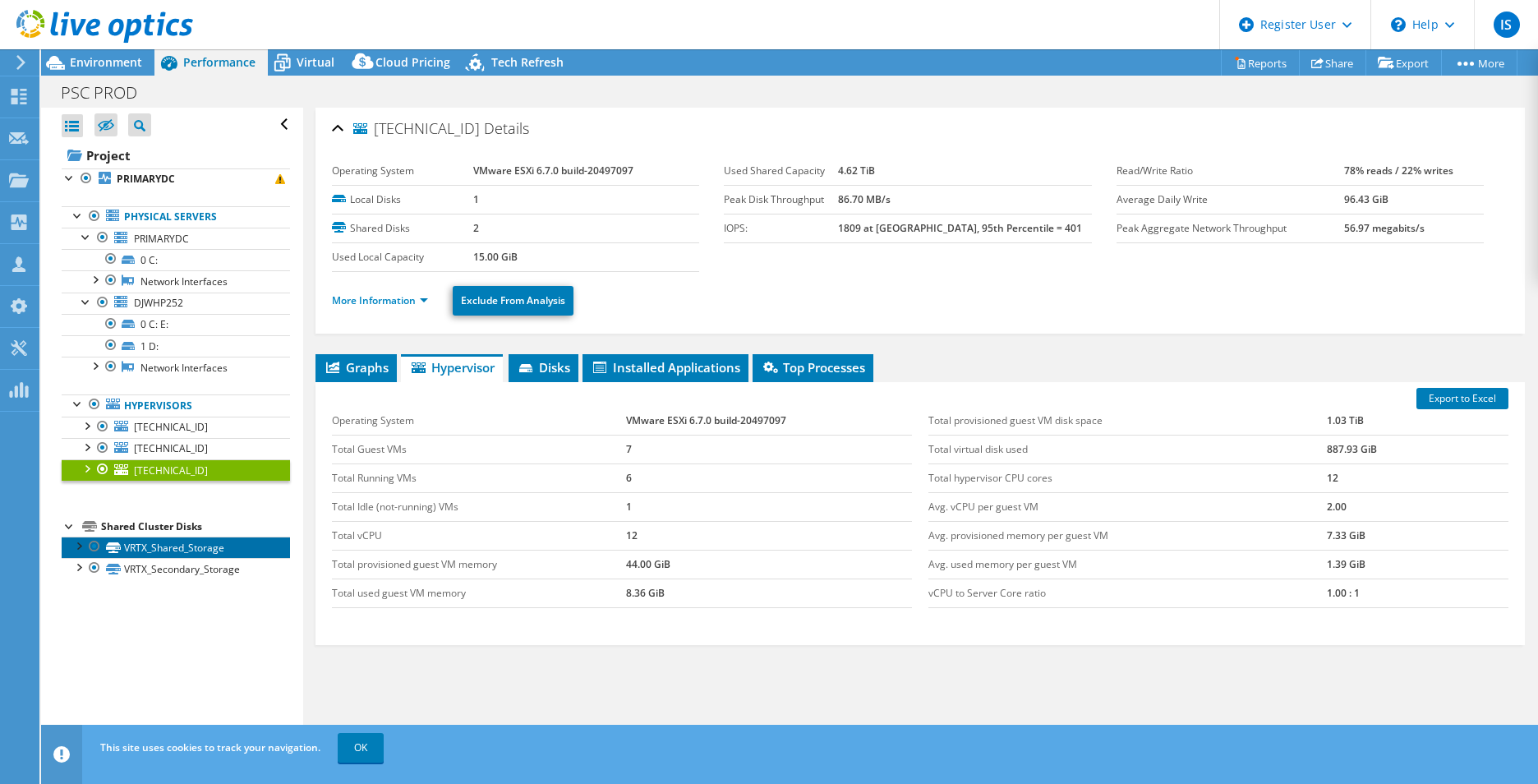
click at [161, 551] on link "VRTX_Shared_Storage" at bounding box center [176, 547] width 228 height 21
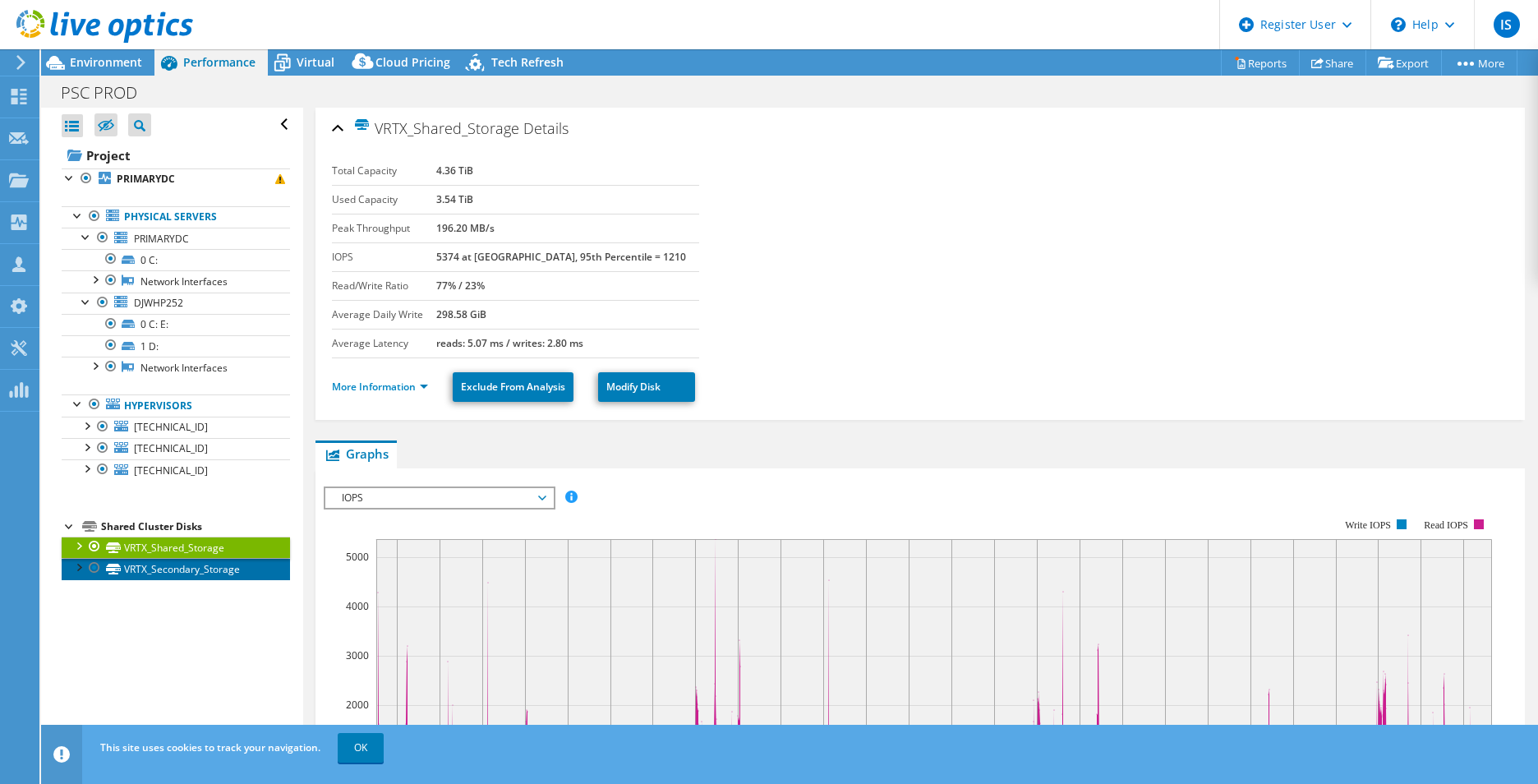
click at [161, 567] on link "VRTX_Secondary_Storage" at bounding box center [176, 568] width 228 height 21
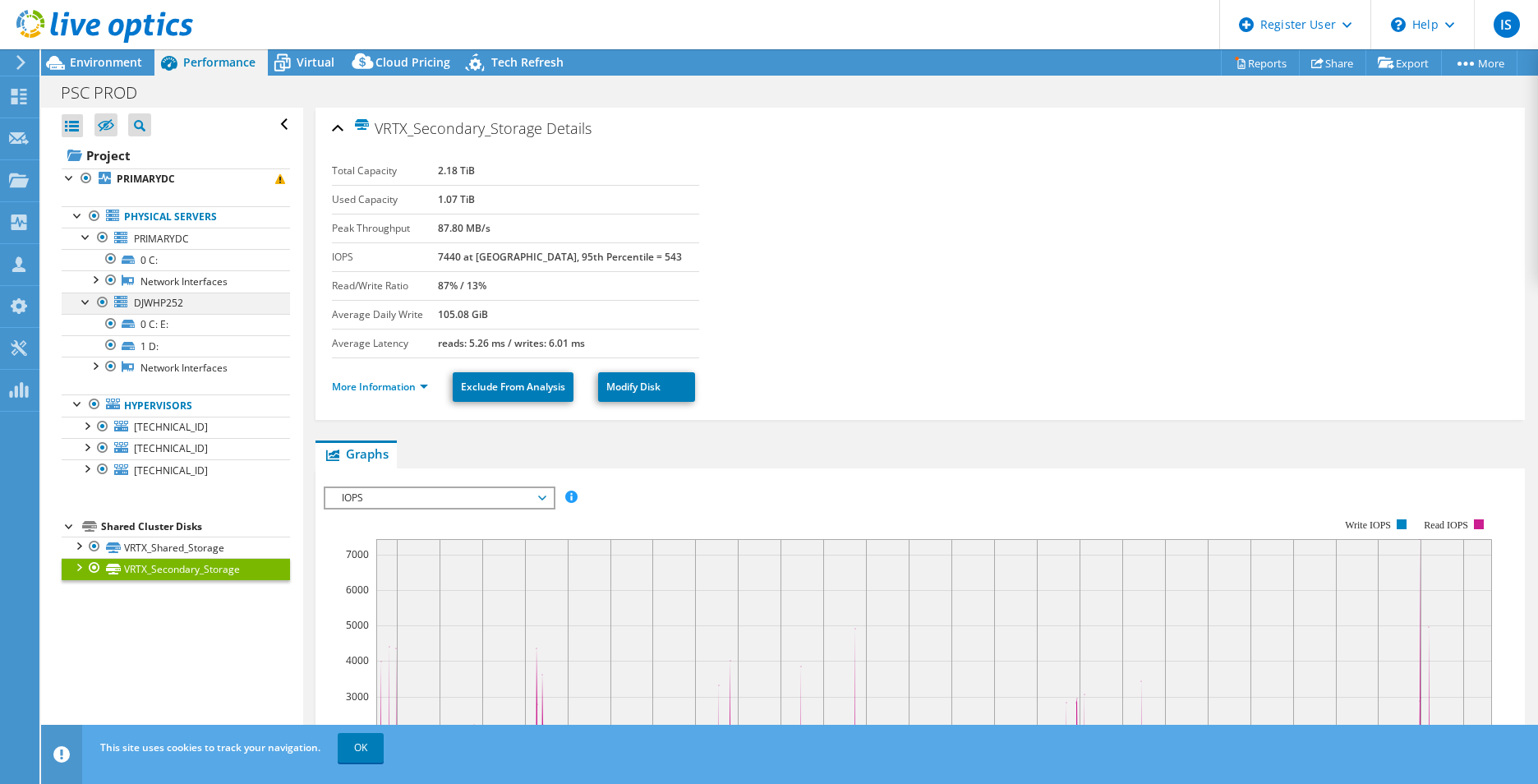
click at [84, 301] on div at bounding box center [86, 301] width 17 height 17
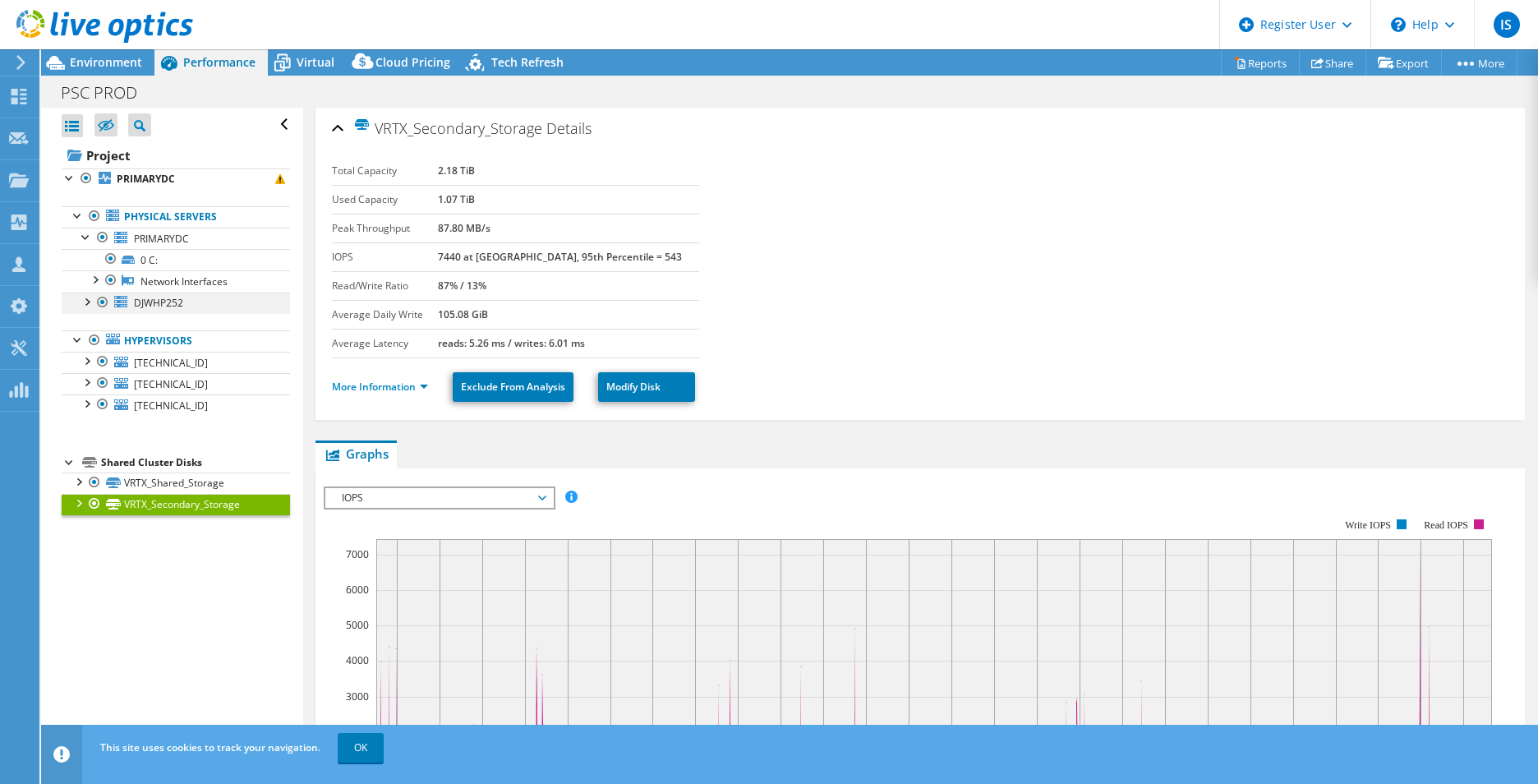
click at [84, 301] on div at bounding box center [86, 301] width 17 height 17
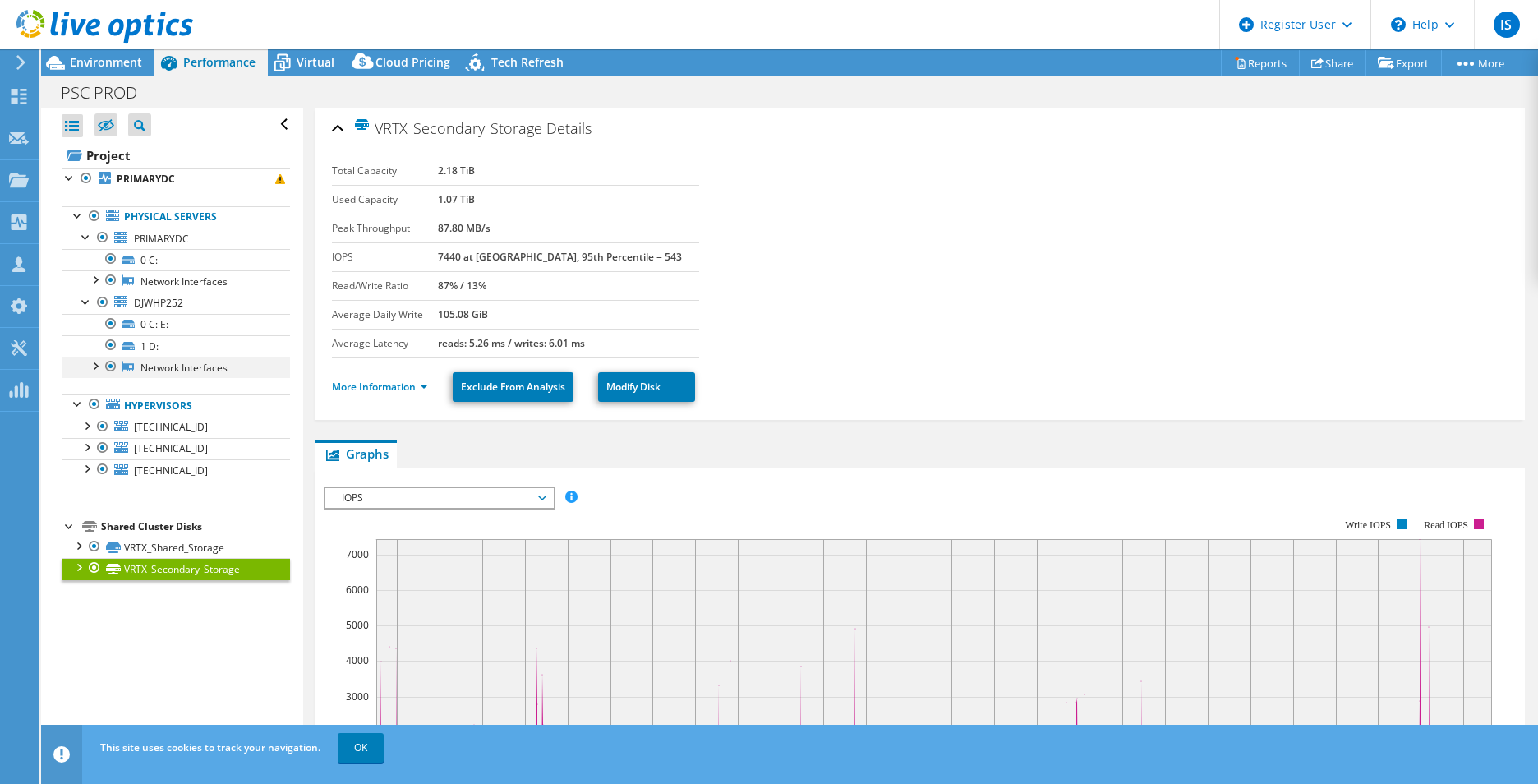
click at [97, 367] on div at bounding box center [95, 365] width 17 height 17
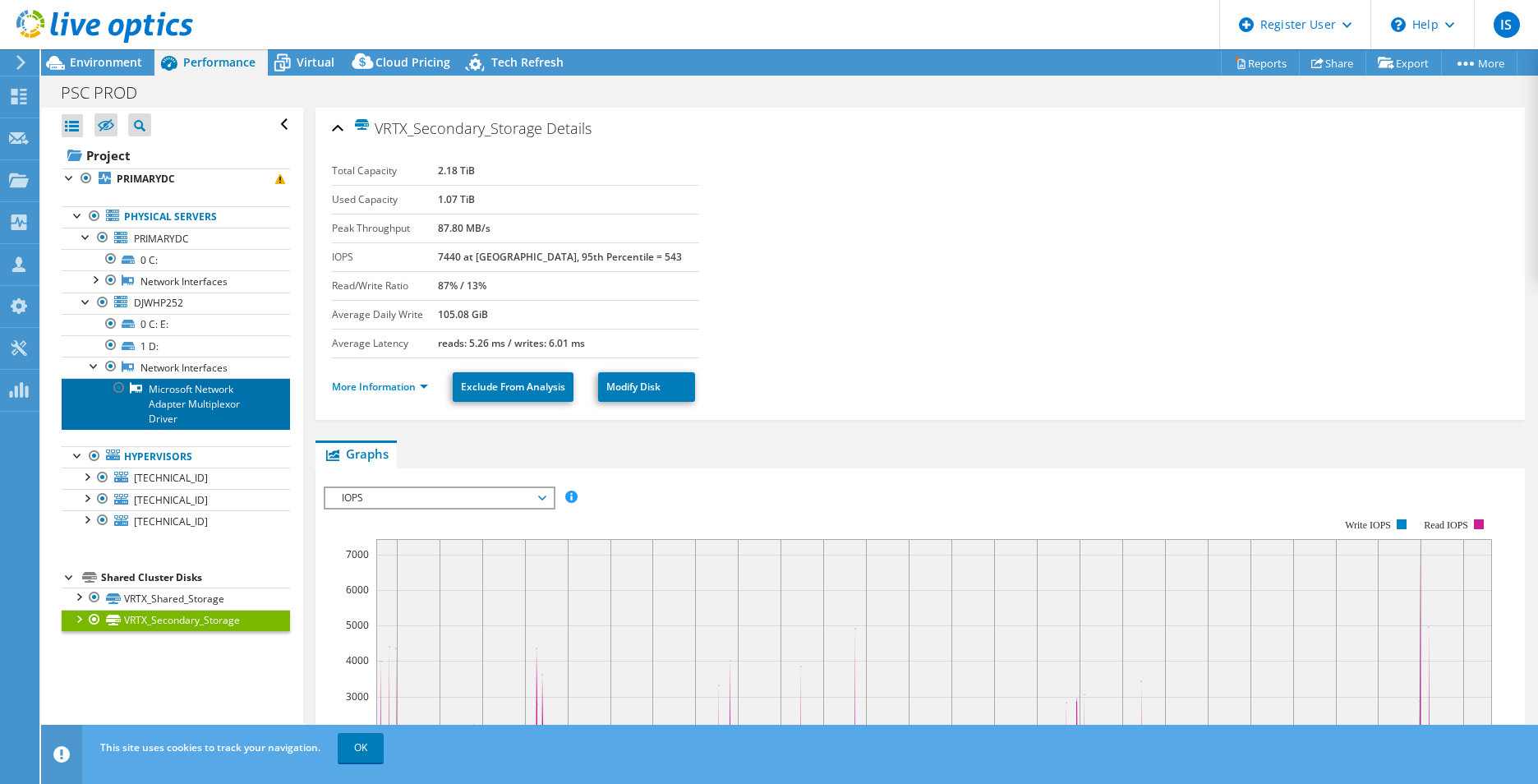
click at [241, 387] on link "Microsoft Network Adapter Multiplexor Driver" at bounding box center [176, 403] width 228 height 51
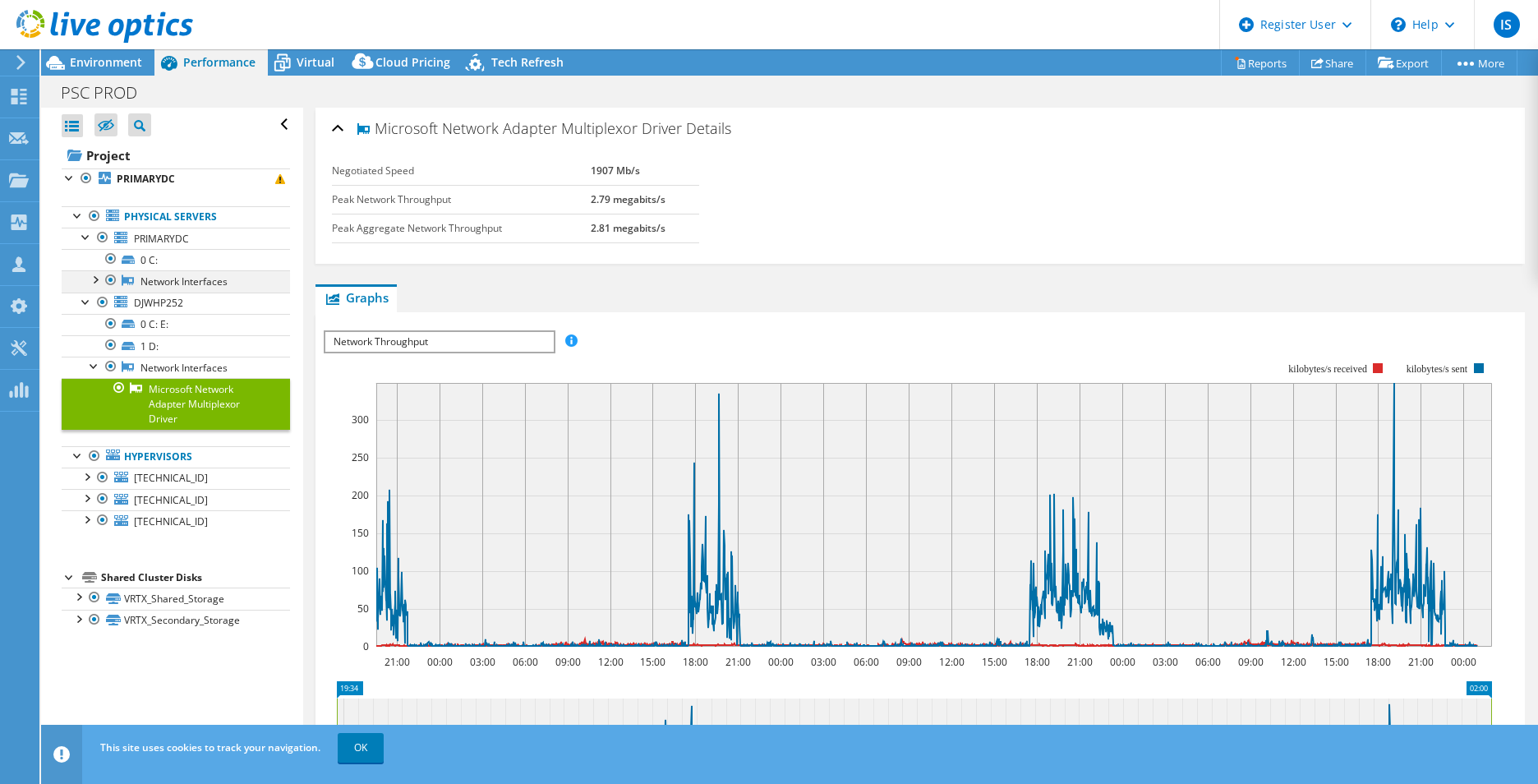
click at [97, 281] on div at bounding box center [95, 278] width 17 height 17
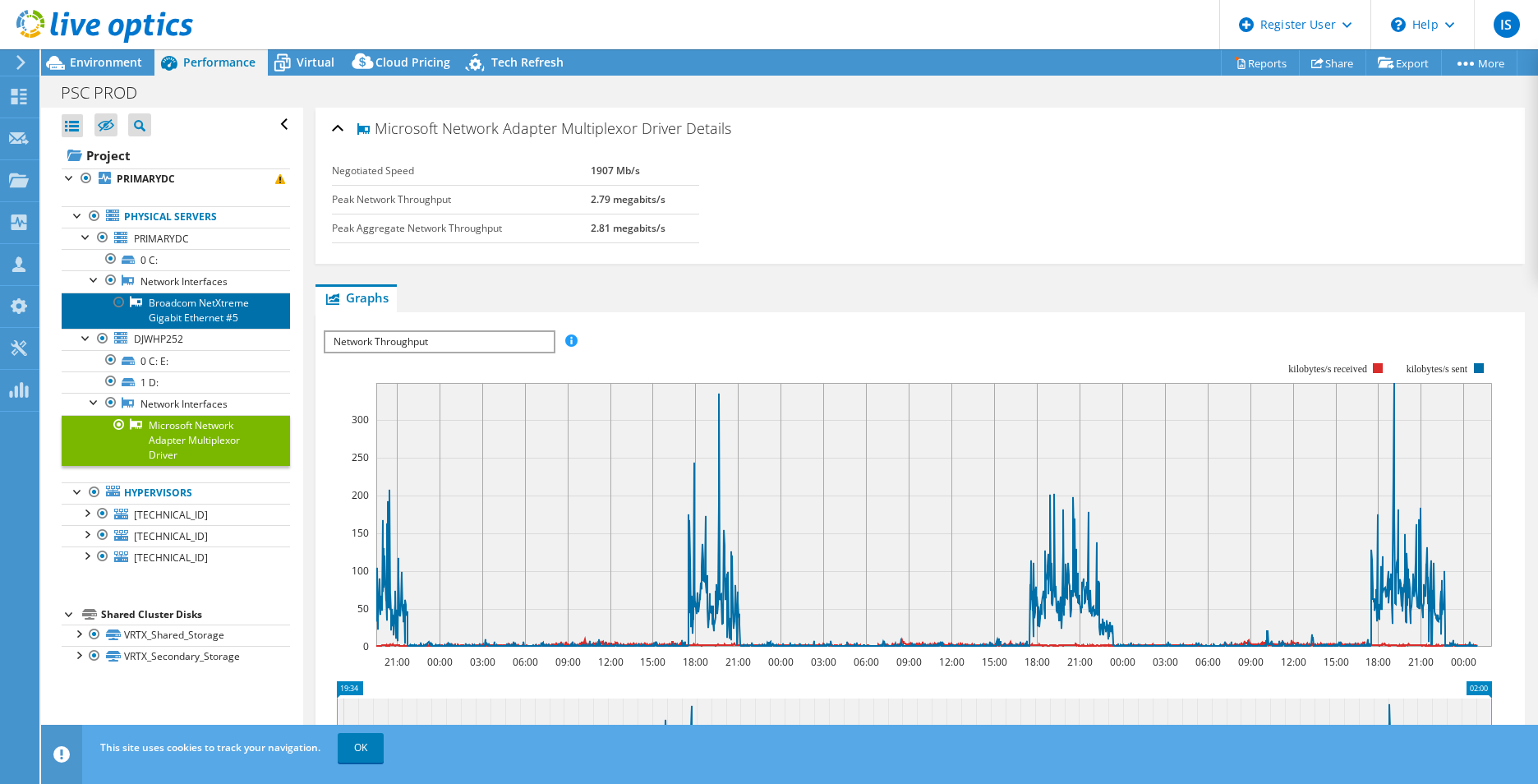
click at [201, 304] on link "Broadcom NetXtreme Gigabit Ethernet #5" at bounding box center [176, 310] width 228 height 36
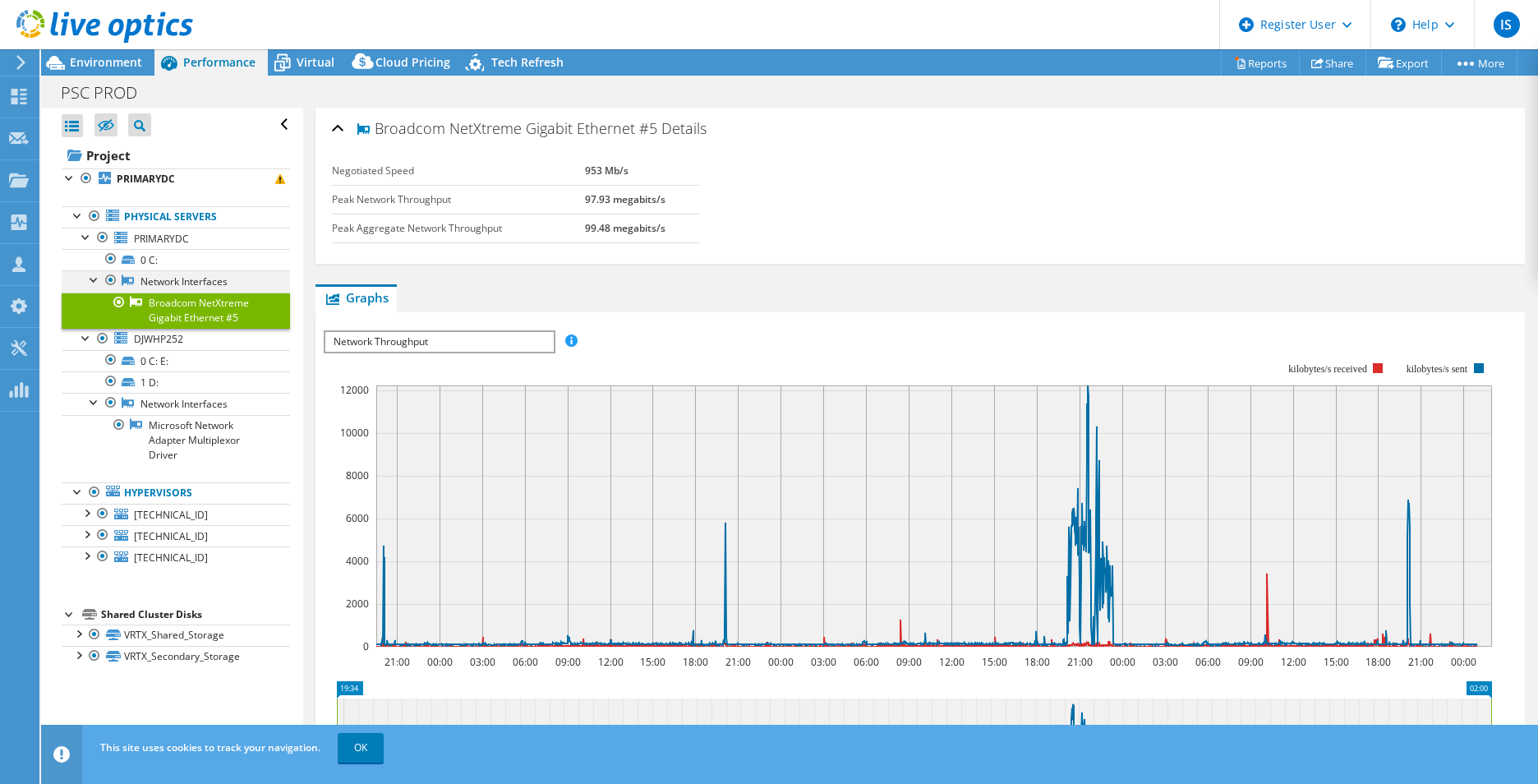
click at [101, 281] on div at bounding box center [95, 278] width 17 height 17
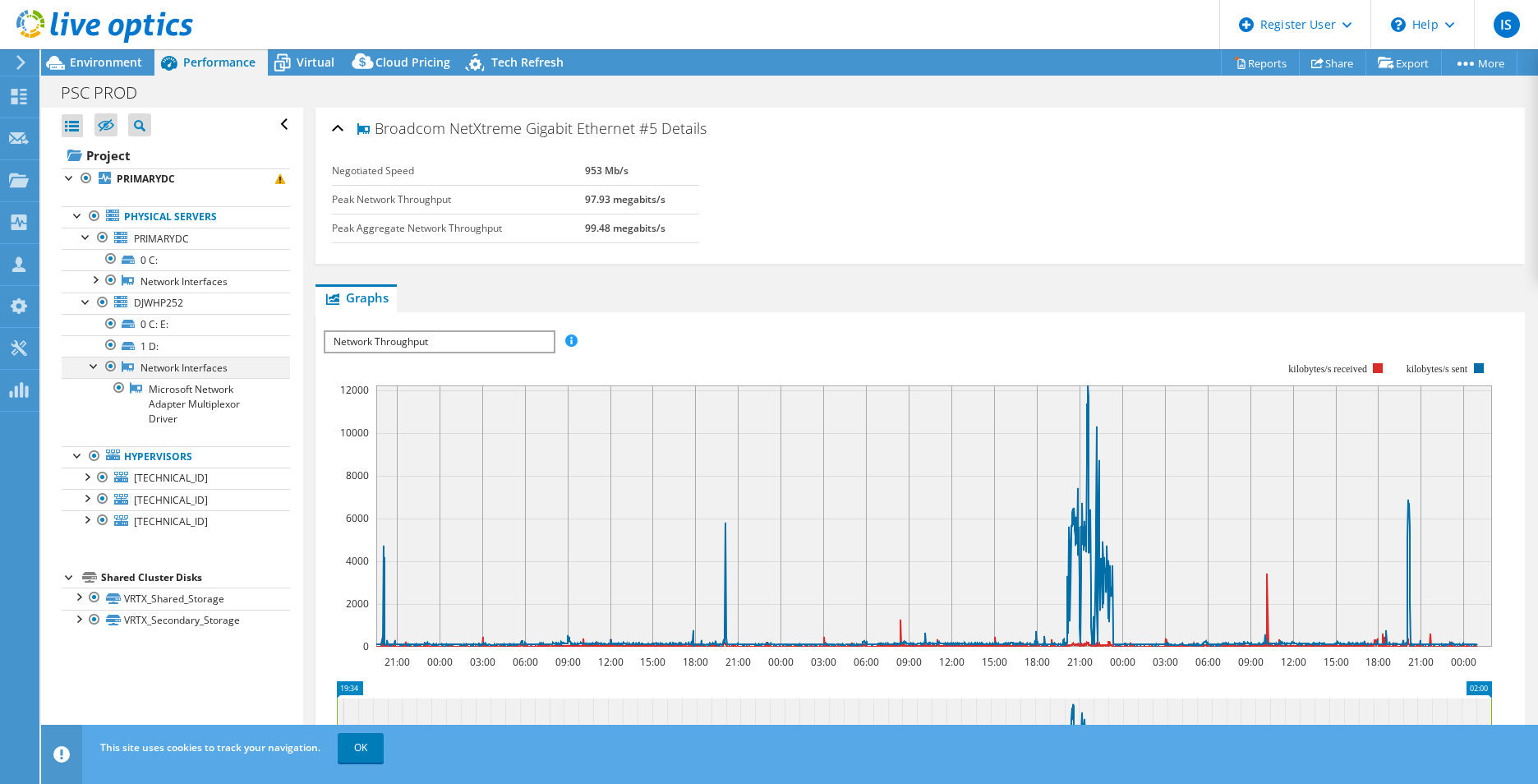
click at [94, 377] on link "Network Interfaces" at bounding box center [176, 367] width 228 height 21
click at [91, 368] on div at bounding box center [95, 365] width 17 height 17
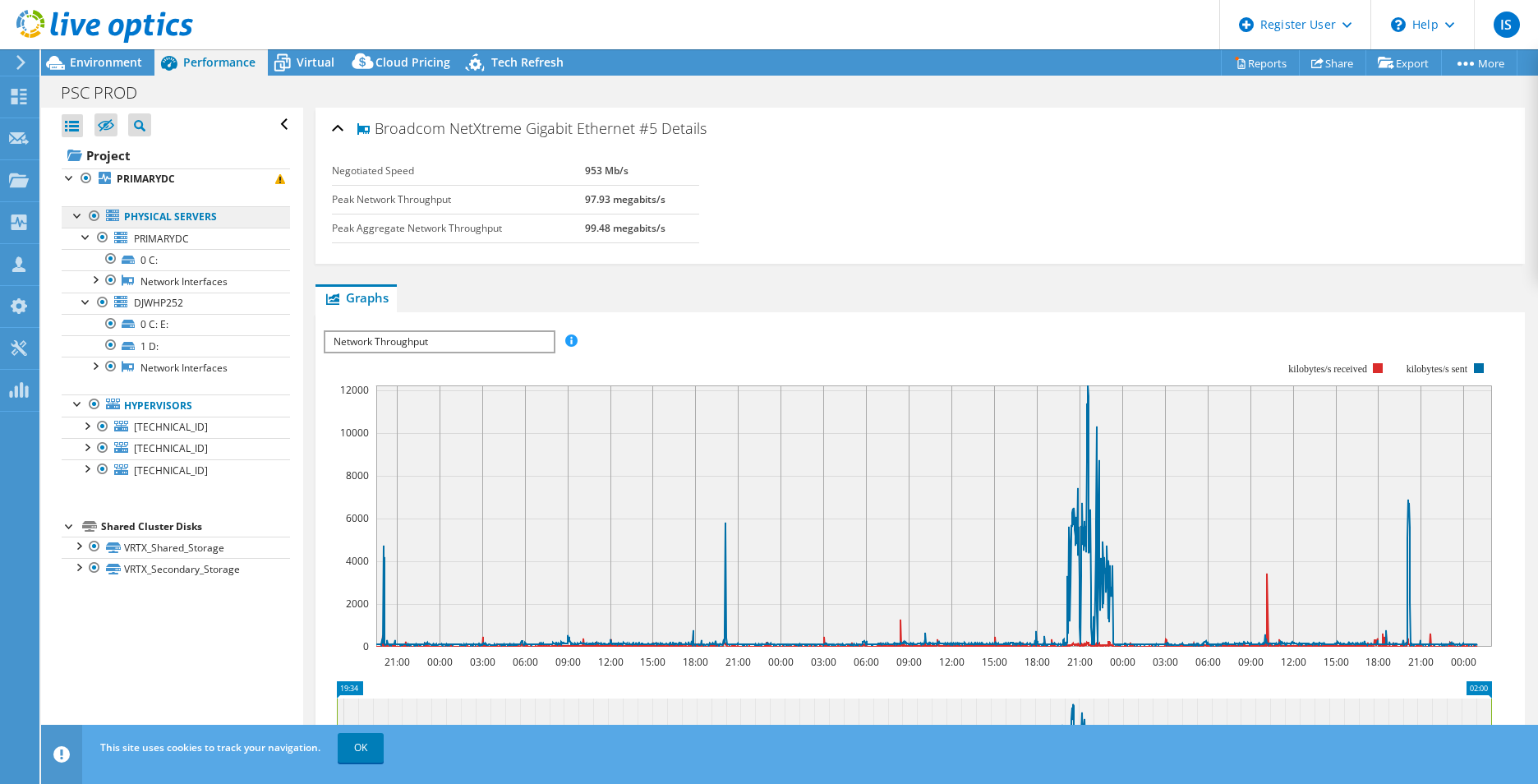
click at [172, 212] on link "Physical Servers" at bounding box center [176, 216] width 228 height 21
click at [85, 214] on div at bounding box center [78, 214] width 17 height 17
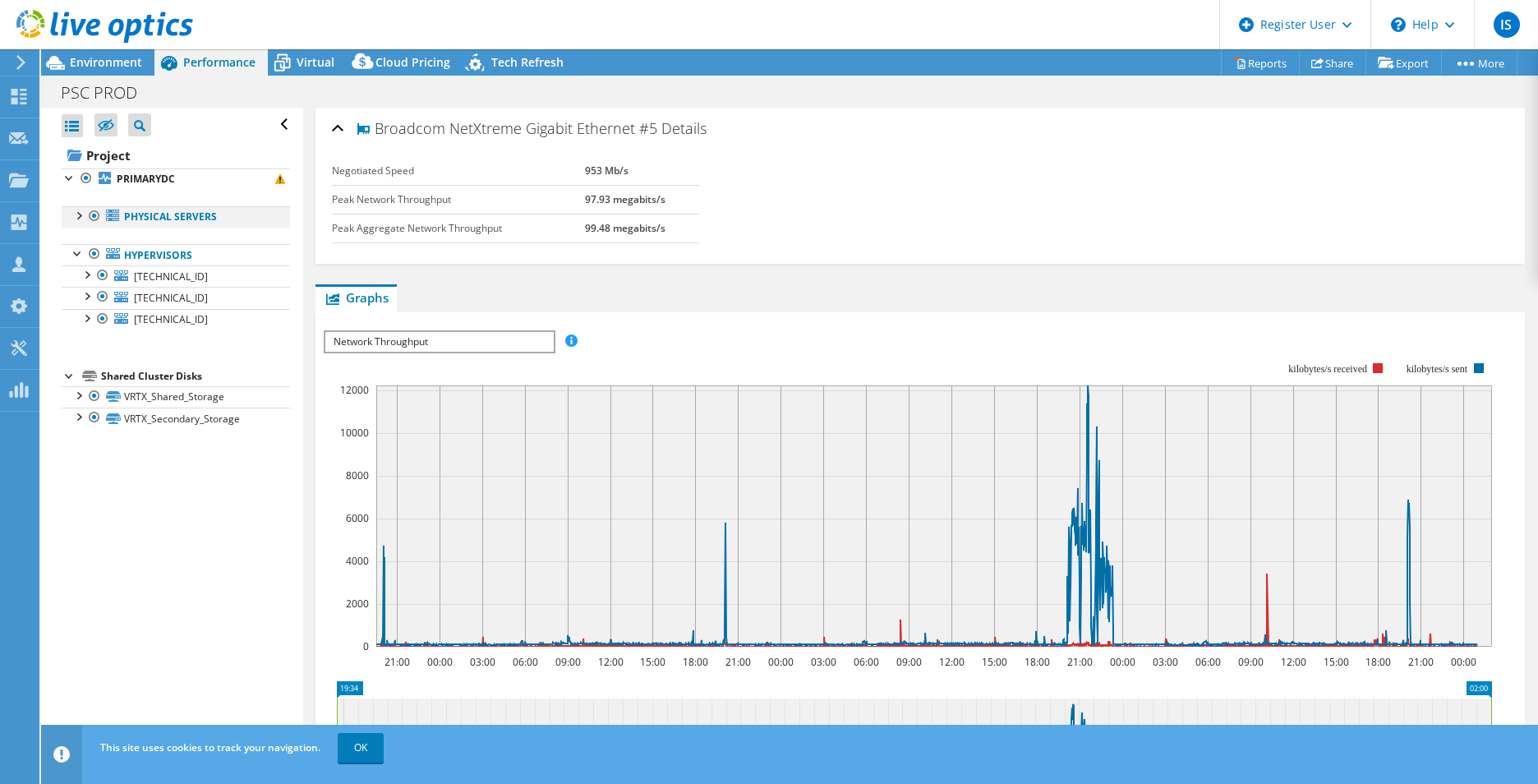
click at [85, 216] on div at bounding box center [78, 214] width 17 height 17
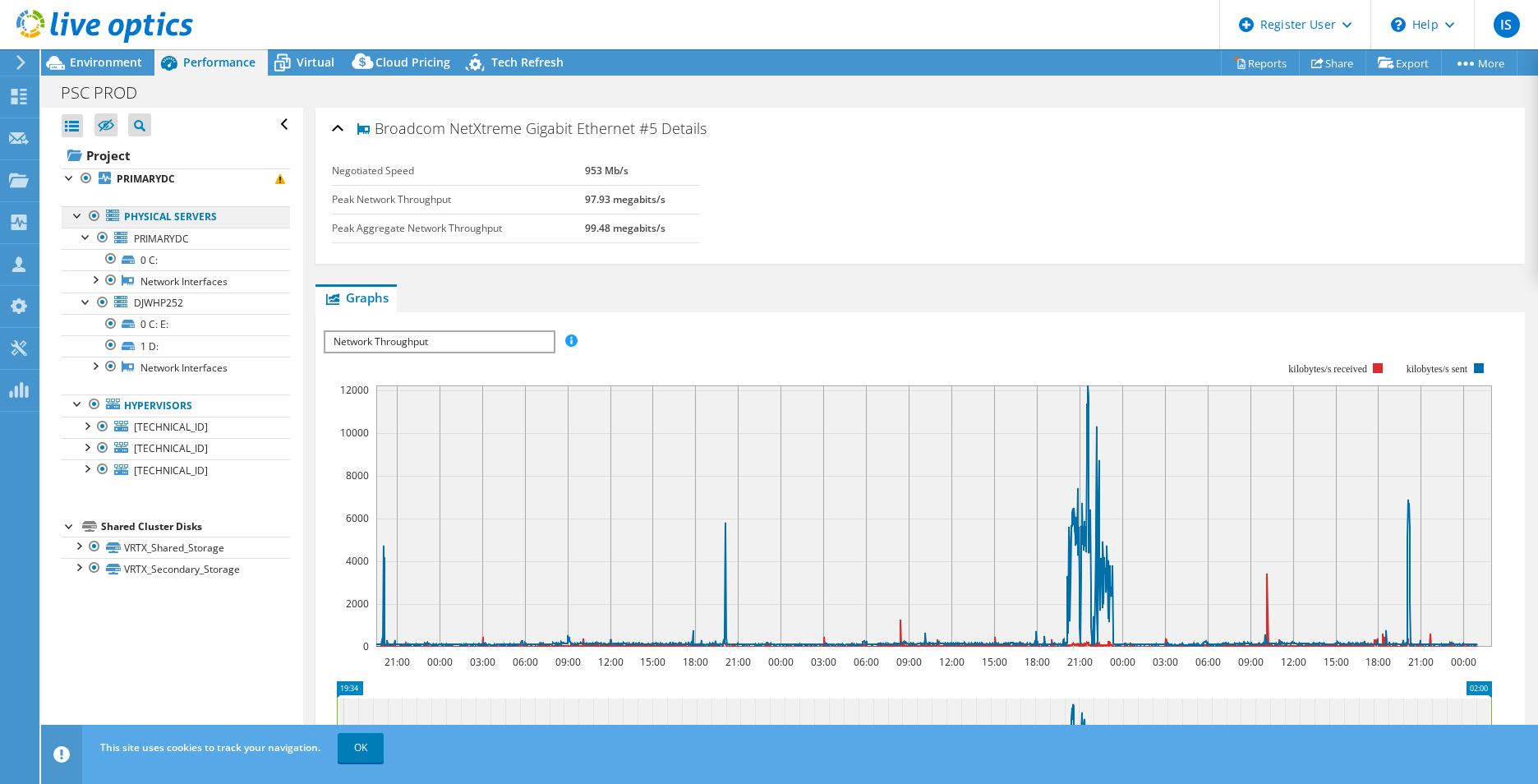
click at [174, 207] on link "Physical Servers" at bounding box center [176, 216] width 228 height 21
click at [146, 182] on b "PRIMARYDC" at bounding box center [145, 178] width 58 height 14
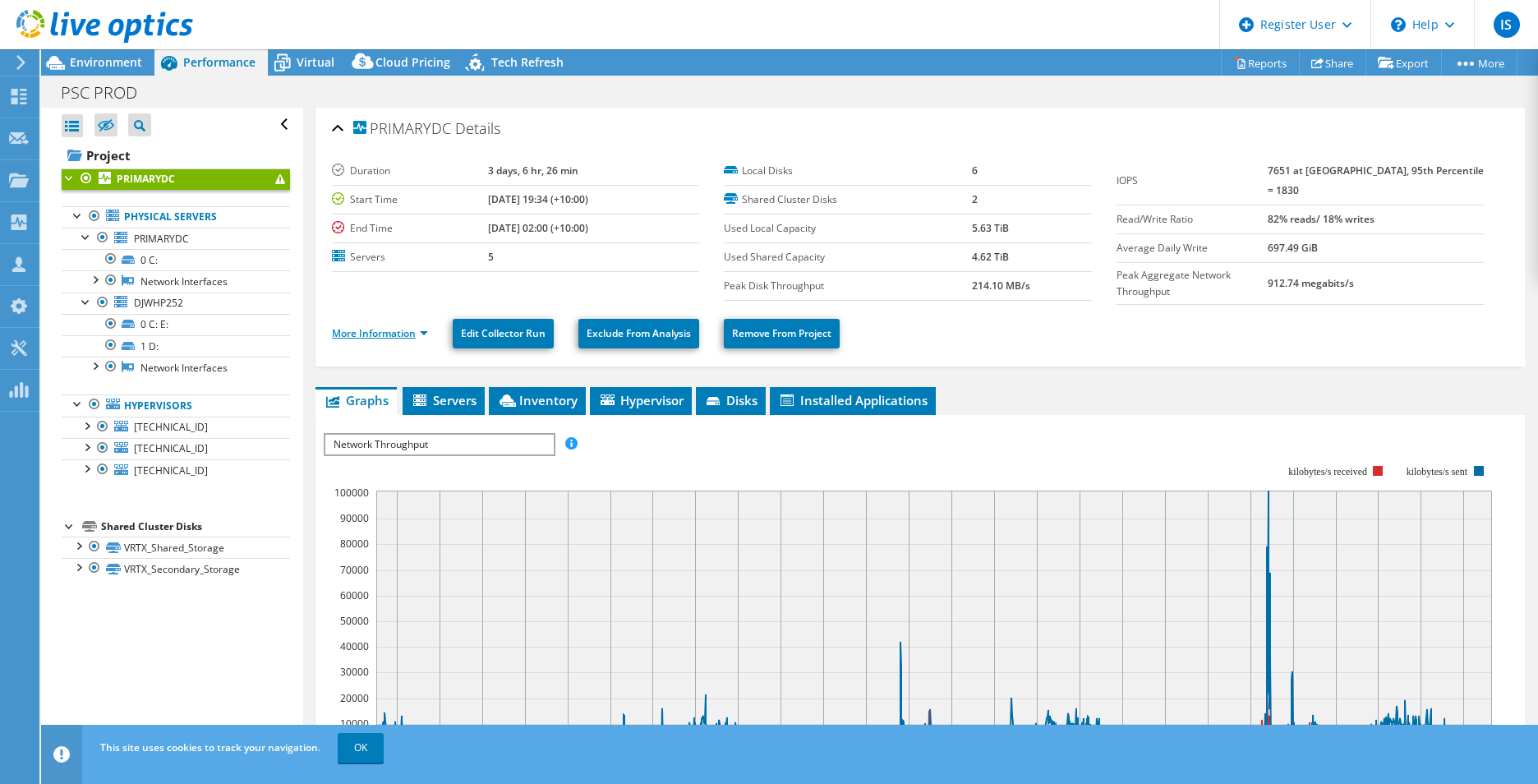
click at [428, 331] on link "More Information" at bounding box center [380, 333] width 97 height 14
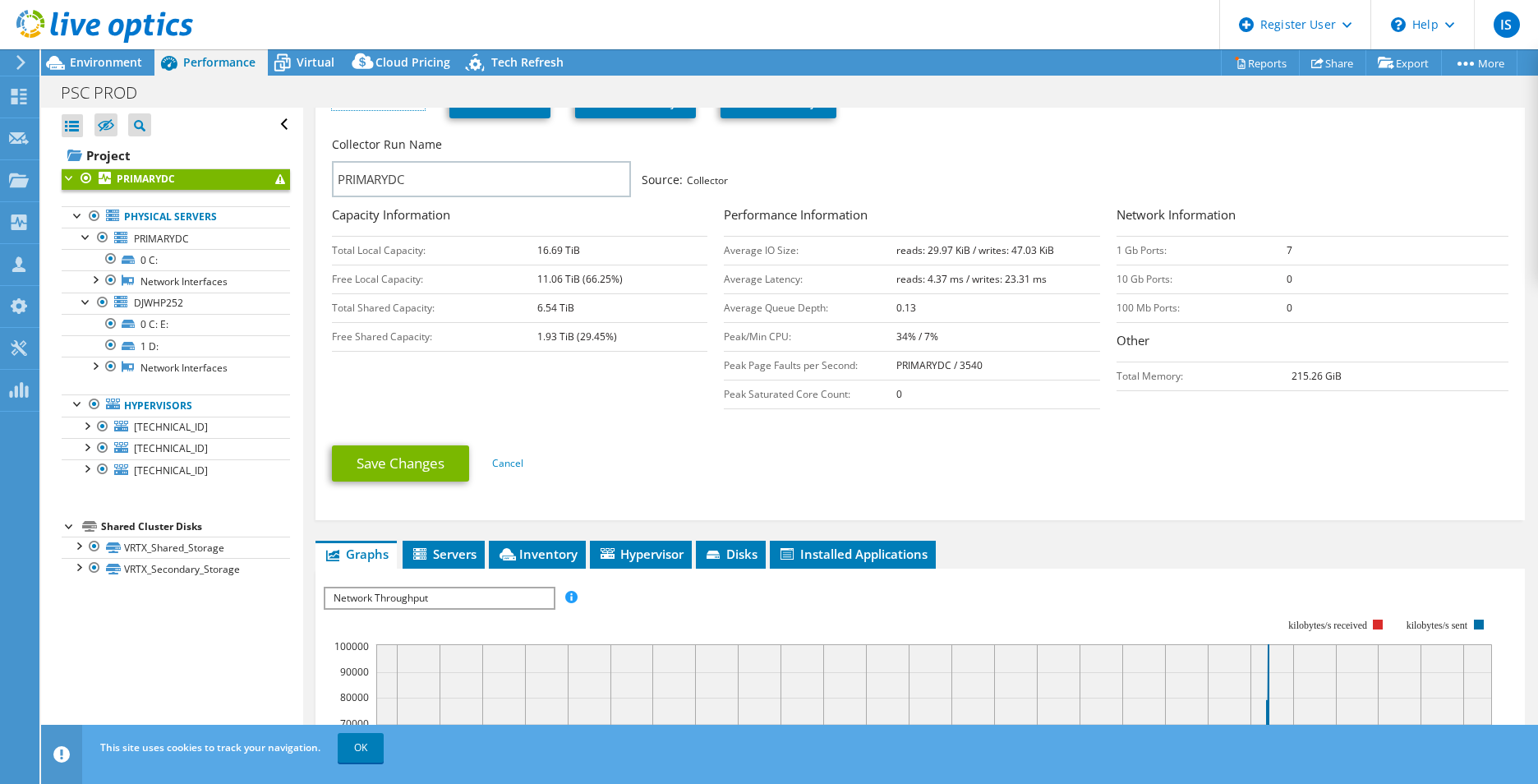
scroll to position [246, 0]
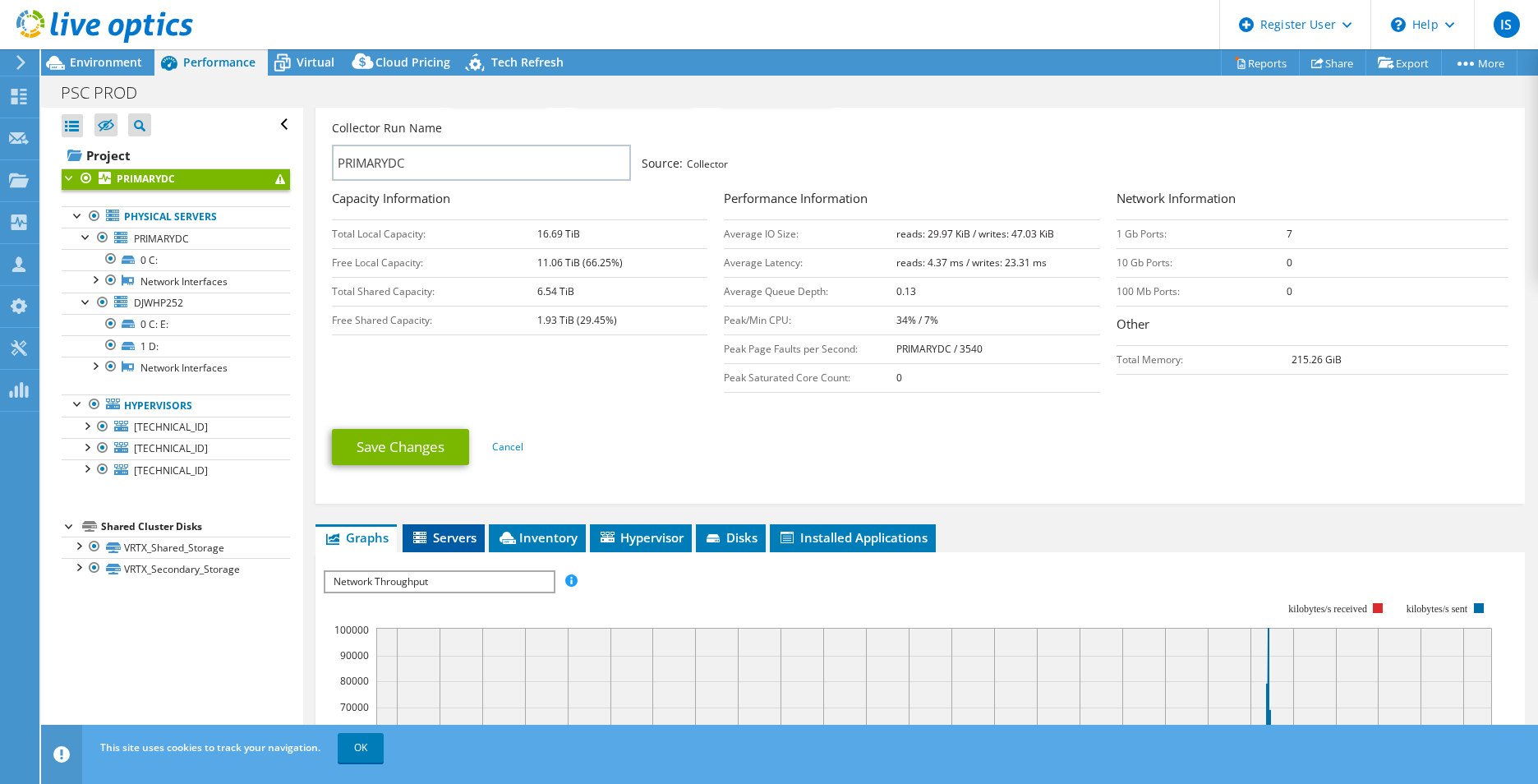
click at [439, 543] on li "Servers" at bounding box center [443, 538] width 82 height 28
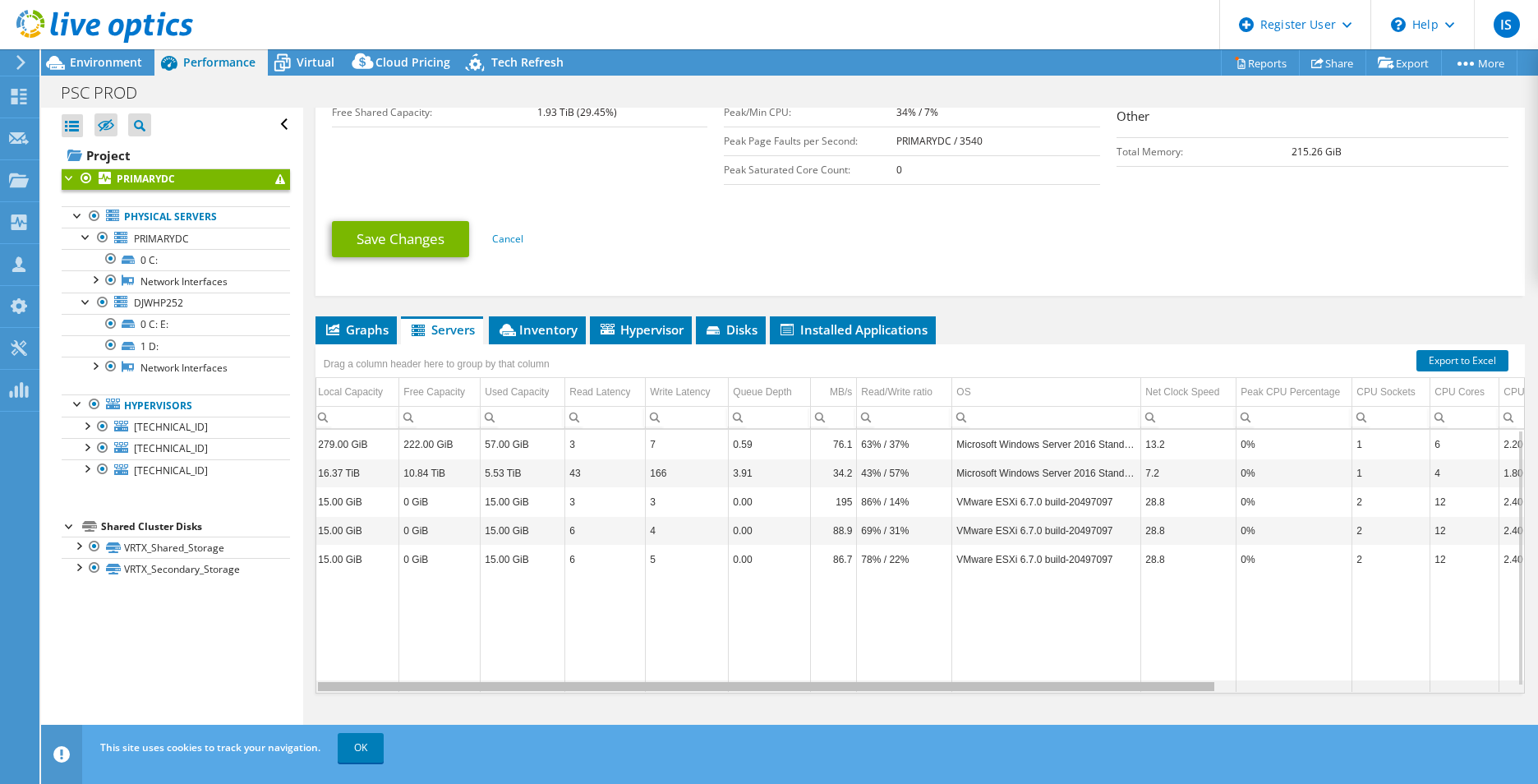
scroll to position [0, 0]
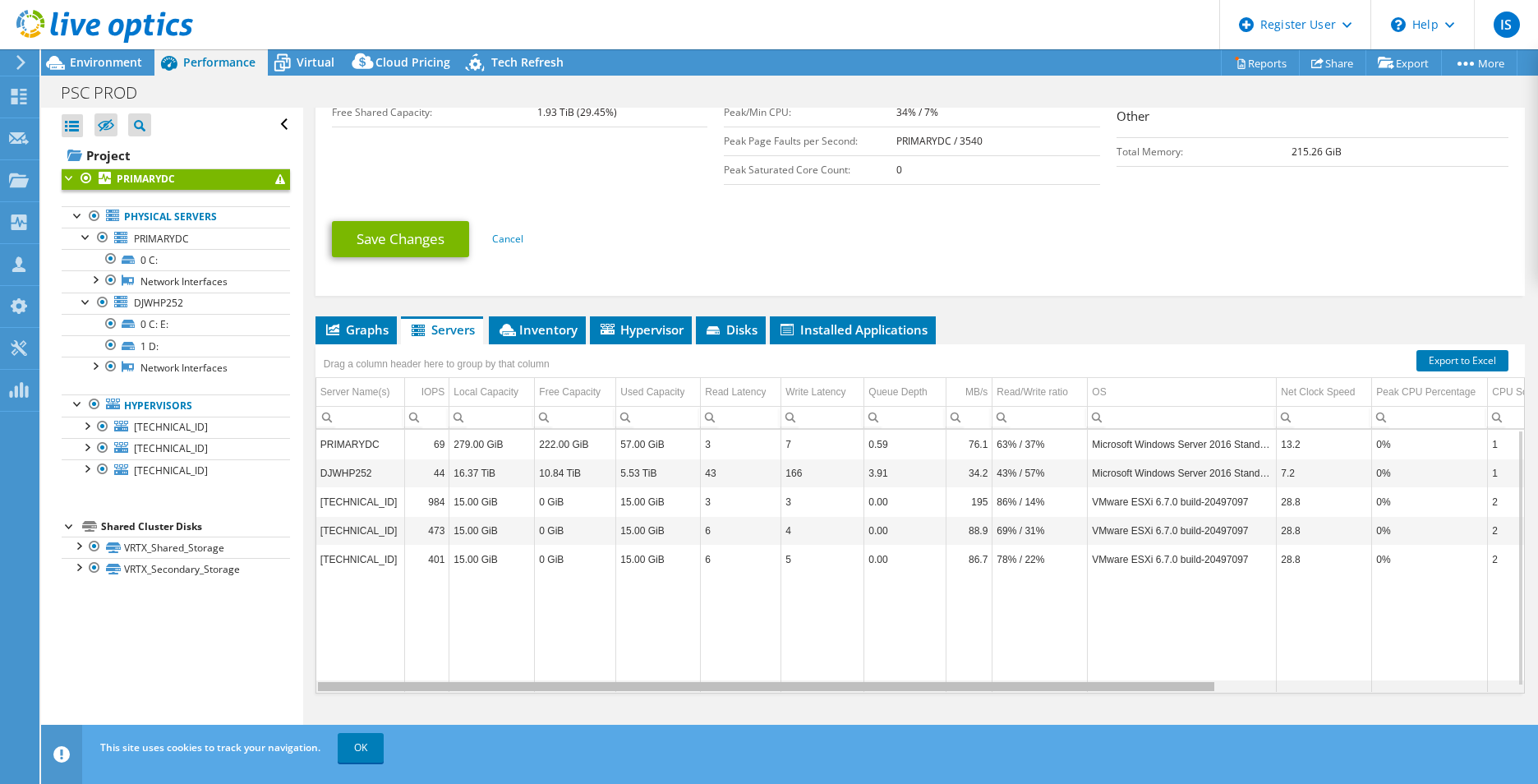
drag, startPoint x: 1012, startPoint y: 685, endPoint x: 974, endPoint y: 699, distance: 40.5
click at [974, 699] on body "IS Dell User Ishmam Saleh Ishmam.Saleh@Dell.com Dell My Profile Log Out \n Help…" at bounding box center [769, 392] width 1538 height 784
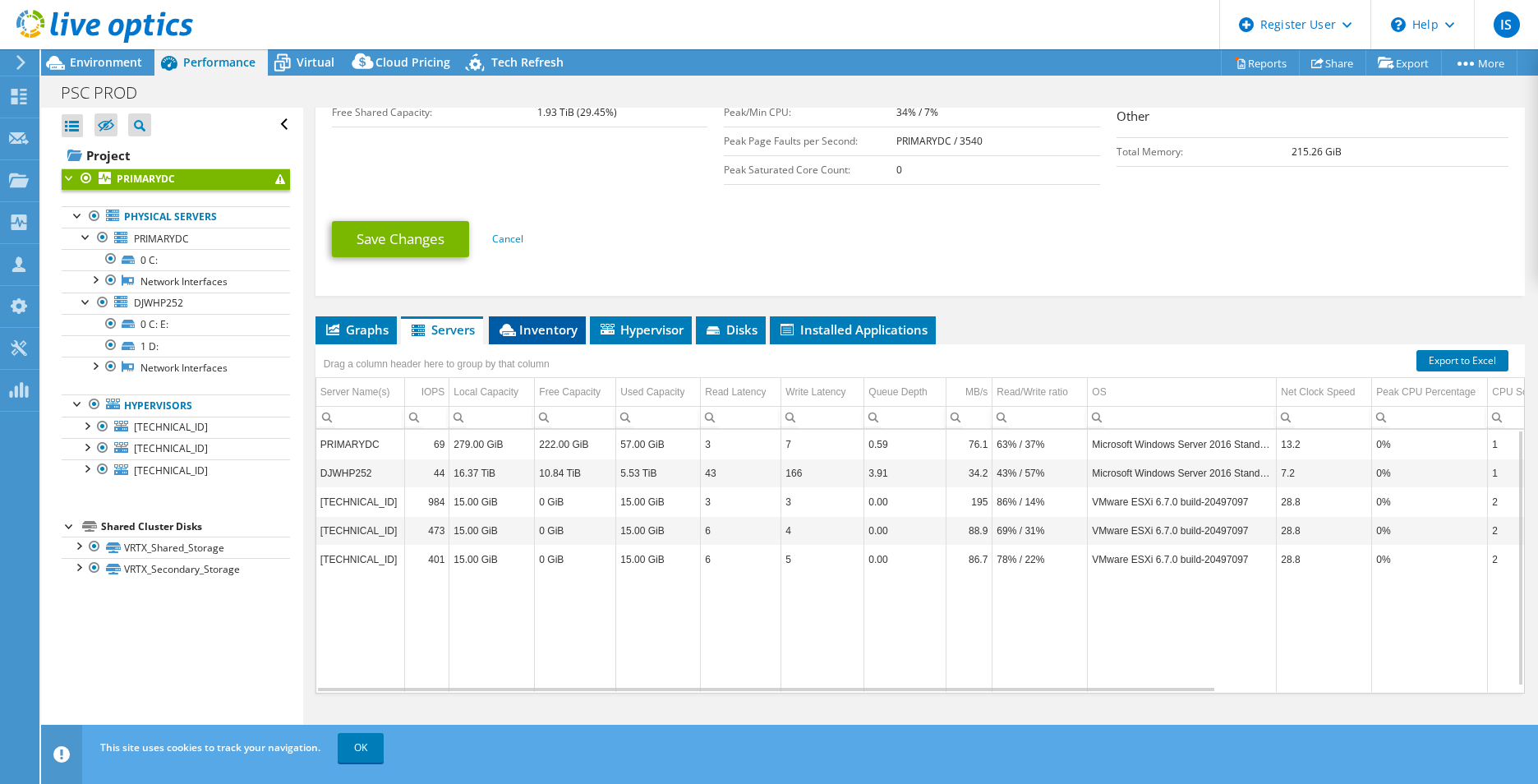
click at [517, 316] on li "Inventory" at bounding box center [537, 330] width 97 height 28
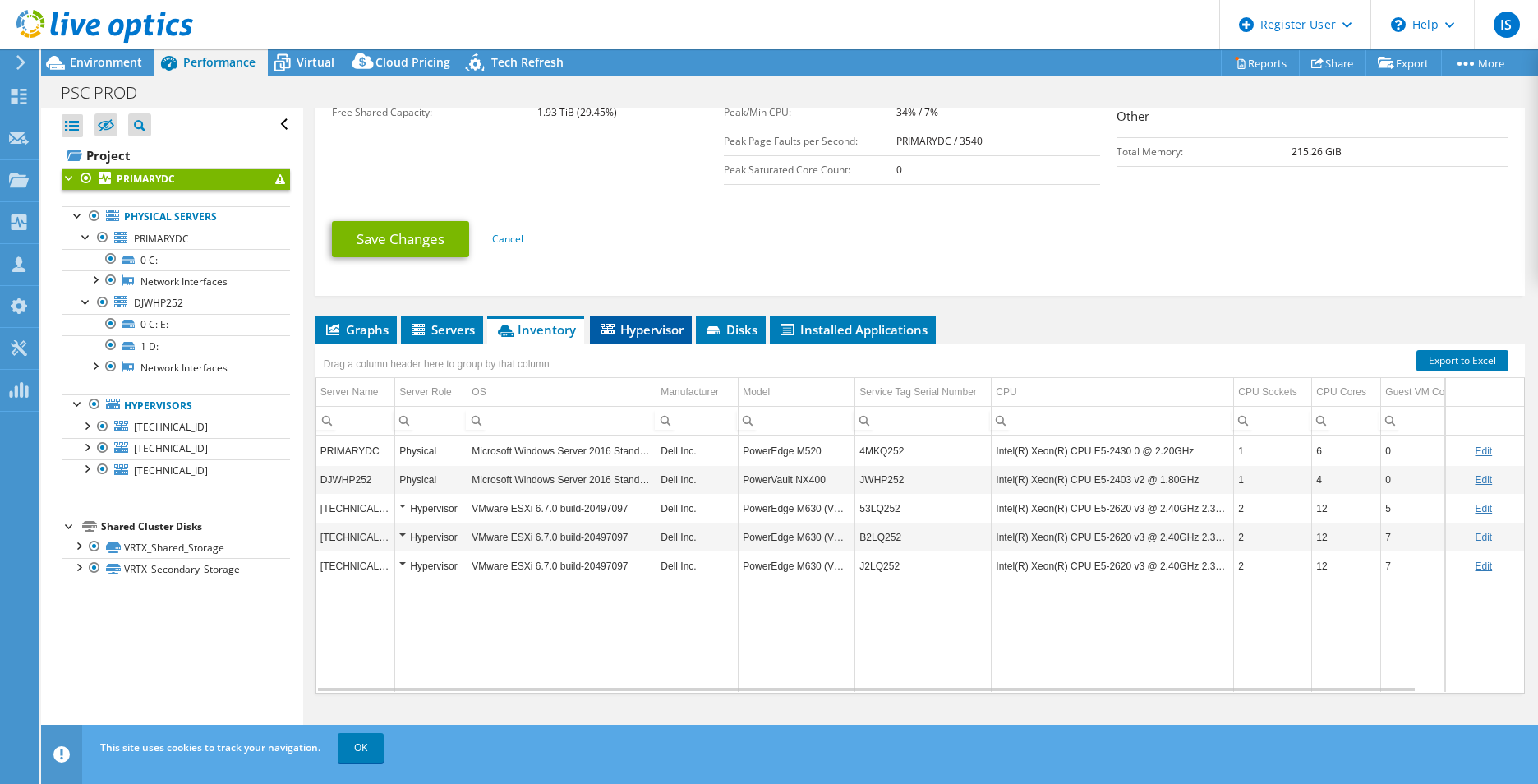
click at [614, 336] on li "Hypervisor" at bounding box center [641, 330] width 102 height 28
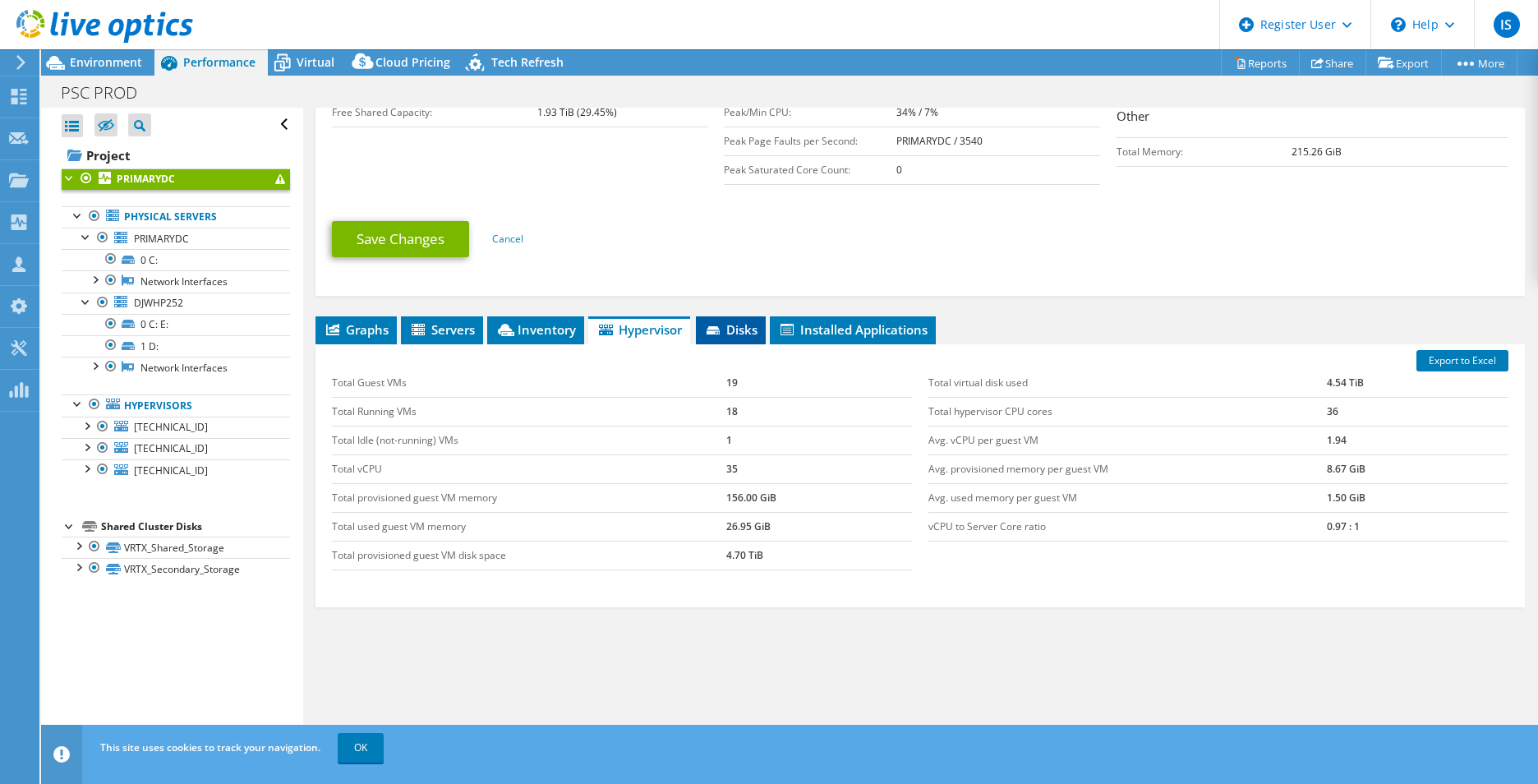
click at [744, 322] on span "Disks" at bounding box center [731, 329] width 53 height 17
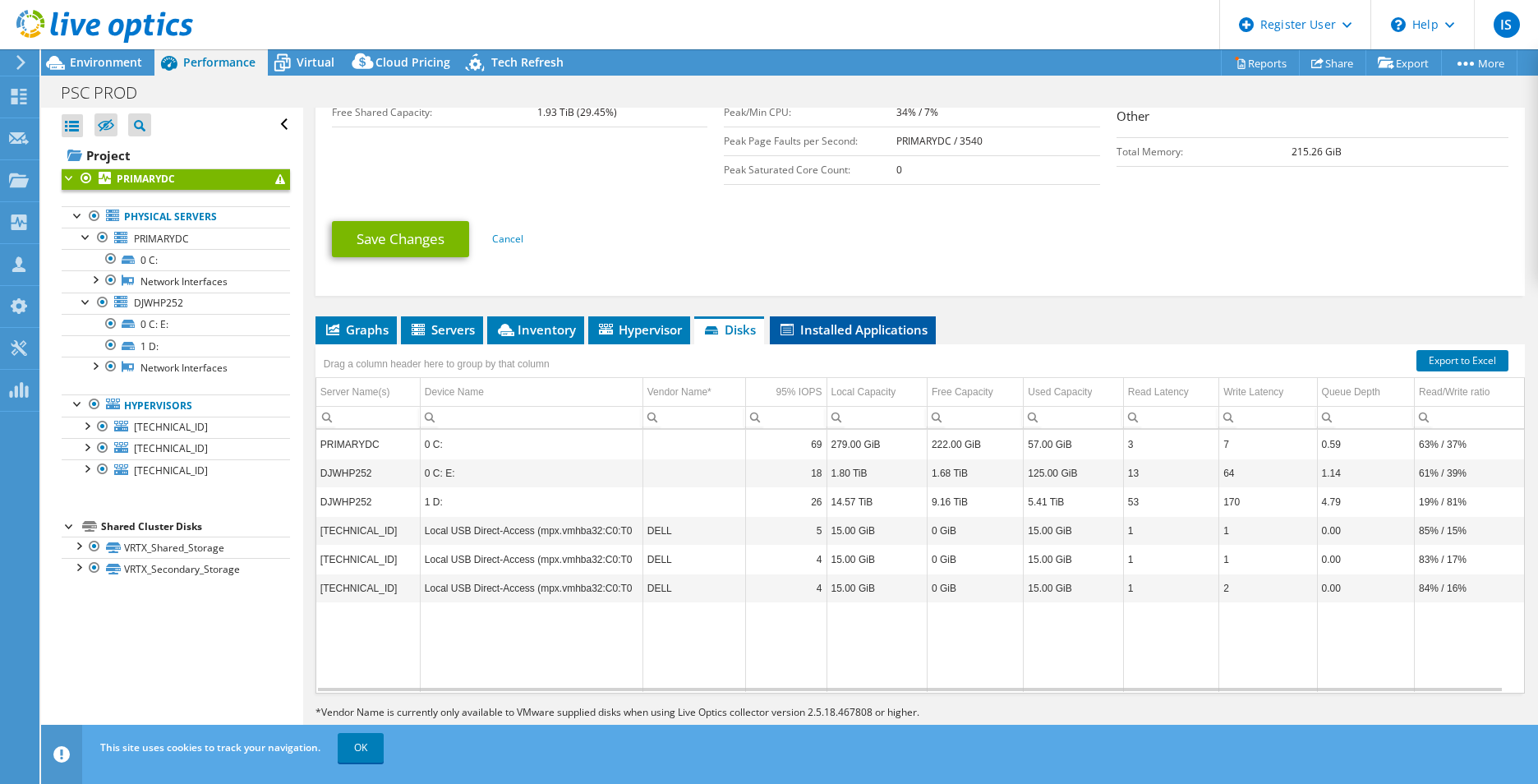
click at [854, 328] on span "Installed Applications" at bounding box center [852, 329] width 150 height 17
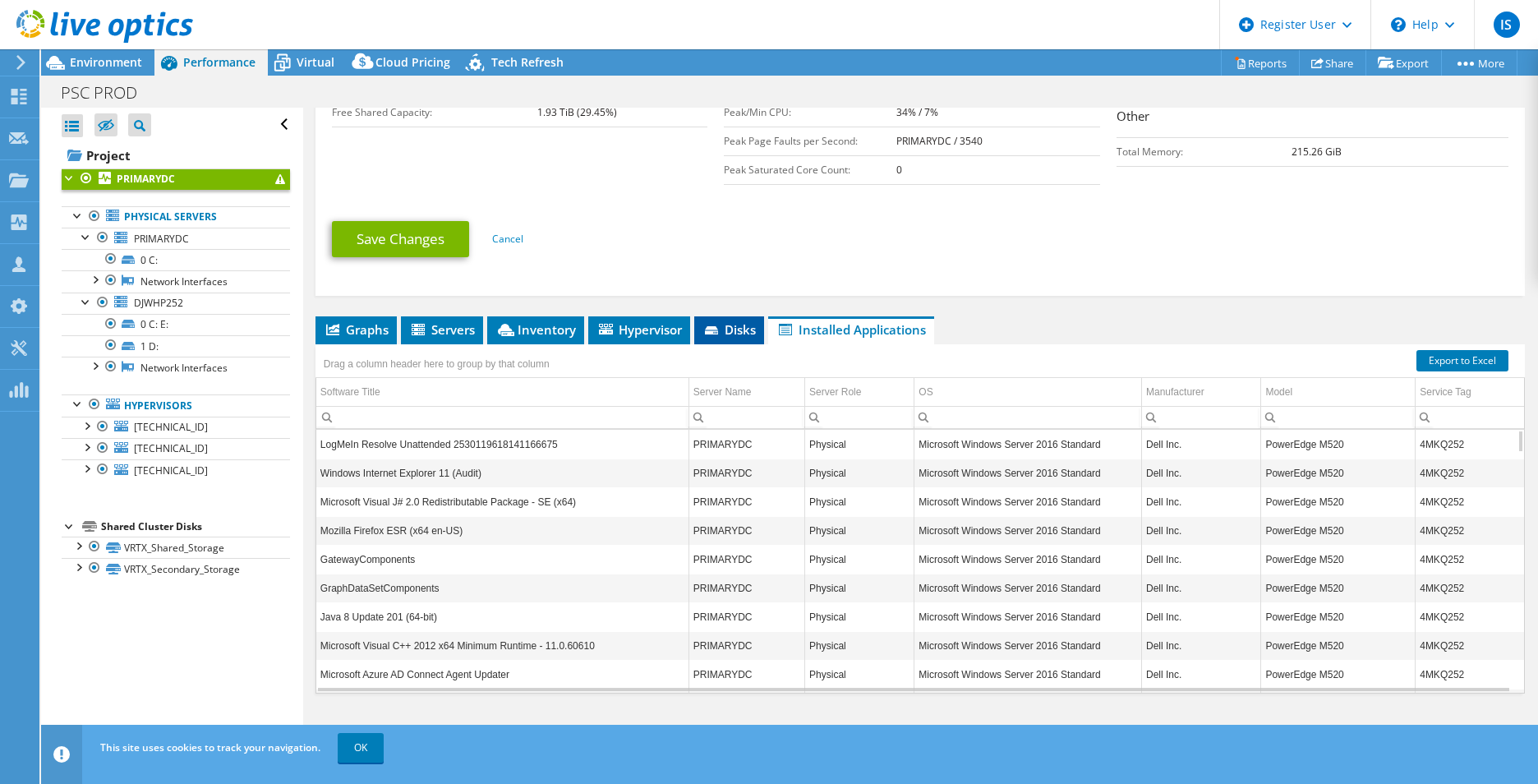
click at [736, 316] on li "Disks" at bounding box center [729, 330] width 70 height 28
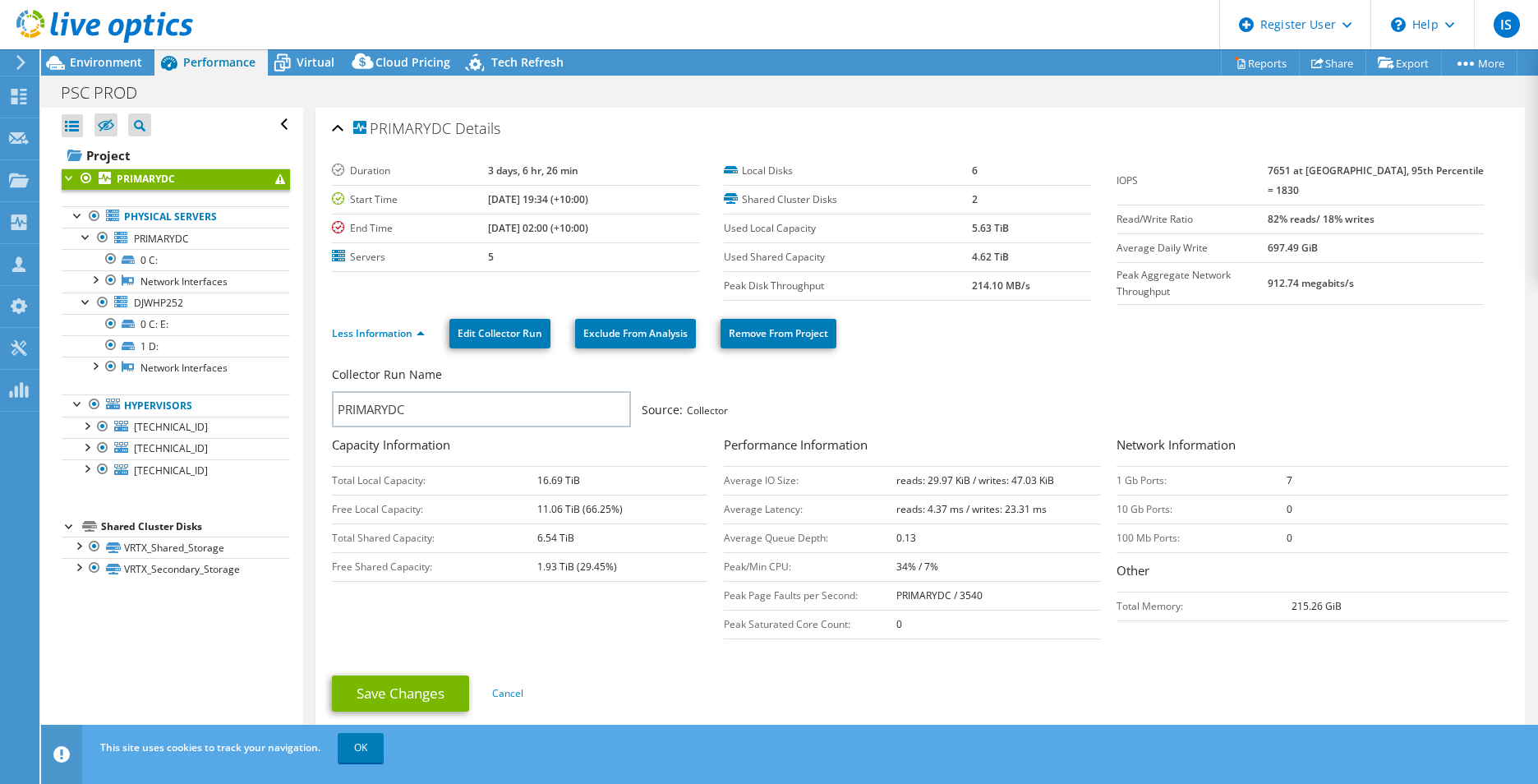
click at [801, 174] on label "Local Disks" at bounding box center [848, 171] width 248 height 17
click at [313, 68] on span "Virtual" at bounding box center [315, 62] width 38 height 16
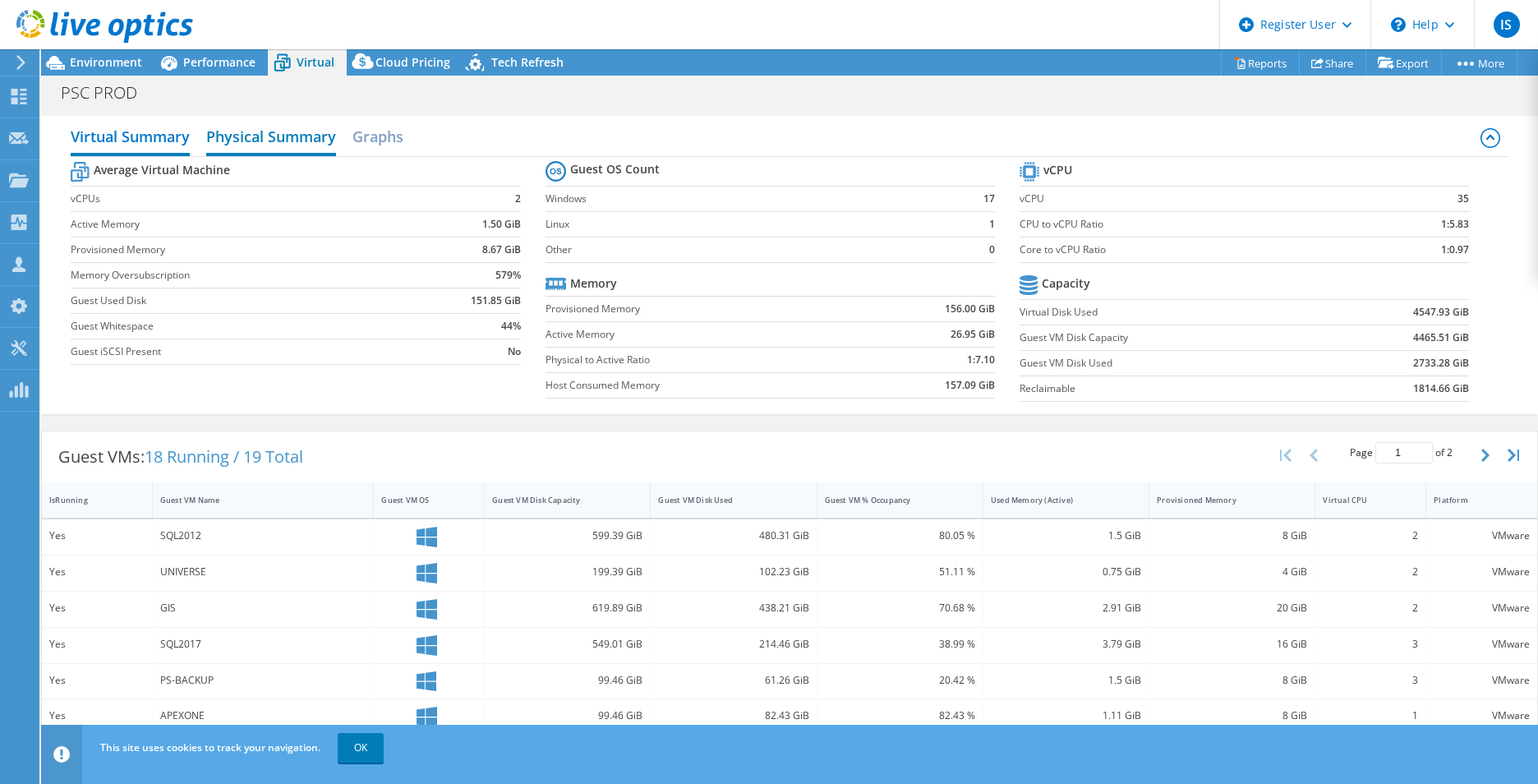
click at [294, 142] on h2 "Physical Summary" at bounding box center [270, 137] width 130 height 36
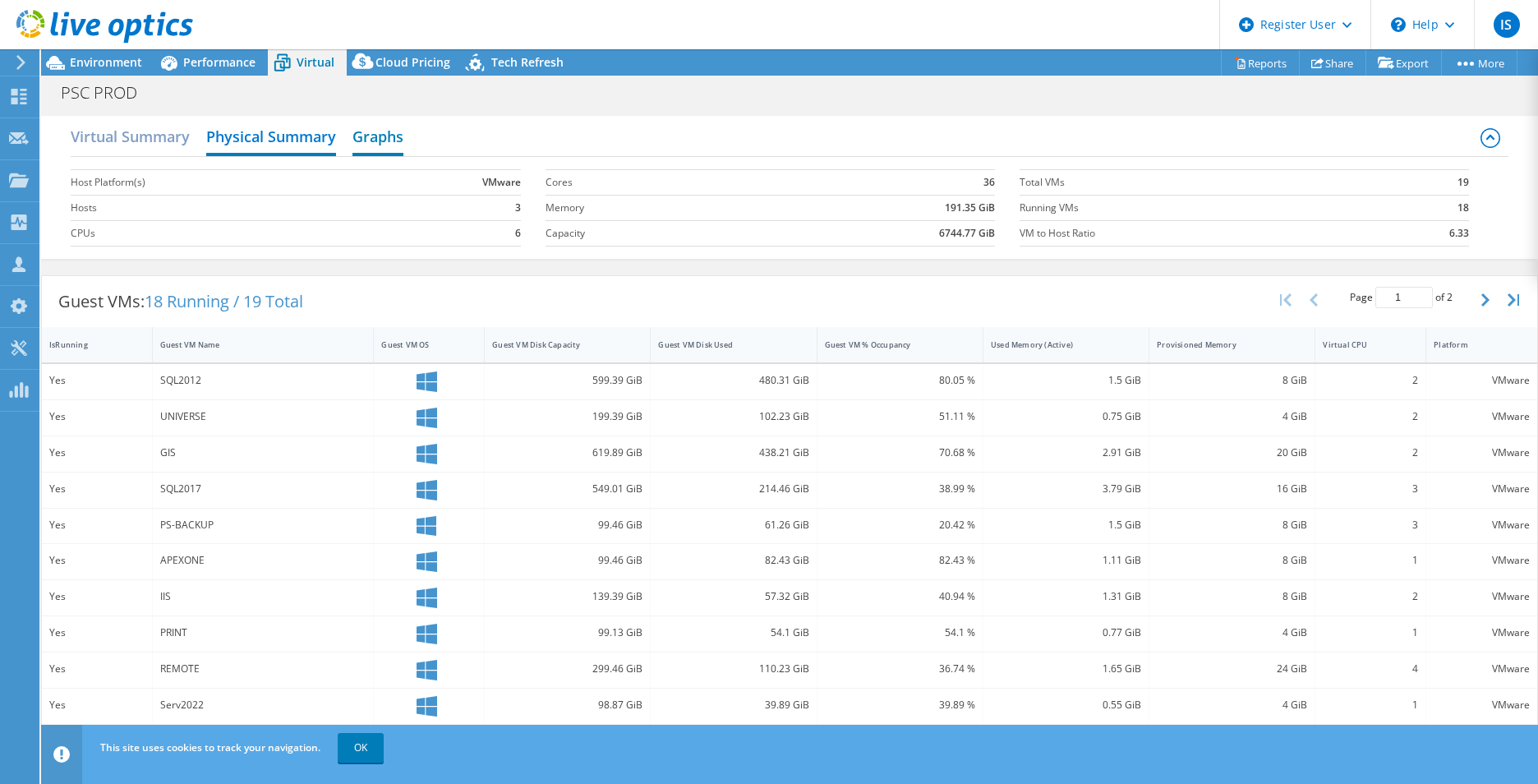
click at [385, 143] on h2 "Graphs" at bounding box center [377, 137] width 51 height 36
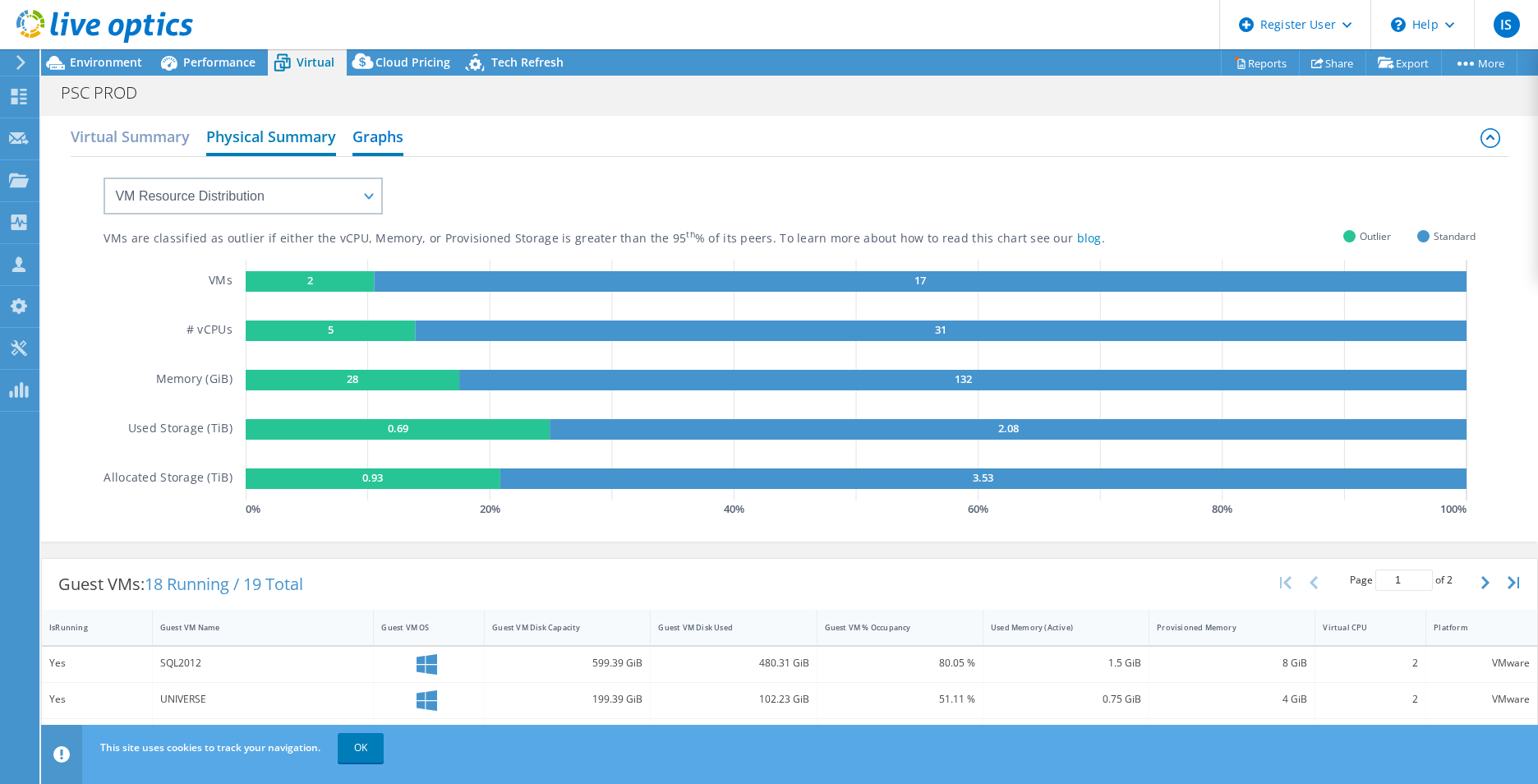
click at [274, 126] on h2 "Physical Summary" at bounding box center [270, 137] width 130 height 36
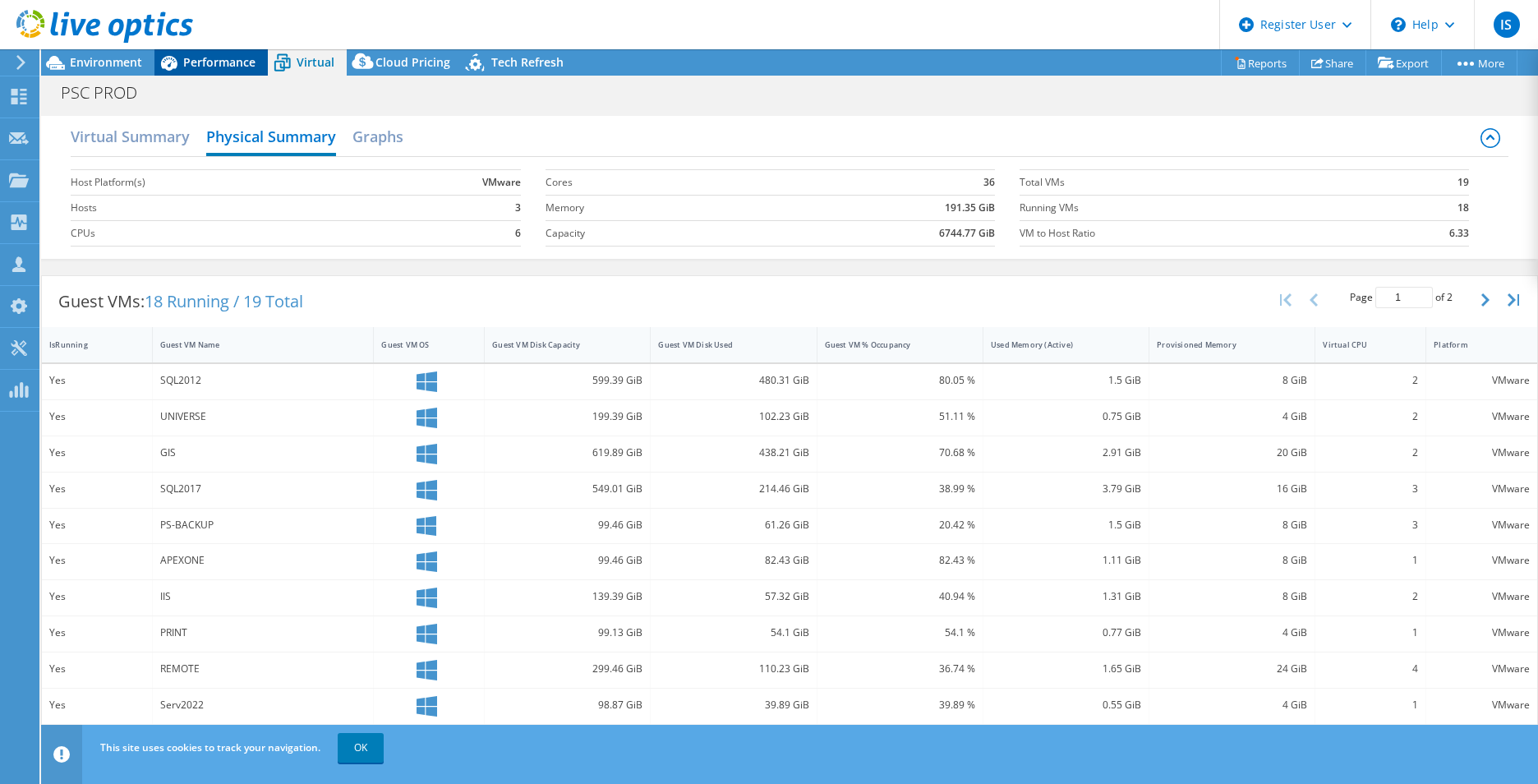
click at [199, 72] on div "Performance" at bounding box center [211, 62] width 113 height 27
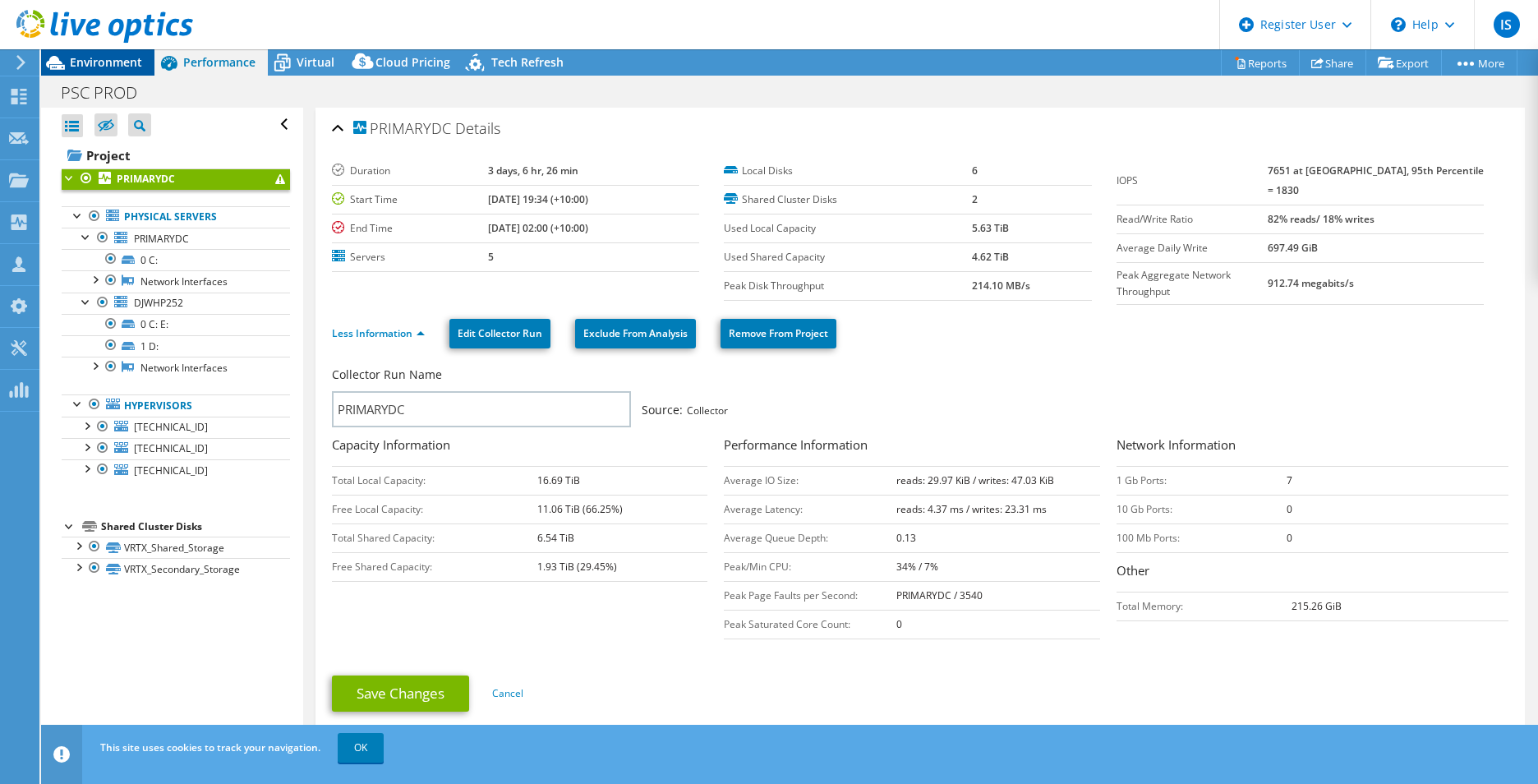
click at [77, 63] on span "Environment" at bounding box center [106, 62] width 73 height 16
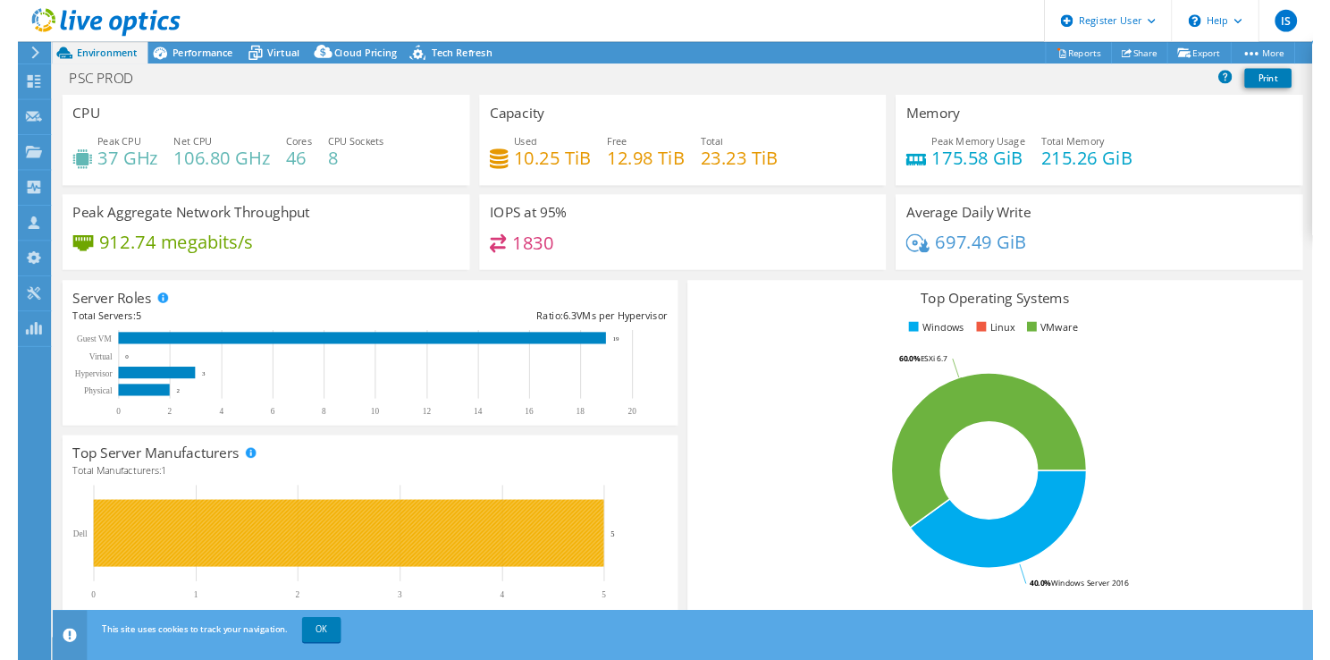
scroll to position [179, 0]
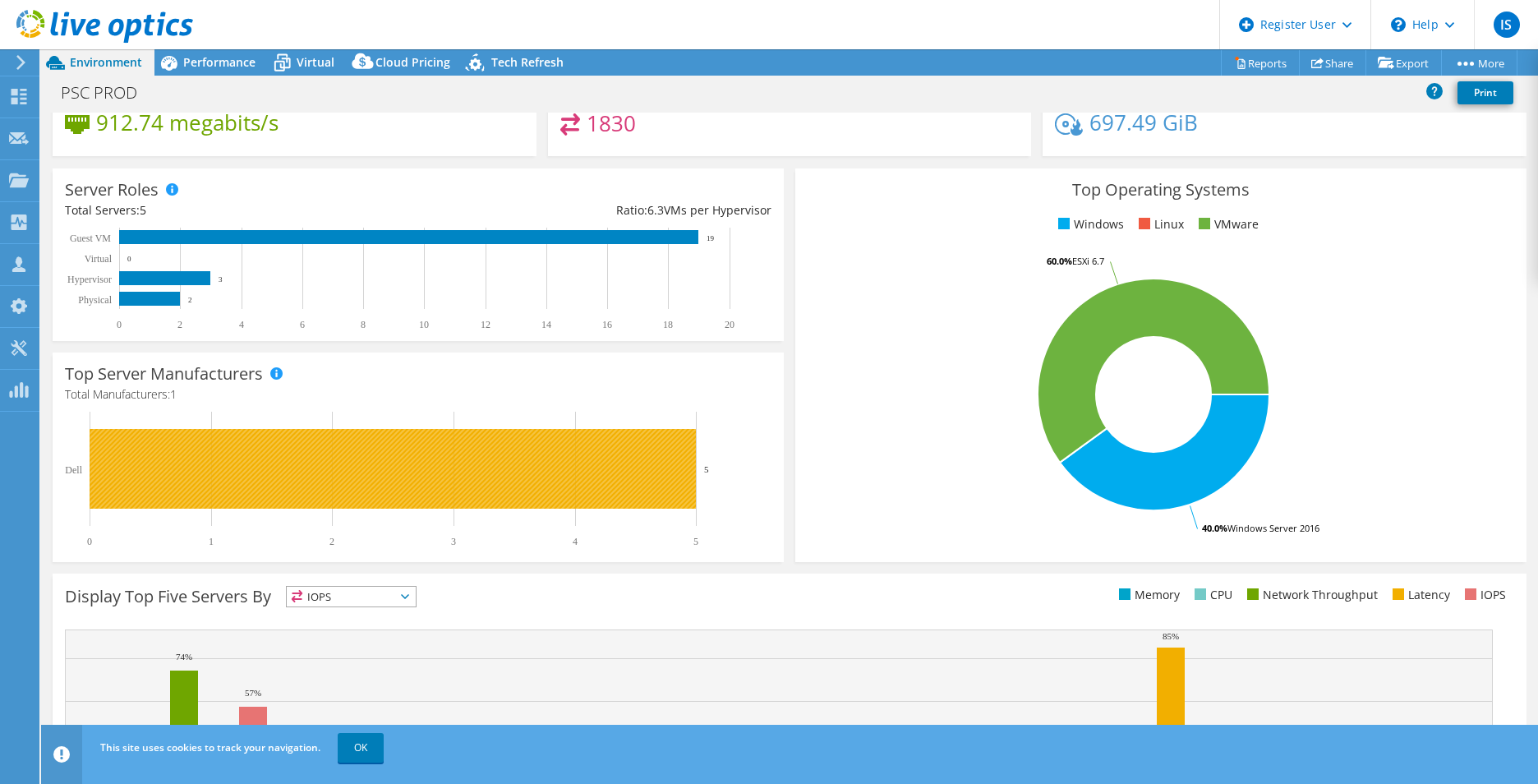
click at [375, 456] on rect at bounding box center [393, 469] width 607 height 80
click at [325, 480] on rect at bounding box center [393, 469] width 607 height 80
click at [307, 477] on rect at bounding box center [393, 469] width 607 height 80
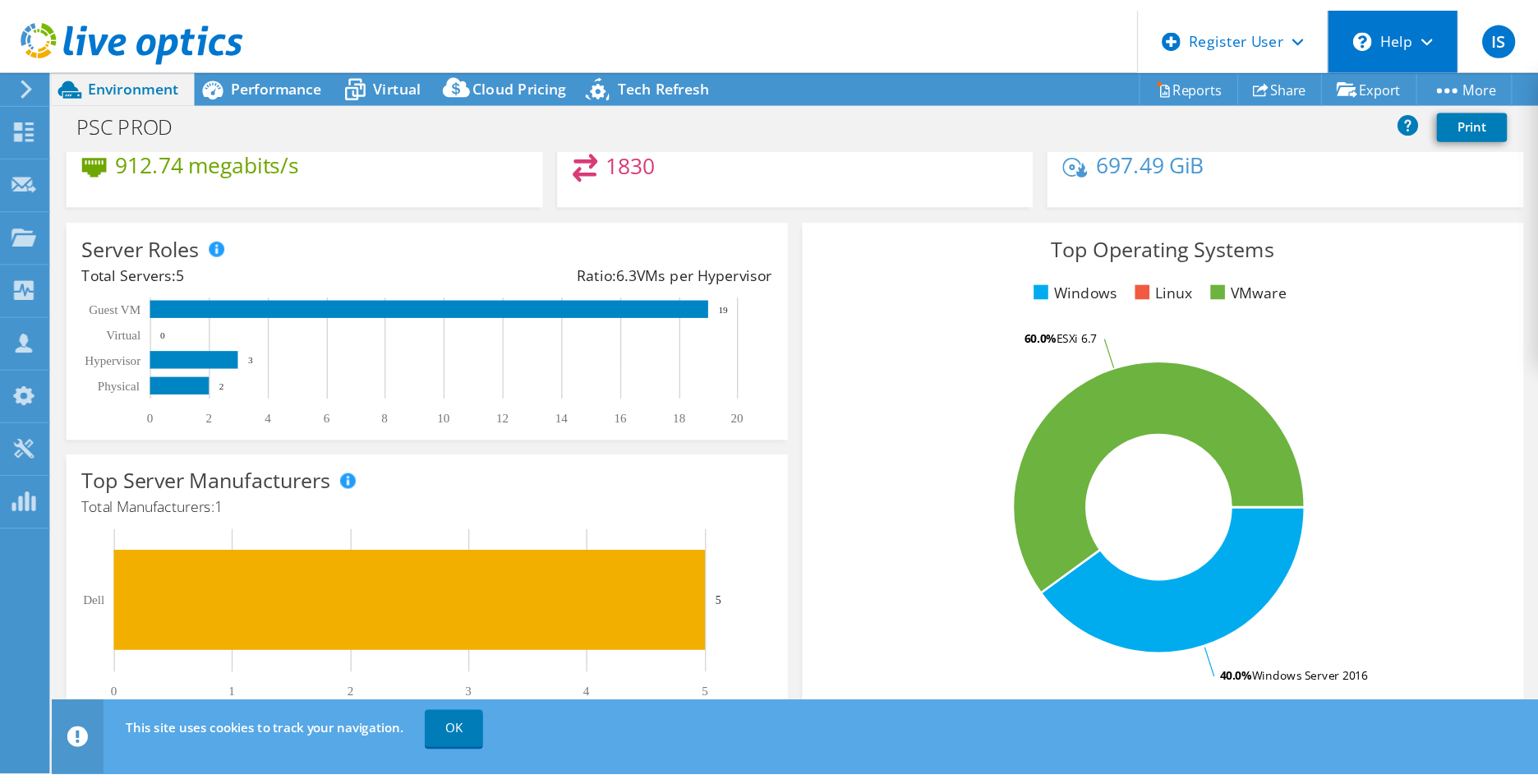
scroll to position [0, 0]
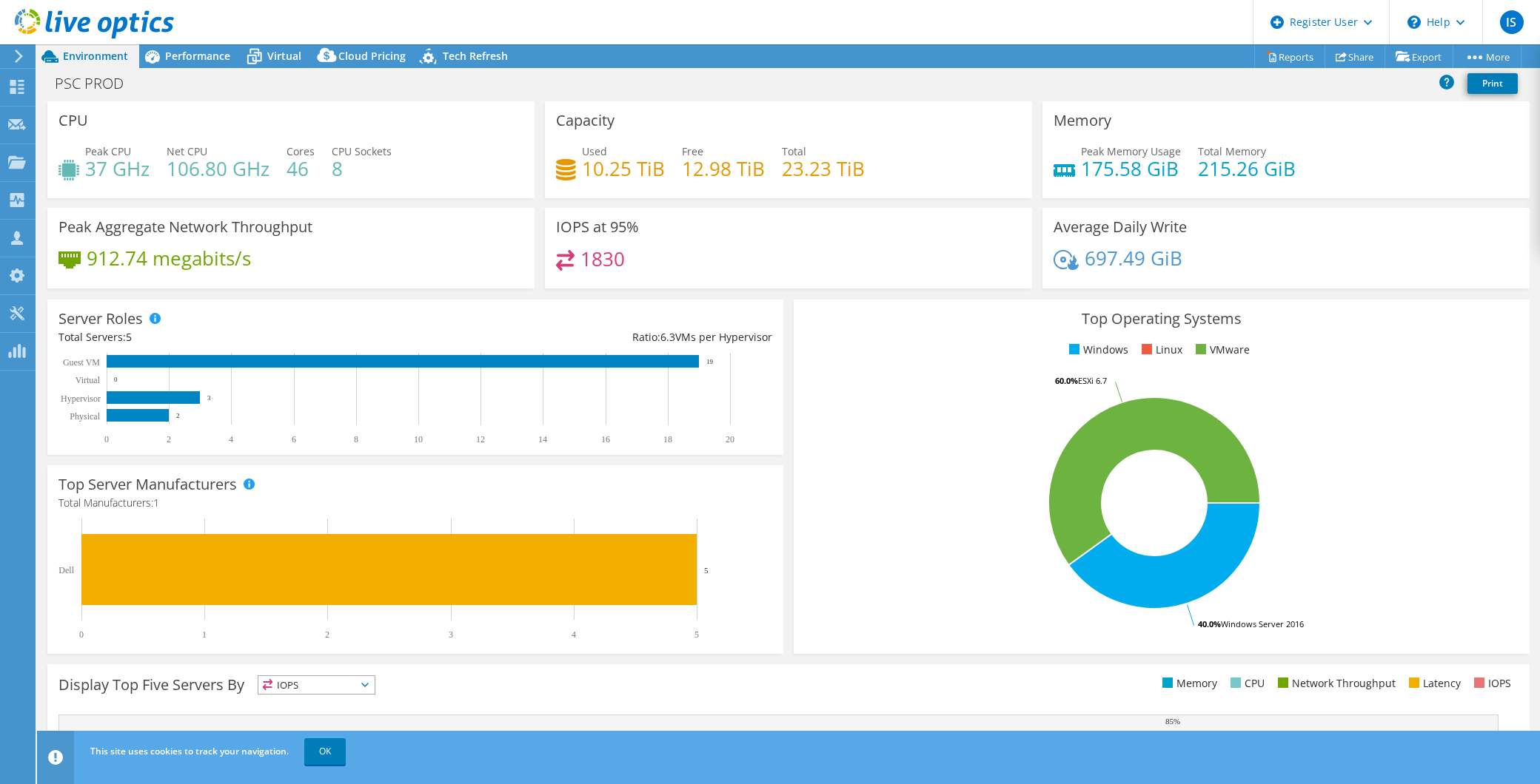
select select "USD"
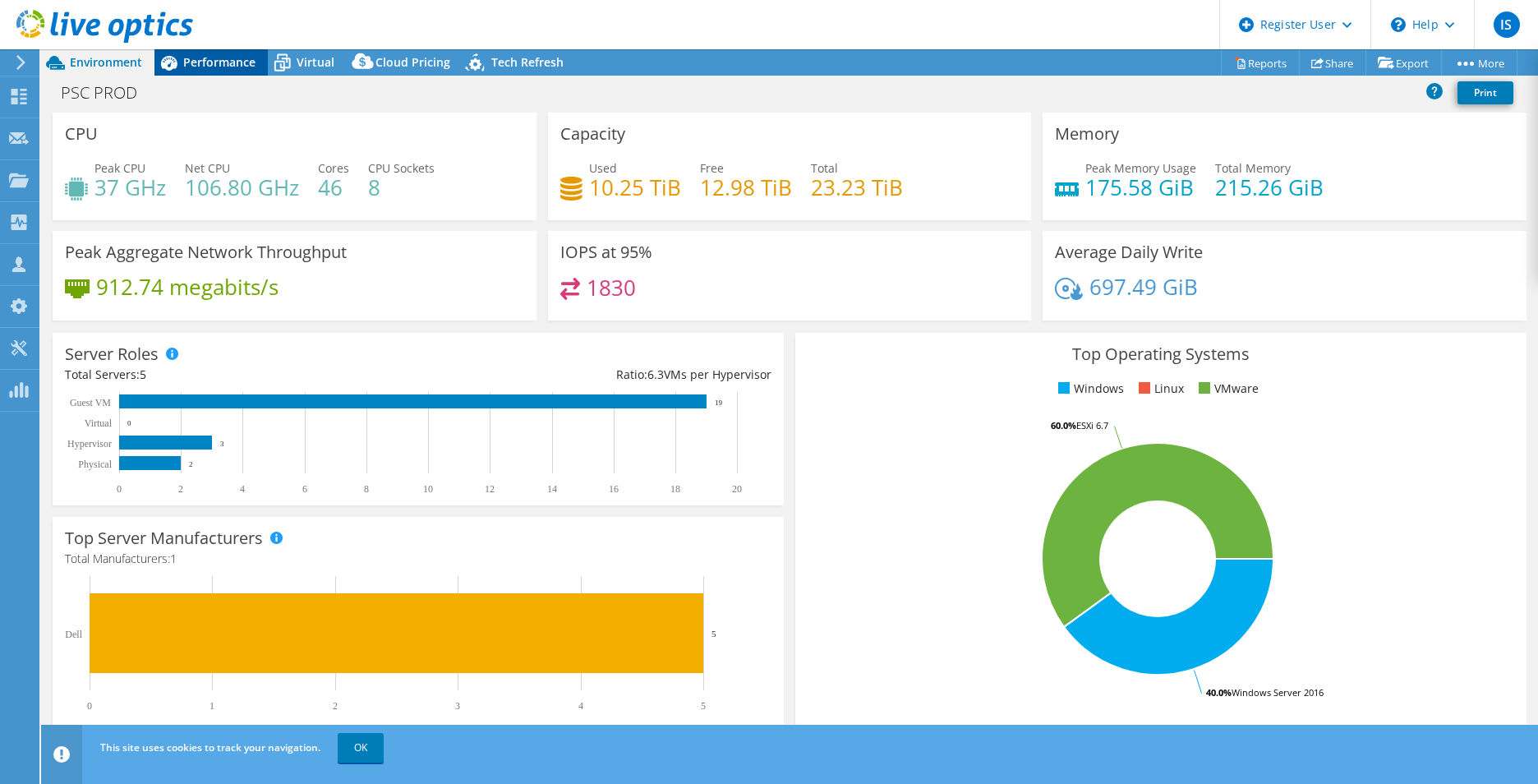
click at [235, 74] on div "Performance" at bounding box center [211, 62] width 113 height 27
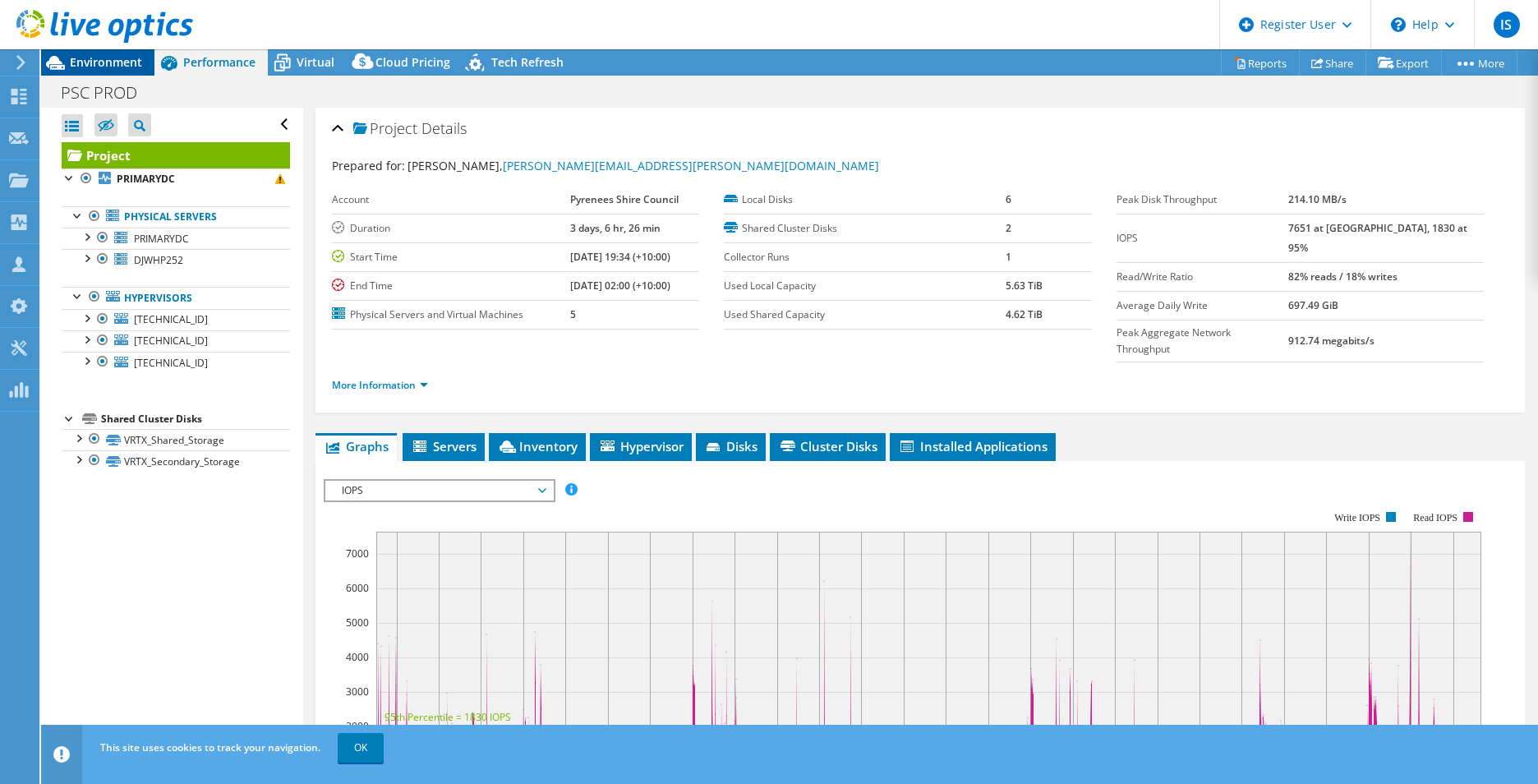
click at [100, 65] on span "Environment" at bounding box center [106, 62] width 73 height 16
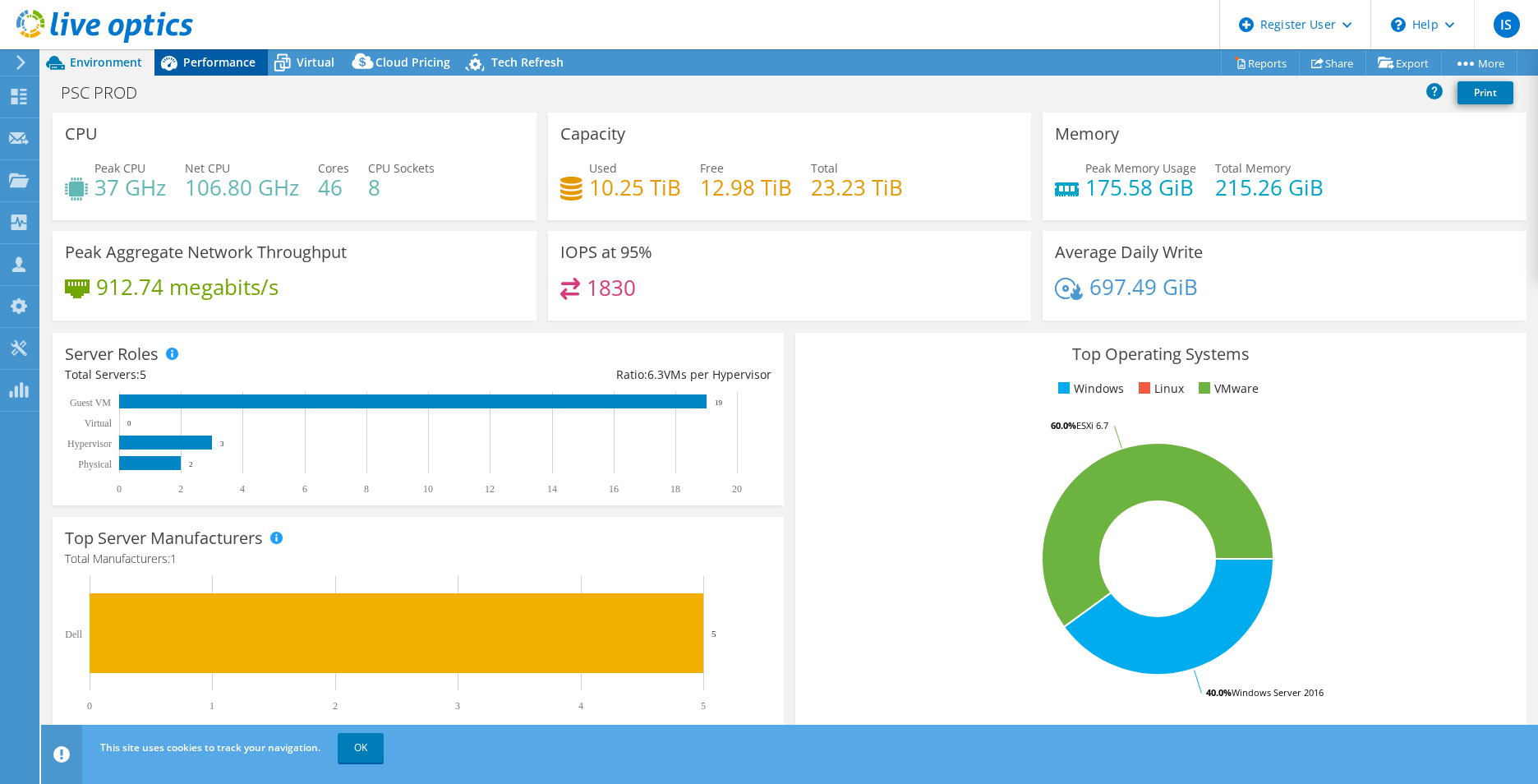
click at [175, 60] on icon at bounding box center [169, 63] width 17 height 15
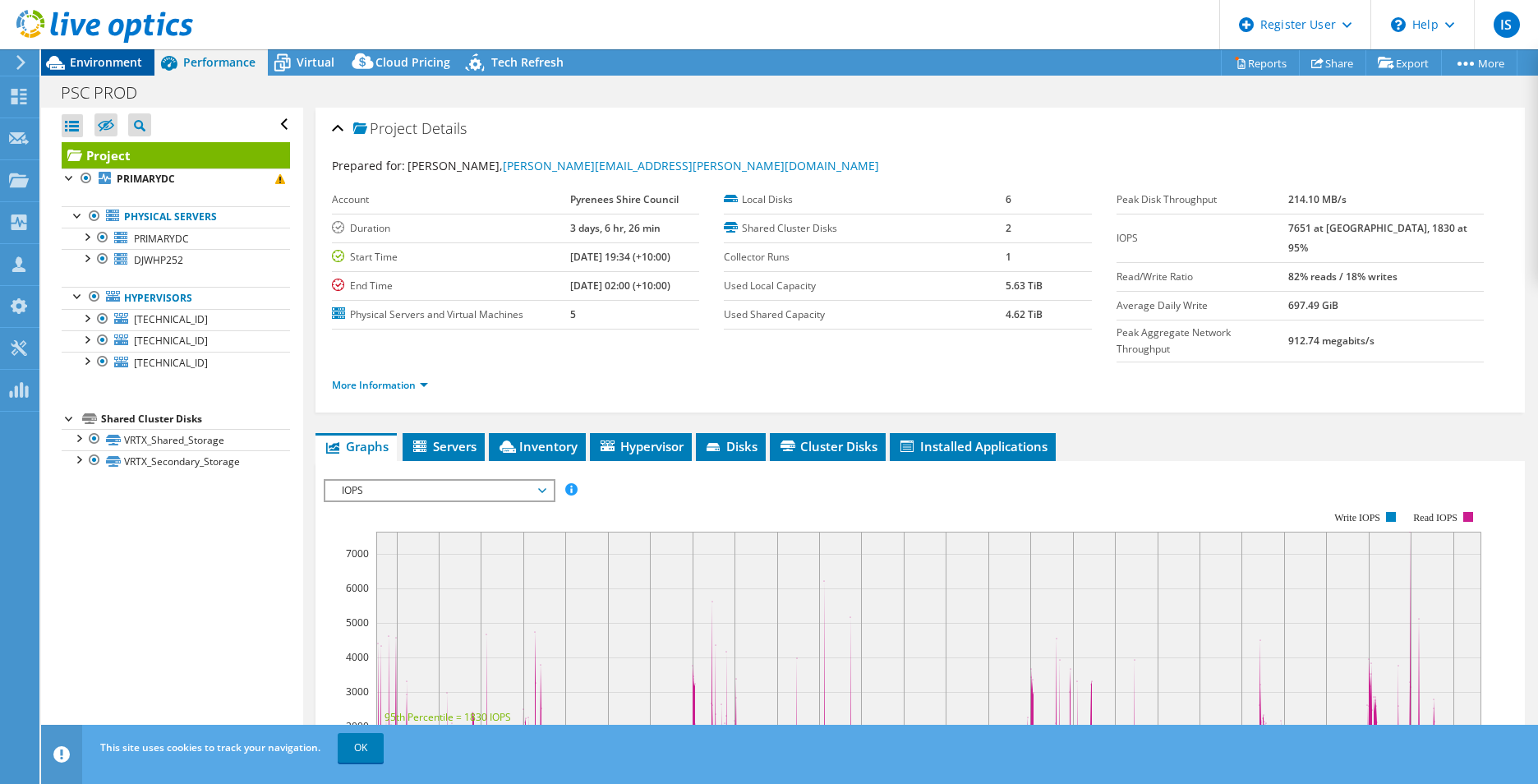
click at [104, 60] on span "Environment" at bounding box center [106, 62] width 73 height 16
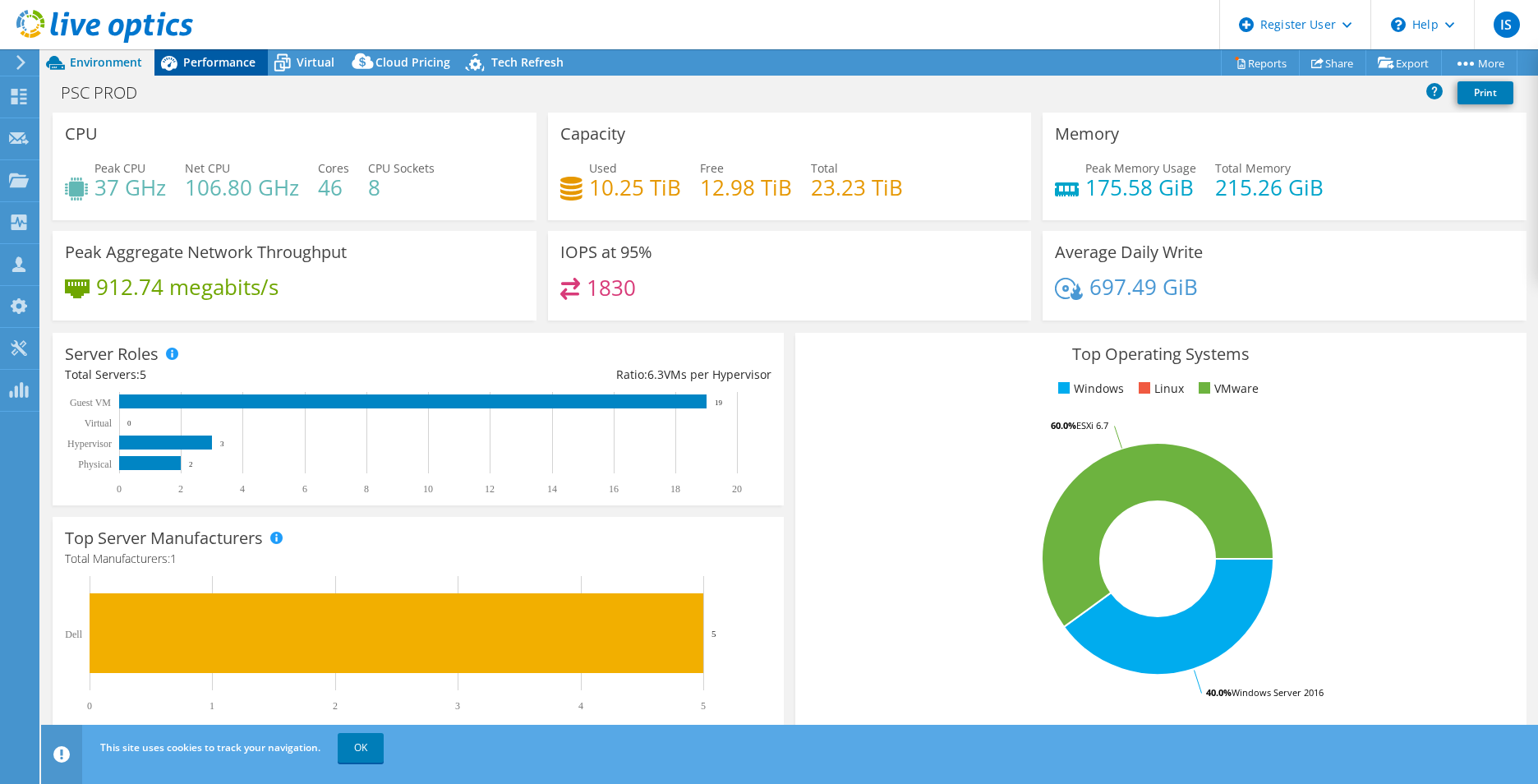
click at [210, 67] on span "Performance" at bounding box center [219, 62] width 73 height 16
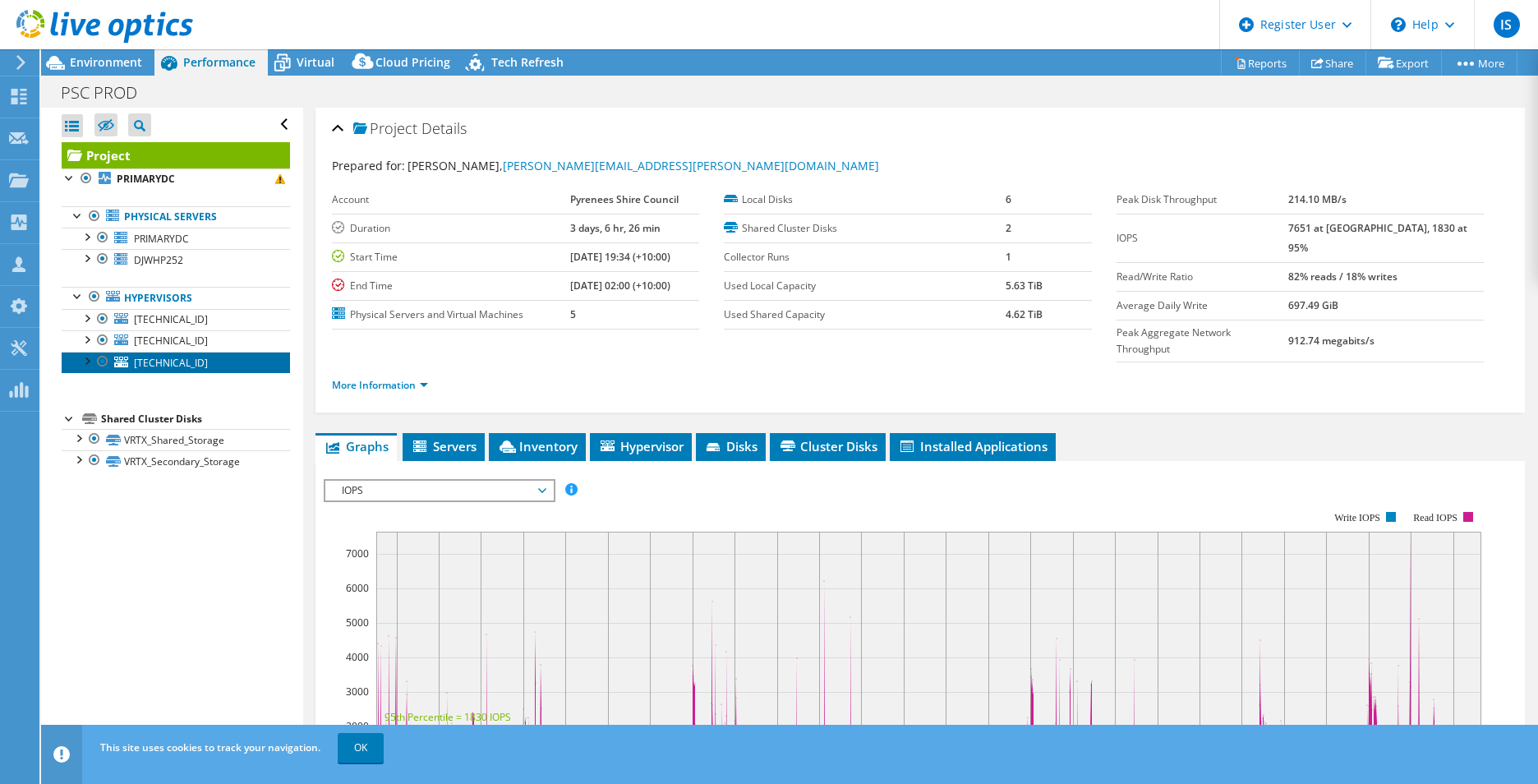
click at [174, 365] on span "10.253.129.138" at bounding box center [171, 362] width 74 height 14
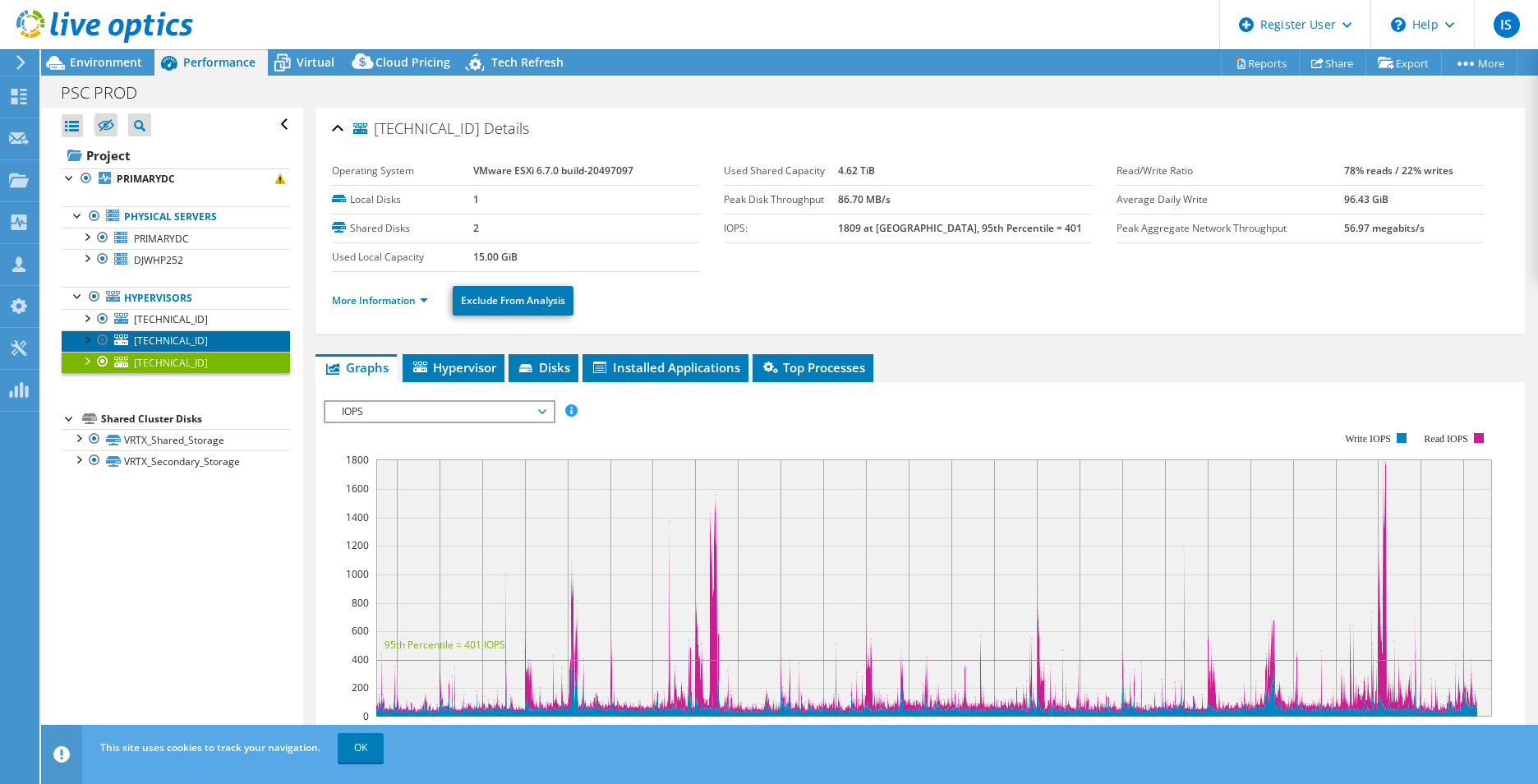
click at [181, 343] on span "10.253.129.136" at bounding box center [171, 340] width 74 height 14
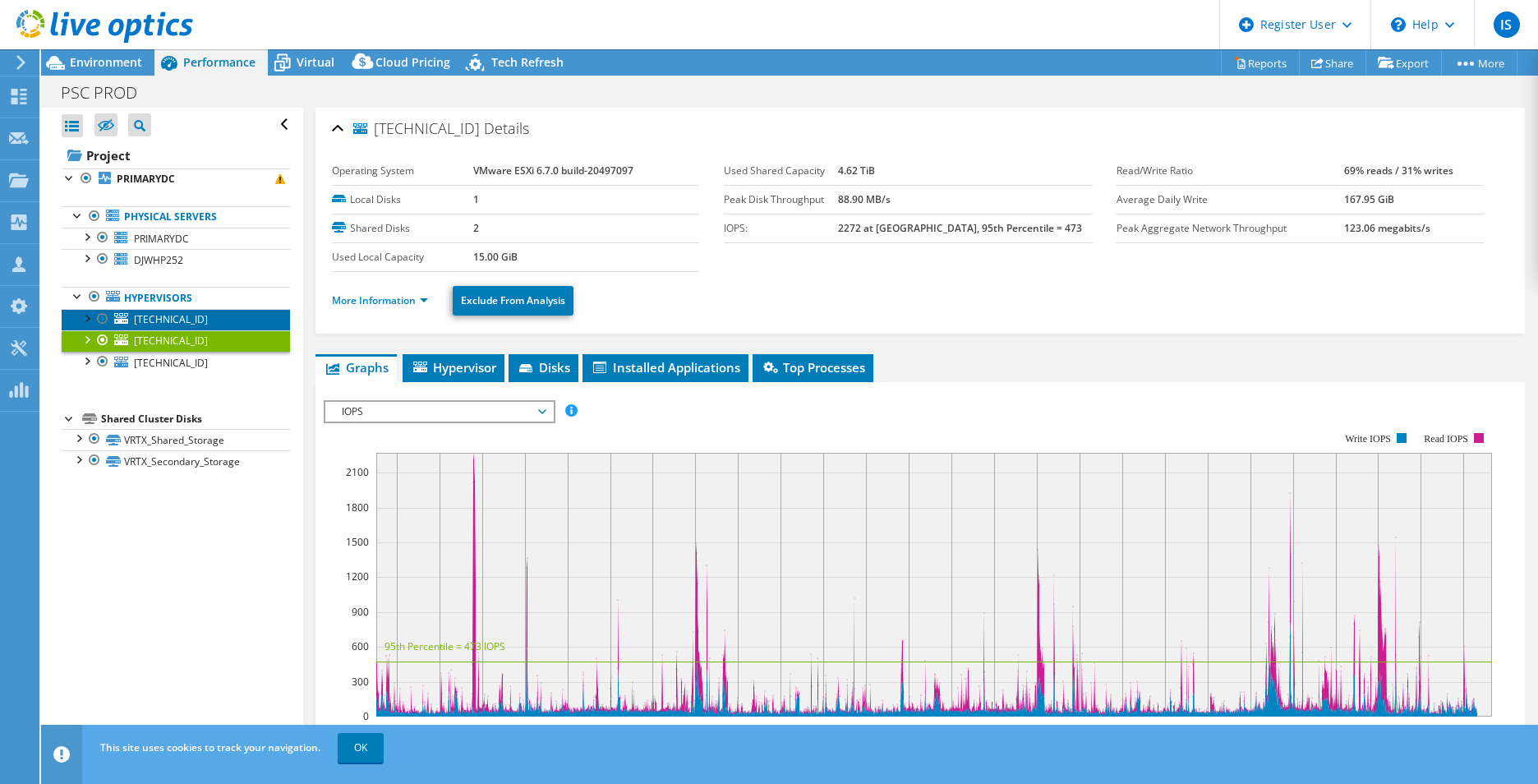
click at [169, 316] on span "10.253.129.140" at bounding box center [171, 319] width 74 height 14
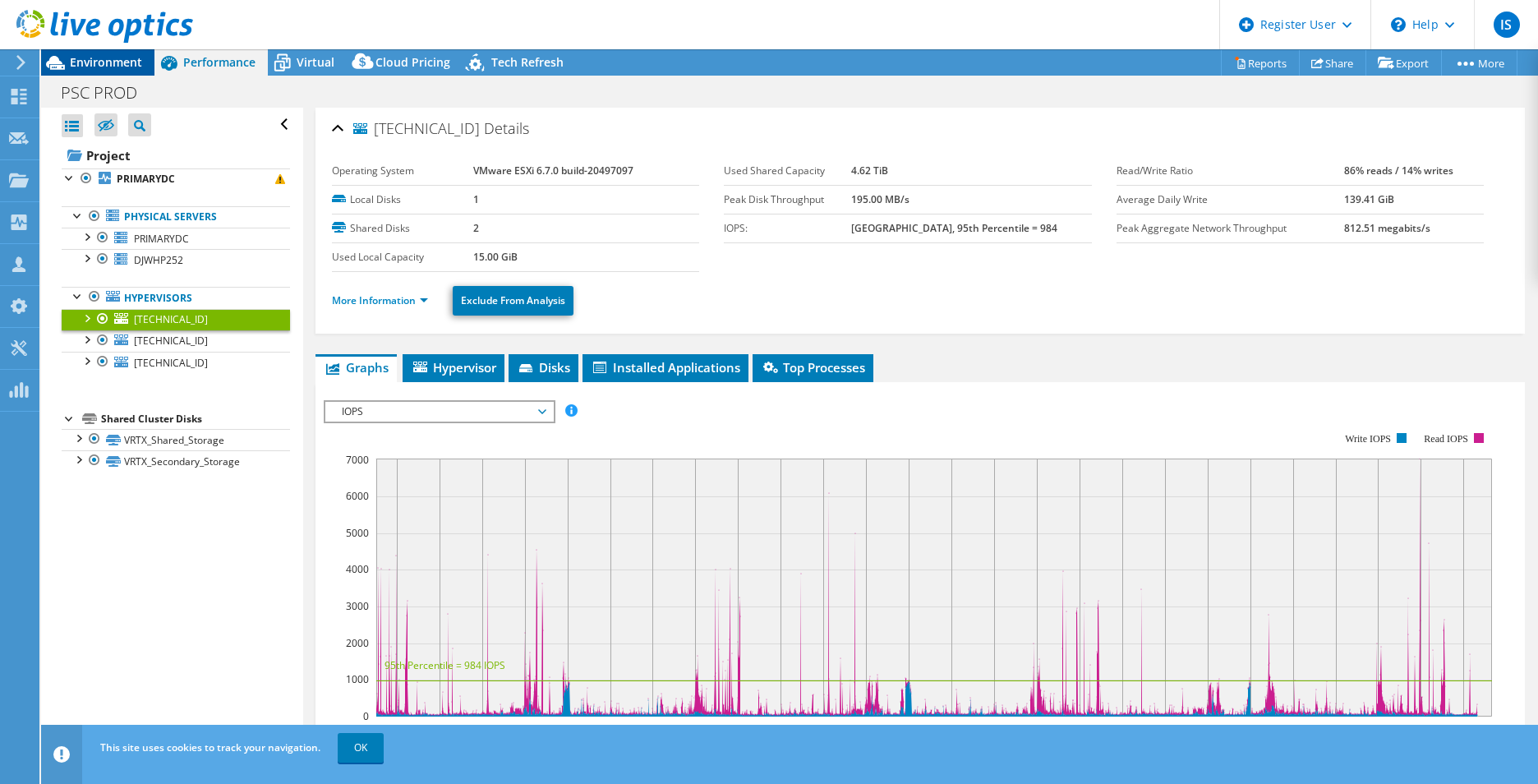
click at [114, 60] on span "Environment" at bounding box center [106, 62] width 73 height 16
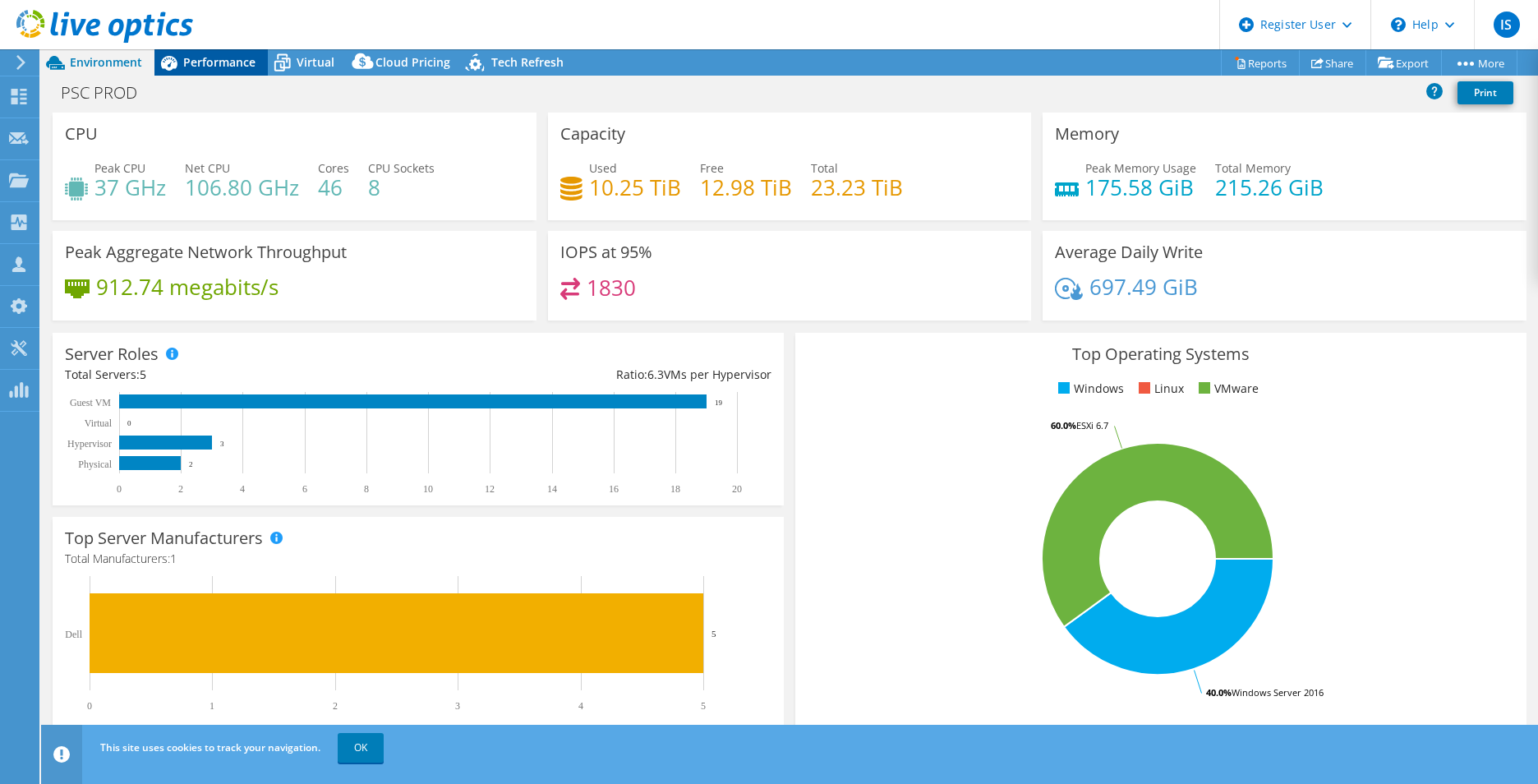
click at [205, 65] on span "Performance" at bounding box center [219, 62] width 73 height 16
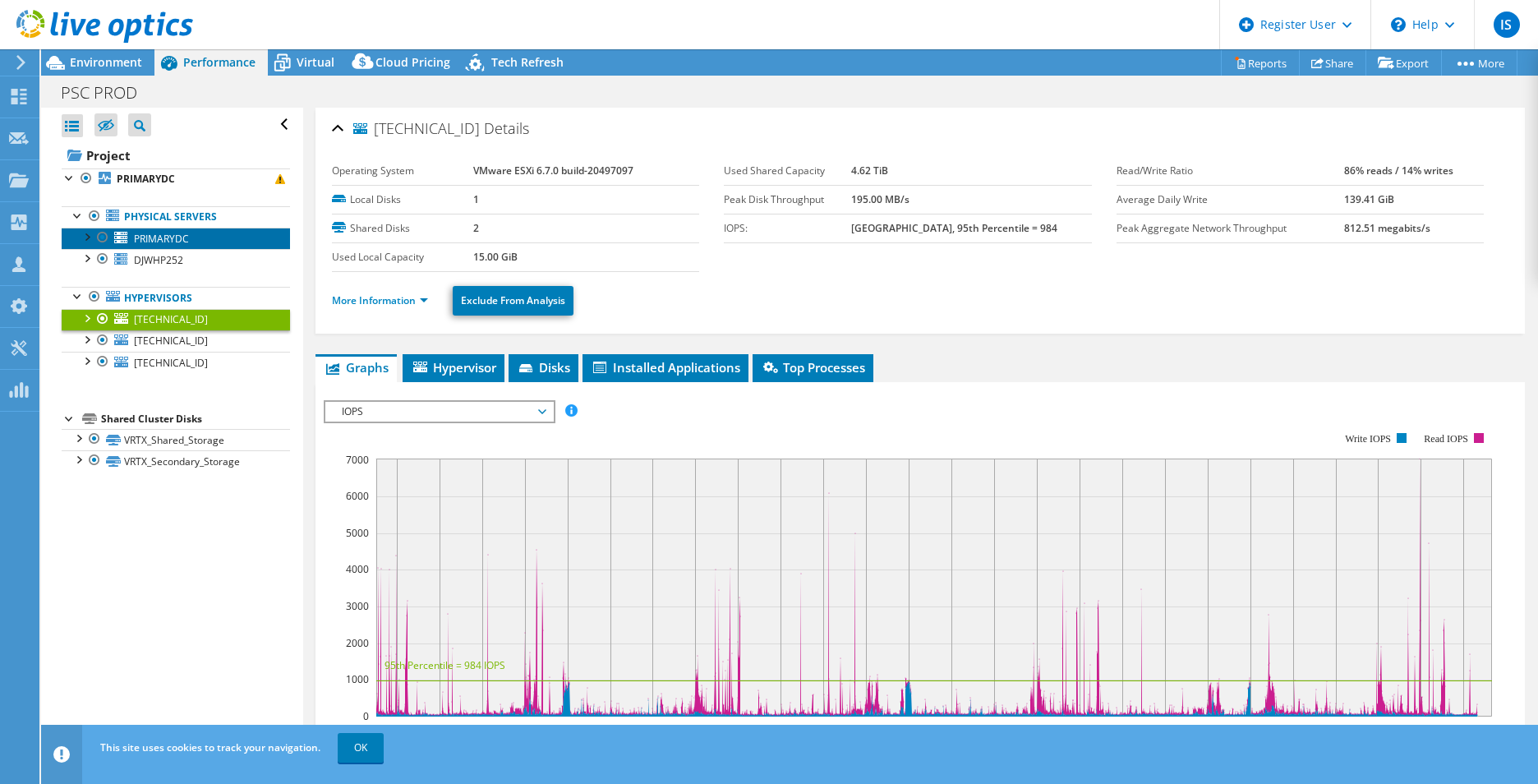
click at [154, 234] on span "PRIMARYDC" at bounding box center [162, 238] width 55 height 14
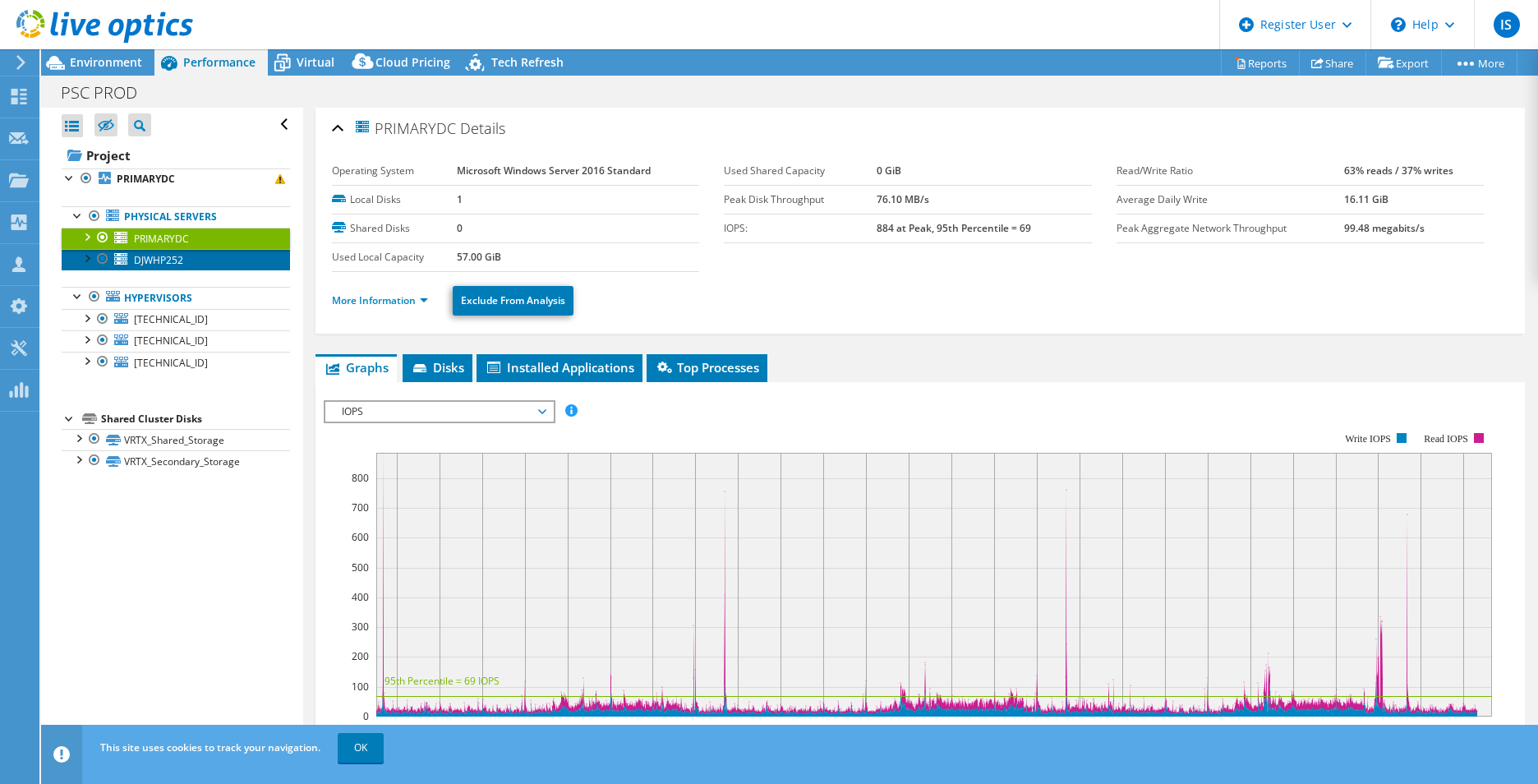
click at [156, 257] on span "DJWHP252" at bounding box center [159, 259] width 50 height 14
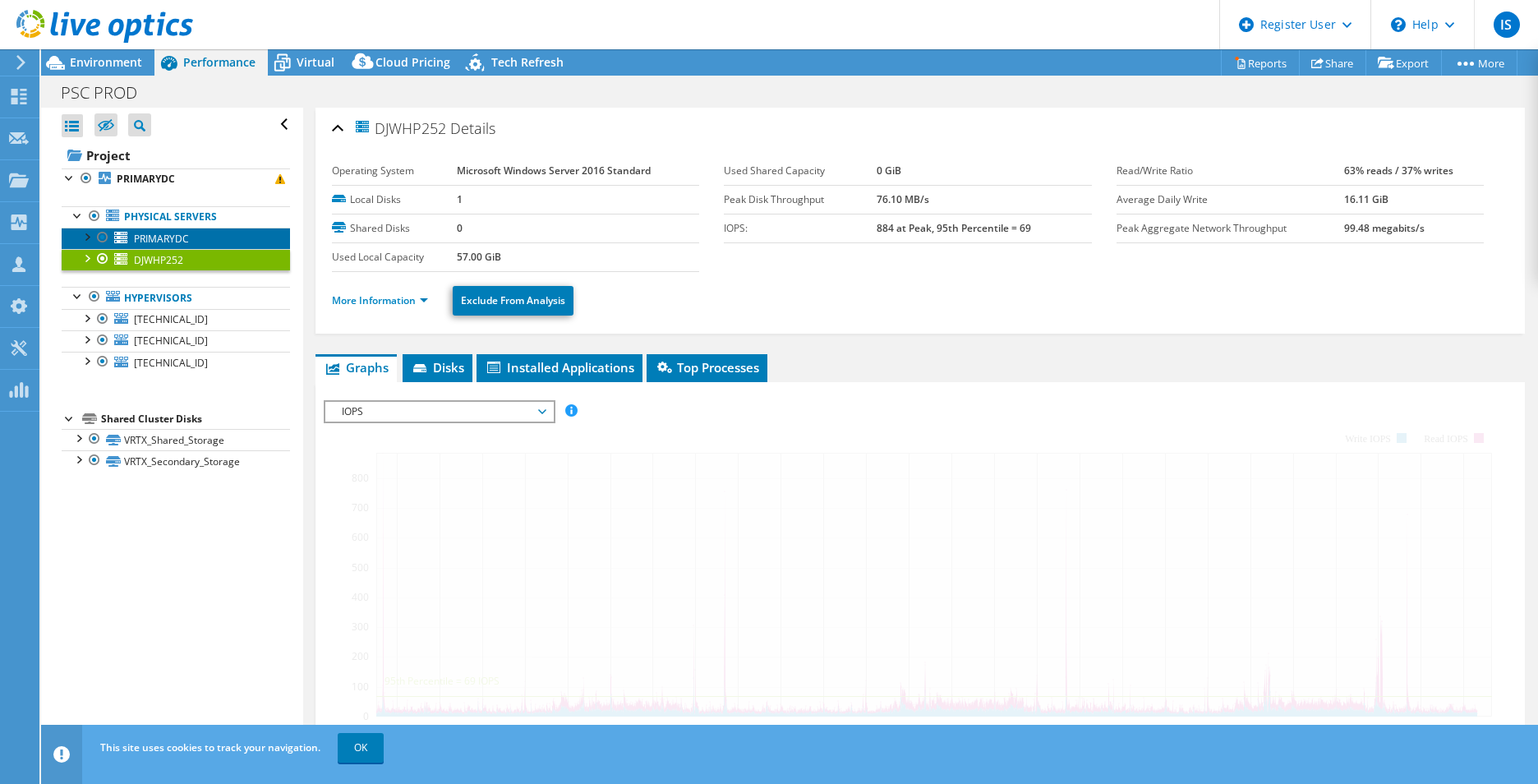
click at [134, 235] on span "PRIMARYDC" at bounding box center [162, 238] width 55 height 14
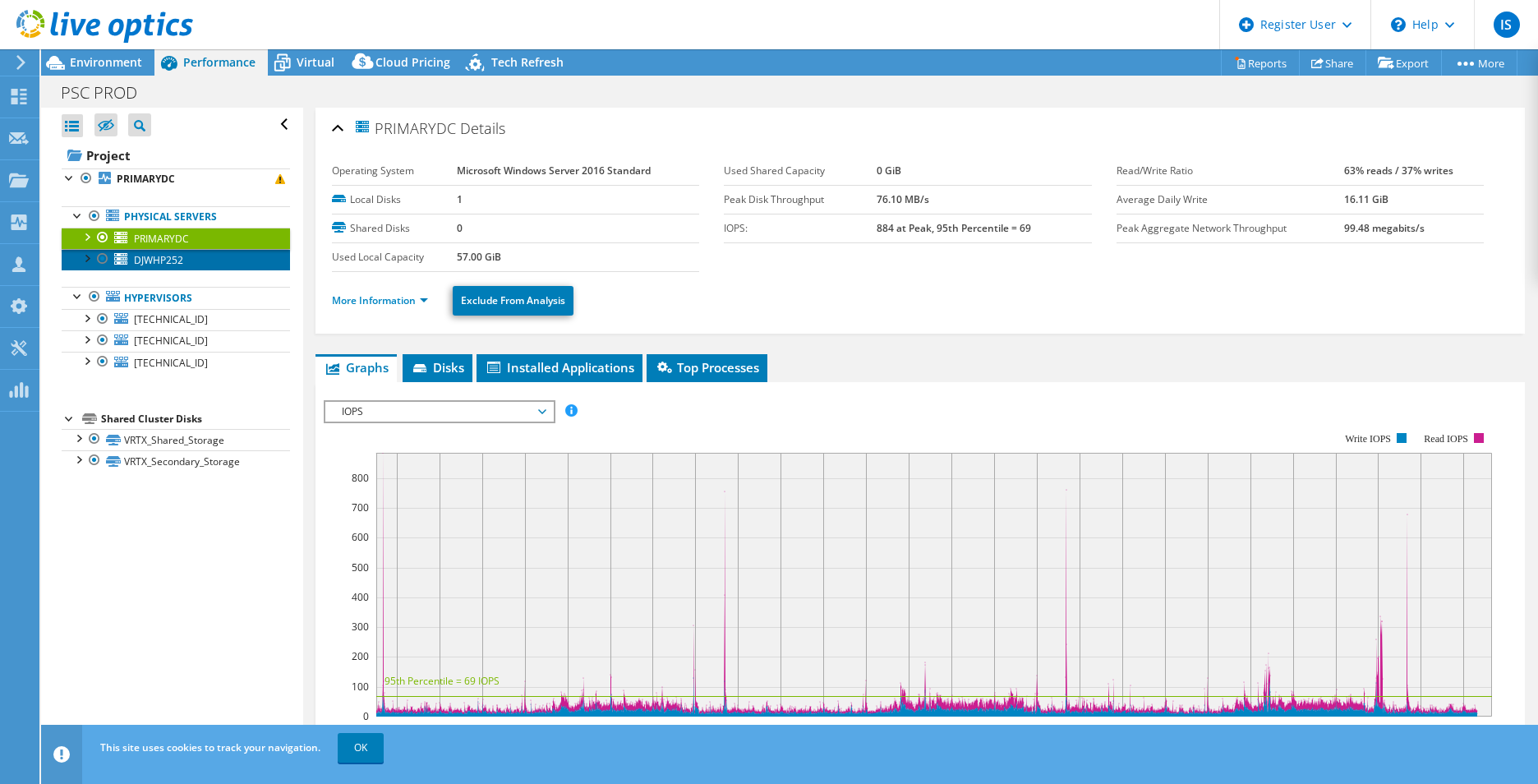
click at [151, 270] on link "DJWHP252" at bounding box center [176, 259] width 228 height 21
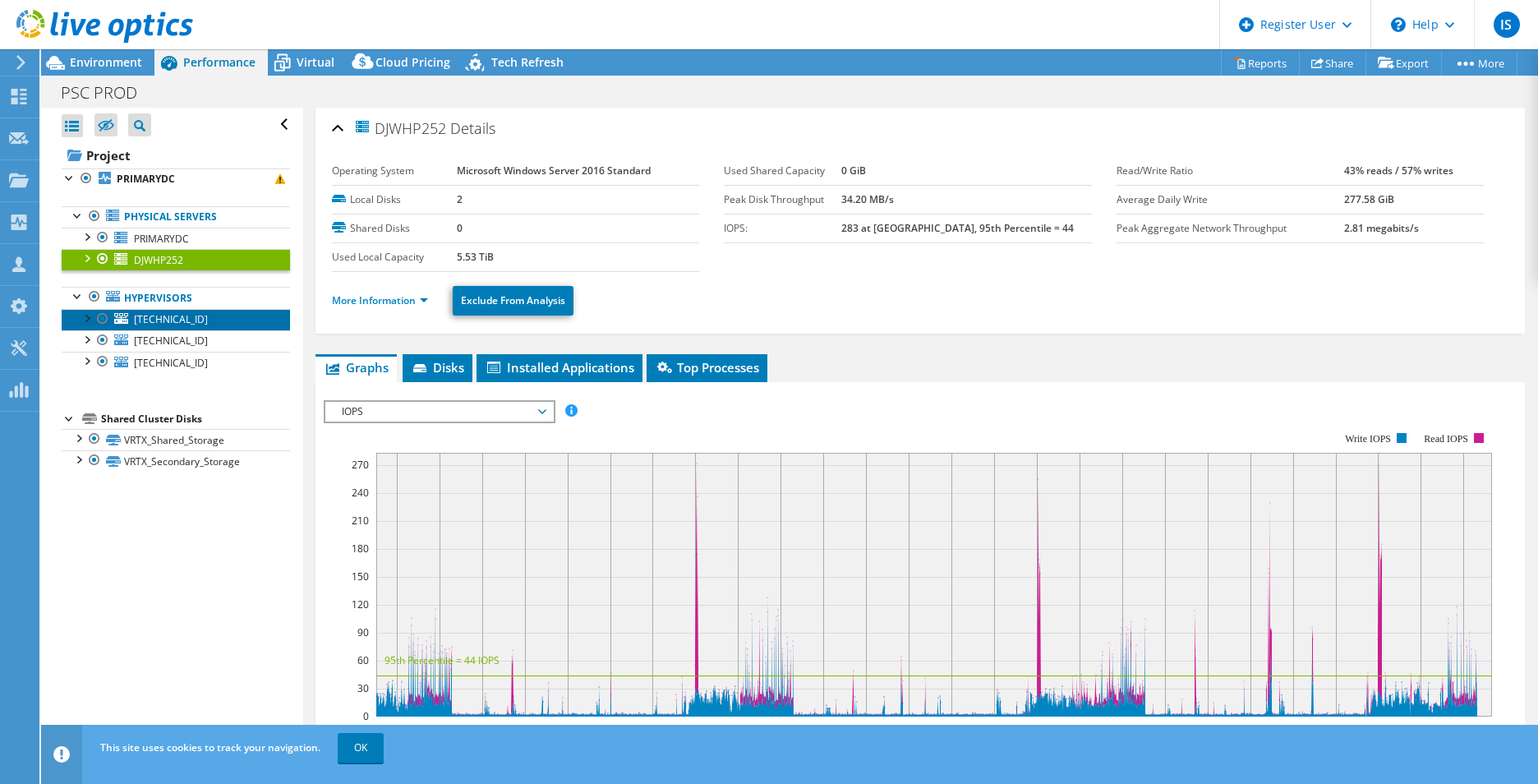
click at [141, 325] on span "[TECHNICAL_ID]" at bounding box center [171, 319] width 74 height 14
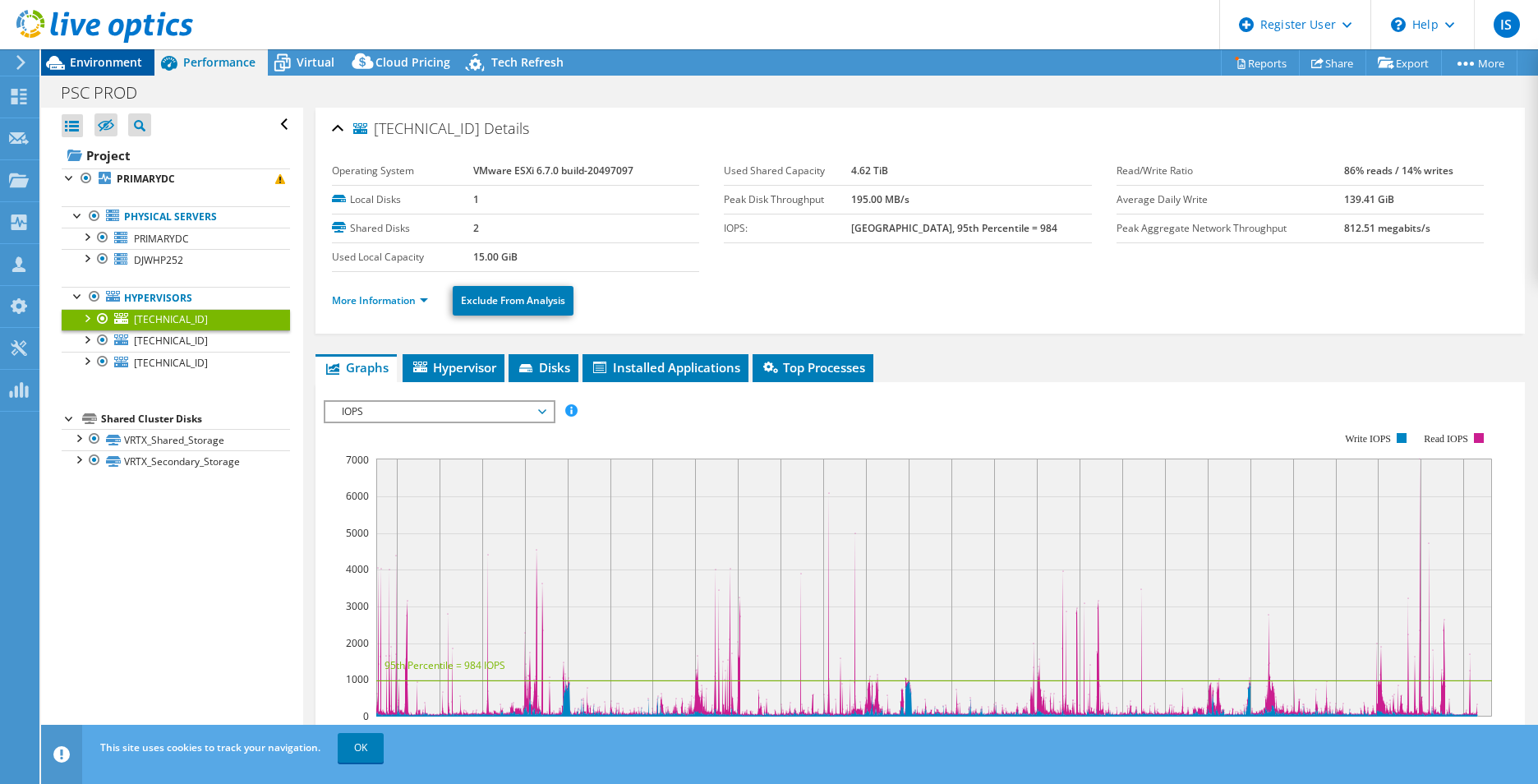
click at [85, 61] on span "Environment" at bounding box center [106, 62] width 73 height 16
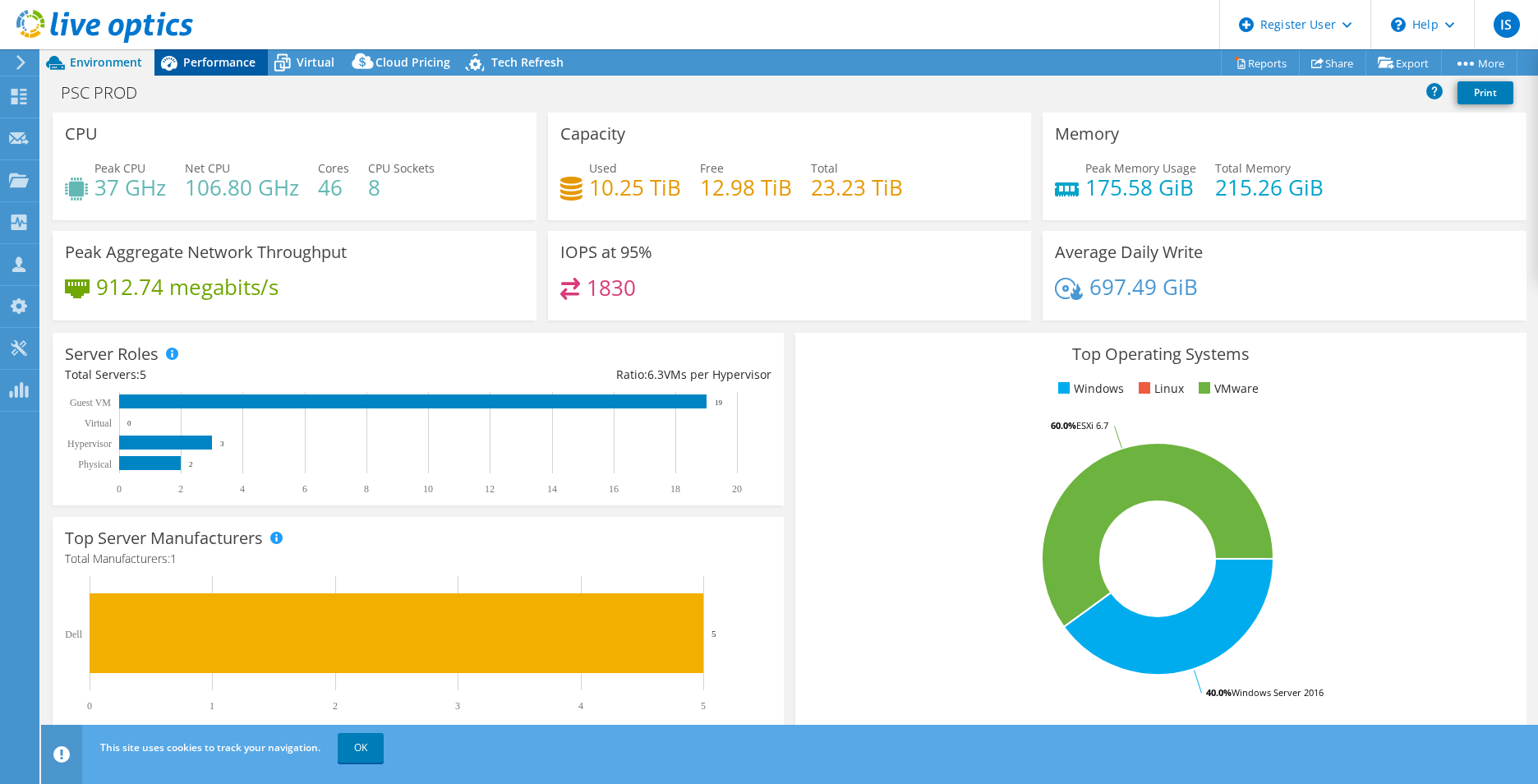
click at [219, 64] on span "Performance" at bounding box center [219, 62] width 73 height 16
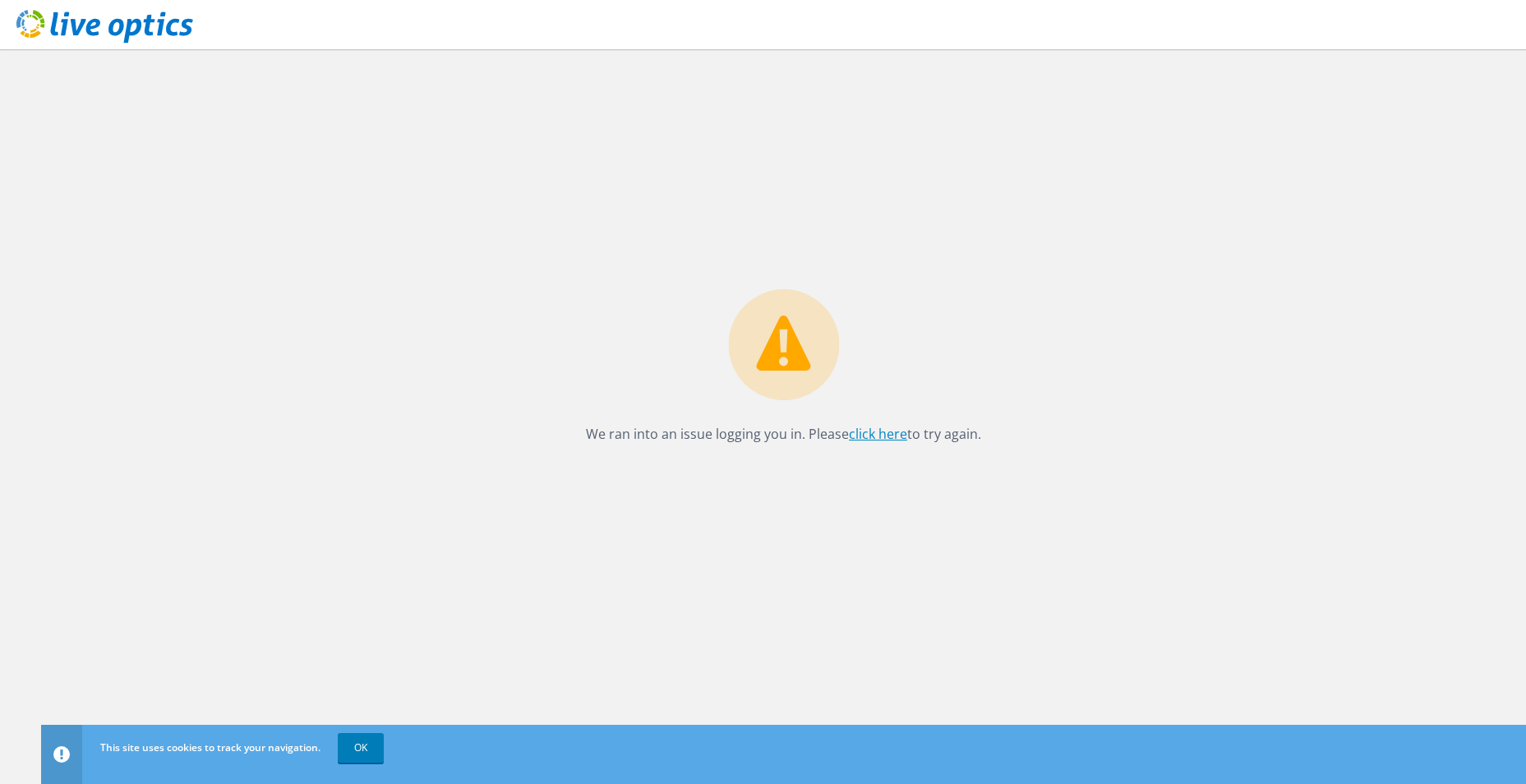
click at [879, 434] on link "click here" at bounding box center [877, 434] width 58 height 18
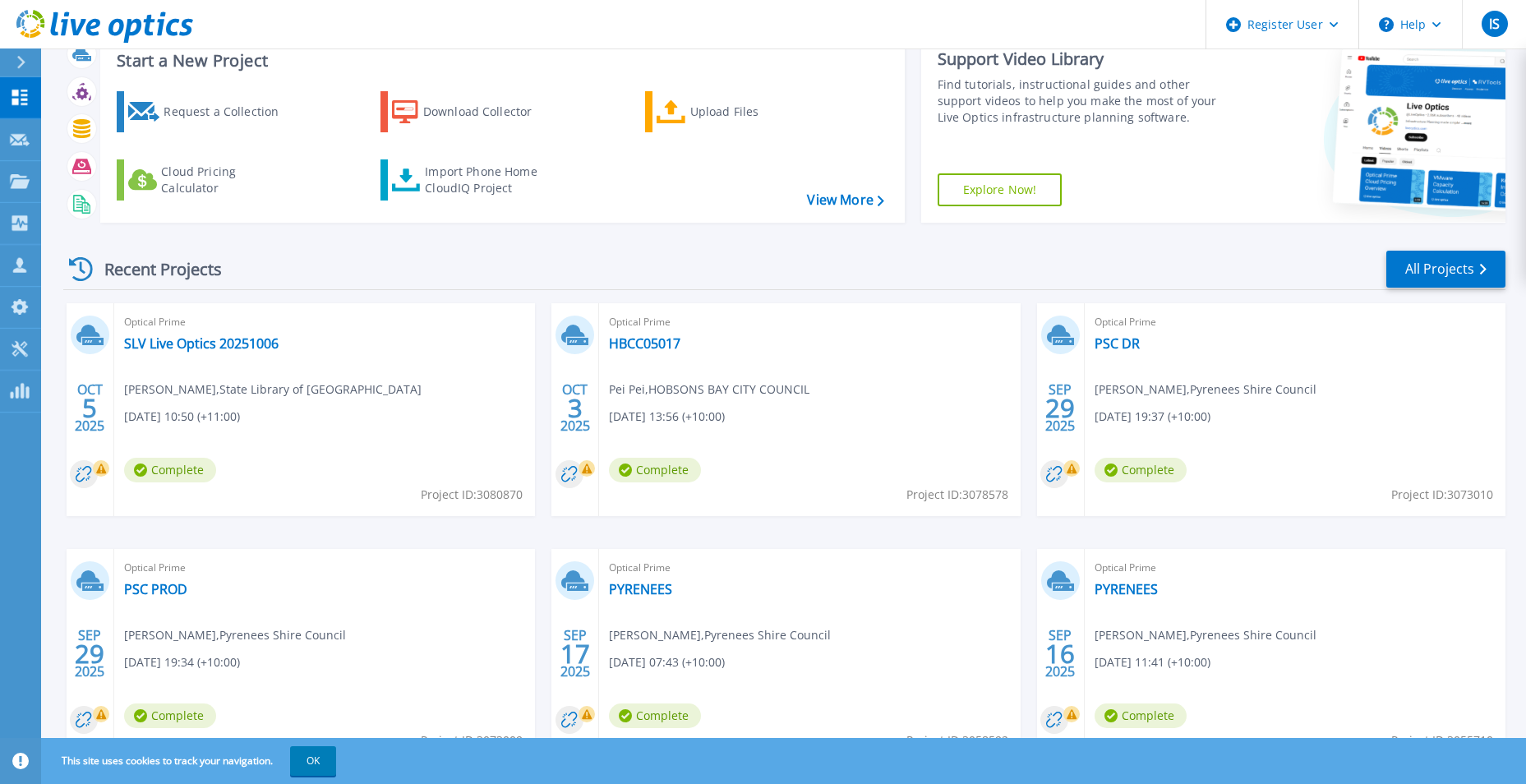
scroll to position [82, 0]
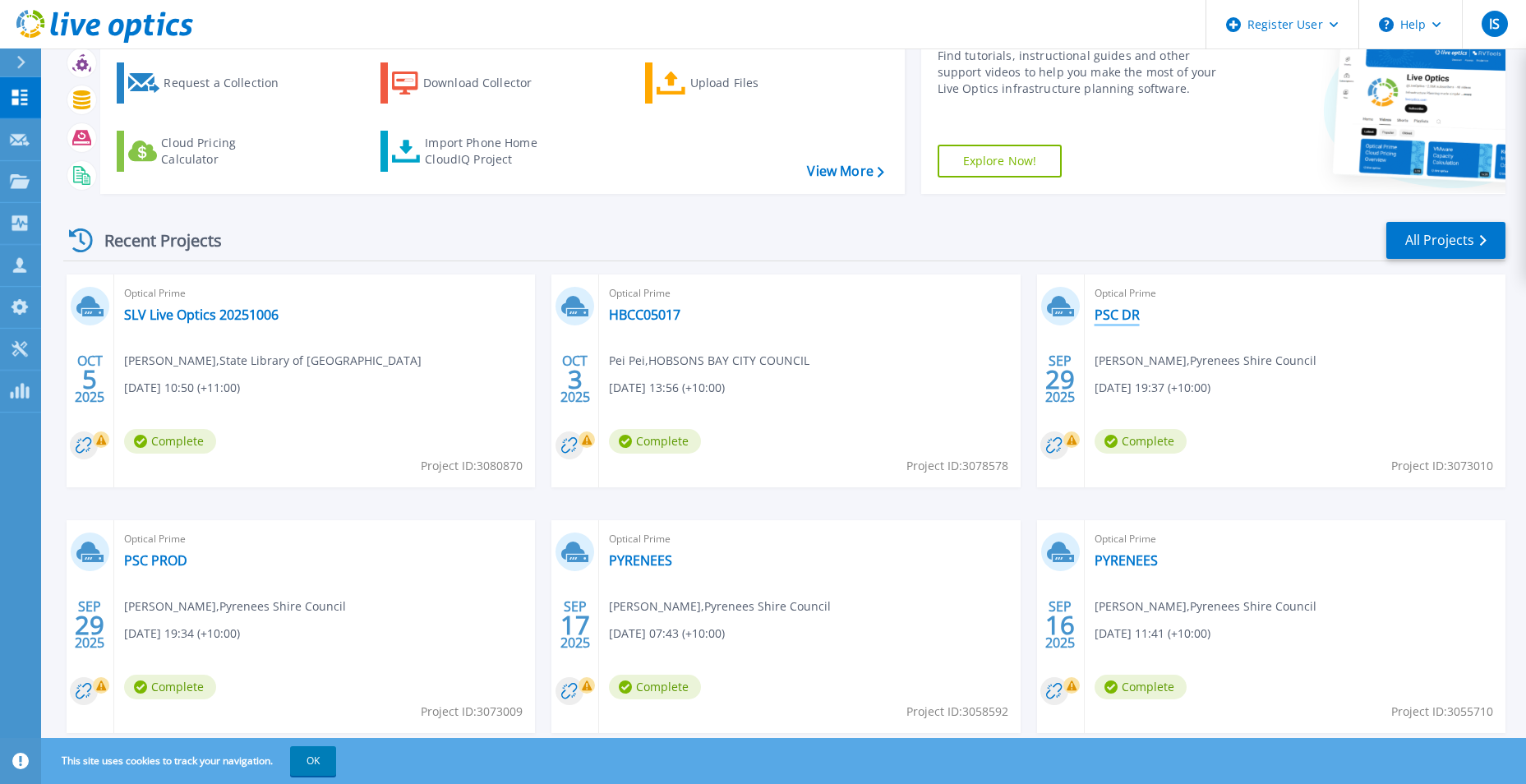
click at [1133, 319] on link "PSC DR" at bounding box center [1116, 314] width 45 height 17
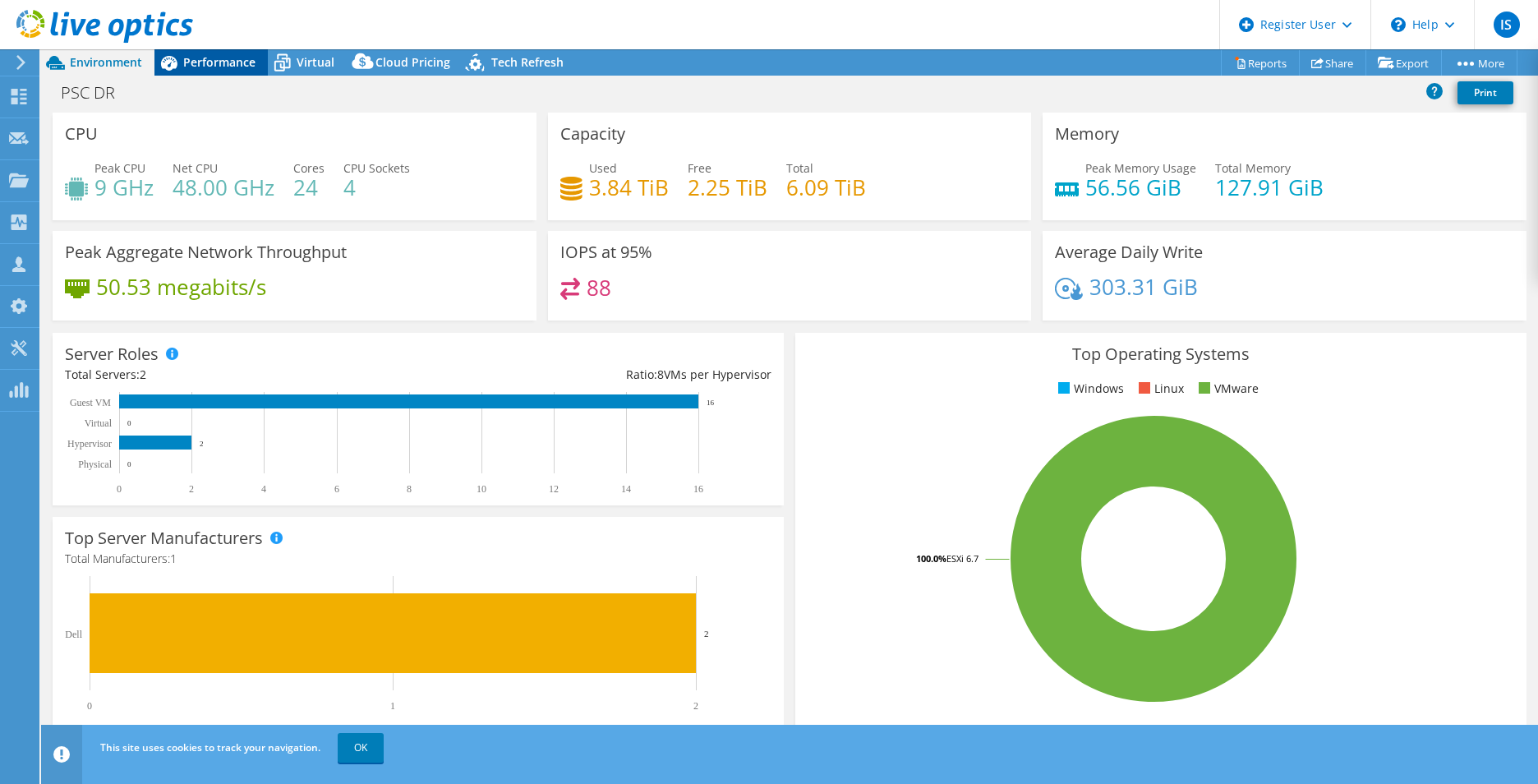
click at [220, 69] on div "Performance" at bounding box center [211, 62] width 113 height 27
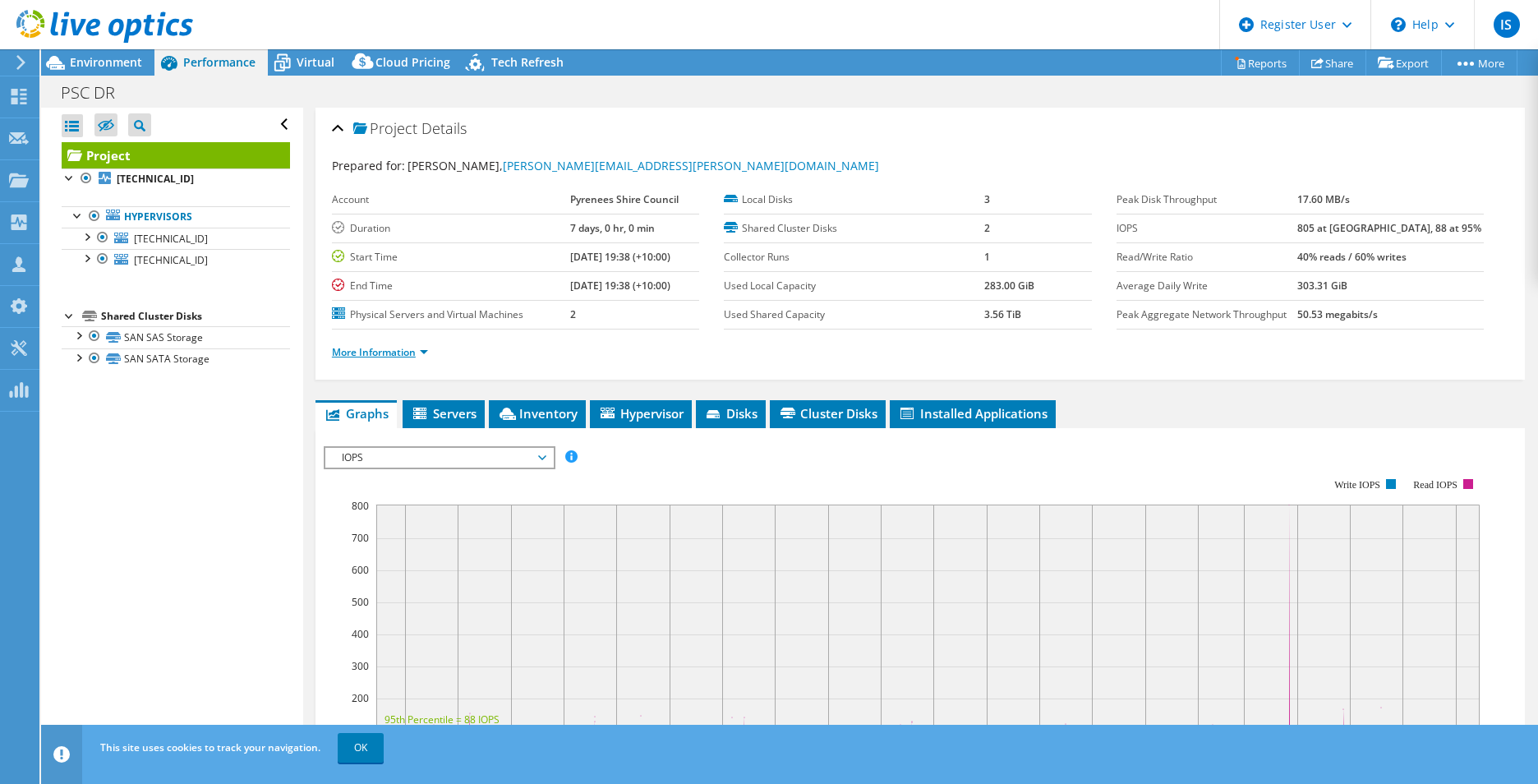
click at [421, 352] on link "More Information" at bounding box center [380, 351] width 97 height 14
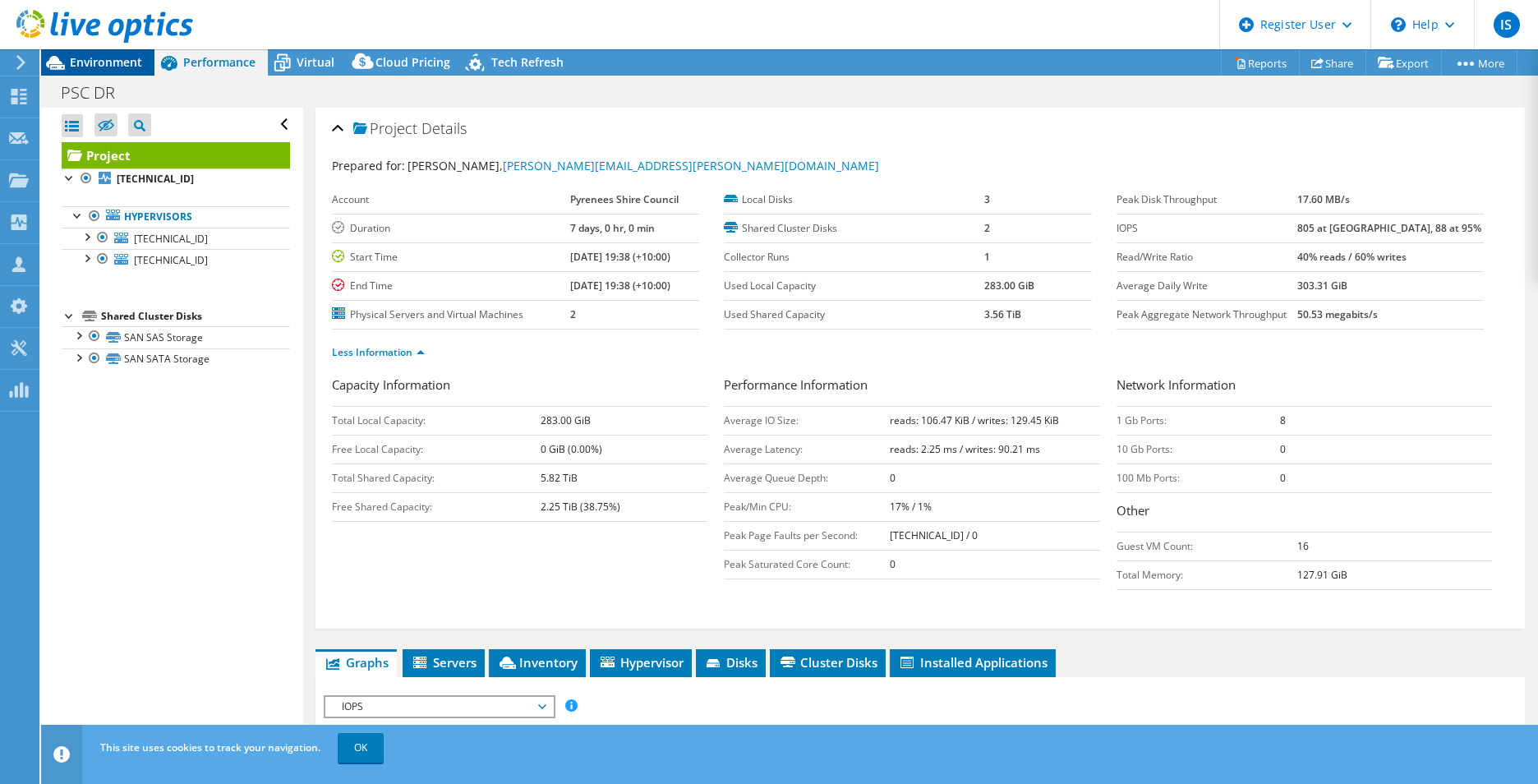
click at [105, 62] on span "Environment" at bounding box center [106, 62] width 73 height 16
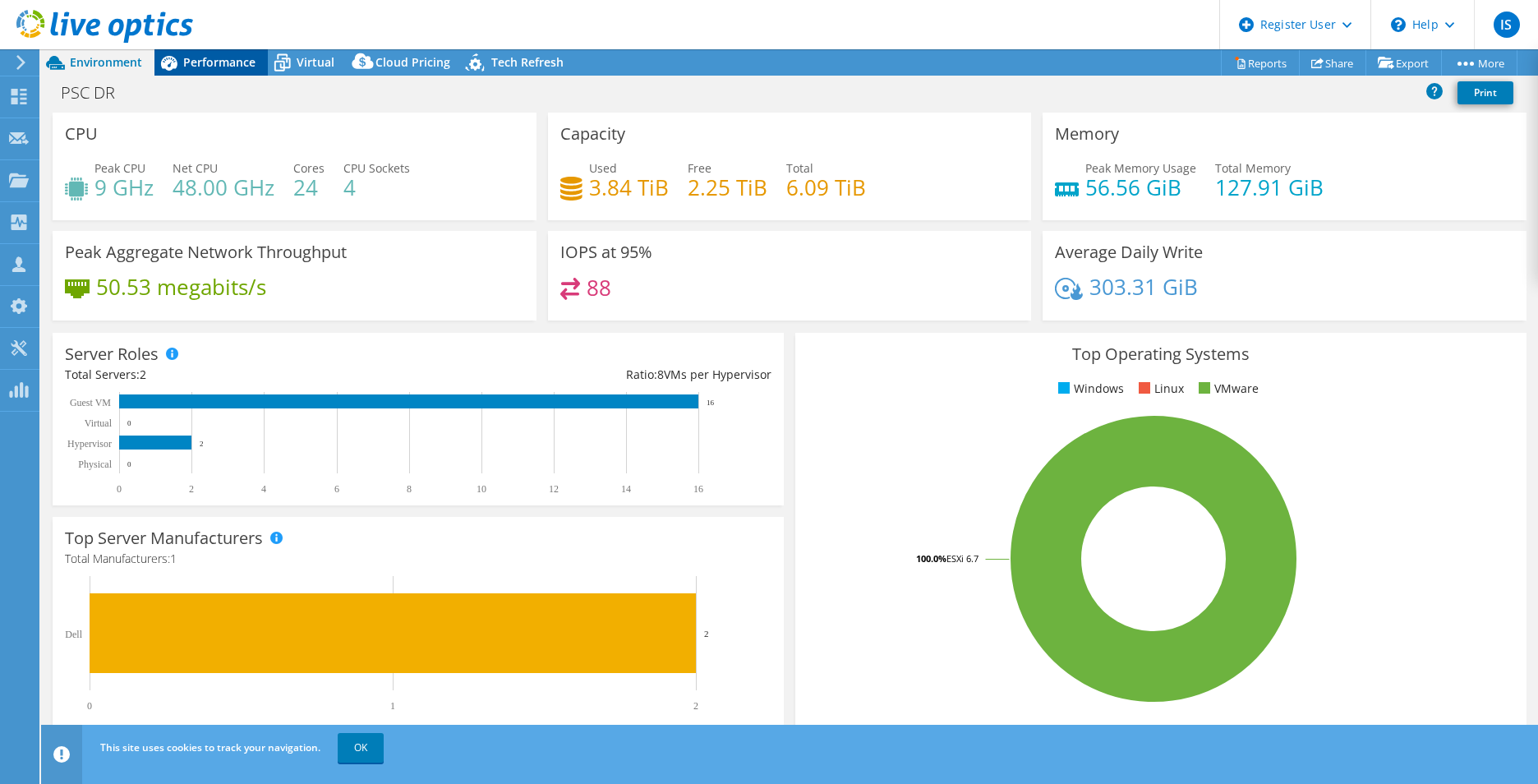
click at [214, 64] on span "Performance" at bounding box center [219, 62] width 73 height 16
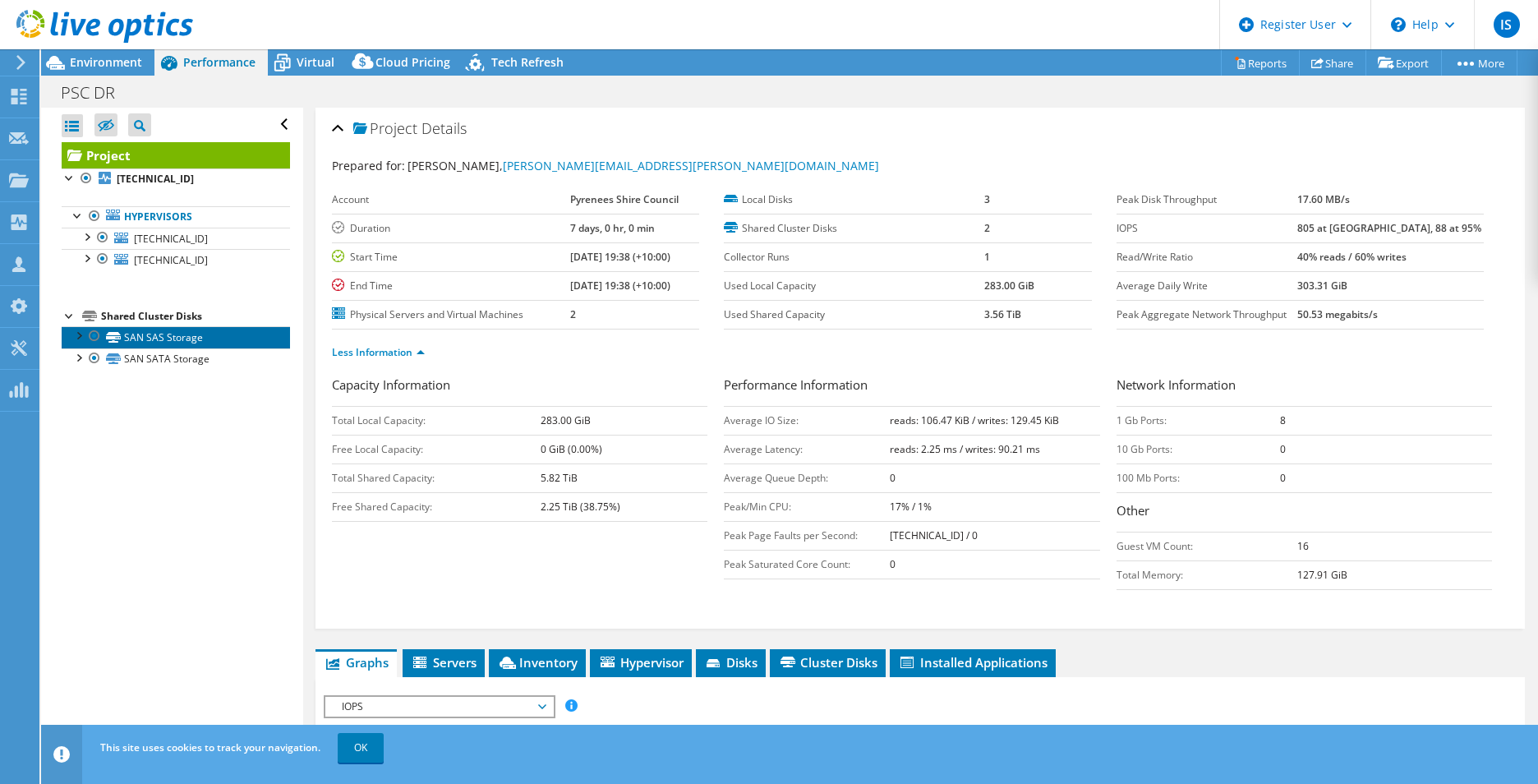
click at [169, 335] on link "SAN SAS Storage" at bounding box center [176, 336] width 228 height 21
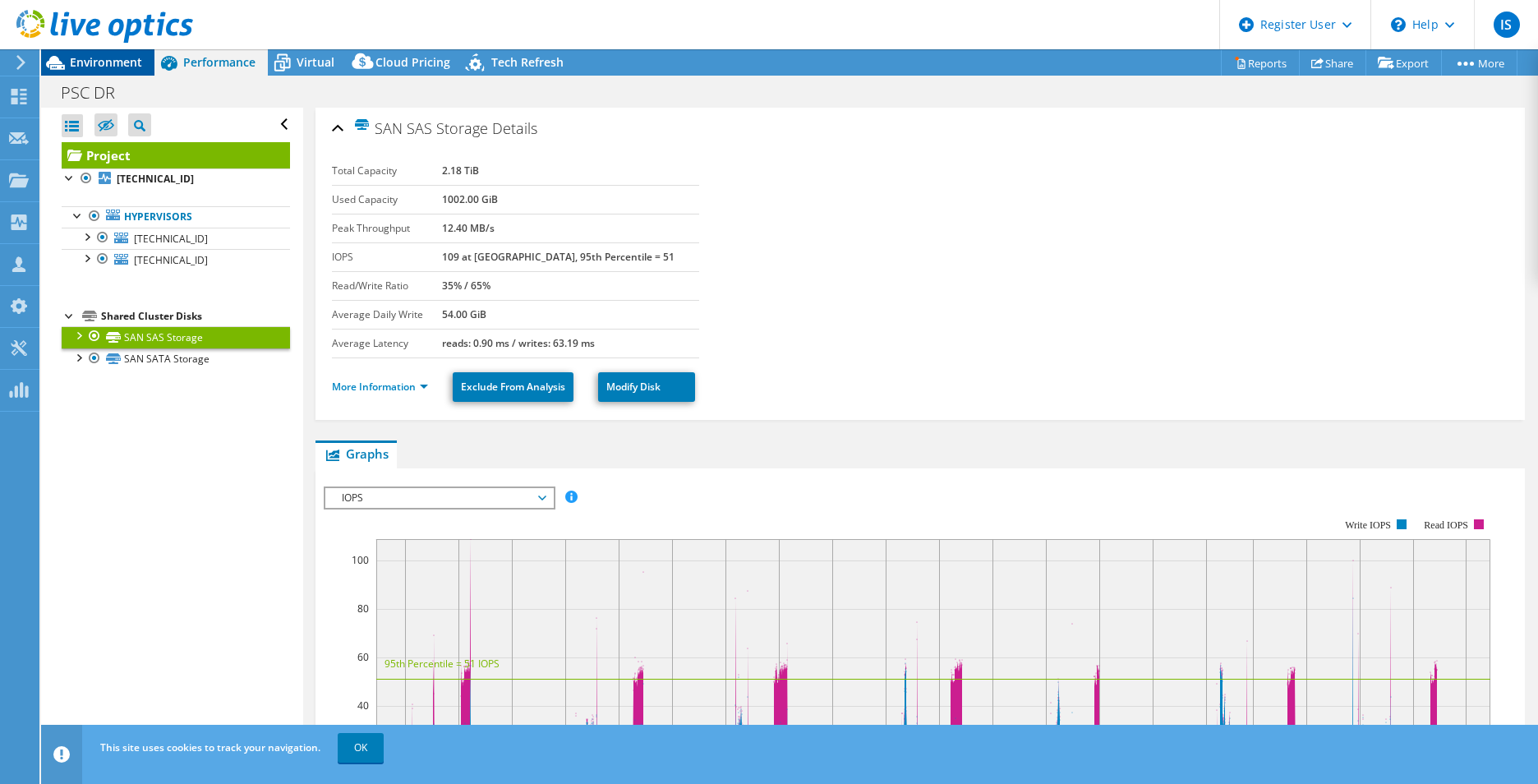
click at [69, 60] on icon at bounding box center [55, 62] width 28 height 28
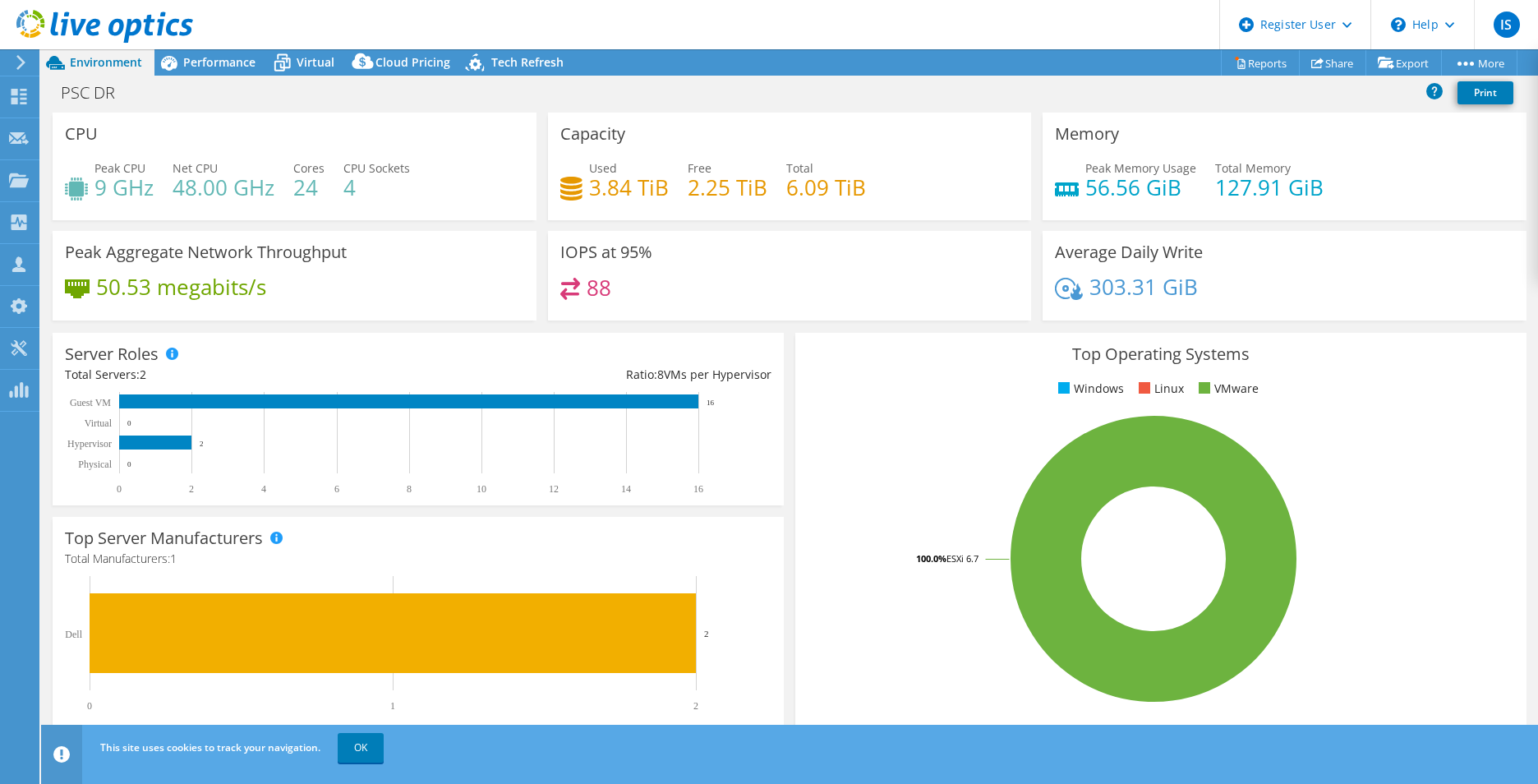
click at [26, 59] on icon at bounding box center [20, 62] width 12 height 15
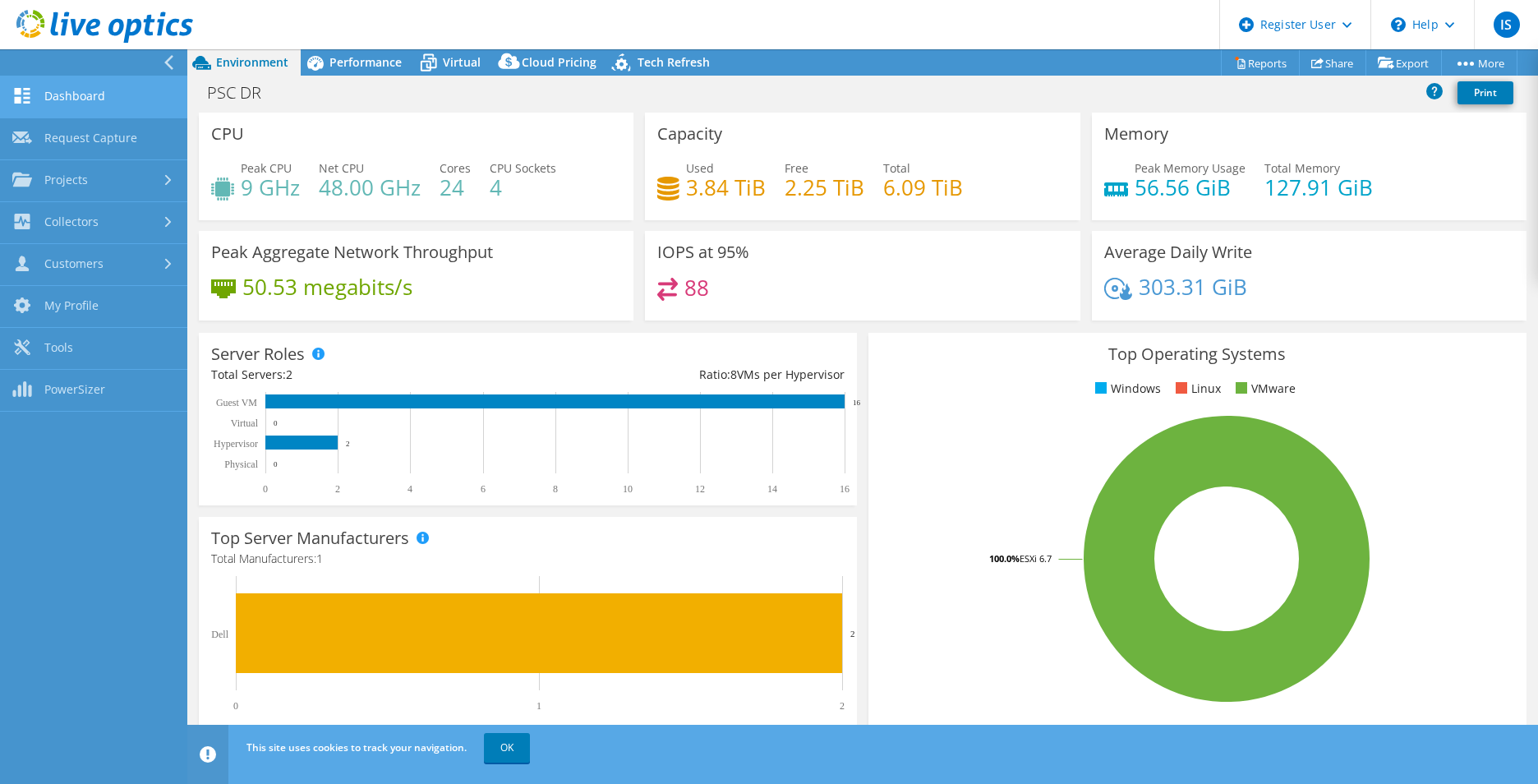
click at [56, 97] on link "Dashboard" at bounding box center [94, 97] width 188 height 42
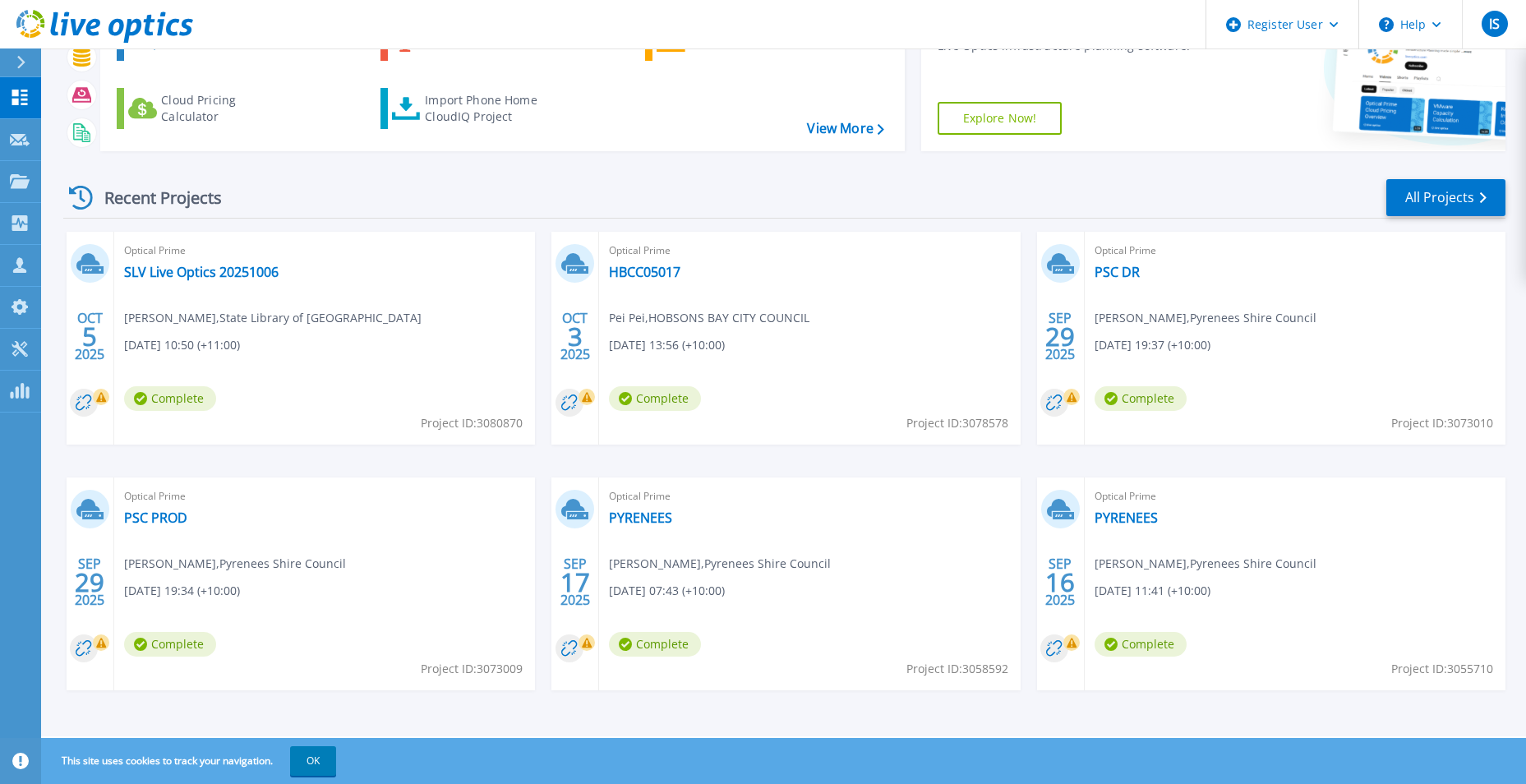
scroll to position [127, 0]
click at [114, 521] on div "Optical Prime PSC PROD [PERSON_NAME] , Pyrenees Shire Council [DATE] 19:34 (+10…" at bounding box center [325, 581] width 421 height 212
click at [143, 513] on link "PSC PROD" at bounding box center [155, 516] width 63 height 17
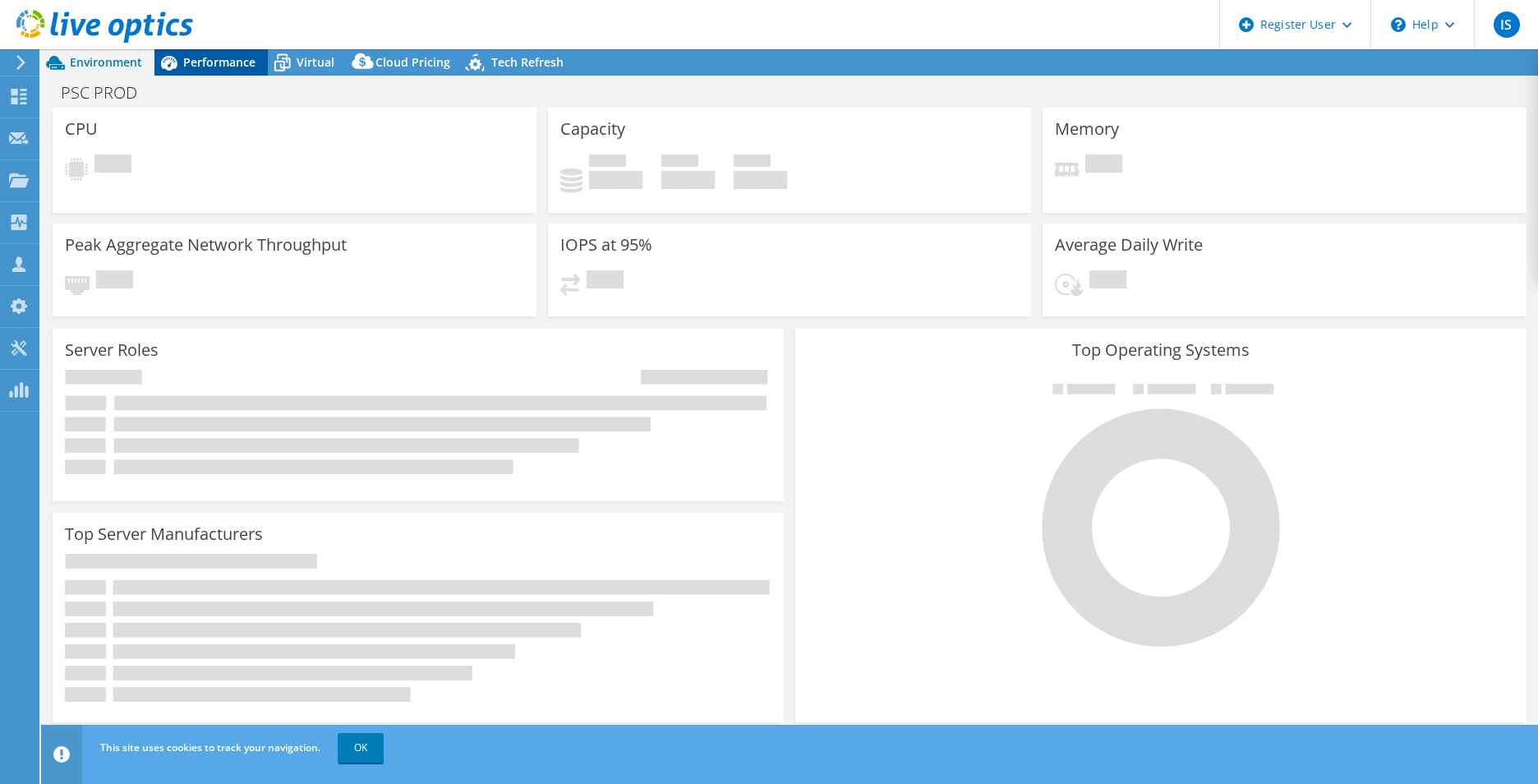
click at [206, 64] on span "Performance" at bounding box center [219, 62] width 73 height 16
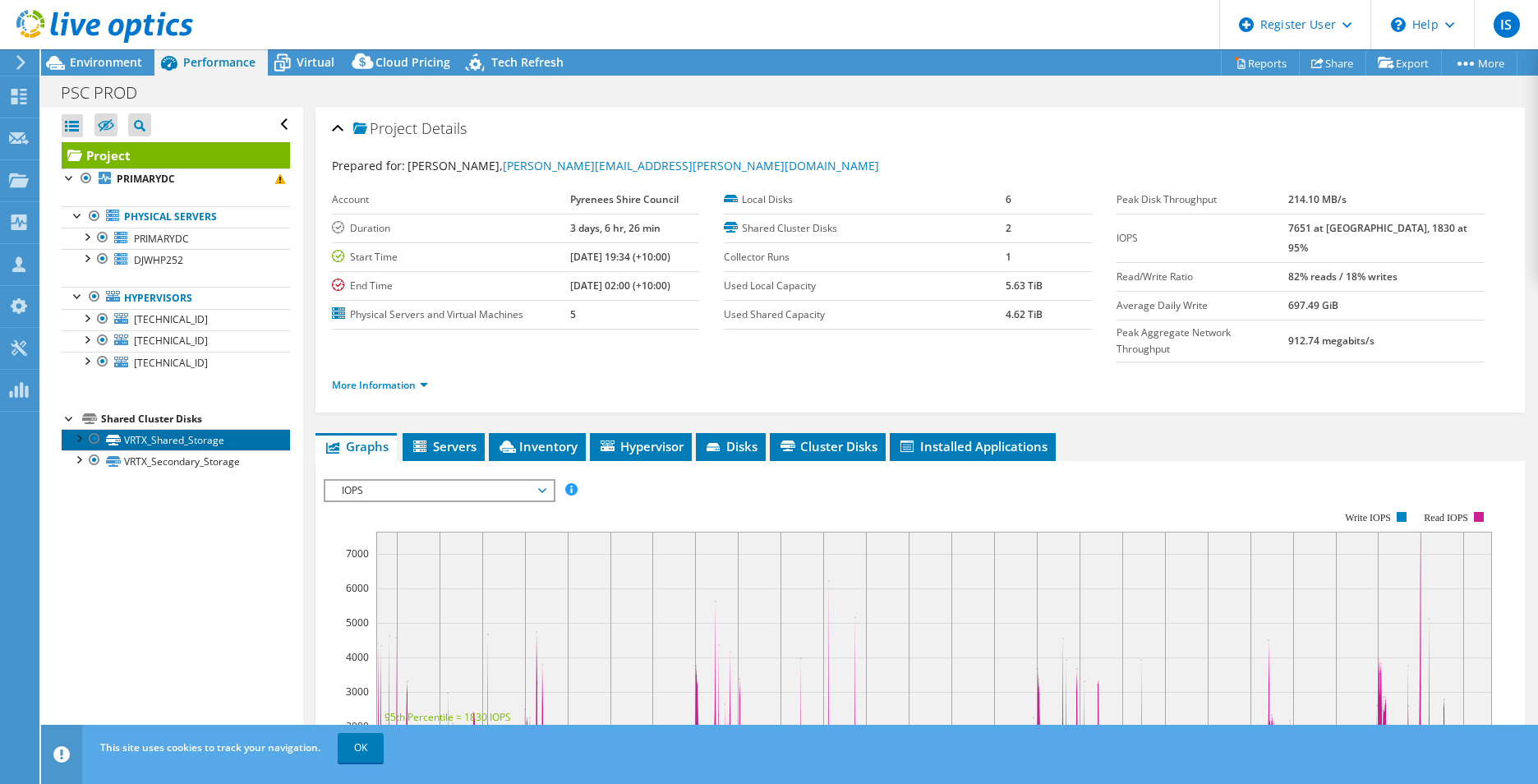
click at [190, 437] on link "VRTX_Shared_Storage" at bounding box center [176, 439] width 228 height 21
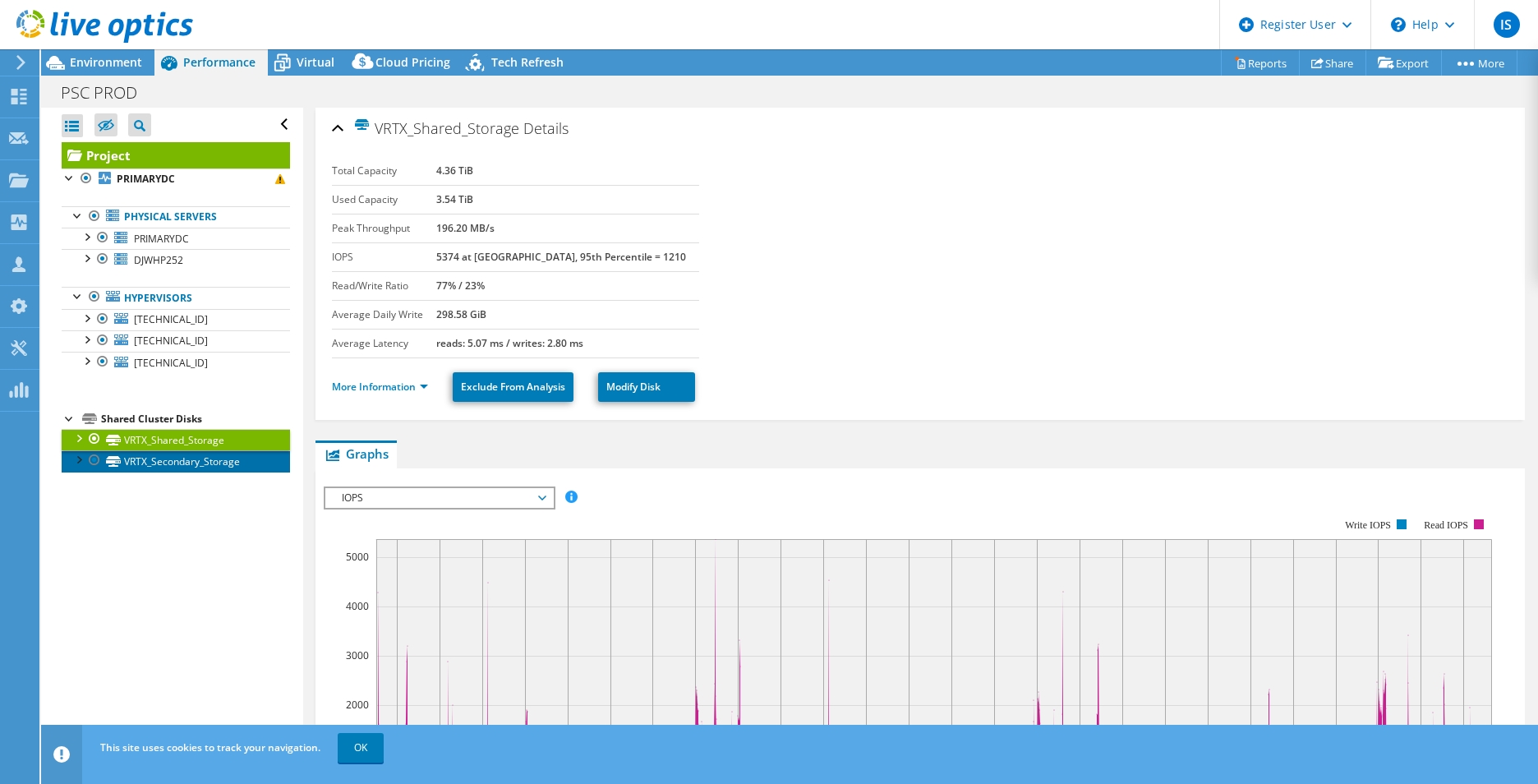
click at [145, 461] on link "VRTX_Secondary_Storage" at bounding box center [176, 460] width 228 height 21
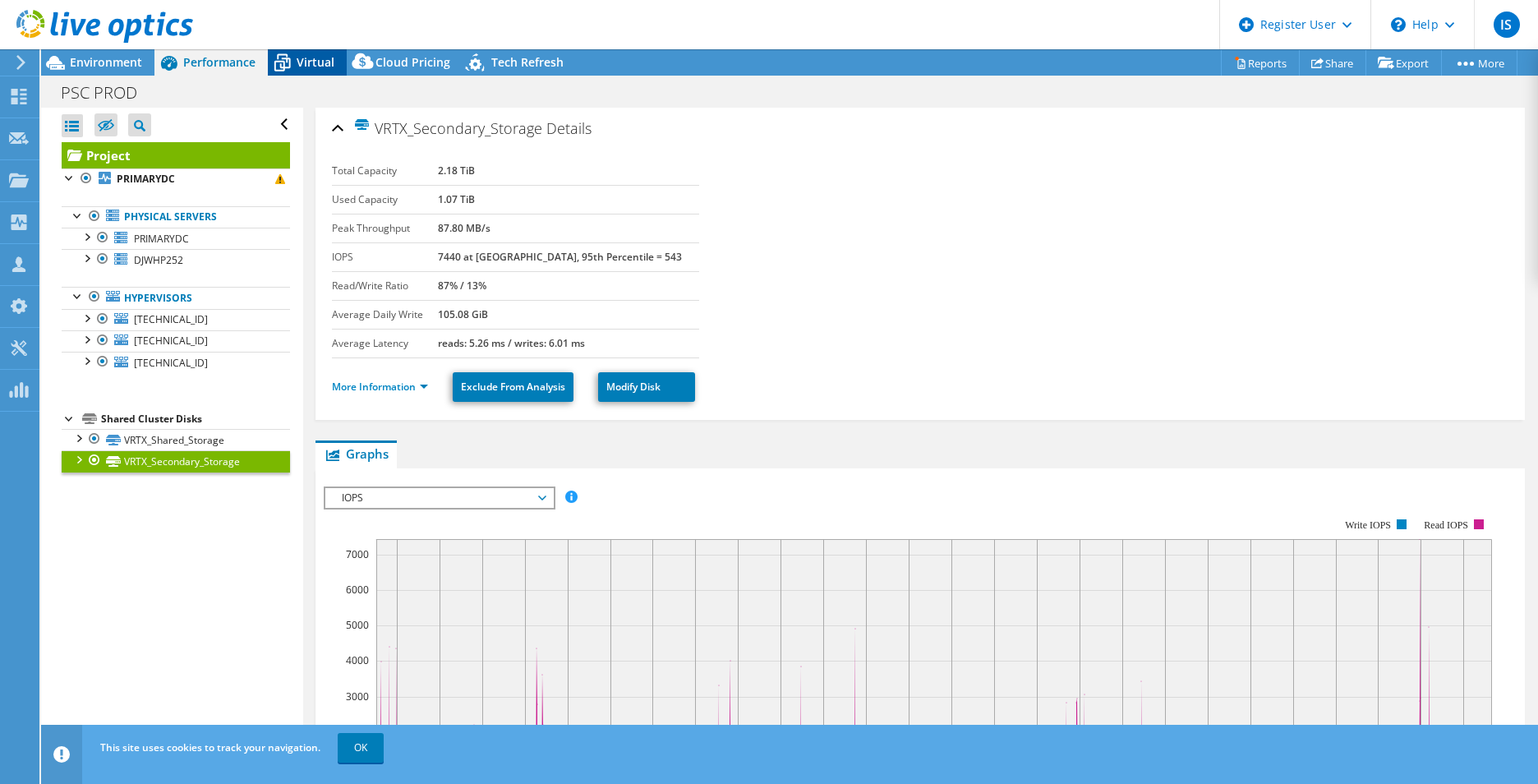
click at [298, 58] on span "Virtual" at bounding box center [315, 62] width 38 height 16
